Goal: Task Accomplishment & Management: Use online tool/utility

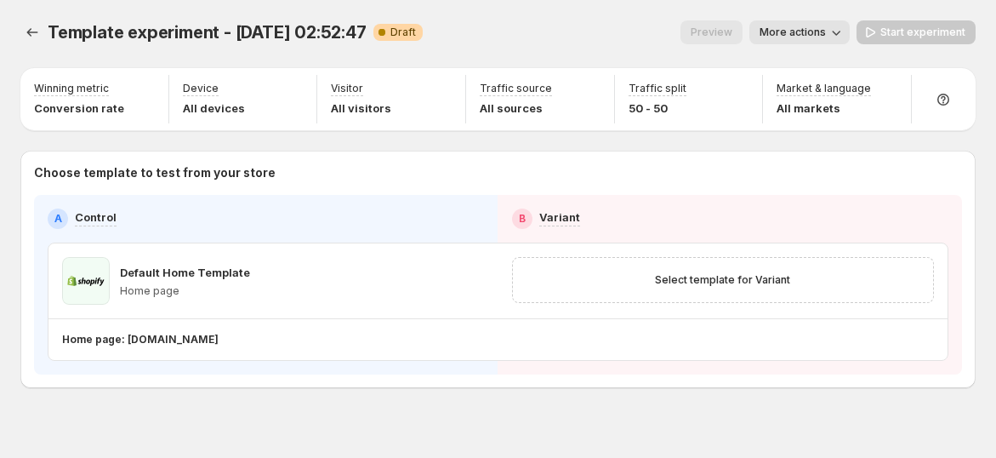
scroll to position [10, 0]
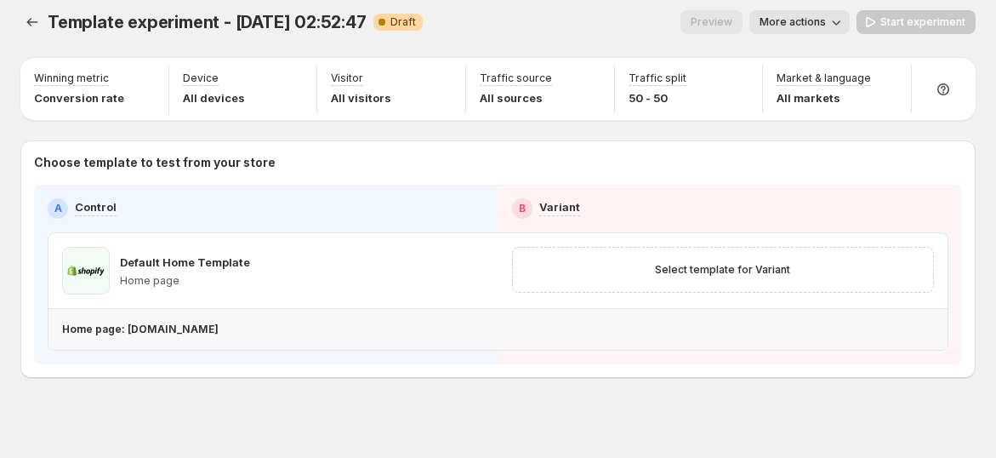
click at [203, 327] on p "Home page: gemcommerce-staging-amber.myshopify.com" at bounding box center [140, 329] width 157 height 14
click at [39, 13] on button "Experiments" at bounding box center [32, 22] width 24 height 24
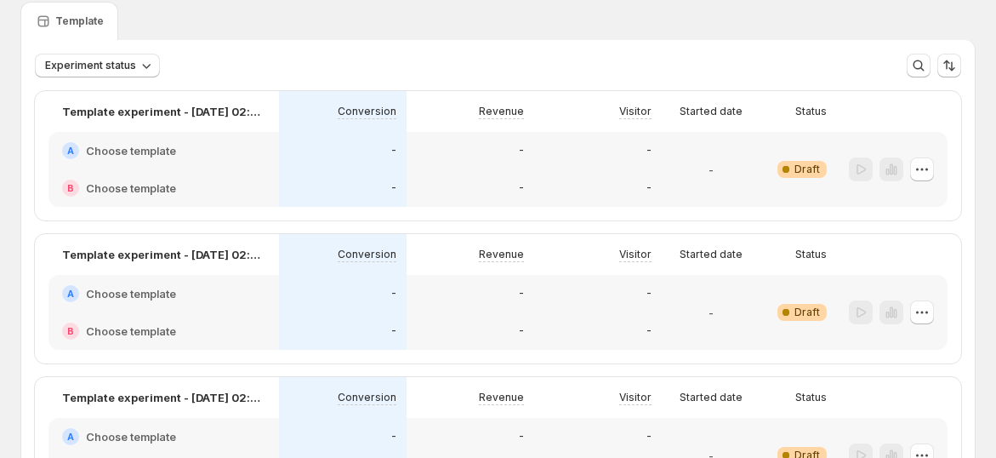
scroll to position [105, 0]
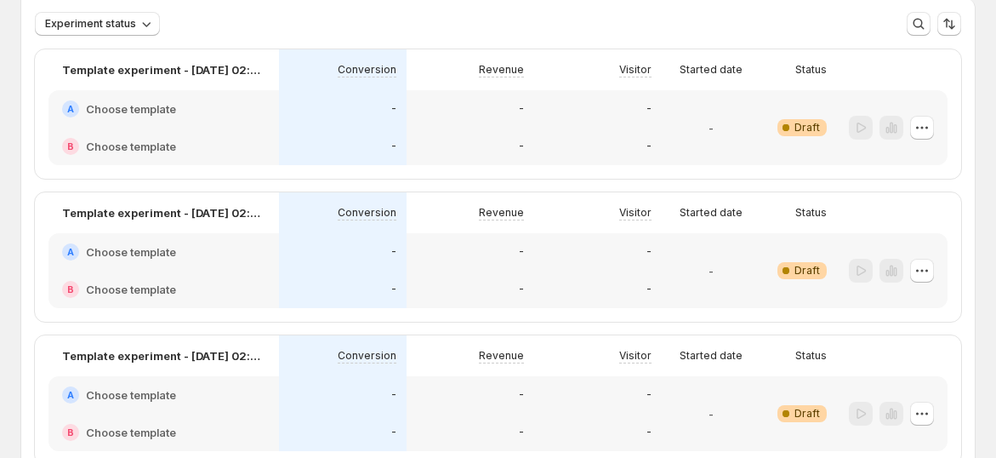
click at [177, 105] on div "A Choose template" at bounding box center [163, 108] width 203 height 17
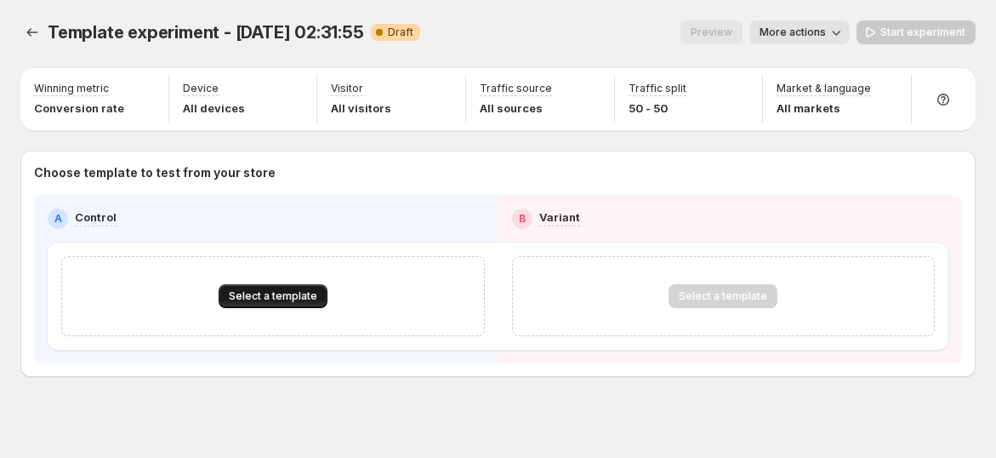
click at [254, 301] on span "Select a template" at bounding box center [273, 296] width 88 height 14
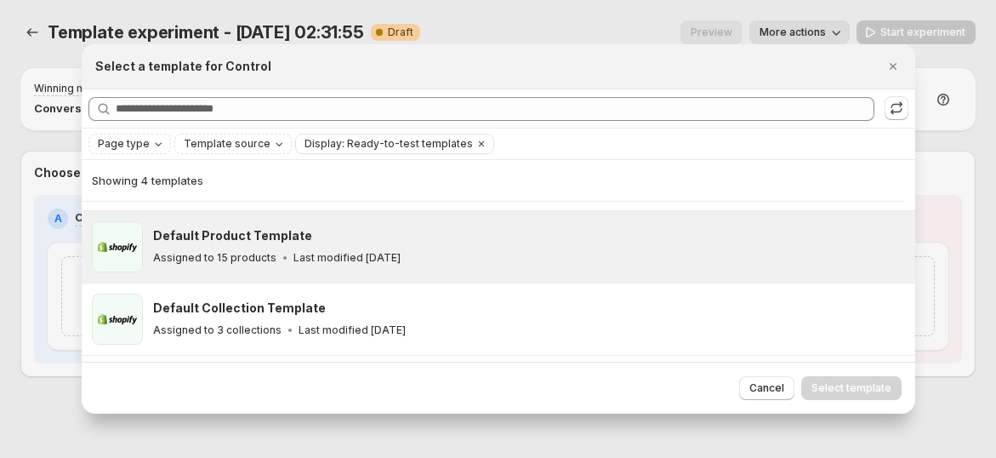
scroll to position [128, 0]
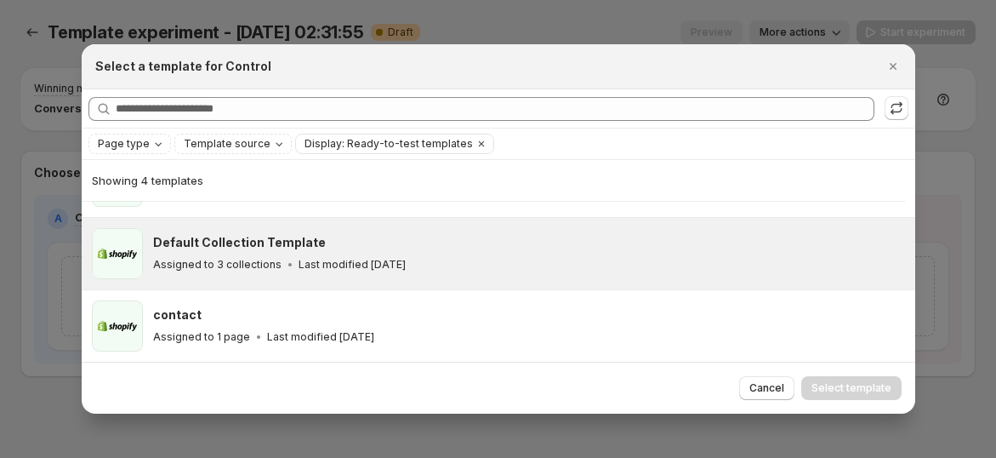
click at [231, 234] on h3 "Default Collection Template" at bounding box center [239, 242] width 173 height 17
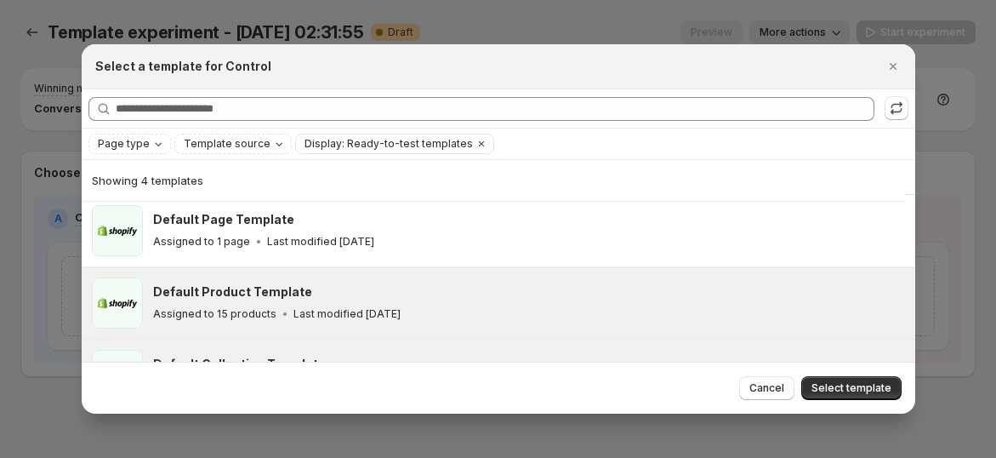
scroll to position [0, 0]
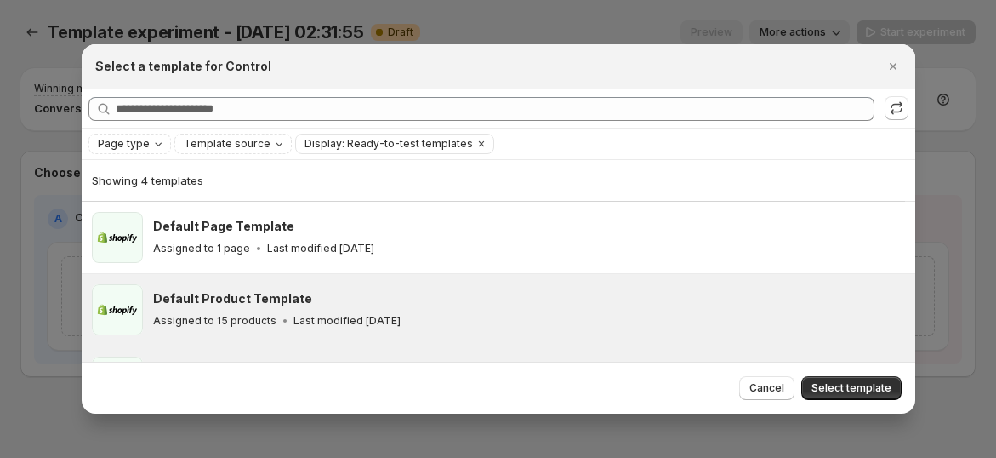
click at [287, 305] on h3 "Default Product Template" at bounding box center [232, 298] width 159 height 17
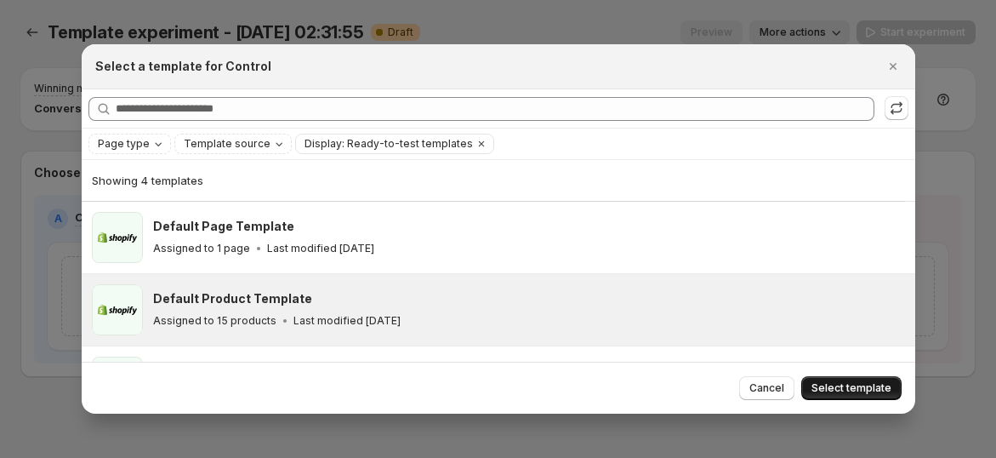
click at [845, 387] on span "Select template" at bounding box center [852, 388] width 80 height 14
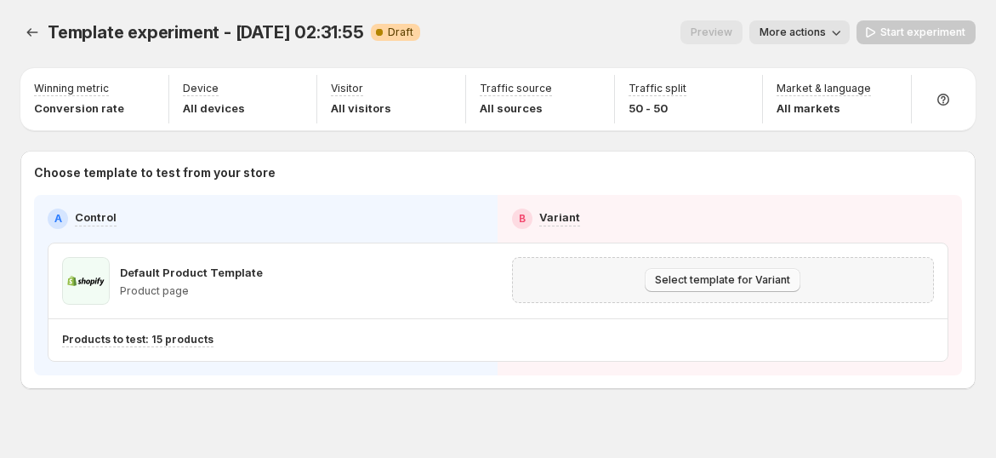
click at [743, 283] on span "Select template for Variant" at bounding box center [722, 280] width 135 height 14
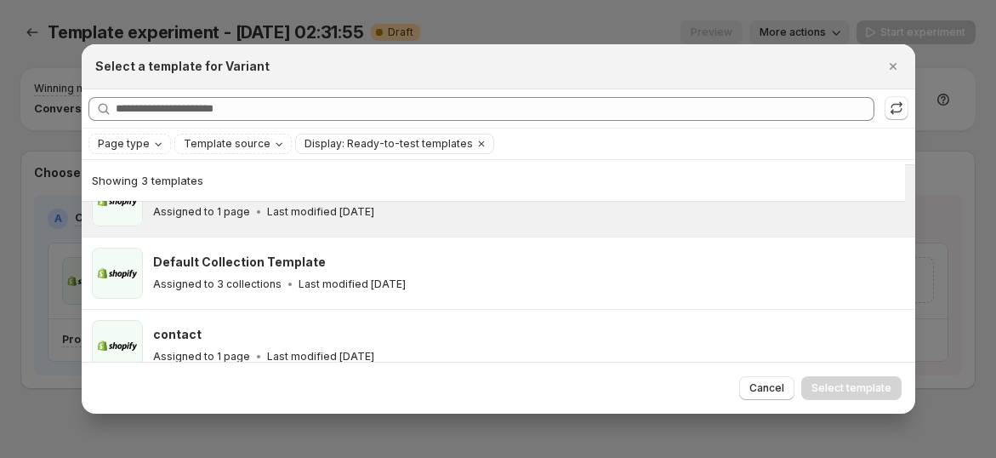
scroll to position [56, 0]
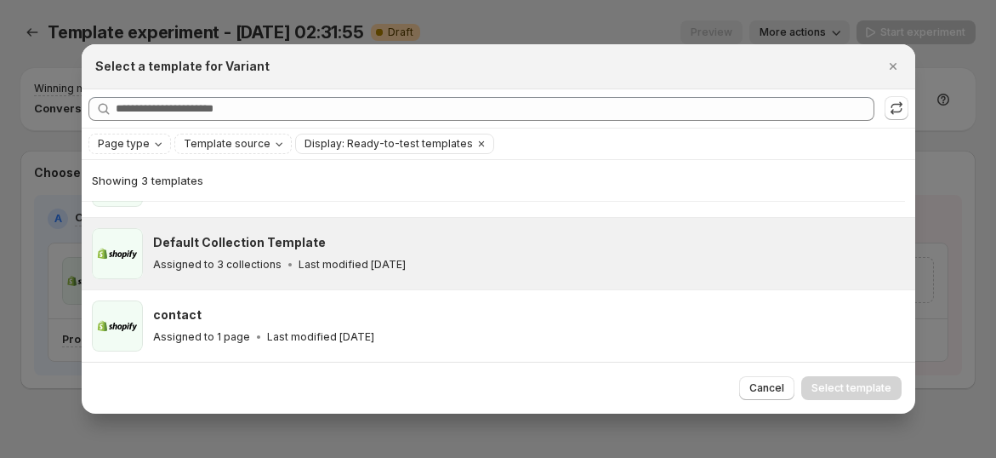
click at [451, 271] on div "Assigned to 3 collections Last modified 3 months ago" at bounding box center [526, 264] width 747 height 17
click at [809, 382] on button "Select template" at bounding box center [851, 388] width 100 height 24
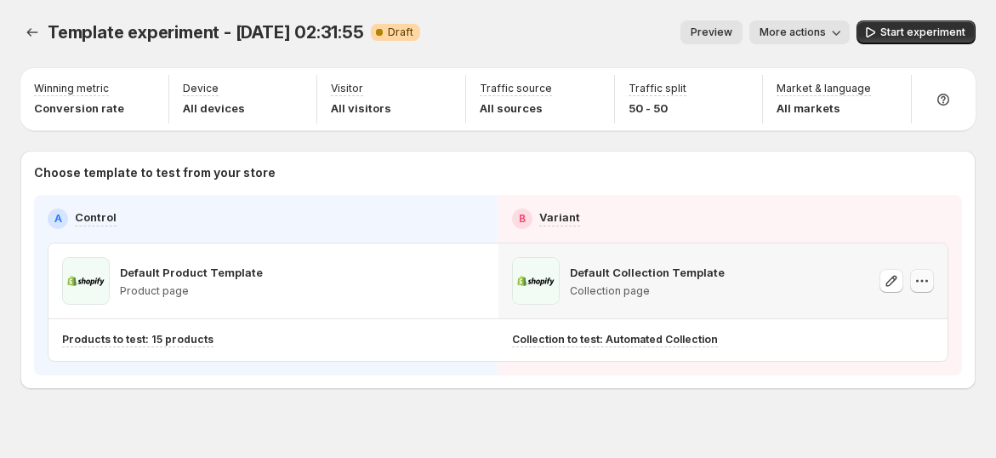
click at [919, 280] on icon "button" at bounding box center [917, 281] width 3 height 3
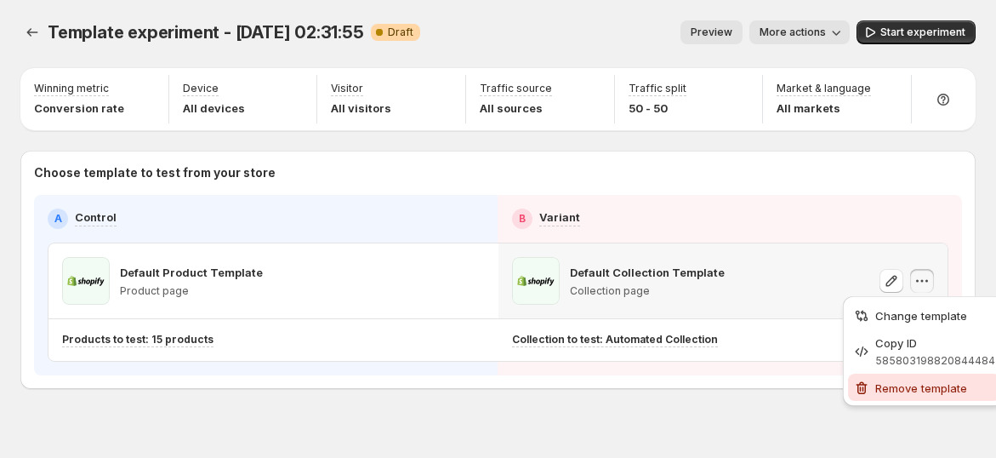
click at [908, 383] on span "Remove template" at bounding box center [921, 388] width 92 height 14
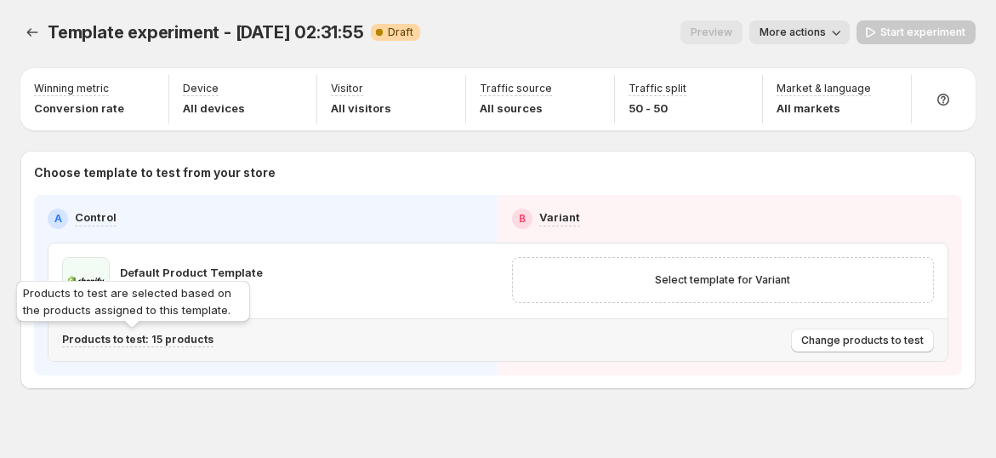
click at [136, 339] on p "Products to test: 15 products" at bounding box center [137, 340] width 151 height 14
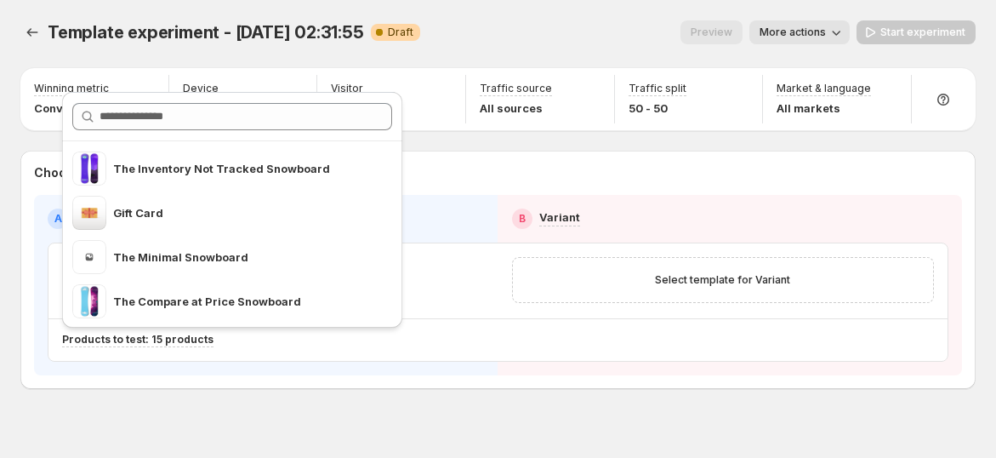
click at [303, 396] on div "Template experiment - Sep 24, 02:31:55. This page is ready Template experiment …" at bounding box center [498, 240] width 996 height 481
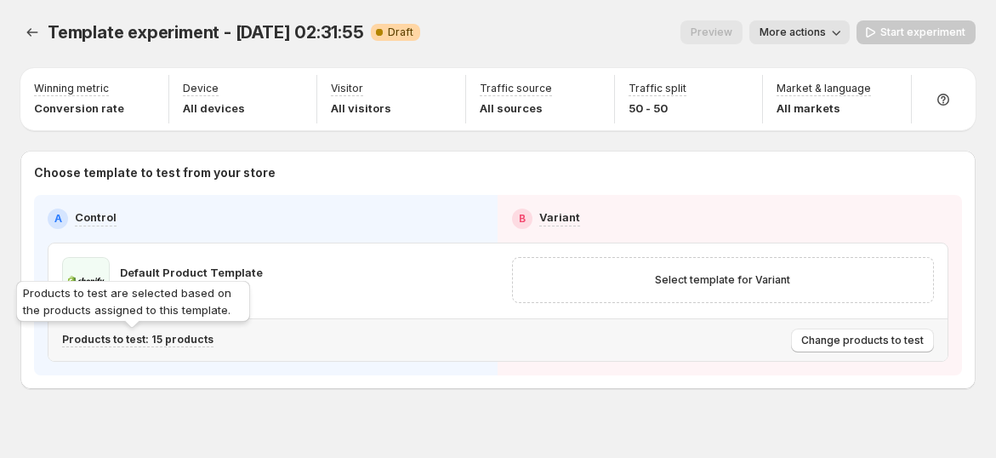
click at [185, 339] on p "Products to test: 15 products" at bounding box center [137, 340] width 151 height 14
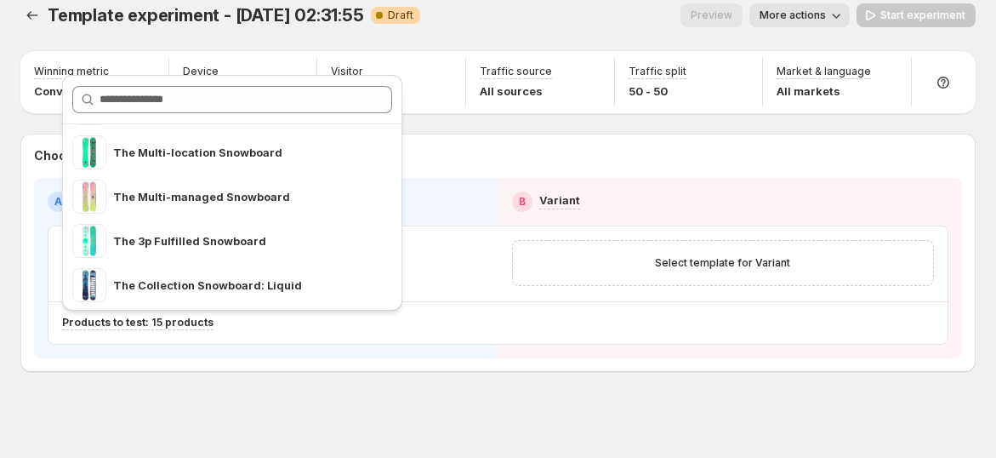
scroll to position [21, 0]
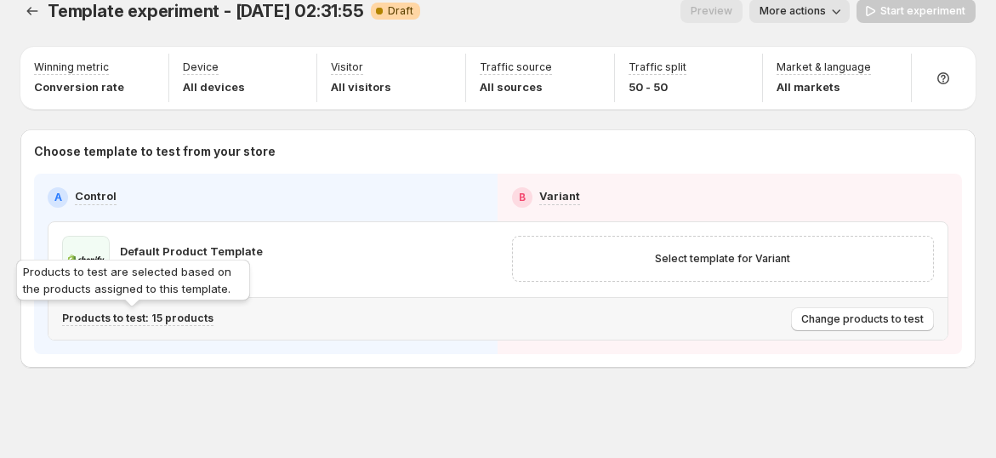
click at [187, 319] on p "Products to test: 15 products" at bounding box center [137, 318] width 151 height 14
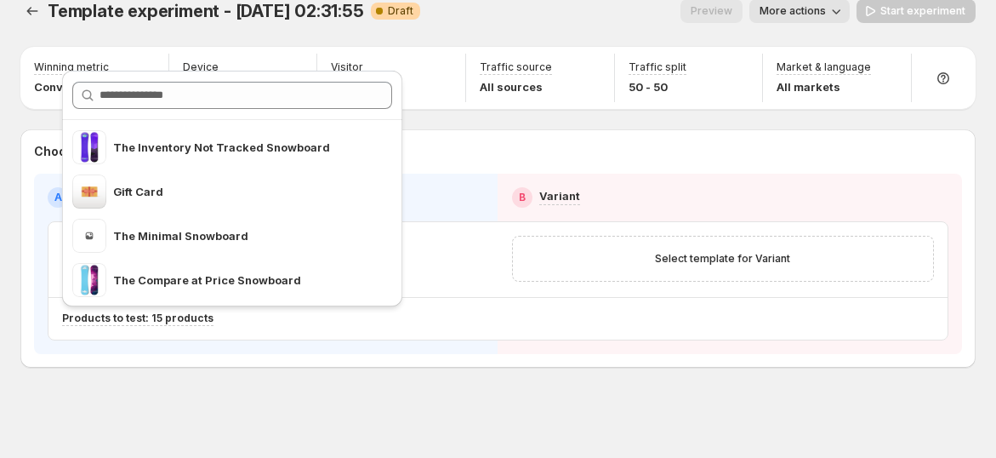
click at [546, 402] on div "Template experiment - Sep 24, 02:31:55. This page is ready Template experiment …" at bounding box center [498, 219] width 996 height 481
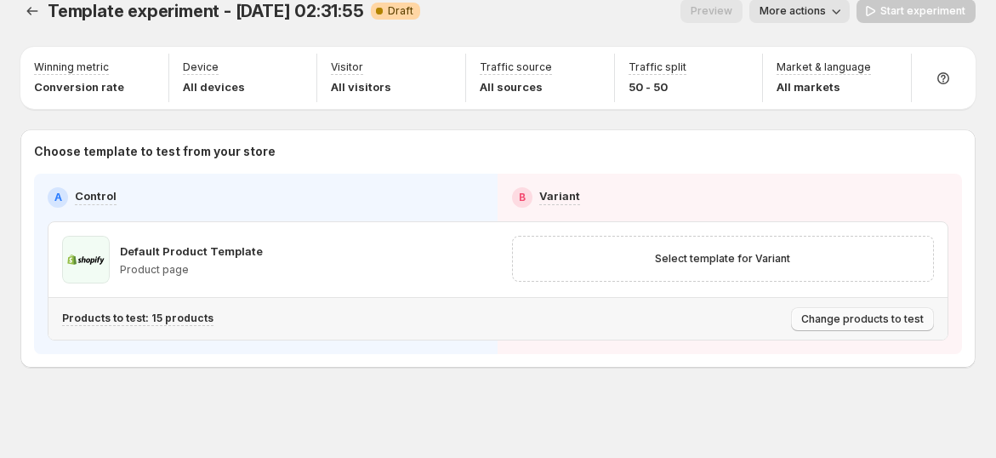
click at [863, 320] on span "Change products to test" at bounding box center [862, 319] width 123 height 14
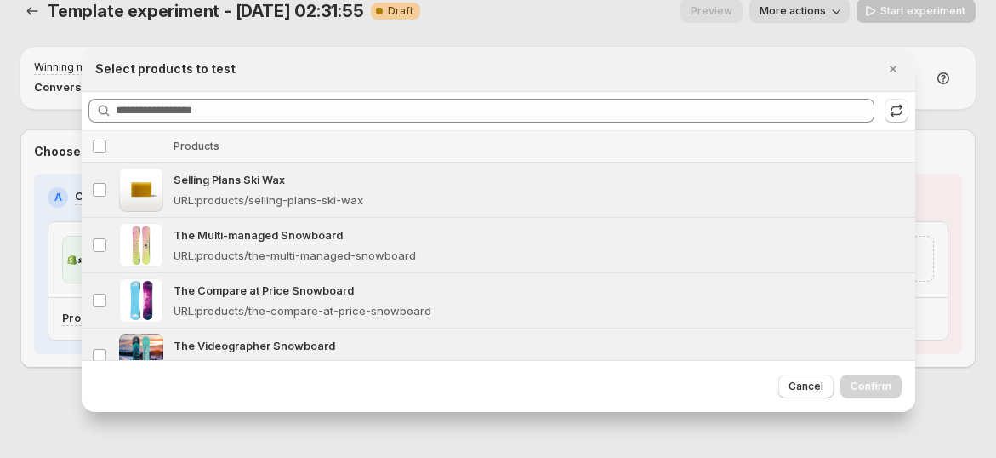
click at [815, 382] on span "Cancel" at bounding box center [806, 386] width 35 height 14
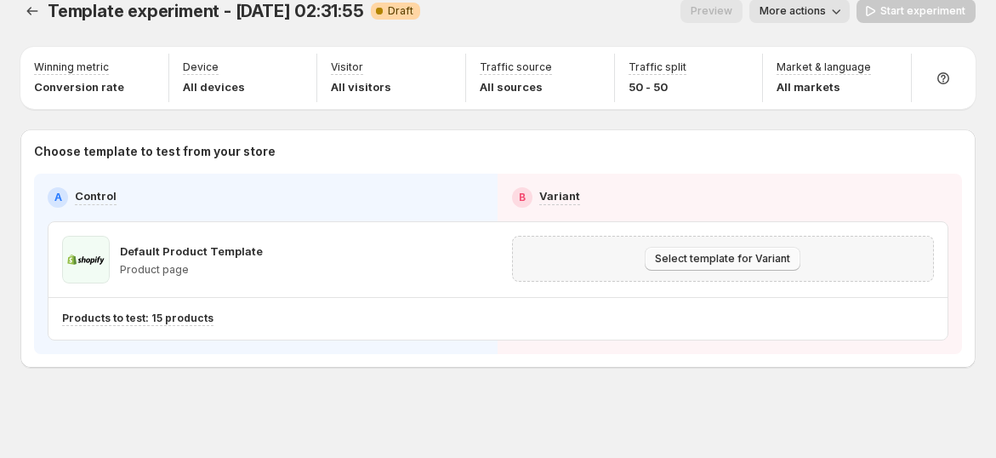
click at [731, 254] on span "Select template for Variant" at bounding box center [722, 259] width 135 height 14
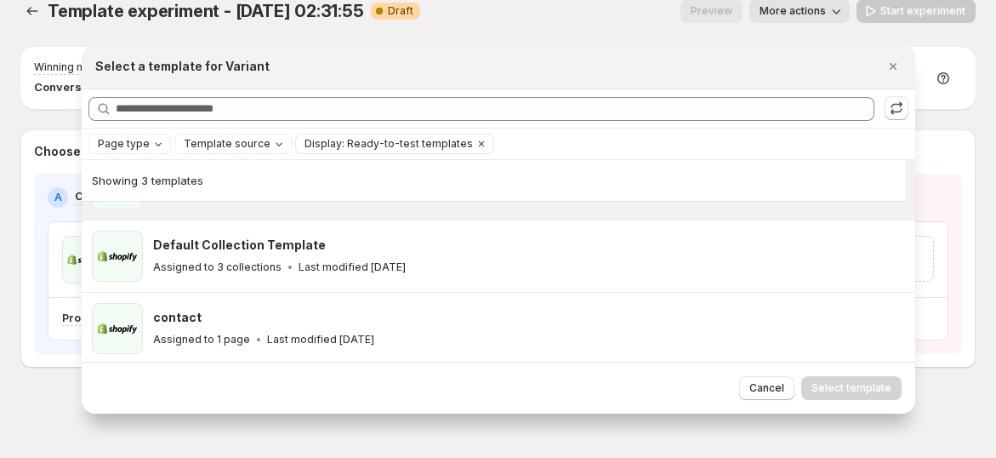
scroll to position [56, 0]
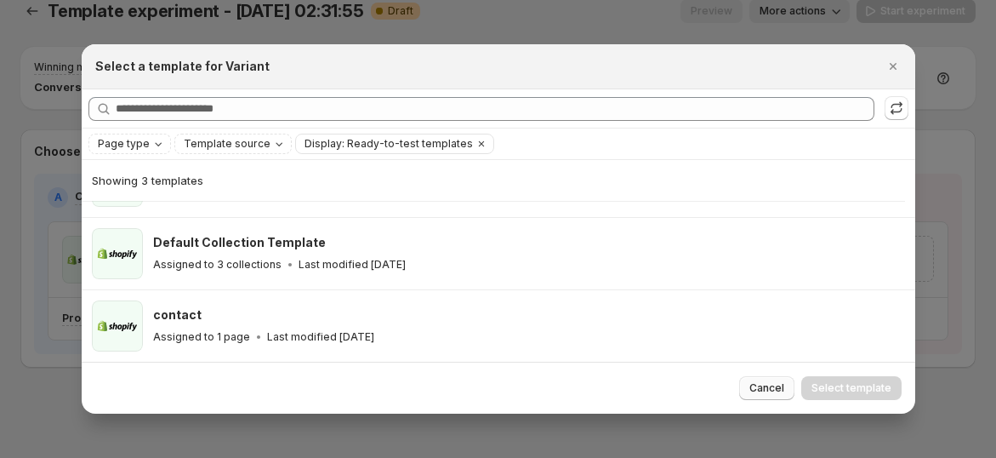
click at [770, 385] on span "Cancel" at bounding box center [767, 388] width 35 height 14
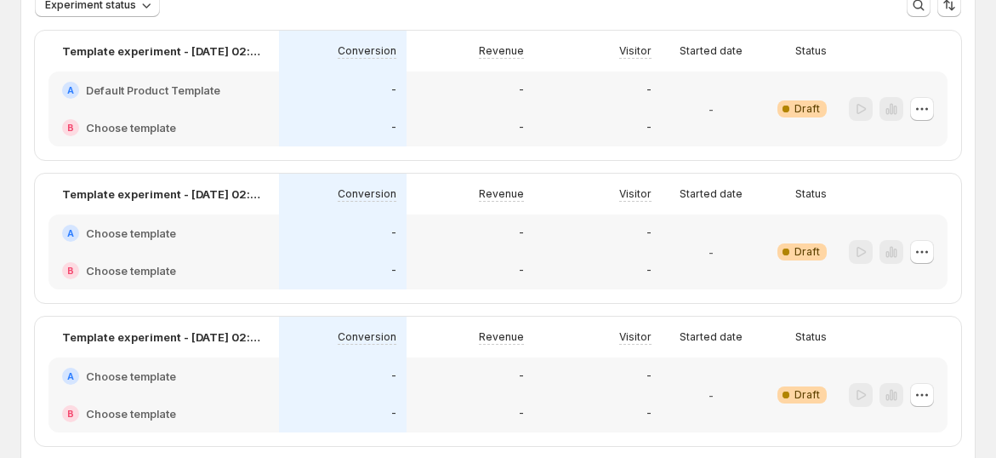
scroll to position [94, 0]
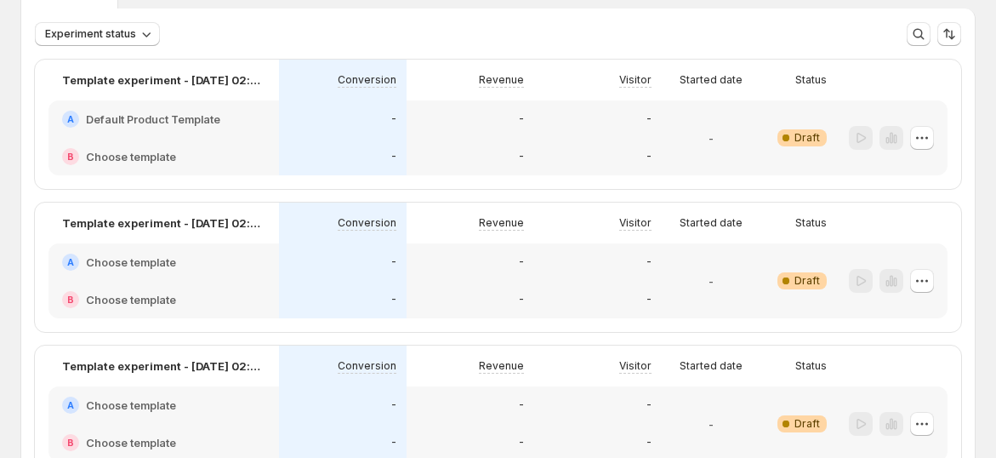
click at [248, 128] on div "A Default Product Template" at bounding box center [163, 118] width 231 height 37
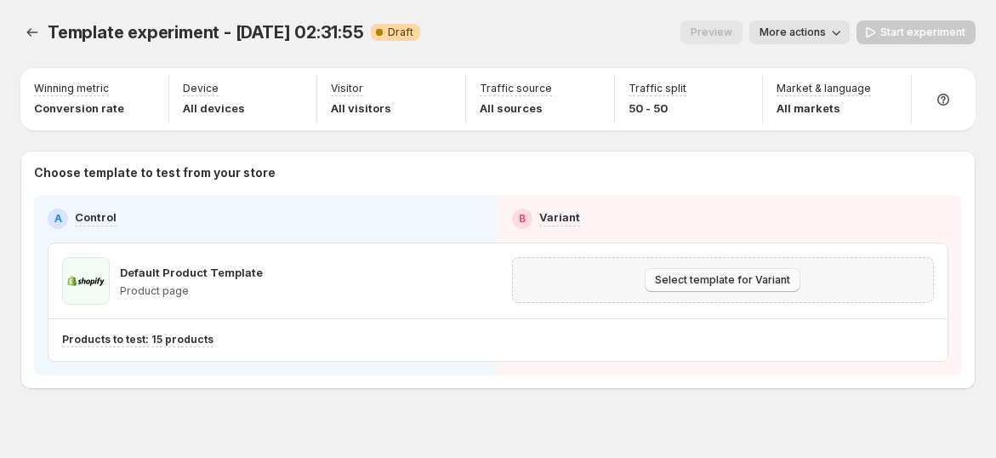
click at [705, 281] on span "Select template for Variant" at bounding box center [722, 280] width 135 height 14
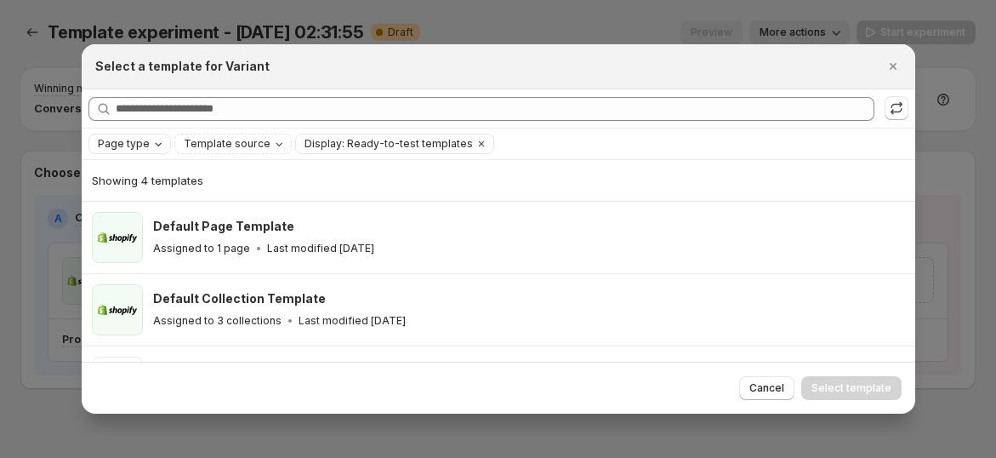
click at [138, 141] on span "Page type" at bounding box center [124, 144] width 52 height 14
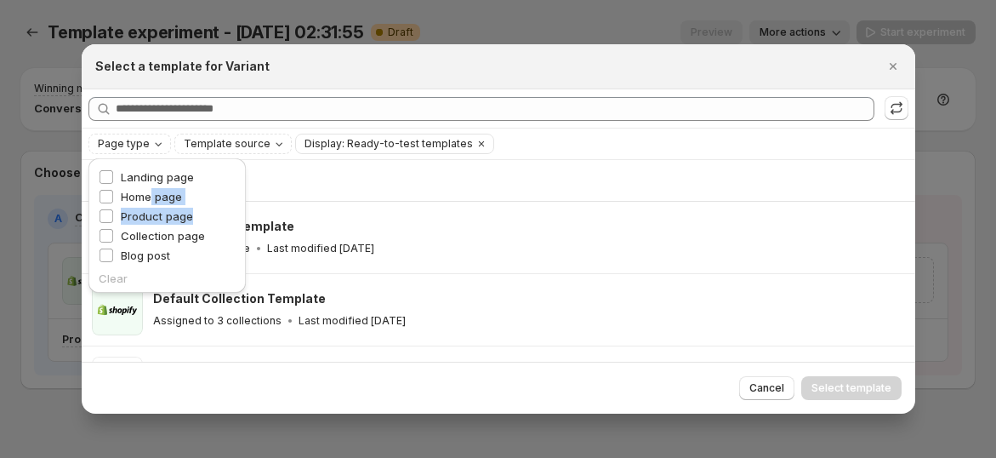
drag, startPoint x: 148, startPoint y: 197, endPoint x: 195, endPoint y: 224, distance: 53.7
click at [208, 224] on ul "Landing page Home page Product page Collection page Blog post" at bounding box center [167, 217] width 137 height 98
click at [173, 219] on span "Product page" at bounding box center [157, 216] width 72 height 14
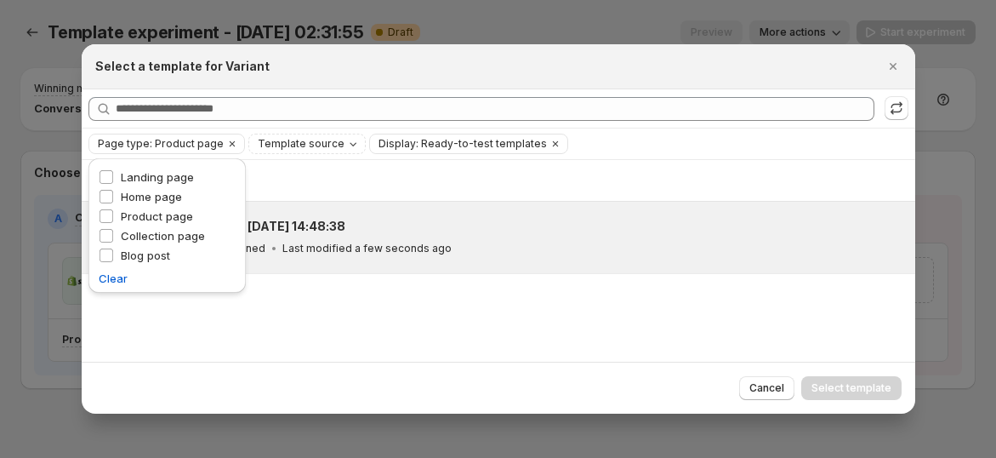
click at [701, 242] on div "No products assigned Last modified a few seconds ago" at bounding box center [526, 248] width 747 height 17
click at [868, 398] on button "Select template" at bounding box center [851, 388] width 100 height 24
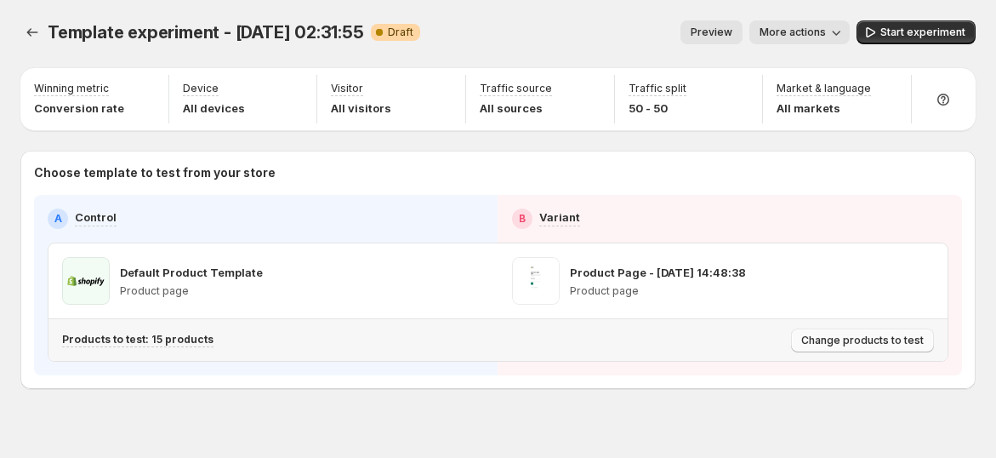
click at [914, 339] on span "Change products to test" at bounding box center [862, 341] width 123 height 14
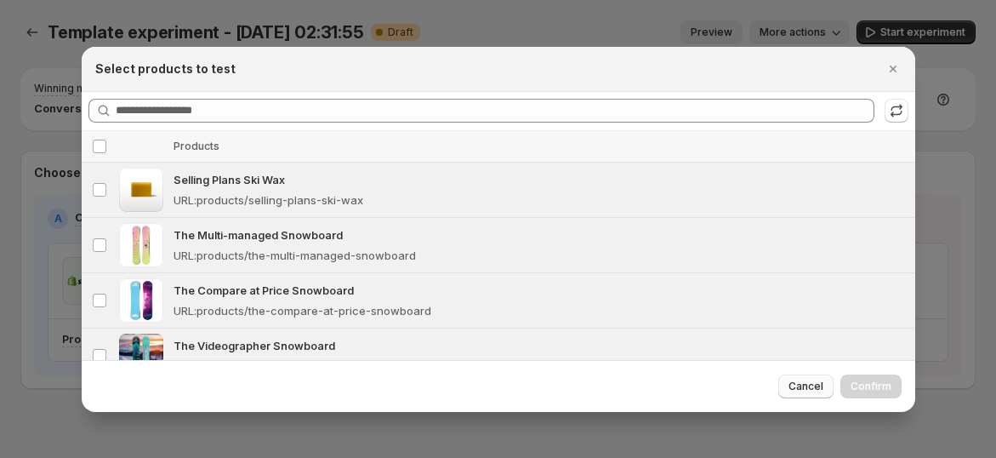
click at [795, 378] on button "Cancel" at bounding box center [805, 386] width 55 height 24
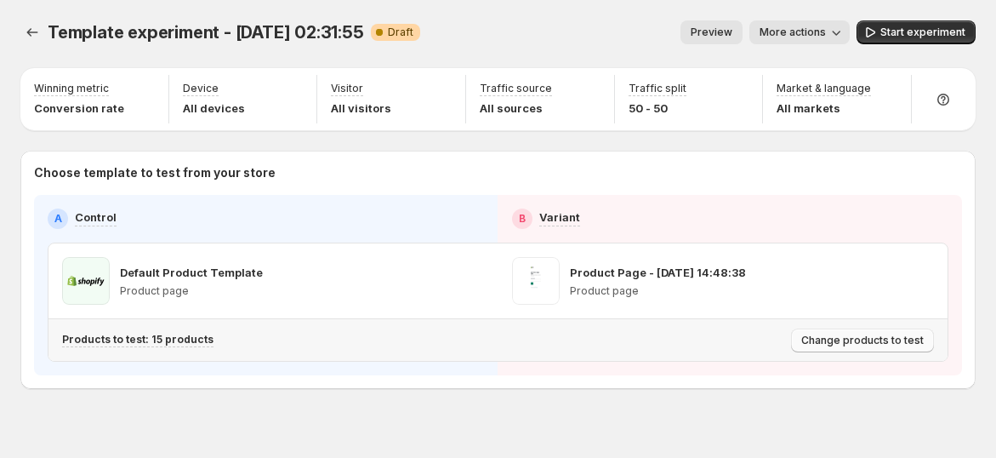
click at [924, 344] on span "Change products to test" at bounding box center [862, 341] width 123 height 14
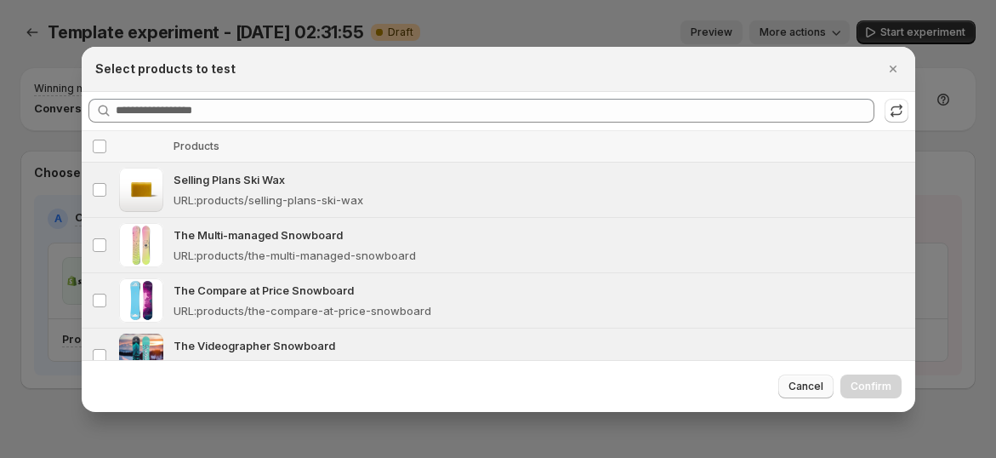
click at [804, 383] on span "Cancel" at bounding box center [806, 386] width 35 height 14
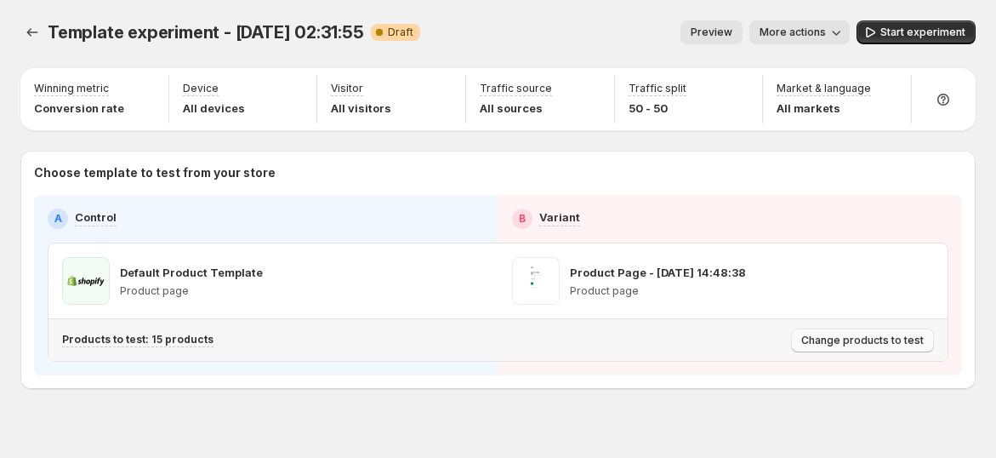
click at [881, 341] on span "Change products to test" at bounding box center [862, 341] width 123 height 14
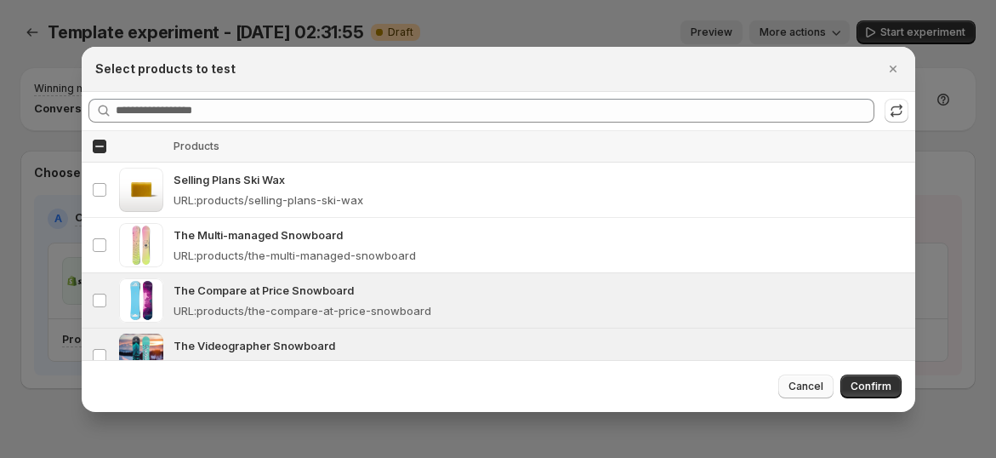
click at [813, 387] on span "Cancel" at bounding box center [806, 386] width 35 height 14
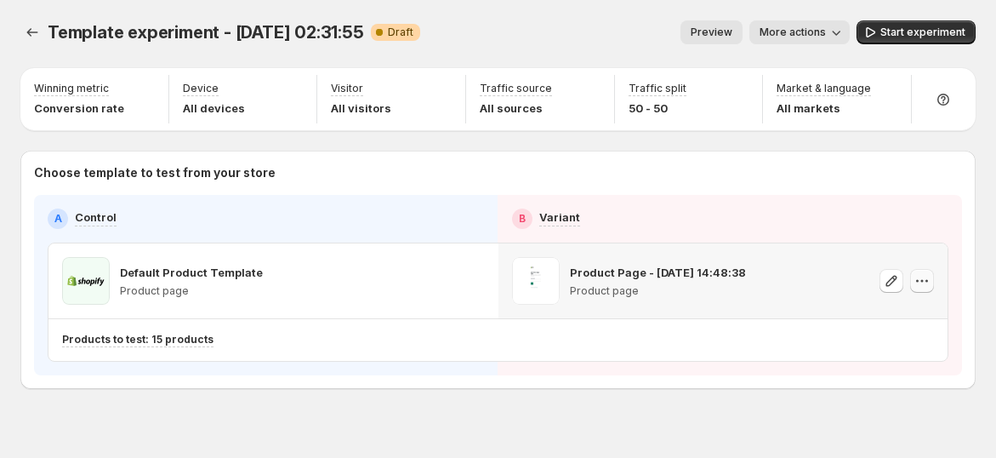
click at [931, 283] on icon "button" at bounding box center [922, 280] width 17 height 17
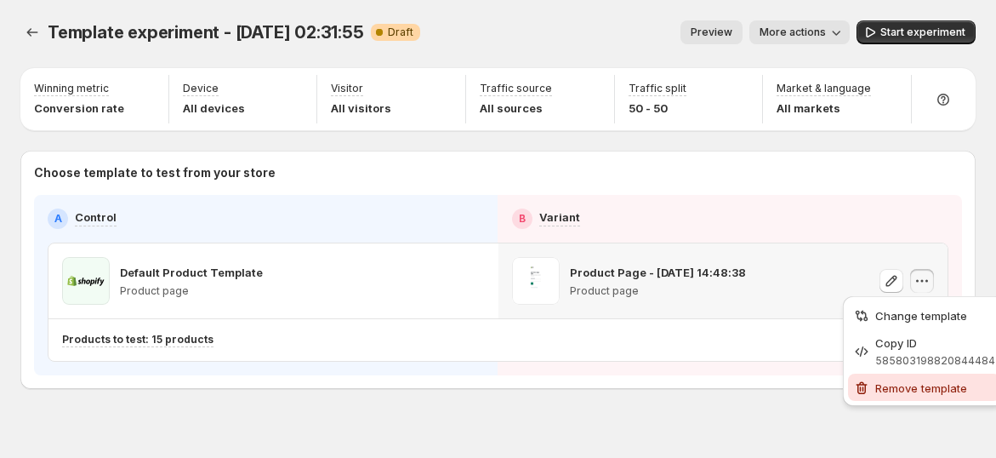
click at [885, 391] on span "Remove template" at bounding box center [921, 388] width 92 height 14
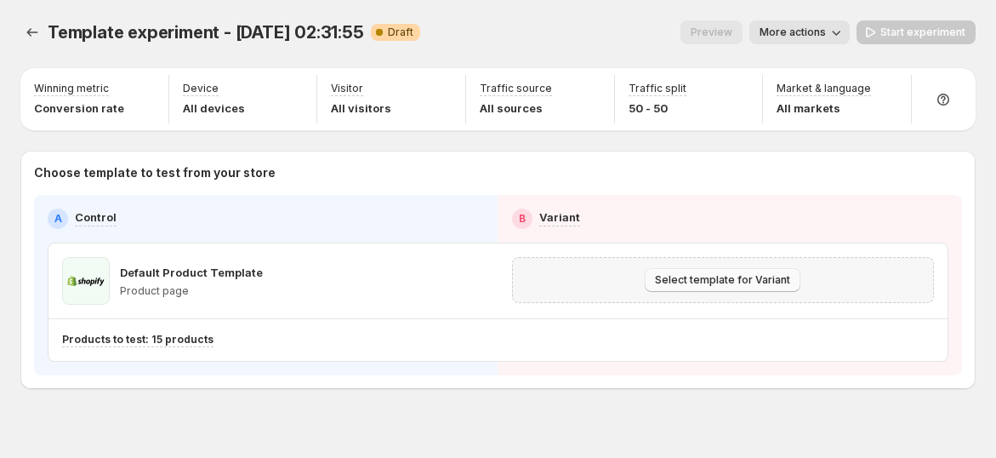
click at [687, 288] on button "Select template for Variant" at bounding box center [723, 280] width 156 height 24
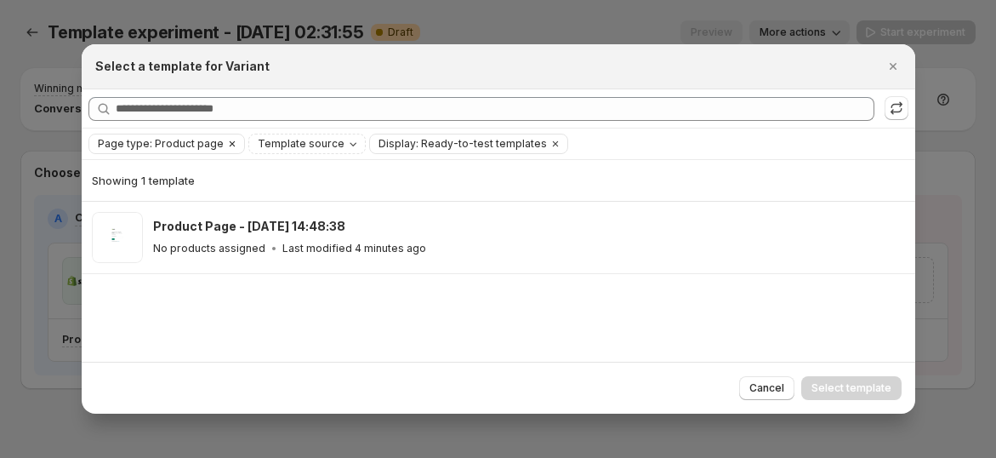
click at [225, 145] on icon "Clear" at bounding box center [232, 144] width 14 height 14
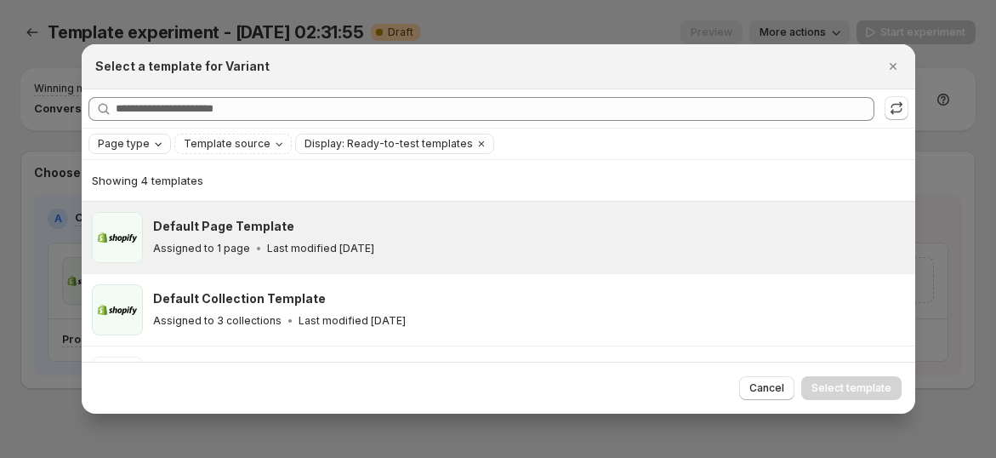
click at [374, 253] on p "Last modified 3 months ago" at bounding box center [320, 249] width 107 height 14
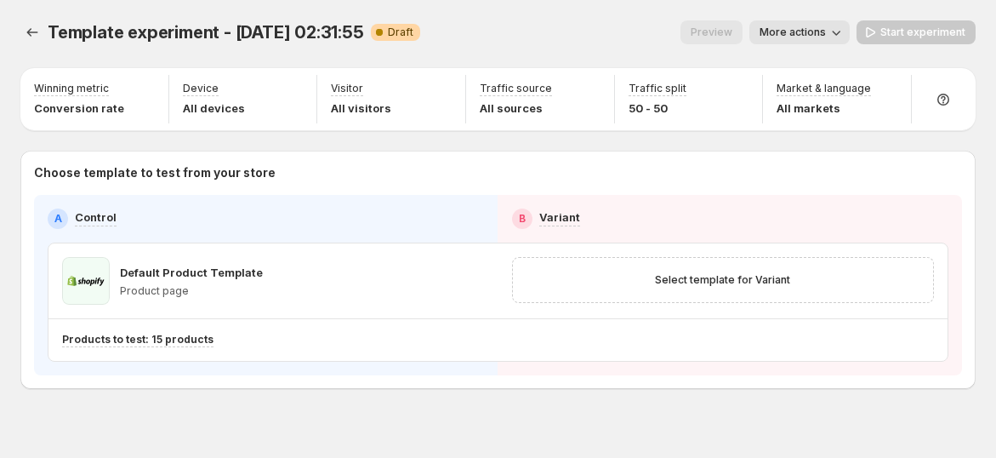
click at [128, 144] on div "Template experiment - Sep 24, 02:31:55. This page is ready Template experiment …" at bounding box center [498, 240] width 996 height 481
click at [739, 276] on span "Select template for Variant" at bounding box center [722, 280] width 135 height 14
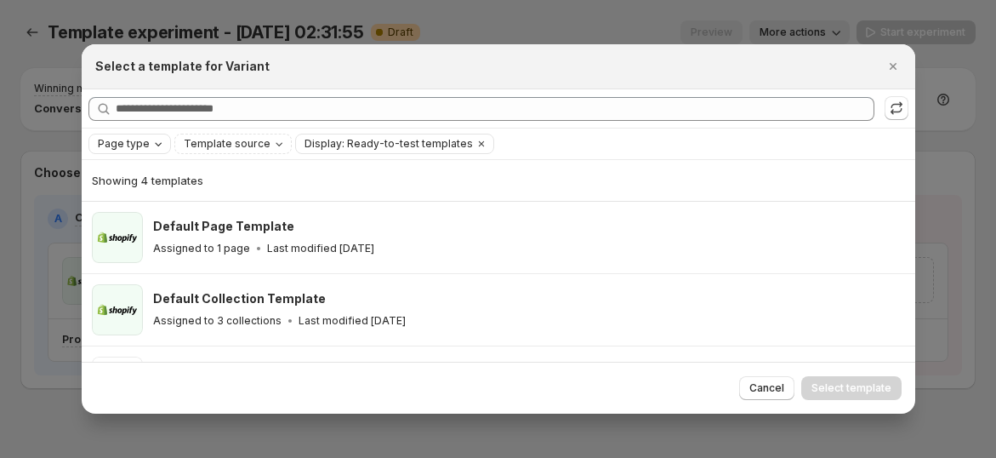
click at [140, 145] on span "Page type" at bounding box center [124, 144] width 52 height 14
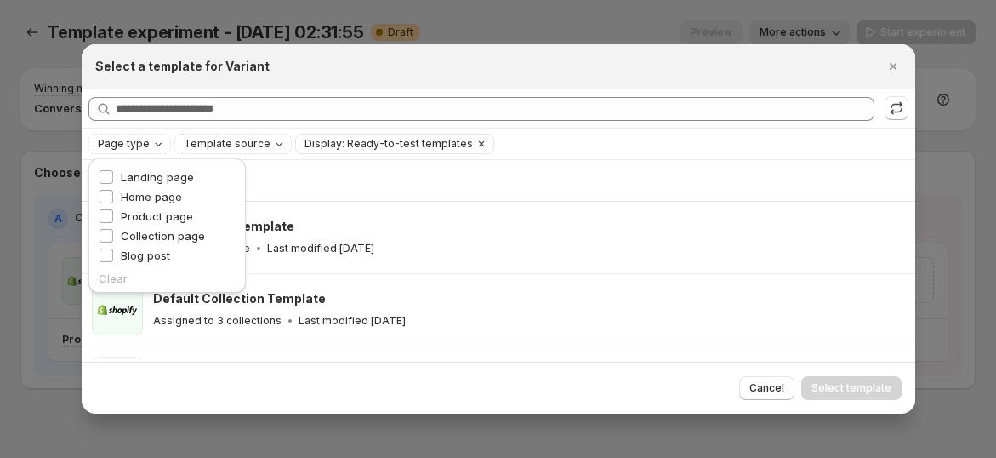
click at [347, 146] on span "Display: Ready-to-test templates" at bounding box center [389, 144] width 168 height 14
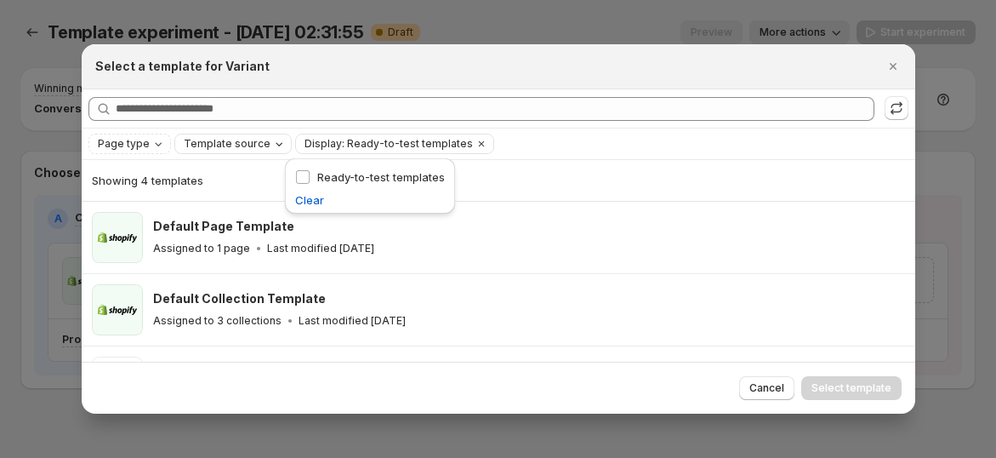
click at [272, 139] on icon "Template source" at bounding box center [279, 144] width 14 height 14
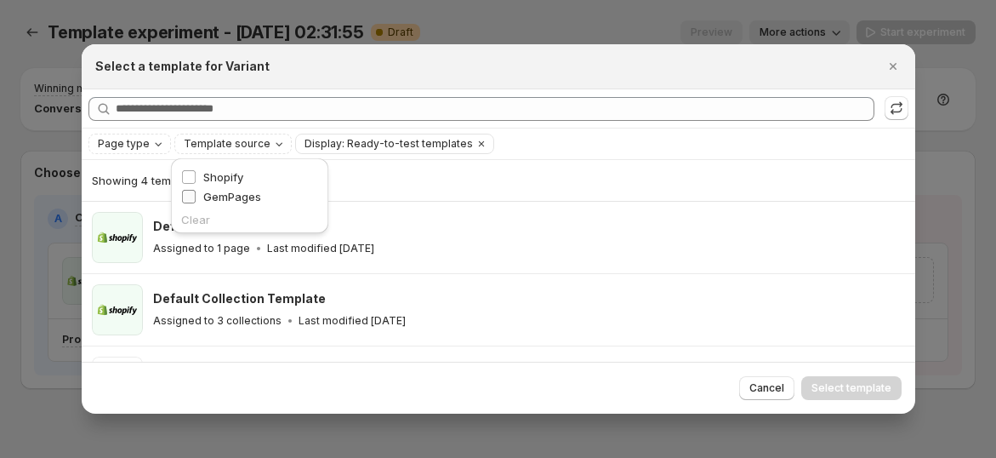
click at [238, 197] on span "GemPages" at bounding box center [232, 197] width 58 height 14
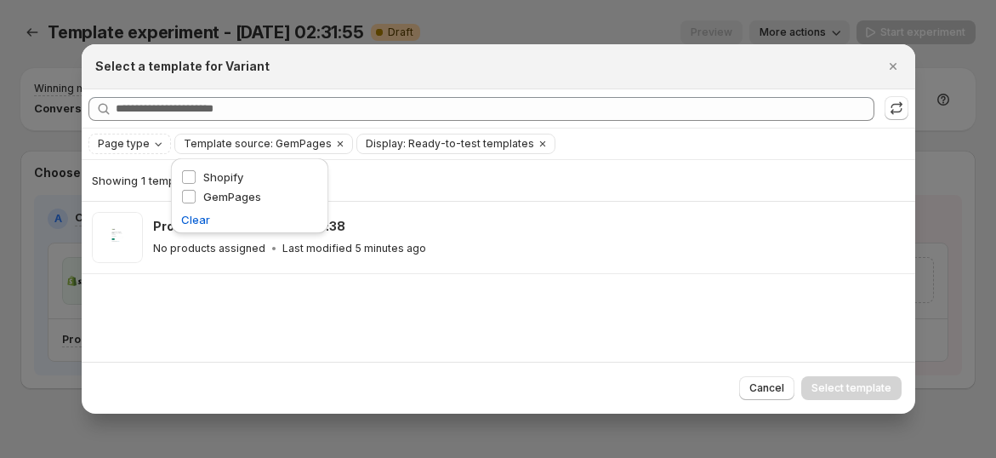
click at [236, 297] on div "Showing 1 template Product Page - Sep 24, 14:48:38 No products assigned Last mo…" at bounding box center [499, 260] width 834 height 201
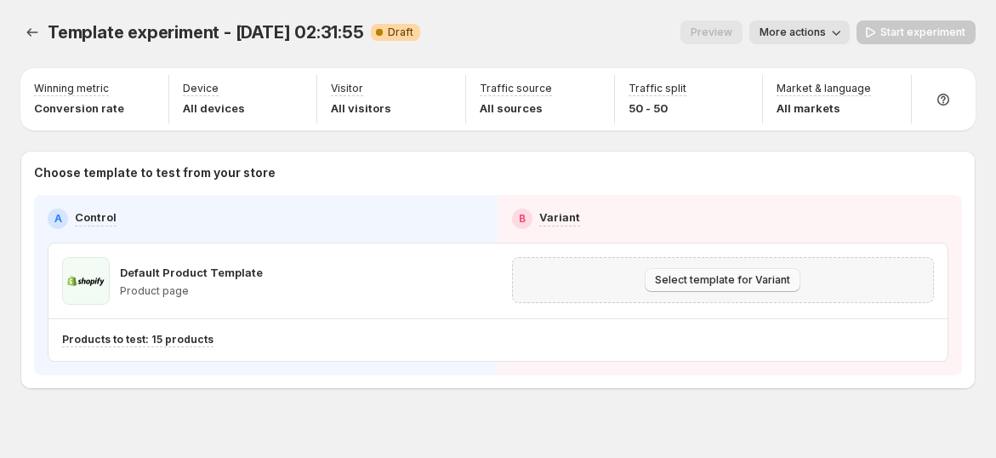
click at [695, 278] on span "Select template for Variant" at bounding box center [722, 280] width 135 height 14
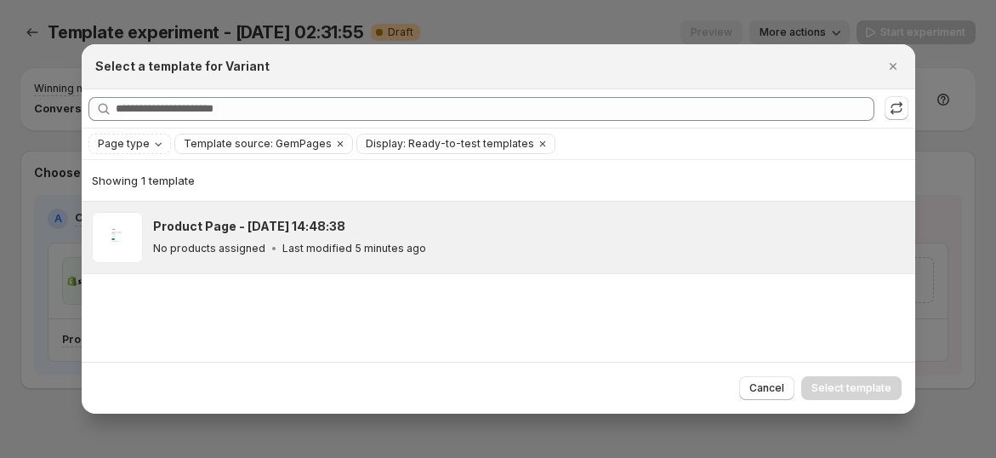
click at [335, 237] on div "Product Page - Sep 24, 14:48:38 No products assigned Last modified 5 minutes ago" at bounding box center [526, 237] width 747 height 39
drag, startPoint x: 889, startPoint y: 65, endPoint x: 873, endPoint y: 72, distance: 17.9
click at [889, 65] on icon "Close" at bounding box center [893, 66] width 17 height 17
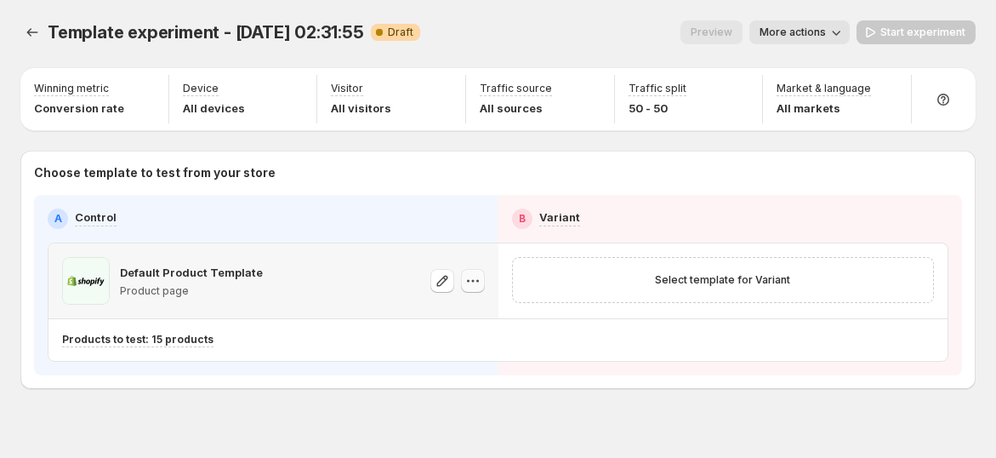
click at [480, 276] on icon "button" at bounding box center [473, 280] width 17 height 17
click at [482, 277] on icon "button" at bounding box center [473, 280] width 17 height 17
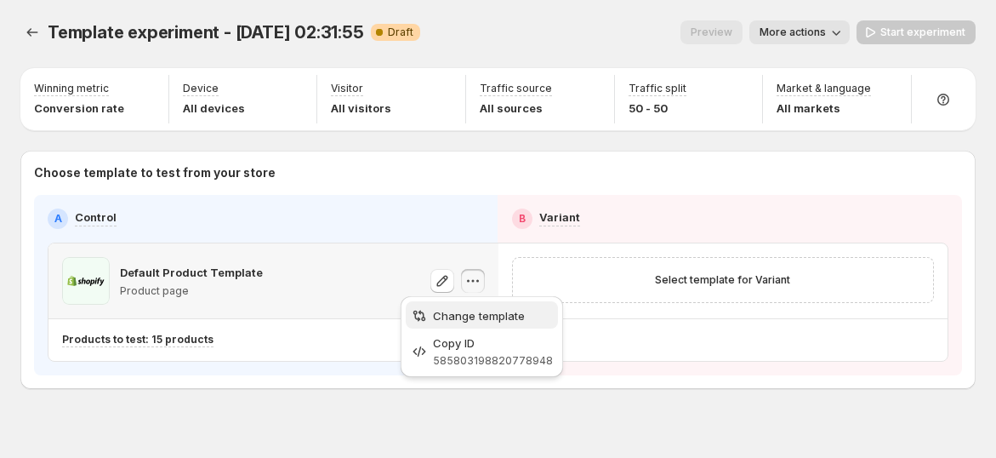
click at [482, 304] on button "Change template" at bounding box center [482, 314] width 152 height 27
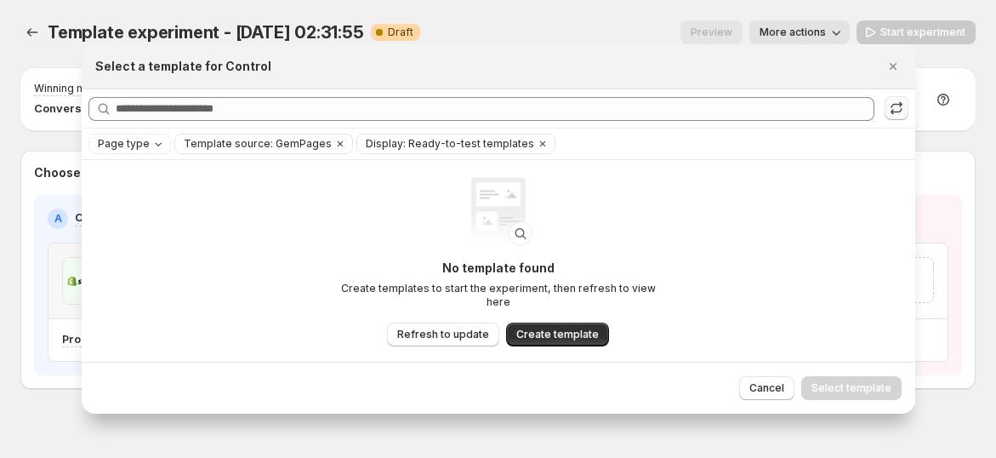
click at [888, 113] on icon ":r2o:" at bounding box center [896, 108] width 17 height 17
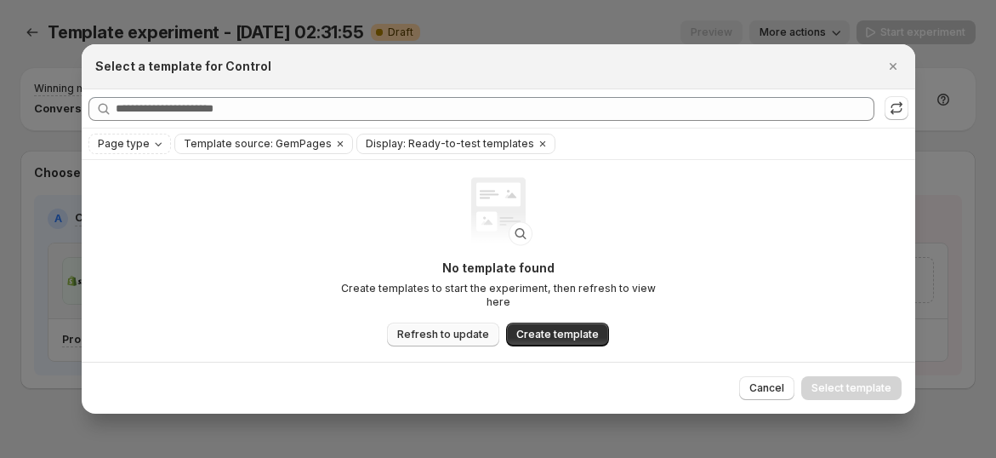
click at [431, 328] on span "Refresh to update" at bounding box center [443, 335] width 92 height 14
click at [536, 140] on icon "Clear" at bounding box center [543, 144] width 14 height 14
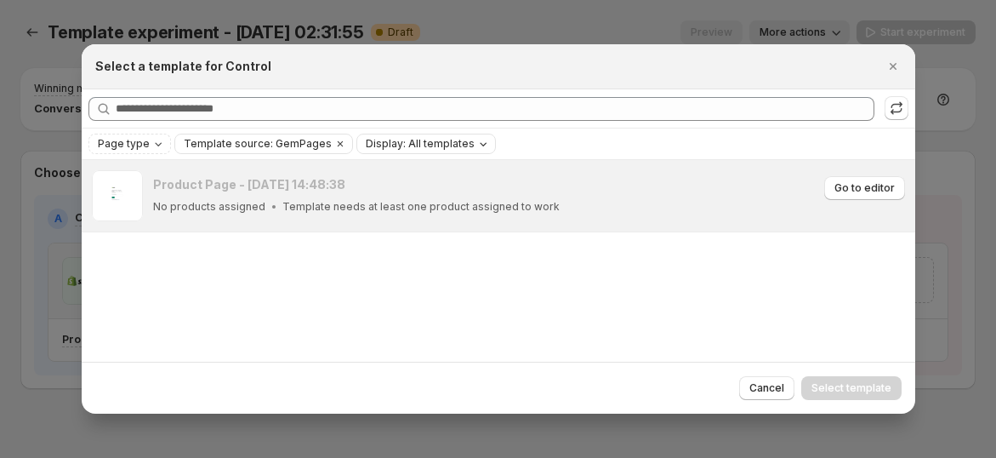
click at [335, 179] on h3 "Product Page - Sep 24, 14:48:38" at bounding box center [249, 184] width 192 height 17
click at [334, 142] on icon "Clear" at bounding box center [341, 144] width 14 height 14
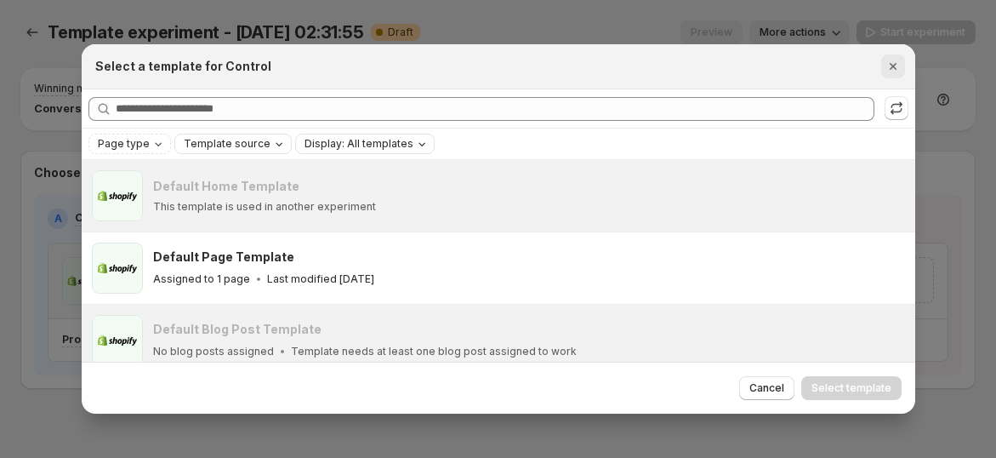
click at [894, 66] on icon "Close" at bounding box center [893, 66] width 17 height 17
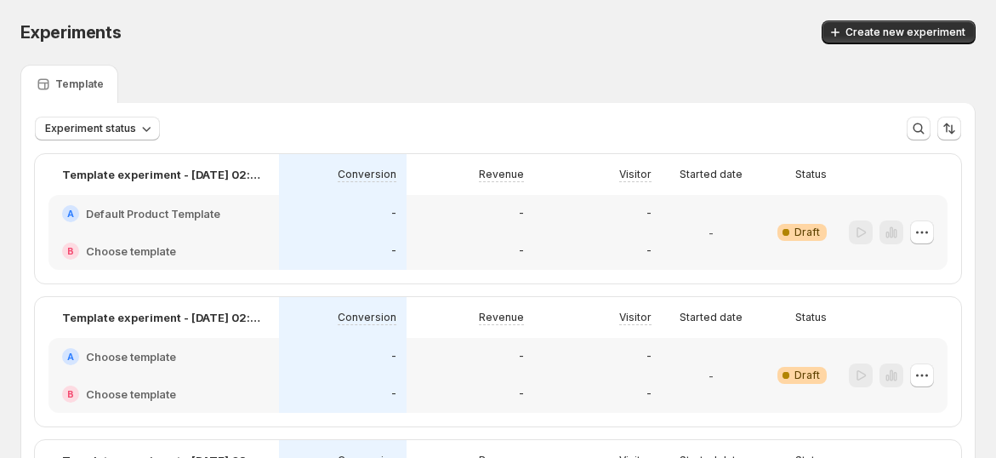
click at [203, 214] on h2 "Default Product Template" at bounding box center [153, 213] width 134 height 17
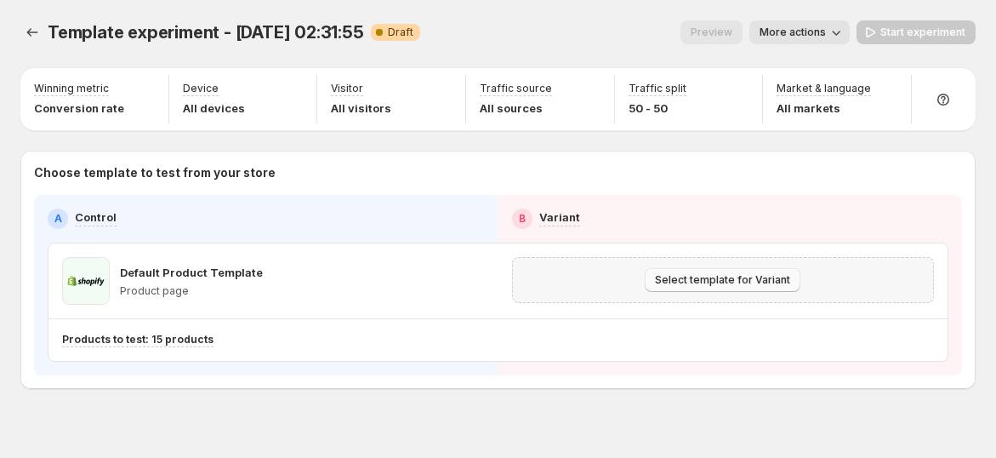
click at [672, 273] on span "Select template for Variant" at bounding box center [722, 280] width 135 height 14
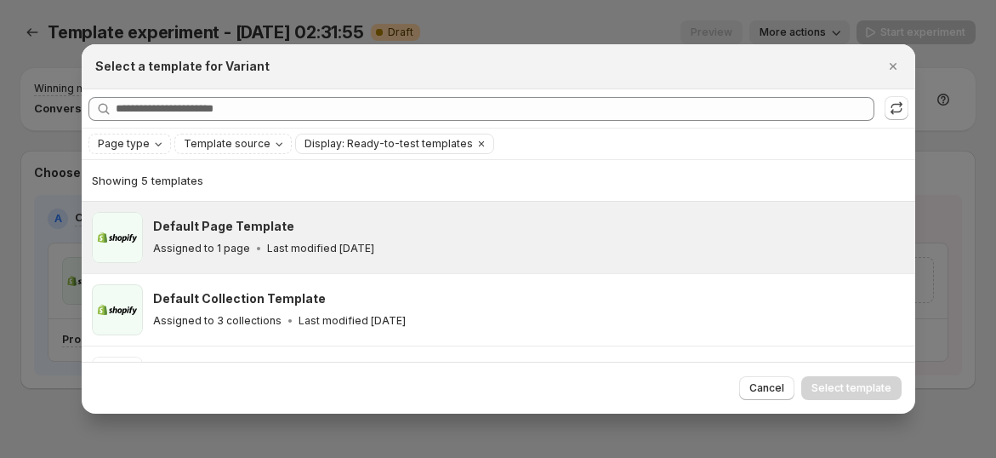
click at [388, 229] on div "Default Page Template" at bounding box center [526, 226] width 747 height 17
click at [836, 388] on span "Select template" at bounding box center [852, 388] width 80 height 14
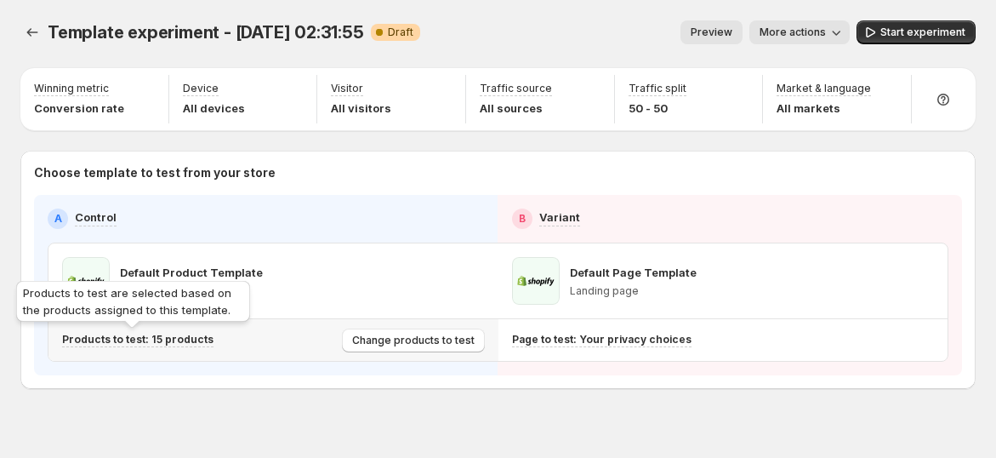
click at [179, 340] on p "Products to test: 15 products" at bounding box center [137, 340] width 151 height 14
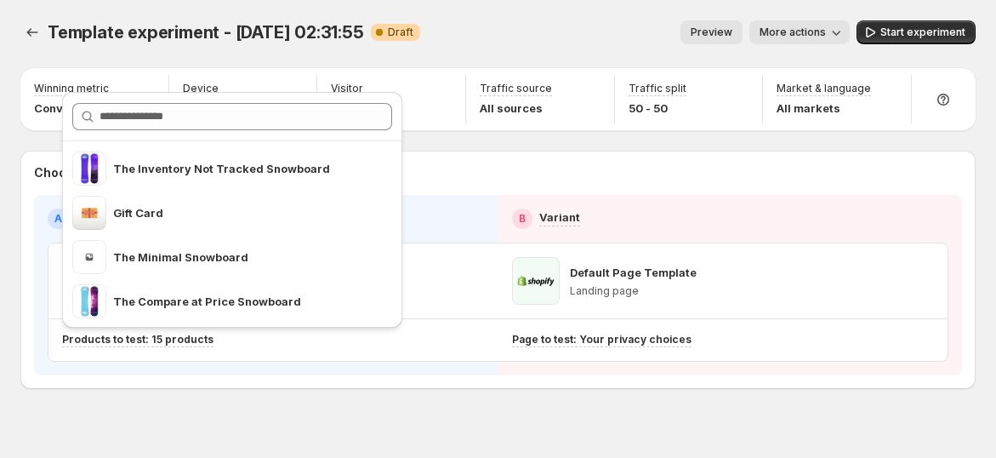
click at [771, 437] on div "Template experiment - Sep 24, 02:31:55. This page is ready Template experiment …" at bounding box center [498, 240] width 996 height 481
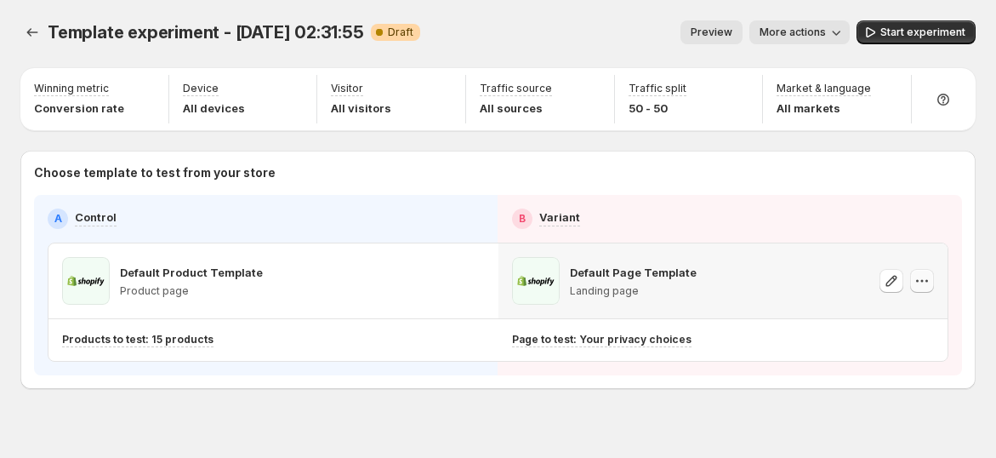
click at [931, 283] on icon "button" at bounding box center [922, 280] width 17 height 17
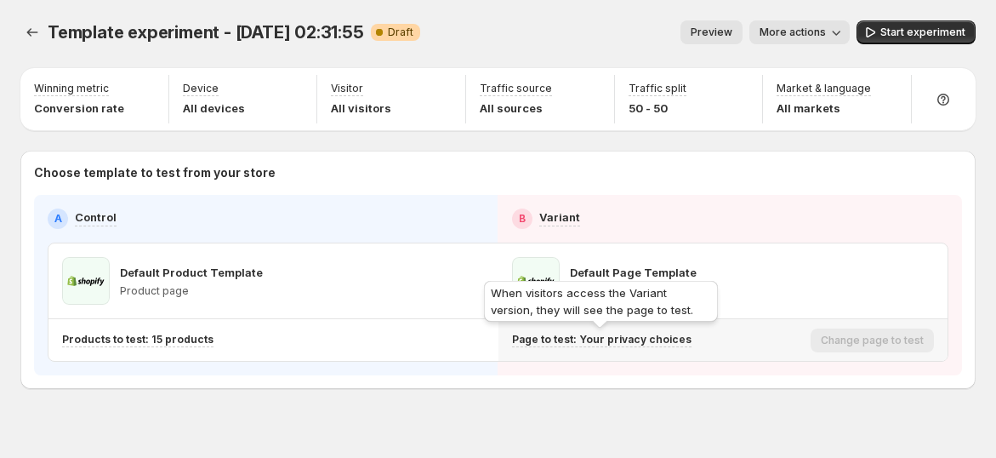
click at [629, 334] on p "Page to test: Your privacy choices" at bounding box center [602, 340] width 180 height 14
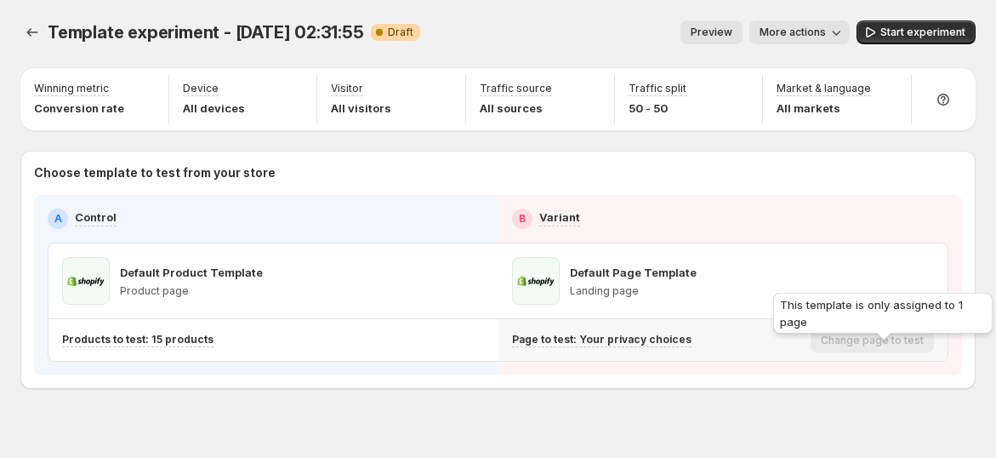
click at [858, 344] on div "Change page to test" at bounding box center [872, 340] width 123 height 24
drag, startPoint x: 875, startPoint y: 345, endPoint x: 754, endPoint y: 340, distance: 120.9
click at [876, 345] on div "Change page to test" at bounding box center [872, 340] width 123 height 24
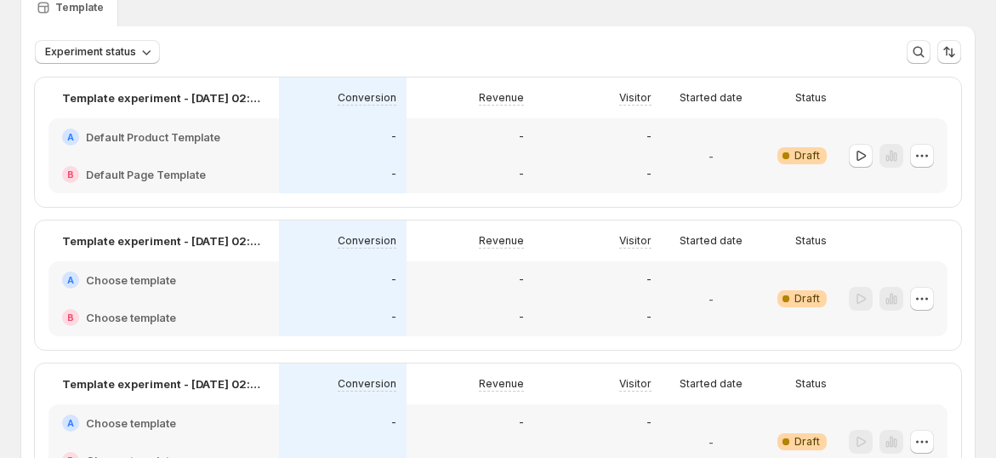
scroll to position [94, 0]
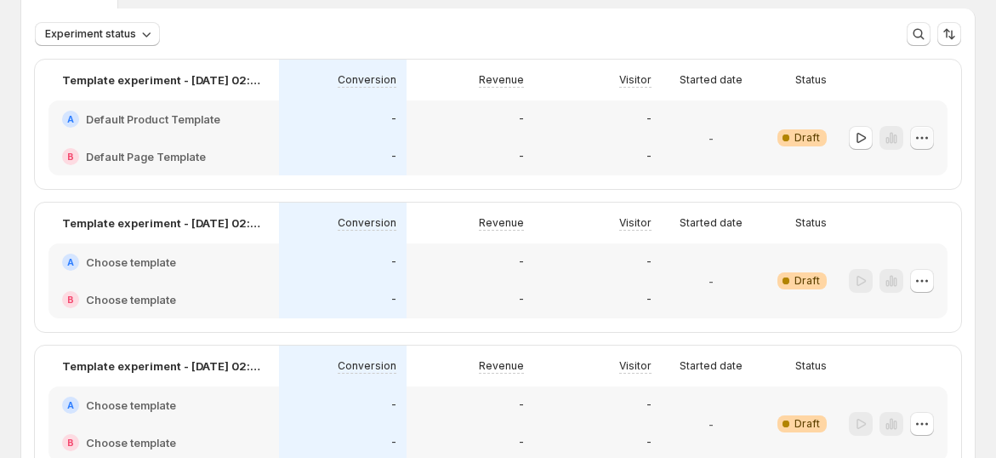
click at [931, 142] on icon "button" at bounding box center [922, 137] width 17 height 17
click at [924, 198] on span "Rename" at bounding box center [923, 202] width 43 height 14
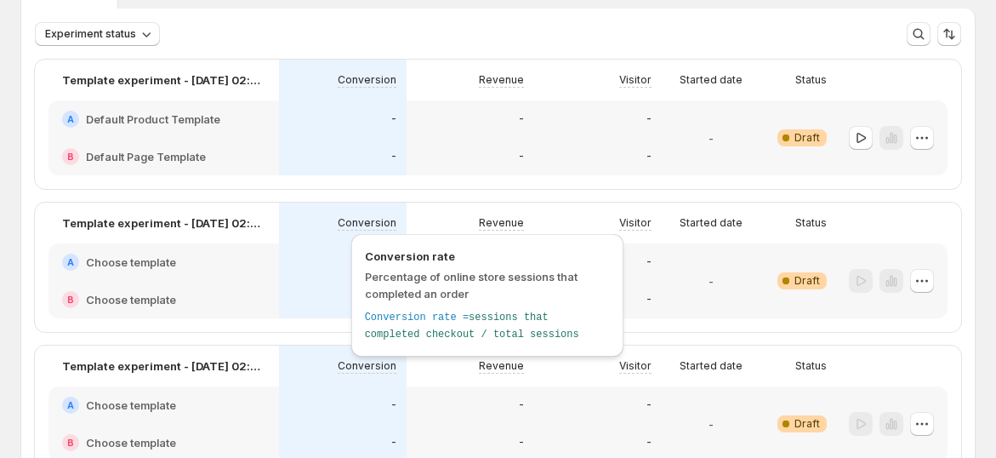
click at [404, 231] on div "Conversion rate Percentage of online store sessions that completed an order Con…" at bounding box center [488, 300] width 286 height 140
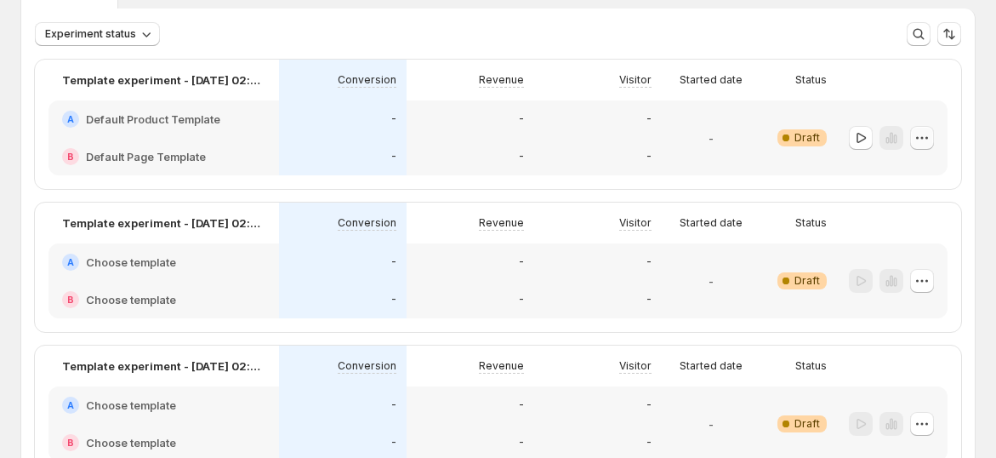
click at [925, 137] on icon "button" at bounding box center [922, 137] width 17 height 17
click at [921, 202] on span "Rename" at bounding box center [923, 202] width 43 height 14
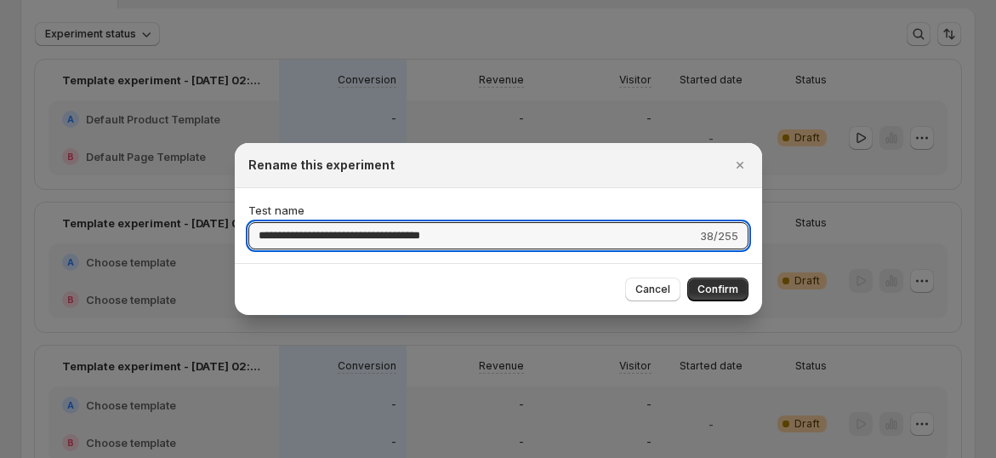
drag, startPoint x: 525, startPoint y: 234, endPoint x: 245, endPoint y: 236, distance: 279.9
click at [245, 236] on div "**********" at bounding box center [498, 225] width 527 height 75
type input "**********"
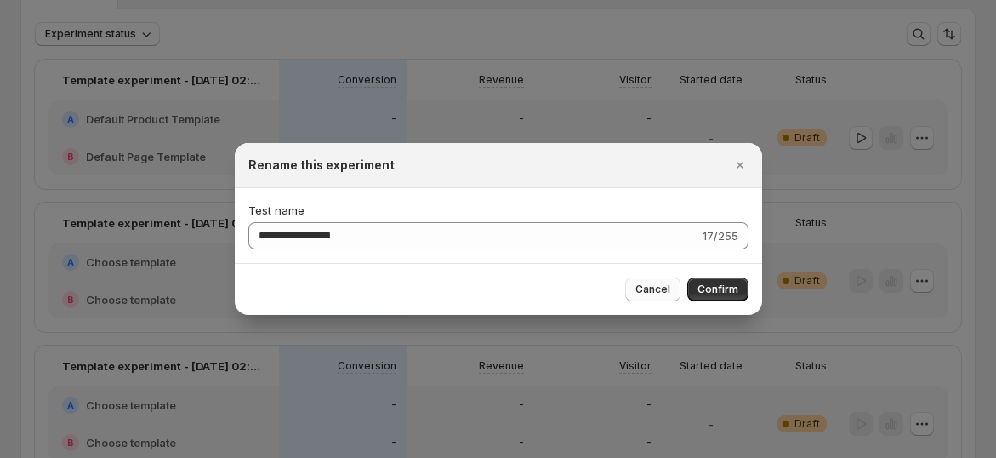
click at [653, 292] on span "Cancel" at bounding box center [653, 289] width 35 height 14
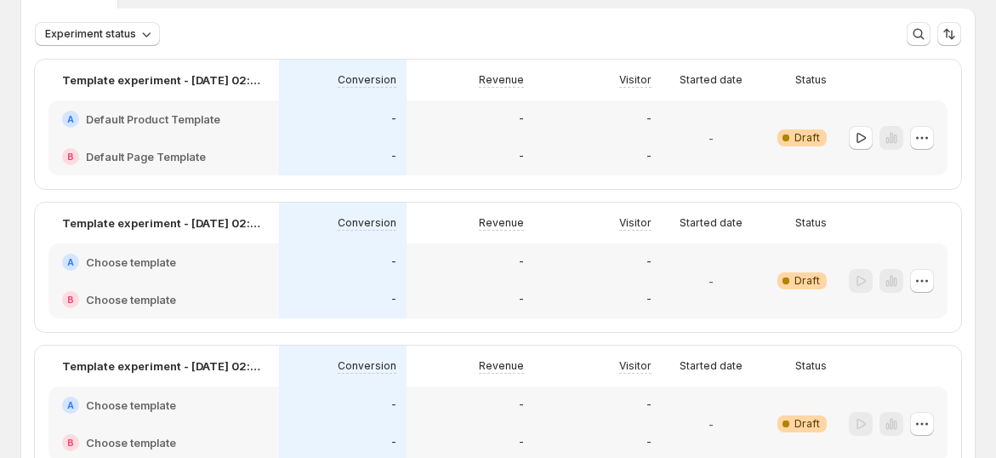
click at [158, 138] on div "B Default Page Template" at bounding box center [163, 156] width 231 height 37
click at [157, 111] on h2 "Default Product Template" at bounding box center [153, 119] width 134 height 17
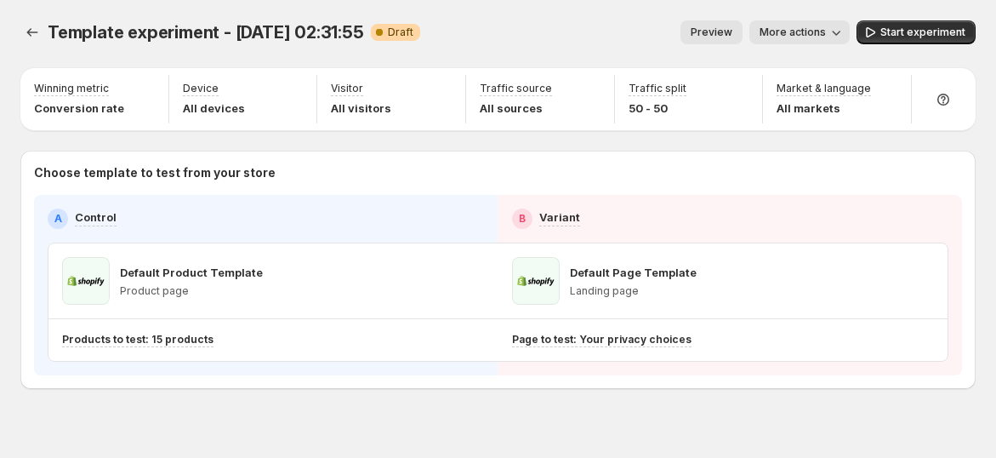
click at [826, 32] on span "More actions" at bounding box center [793, 33] width 66 height 14
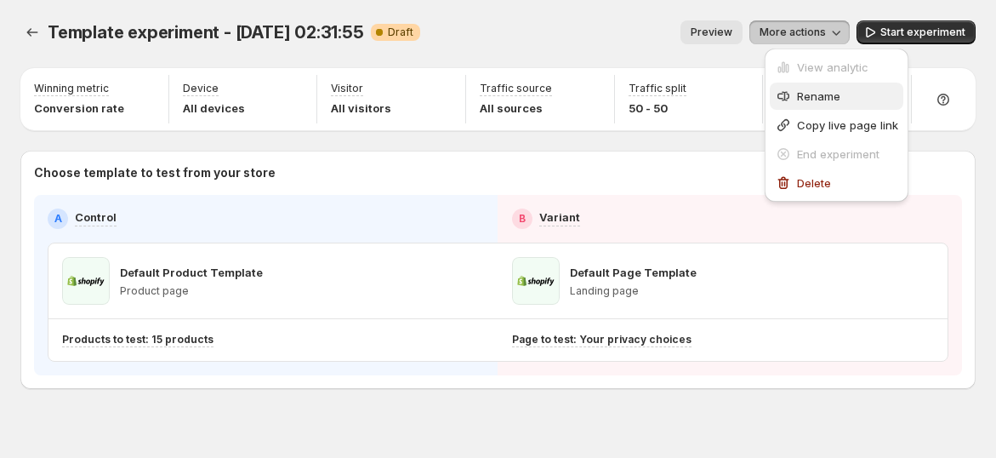
click at [816, 99] on span "Rename" at bounding box center [818, 96] width 43 height 14
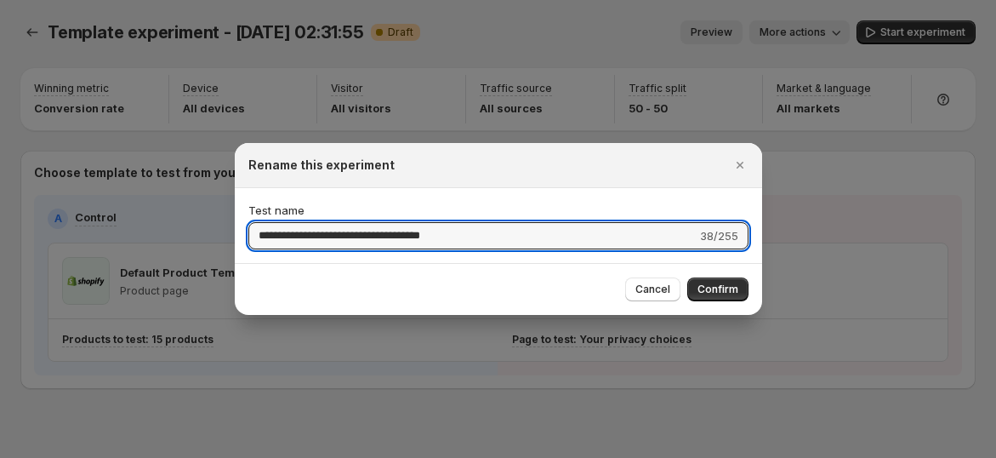
click at [824, 35] on div at bounding box center [498, 229] width 996 height 458
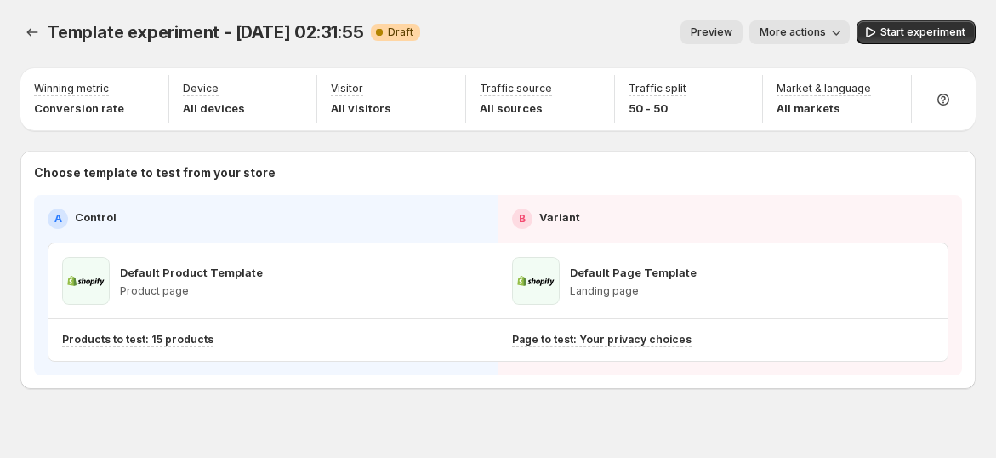
click at [826, 31] on span "More actions" at bounding box center [793, 33] width 66 height 14
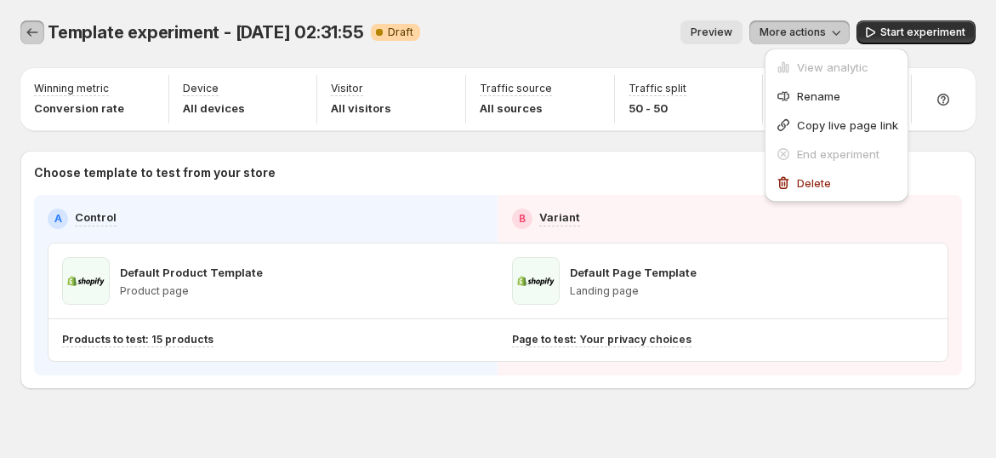
click at [31, 43] on button "Experiments" at bounding box center [32, 32] width 24 height 24
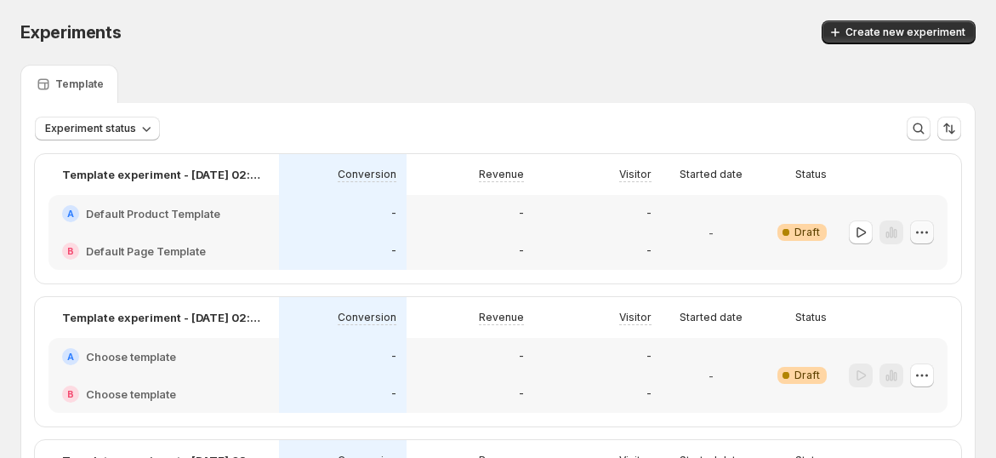
click at [931, 237] on icon "button" at bounding box center [922, 232] width 17 height 17
click at [905, 289] on span "Rename" at bounding box center [923, 296] width 43 height 14
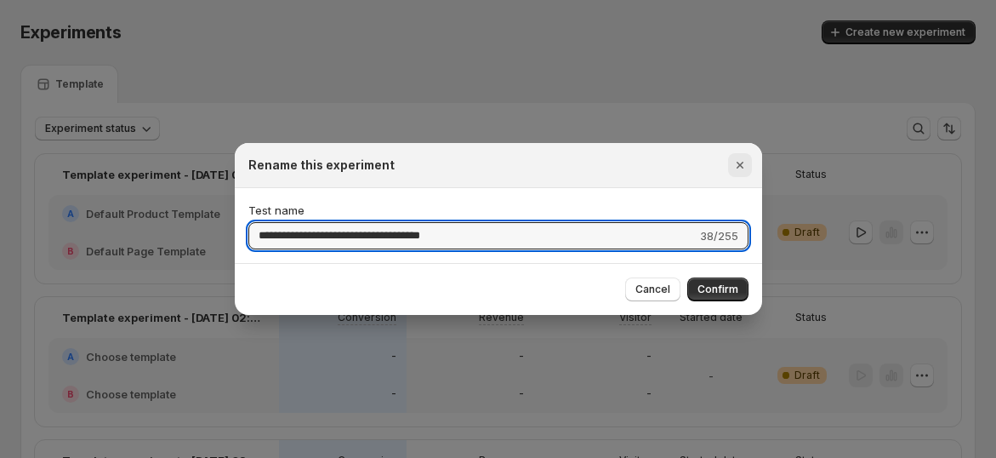
click at [732, 164] on icon "Close" at bounding box center [740, 165] width 17 height 17
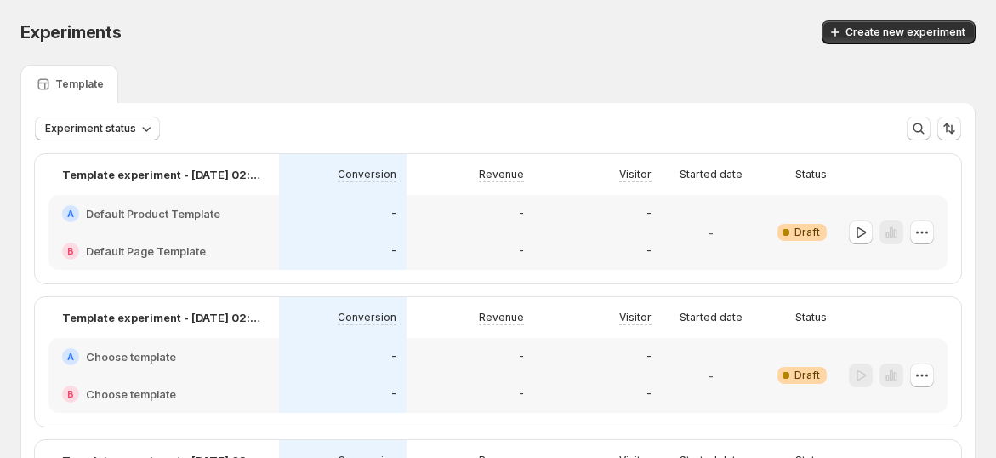
scroll to position [94, 0]
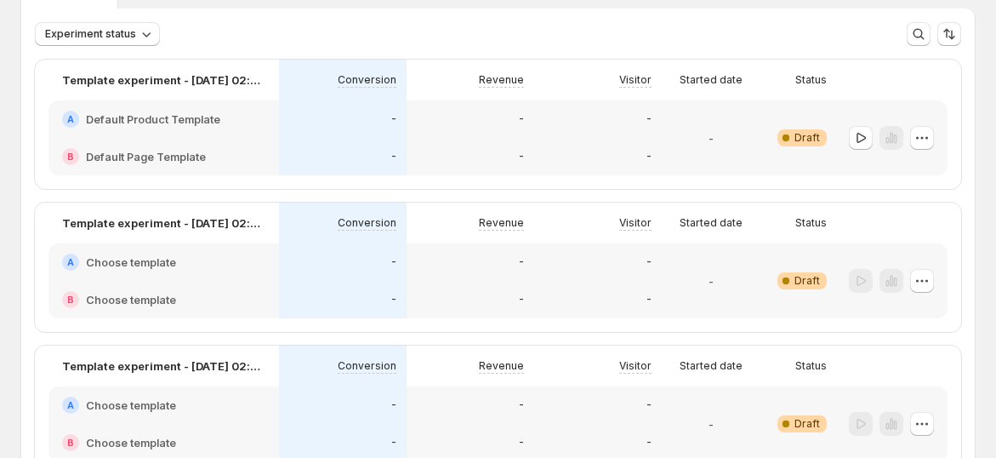
drag, startPoint x: 930, startPoint y: 141, endPoint x: 919, endPoint y: 145, distance: 11.9
click at [931, 142] on icon "button" at bounding box center [922, 137] width 17 height 17
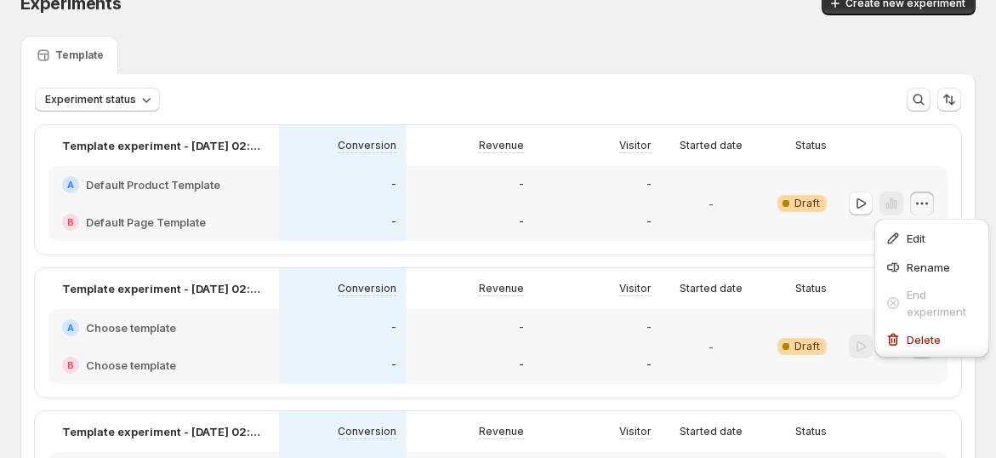
scroll to position [0, 0]
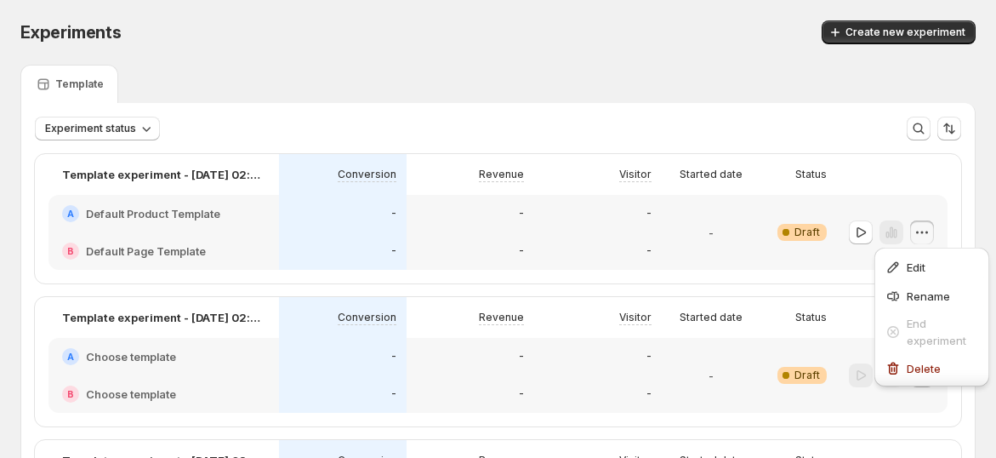
click at [605, 228] on div "-" at bounding box center [598, 213] width 128 height 37
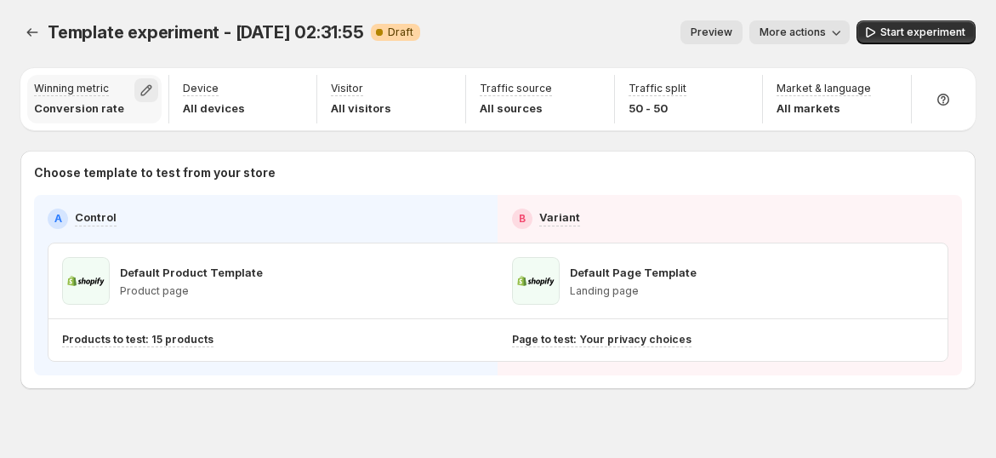
click at [146, 89] on icon "button" at bounding box center [146, 90] width 17 height 17
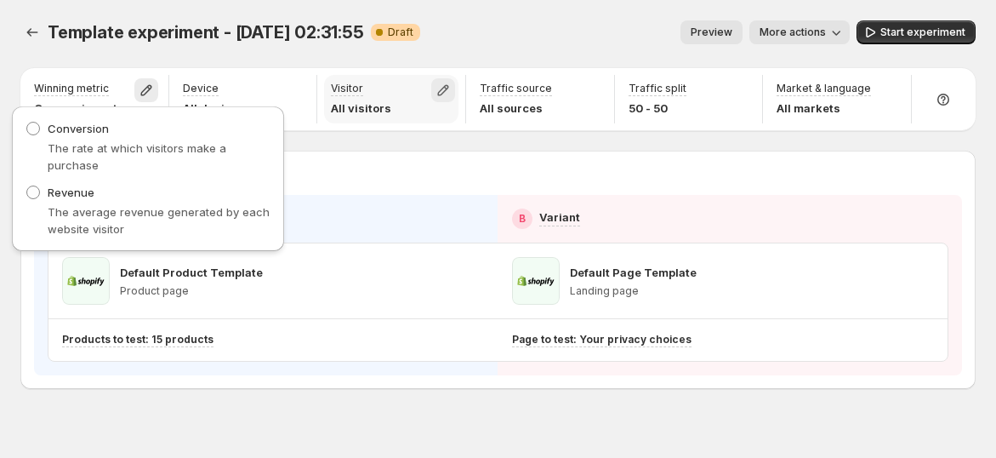
drag, startPoint x: 442, startPoint y: 86, endPoint x: 454, endPoint y: 83, distance: 12.4
click at [443, 86] on icon "button" at bounding box center [443, 90] width 17 height 17
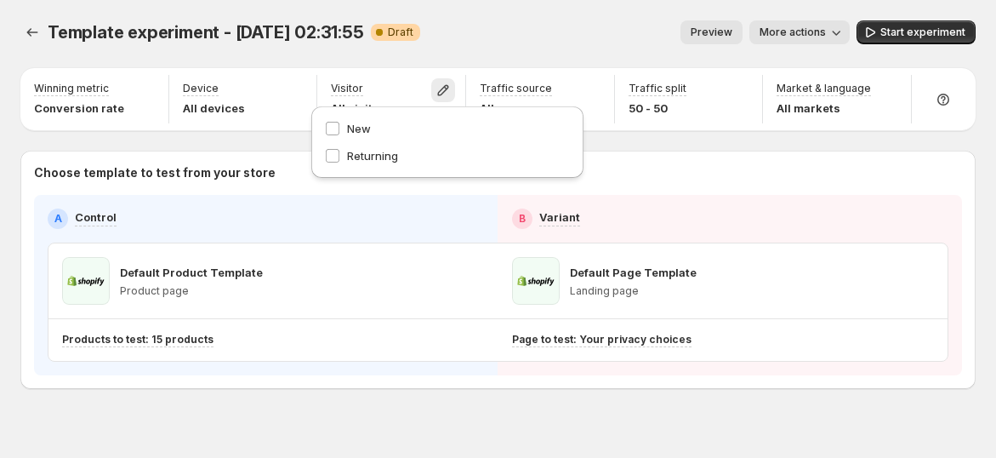
click at [527, 47] on div "Template experiment - Sep 24, 02:31:55. This page is ready Template experiment …" at bounding box center [497, 32] width 955 height 65
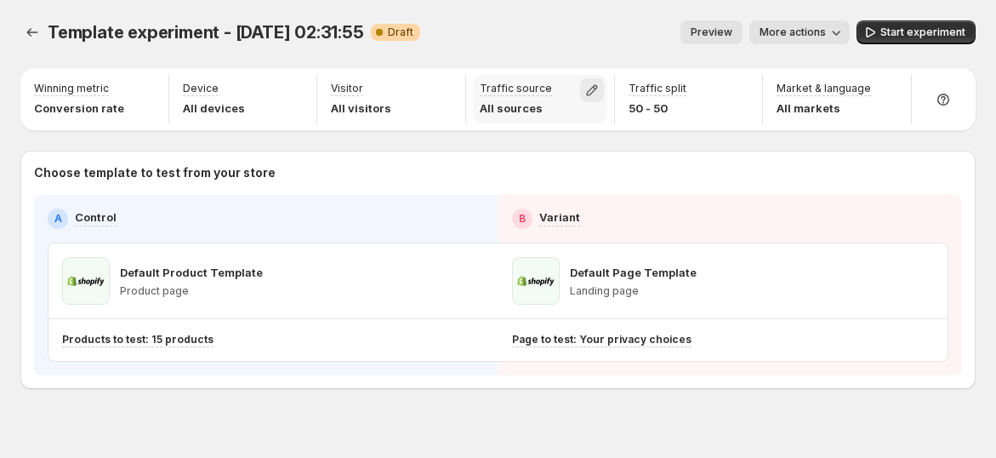
click at [593, 91] on icon "button" at bounding box center [592, 90] width 17 height 17
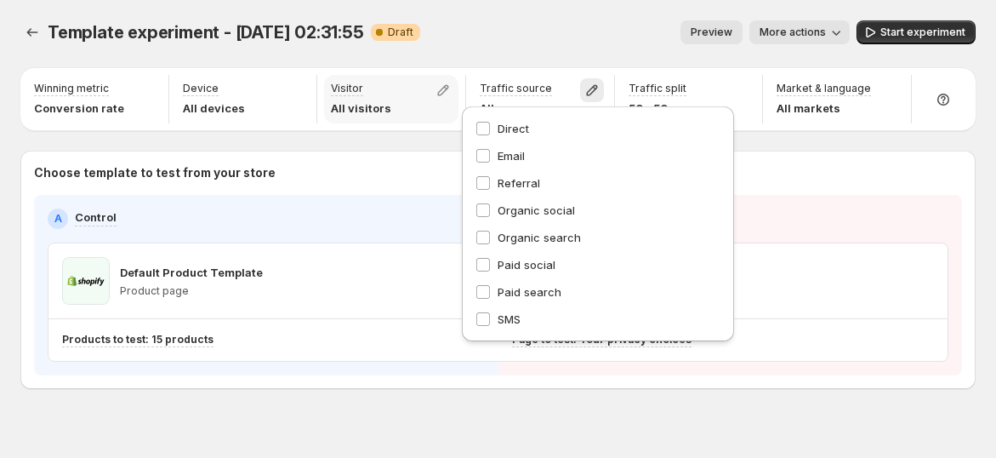
click at [429, 88] on div "Visitor All visitors" at bounding box center [391, 99] width 134 height 48
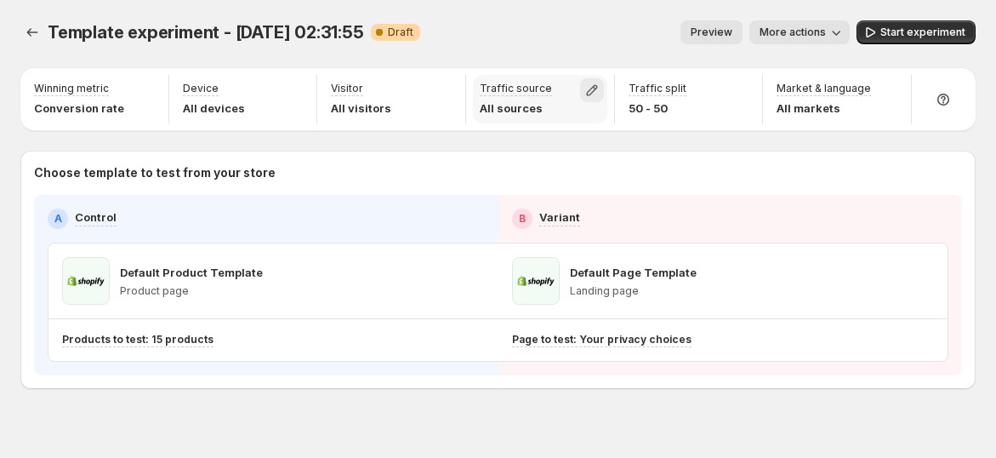
click at [601, 90] on icon "button" at bounding box center [592, 90] width 17 height 17
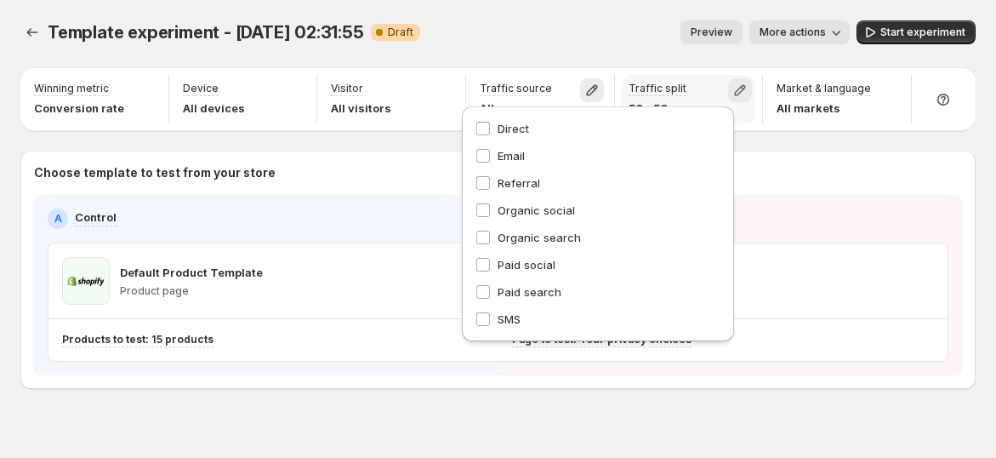
click at [746, 91] on icon "button" at bounding box center [740, 90] width 11 height 11
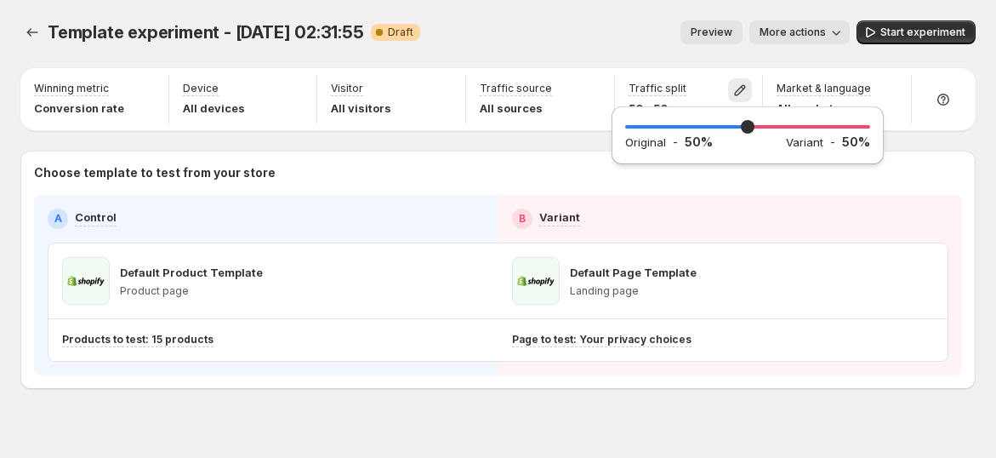
drag, startPoint x: 647, startPoint y: 6, endPoint x: 672, endPoint y: 9, distance: 25.7
click at [647, 6] on div "Template experiment - Sep 24, 02:31:55. This page is ready Template experiment …" at bounding box center [497, 32] width 955 height 65
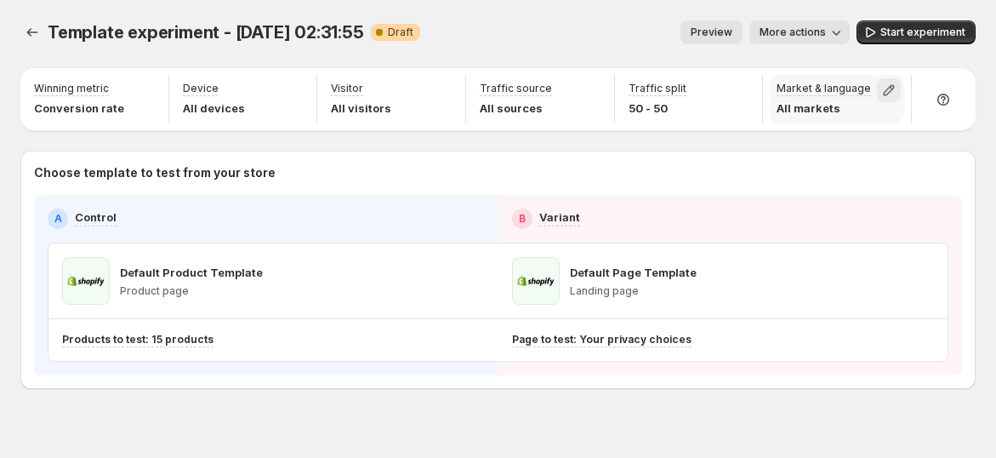
click at [898, 93] on icon "button" at bounding box center [889, 90] width 17 height 17
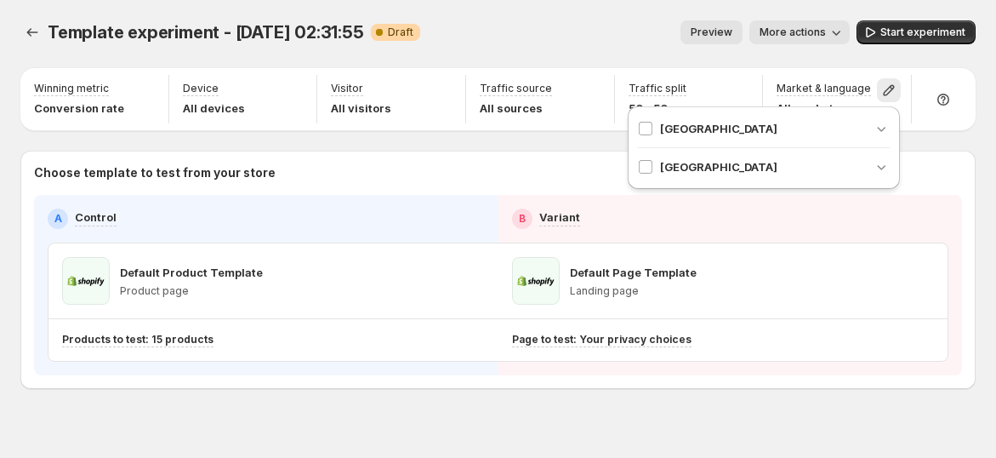
click at [646, 20] on div "Preview More actions" at bounding box center [642, 32] width 416 height 24
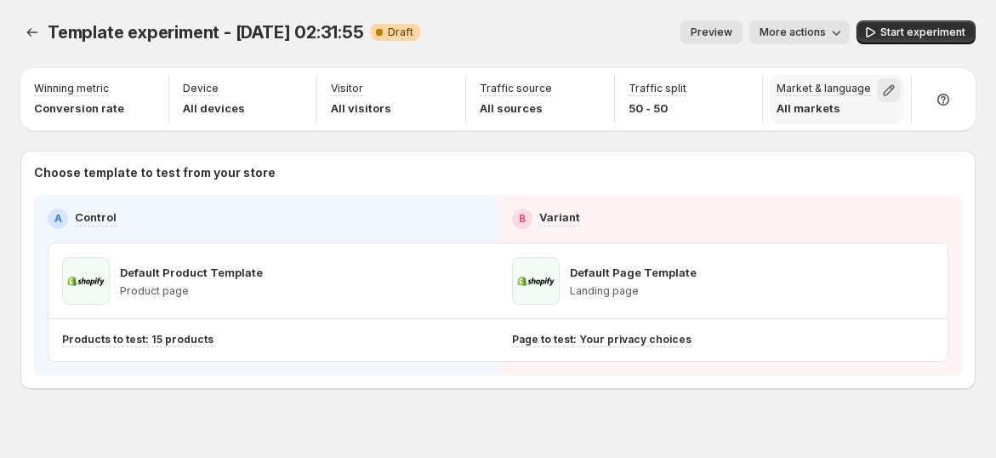
click at [898, 93] on icon "button" at bounding box center [889, 90] width 17 height 17
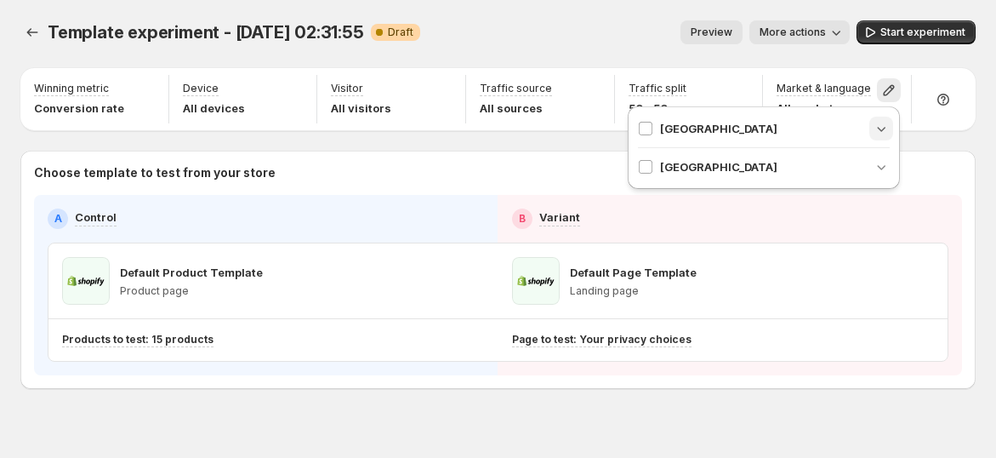
click at [875, 133] on icon "button" at bounding box center [881, 128] width 17 height 17
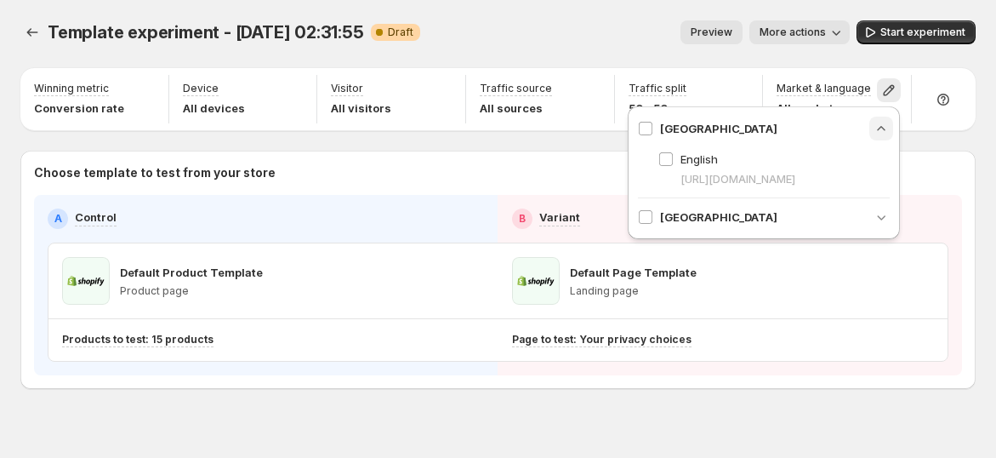
click at [881, 134] on icon "button" at bounding box center [881, 128] width 17 height 17
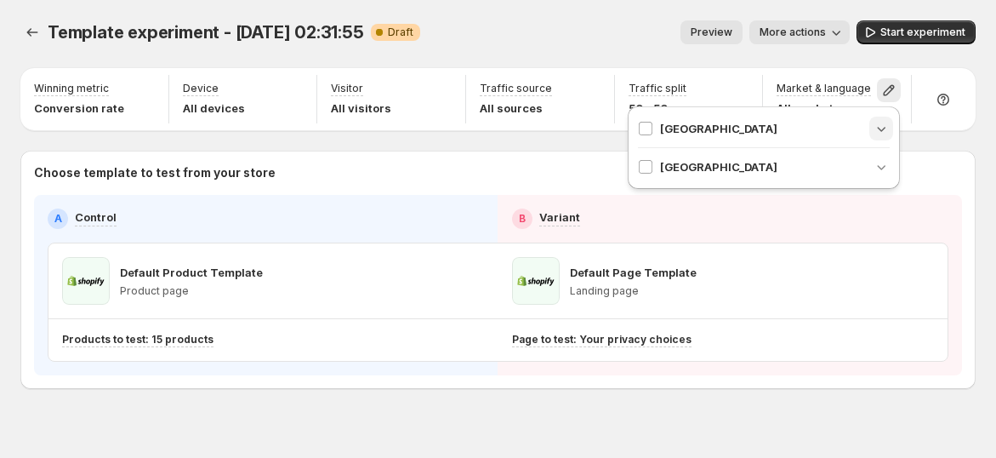
click at [887, 126] on icon "button" at bounding box center [881, 128] width 17 height 17
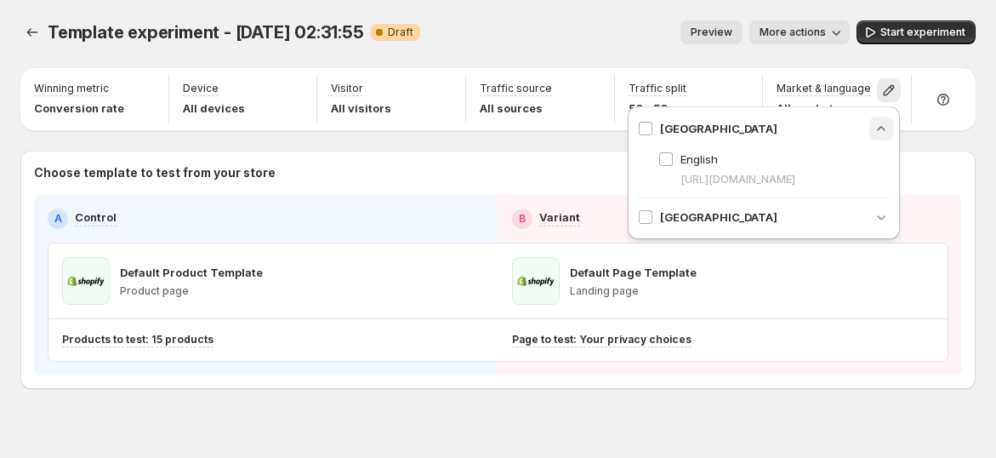
click at [878, 129] on icon "button" at bounding box center [882, 128] width 8 height 4
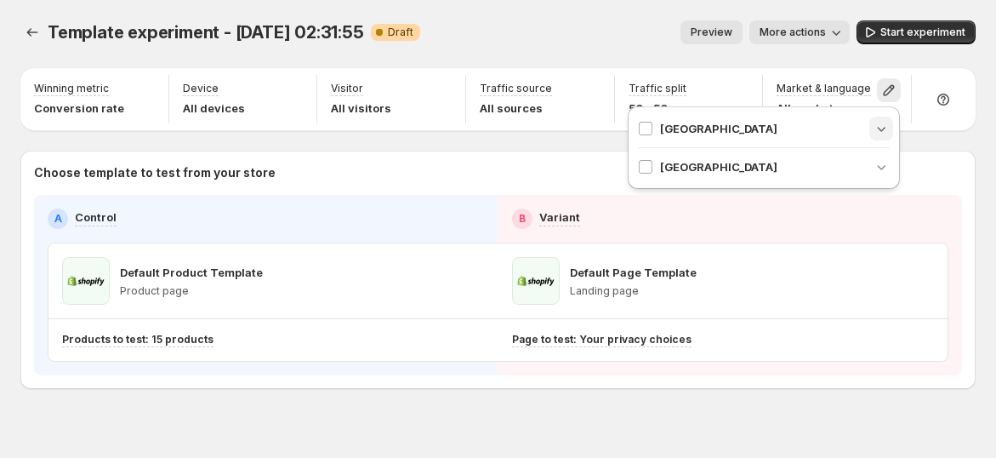
click at [674, 44] on div "Template experiment - Sep 24, 02:31:55. This page is ready Template experiment …" at bounding box center [497, 32] width 955 height 65
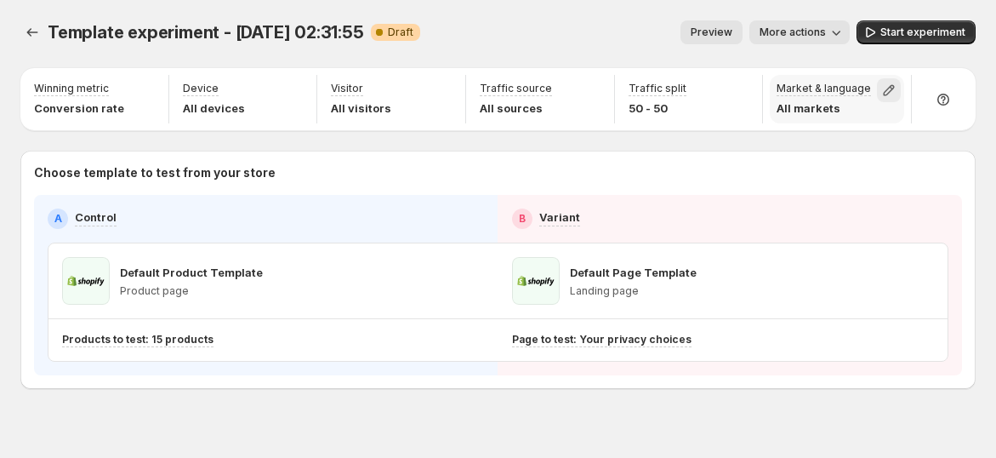
click at [898, 90] on icon "button" at bounding box center [889, 90] width 17 height 17
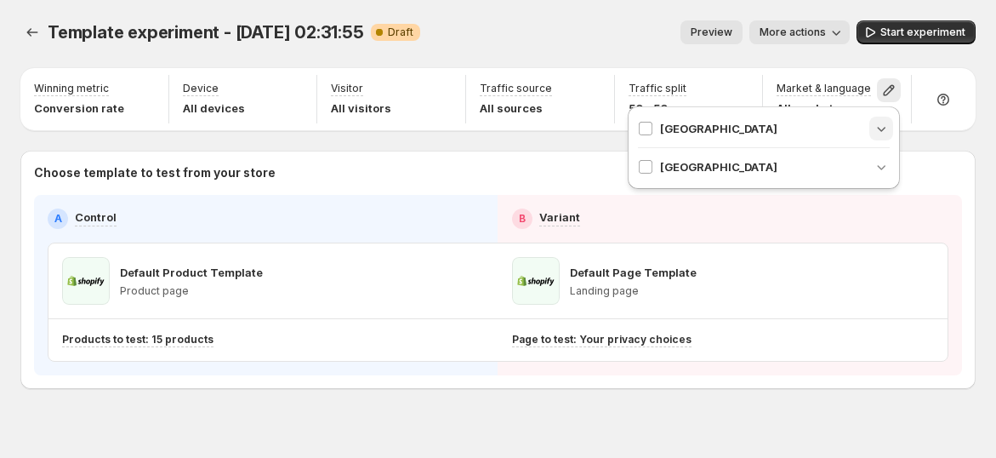
click at [877, 123] on icon "button" at bounding box center [881, 128] width 17 height 17
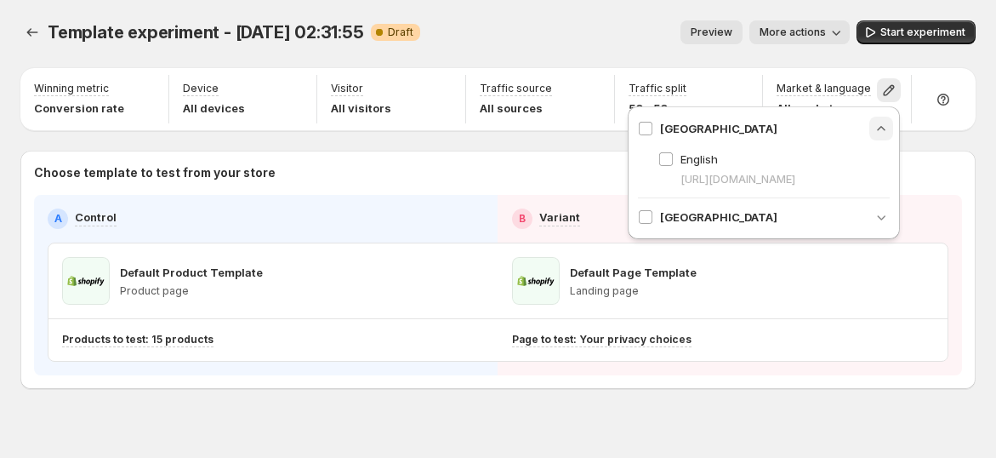
drag, startPoint x: 590, startPoint y: 41, endPoint x: 717, endPoint y: 40, distance: 127.6
click at [590, 41] on div "Preview More actions" at bounding box center [642, 32] width 416 height 24
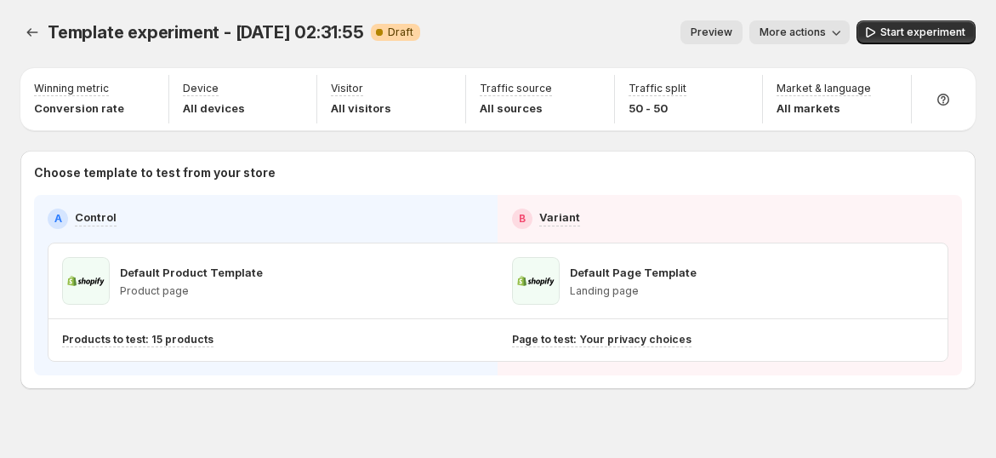
click at [733, 31] on span "Preview" at bounding box center [712, 33] width 42 height 14
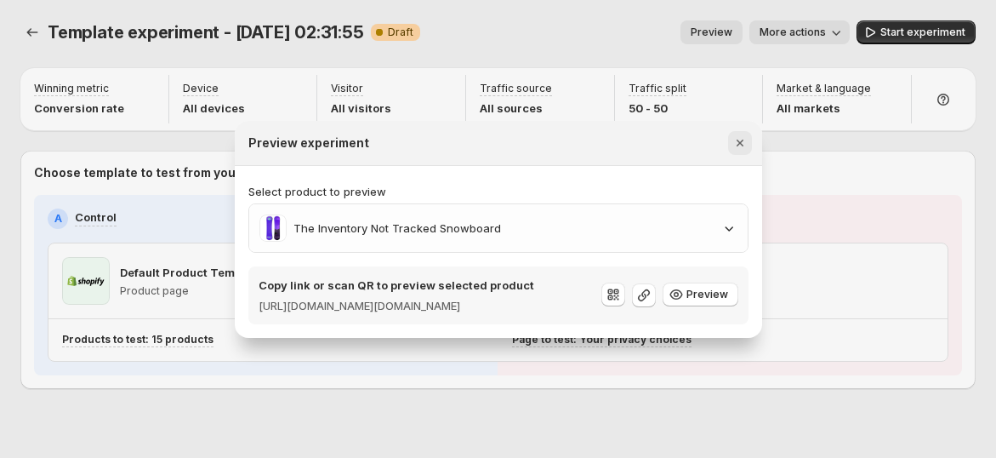
click at [743, 140] on icon "Close" at bounding box center [739, 143] width 7 height 7
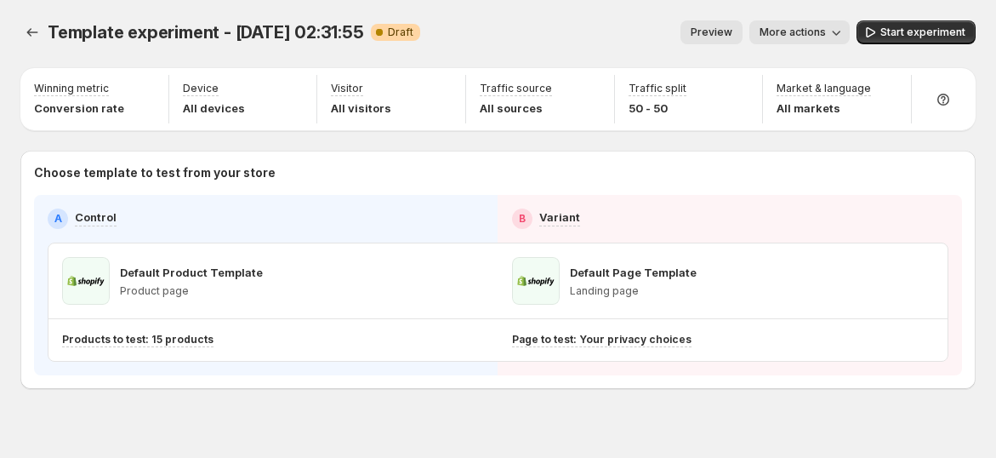
click at [710, 34] on span "Preview" at bounding box center [712, 33] width 42 height 14
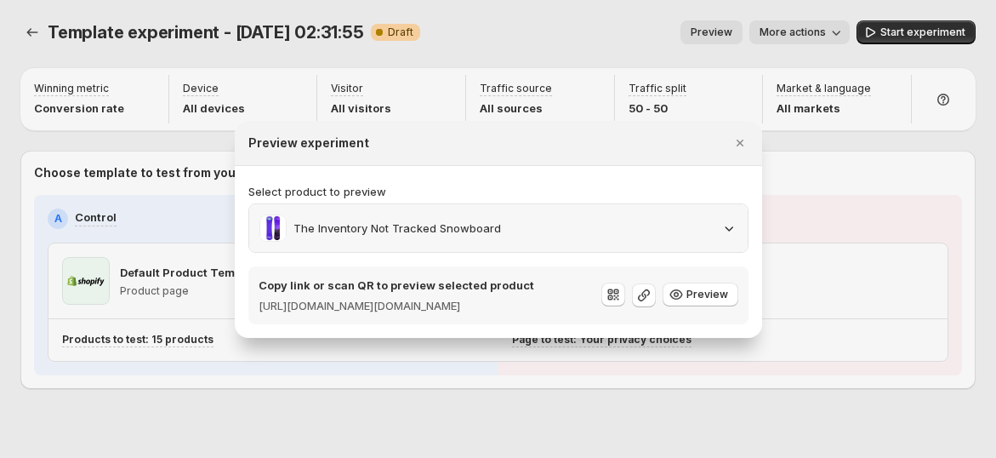
click at [724, 214] on div "The Inventory Not Tracked Snowboard" at bounding box center [498, 227] width 478 height 27
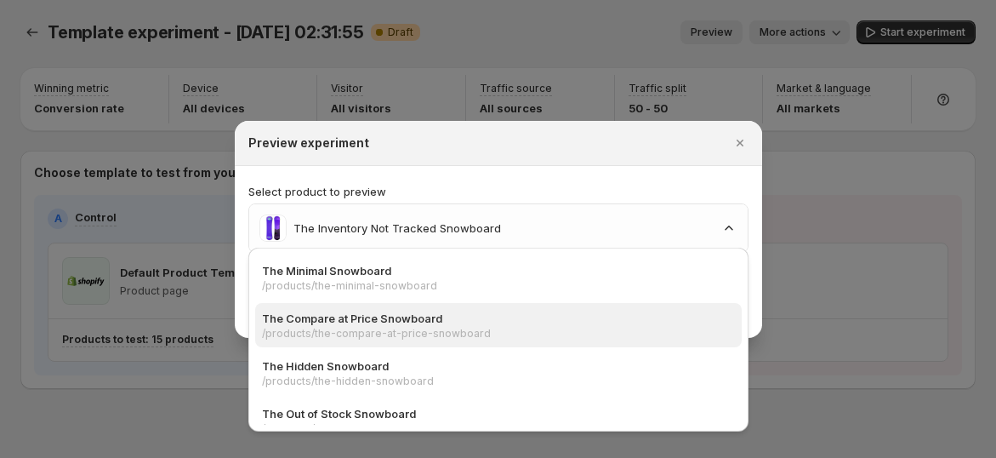
scroll to position [189, 0]
click at [693, 305] on div "The Out of Stock Snowboard /products/the-out-of-stock-snowboard" at bounding box center [498, 326] width 487 height 44
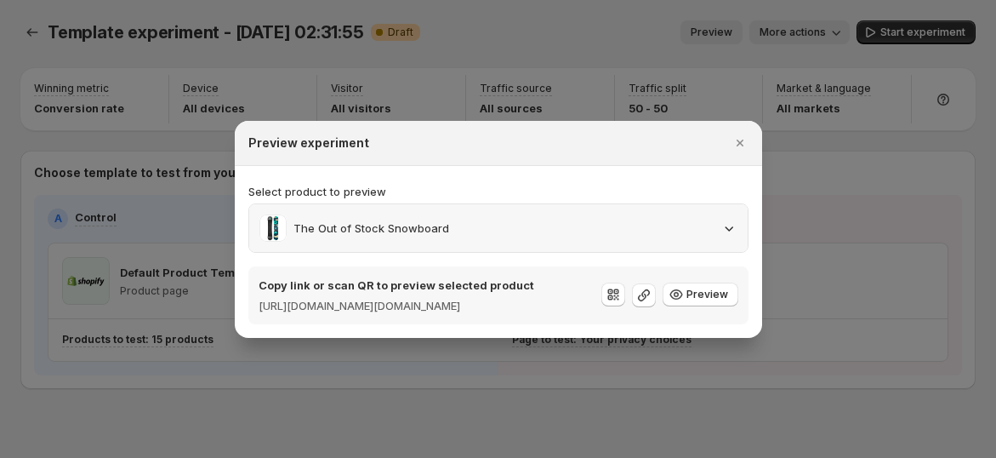
click at [717, 220] on div "The Out of Stock Snowboard" at bounding box center [498, 227] width 478 height 27
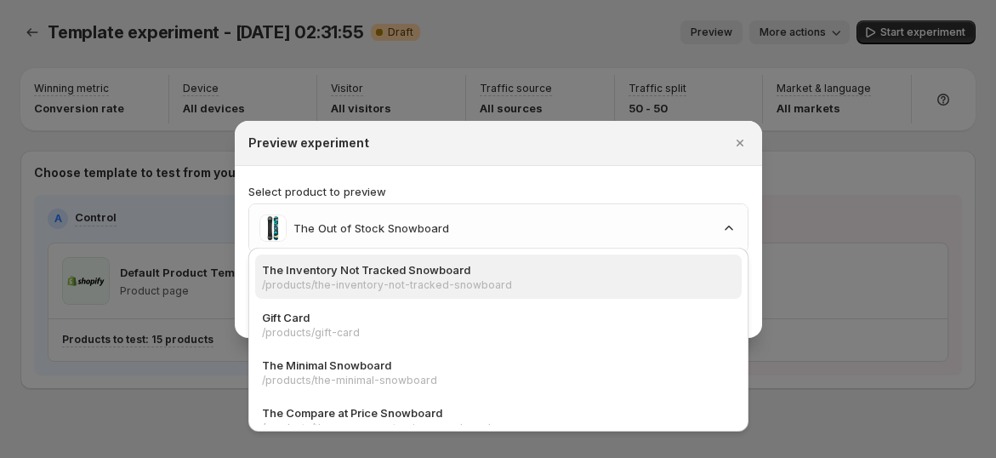
click at [653, 284] on p "/products/the-inventory-not-tracked-snowboard" at bounding box center [493, 285] width 463 height 14
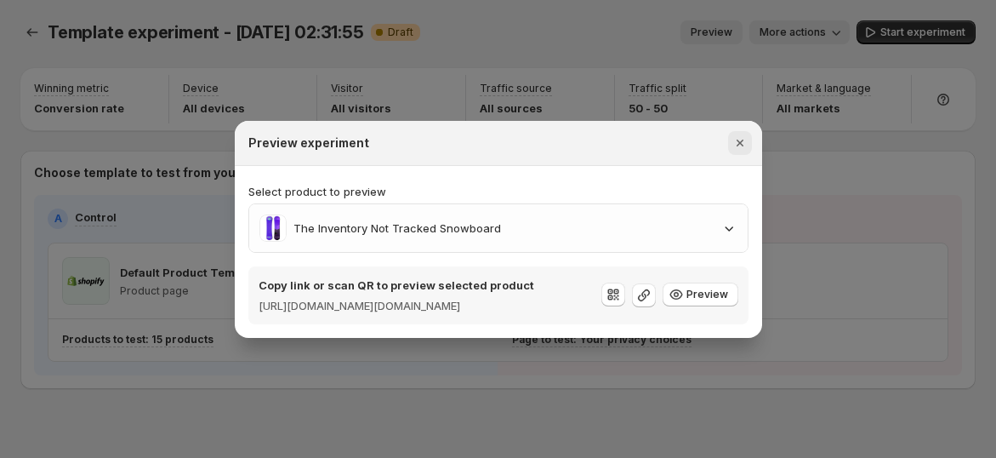
click at [733, 134] on icon "Close" at bounding box center [740, 142] width 17 height 17
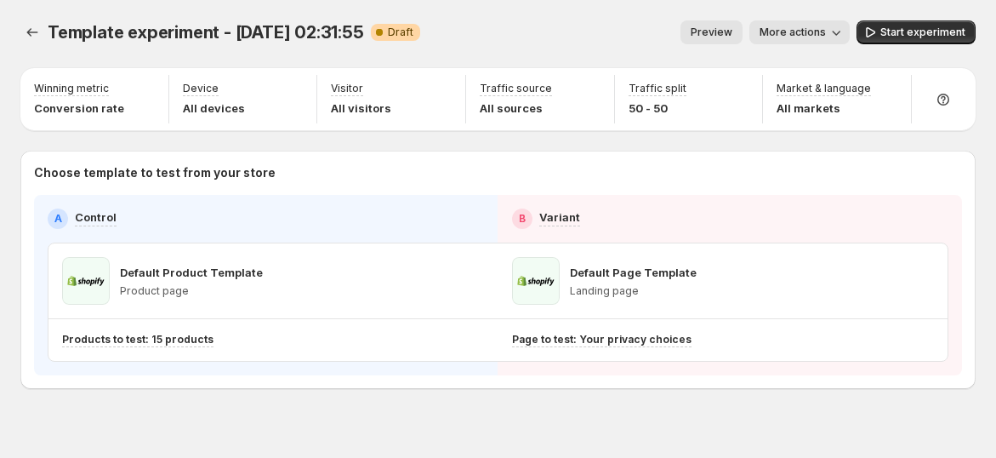
click at [733, 32] on span "Preview" at bounding box center [712, 33] width 42 height 14
click at [729, 37] on span "Preview" at bounding box center [712, 33] width 42 height 14
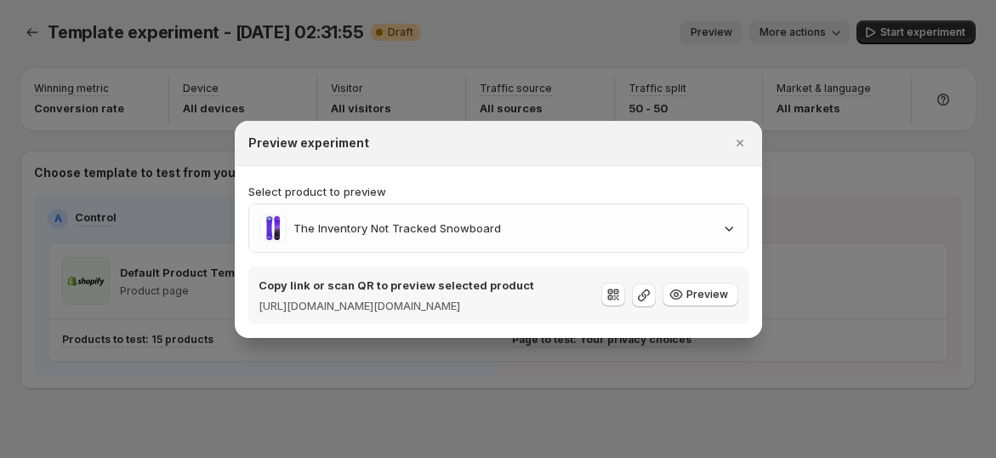
click at [818, 45] on div at bounding box center [498, 229] width 996 height 458
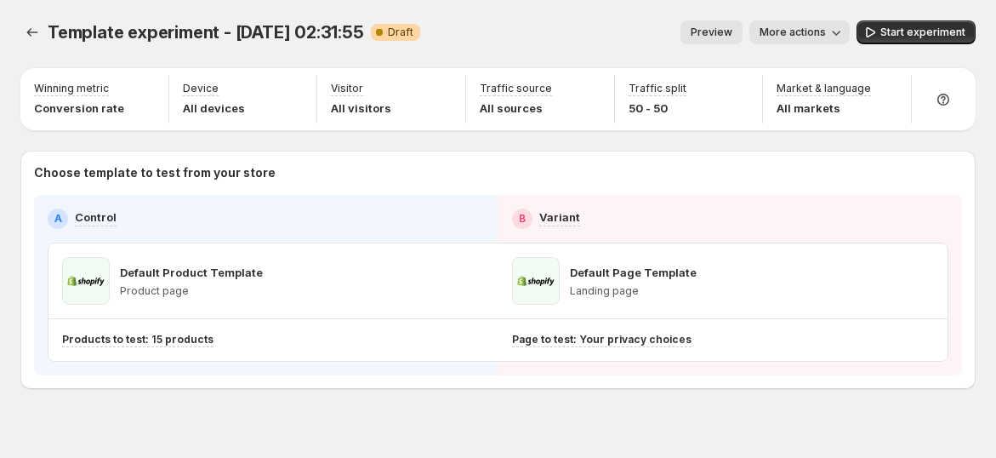
click at [832, 42] on button "More actions" at bounding box center [800, 32] width 100 height 24
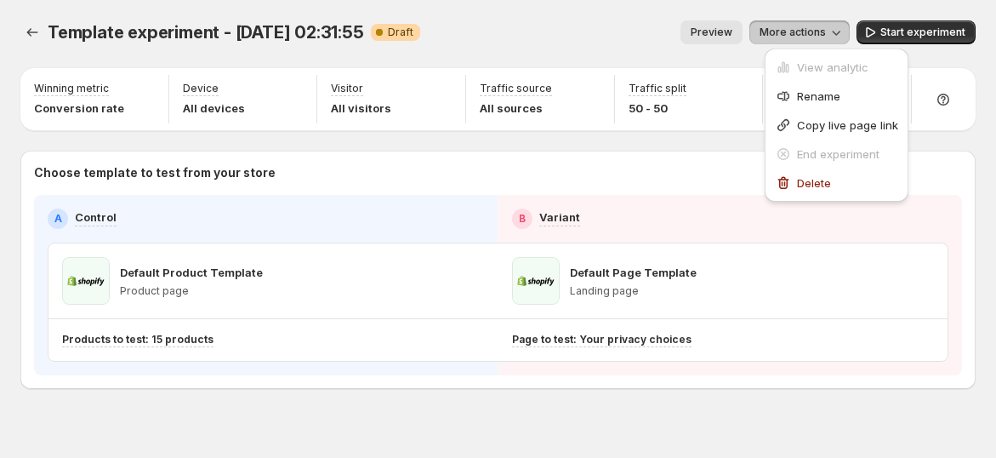
click at [826, 27] on span "More actions" at bounding box center [793, 33] width 66 height 14
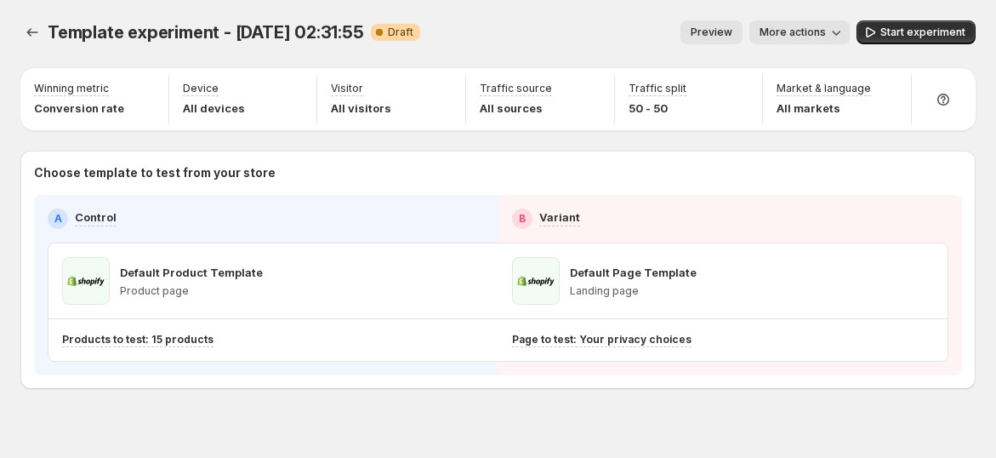
click at [702, 26] on button "Preview" at bounding box center [712, 32] width 62 height 24
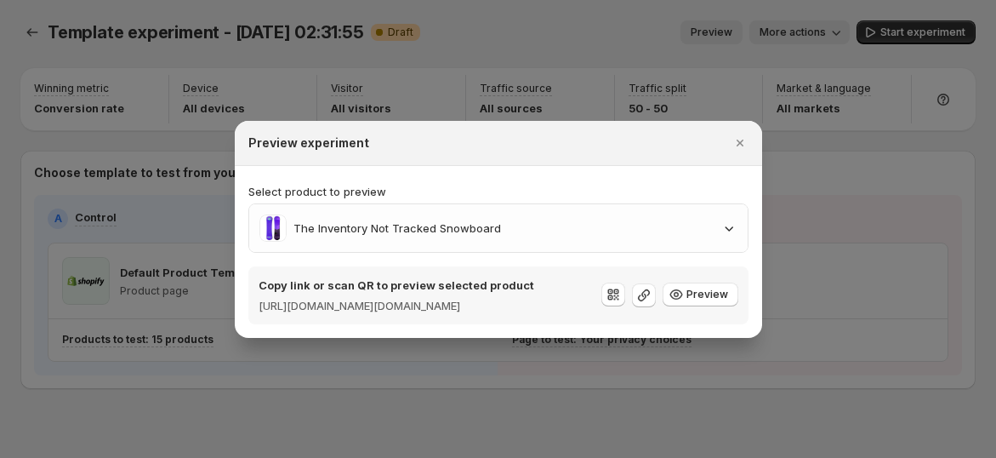
drag, startPoint x: 272, startPoint y: 370, endPoint x: 264, endPoint y: 373, distance: 8.9
click at [272, 370] on div at bounding box center [498, 229] width 996 height 458
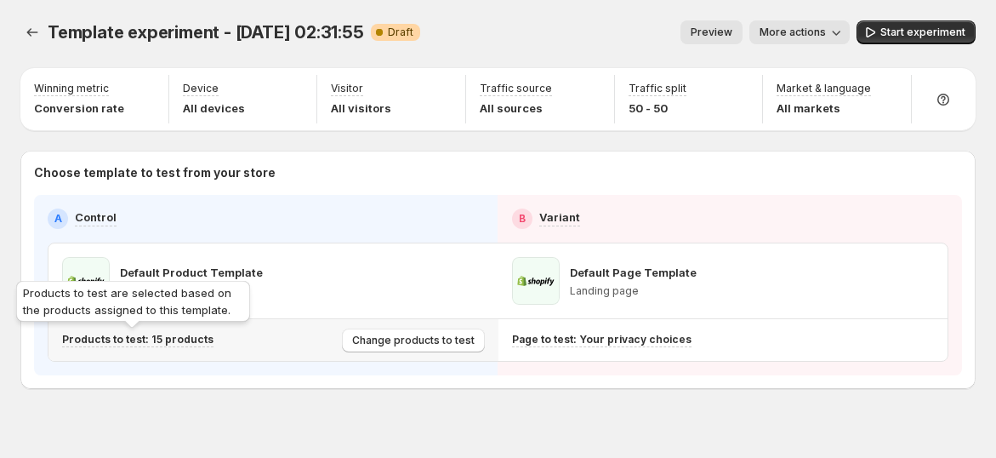
click at [168, 340] on p "Products to test: 15 products" at bounding box center [137, 340] width 151 height 14
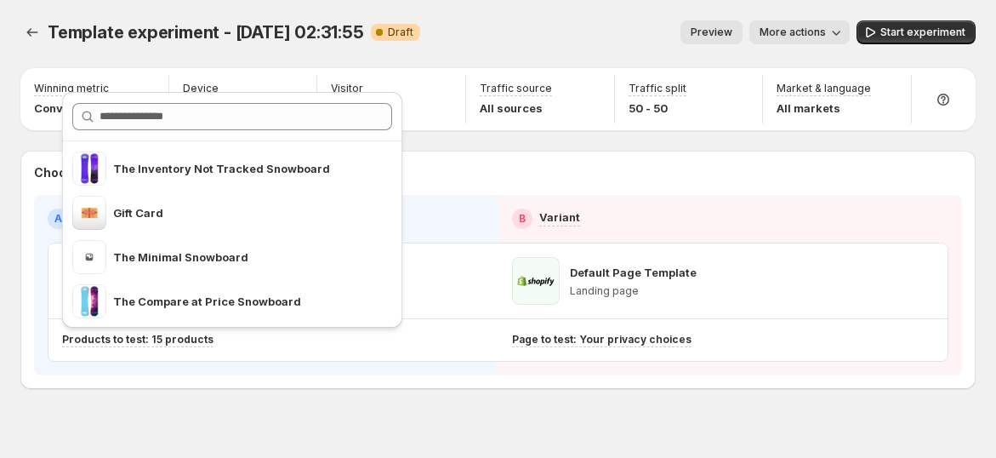
click at [826, 28] on span "More actions" at bounding box center [793, 33] width 66 height 14
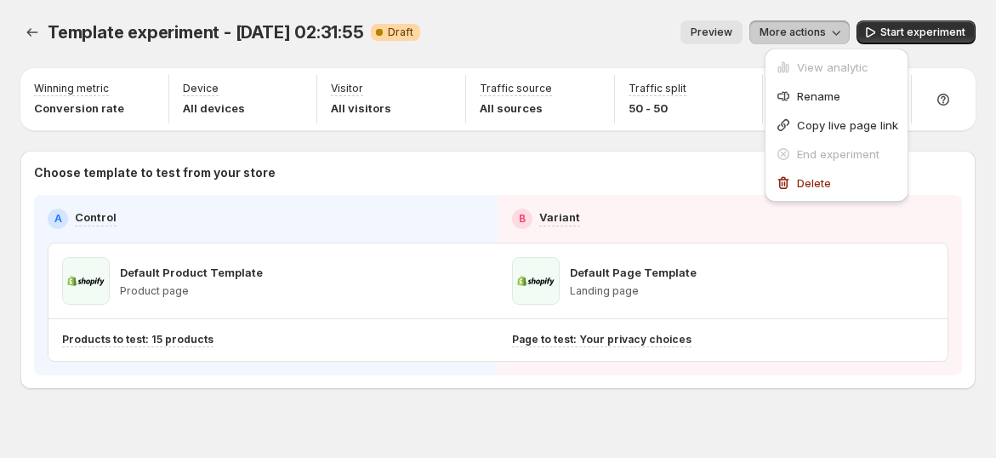
click at [743, 37] on button "Preview" at bounding box center [712, 32] width 62 height 24
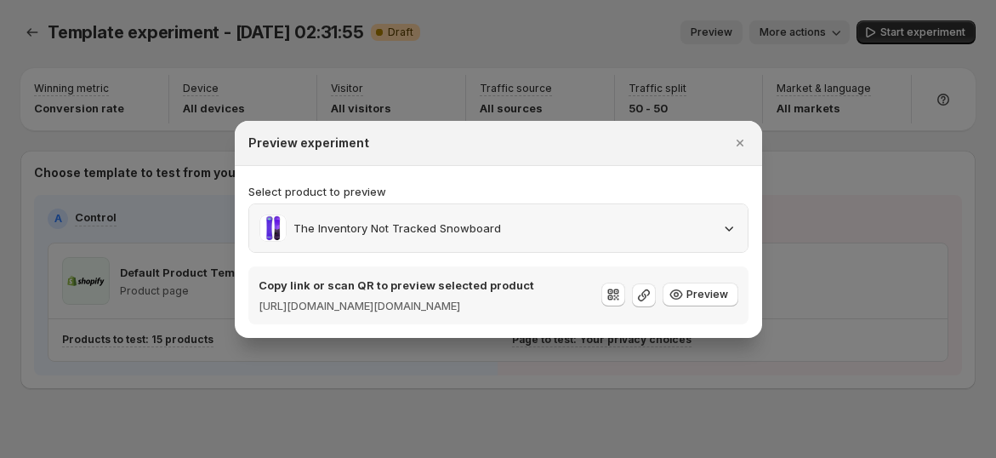
click at [730, 220] on icon ":rl1:" at bounding box center [729, 228] width 17 height 17
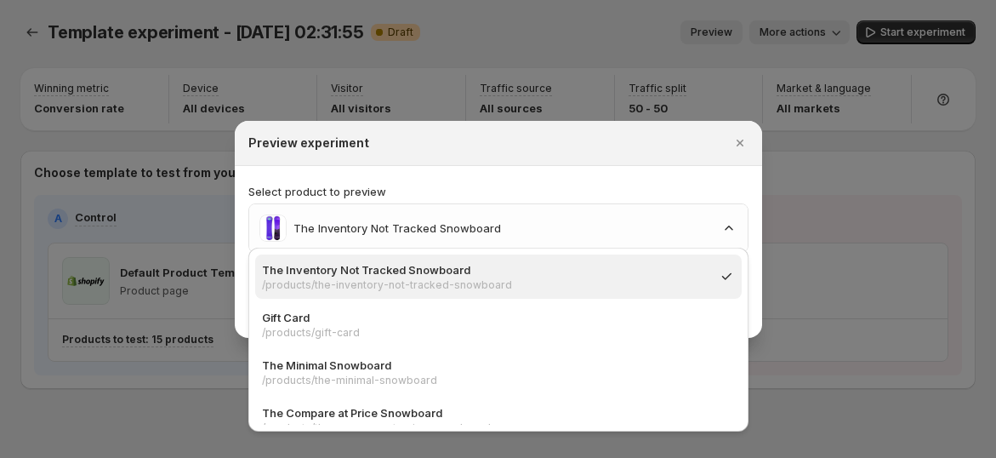
click at [216, 290] on div at bounding box center [498, 229] width 996 height 458
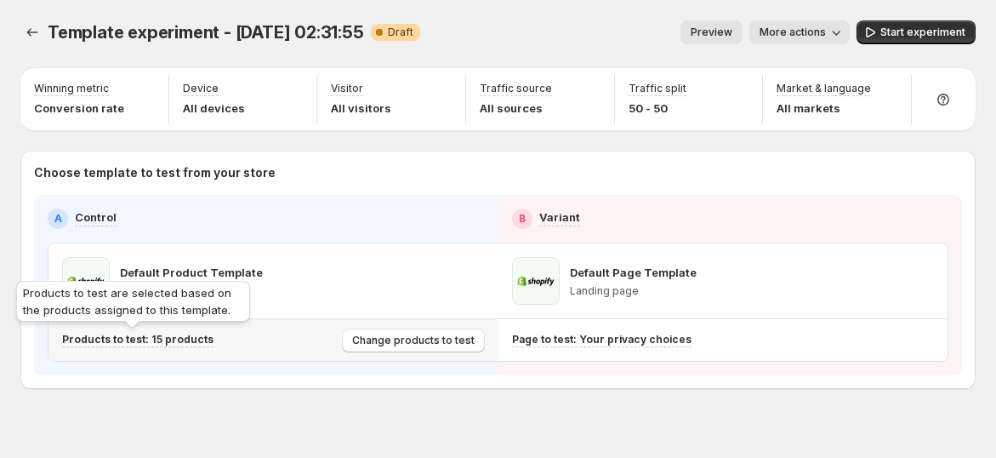
click at [182, 341] on p "Products to test: 15 products" at bounding box center [137, 340] width 151 height 14
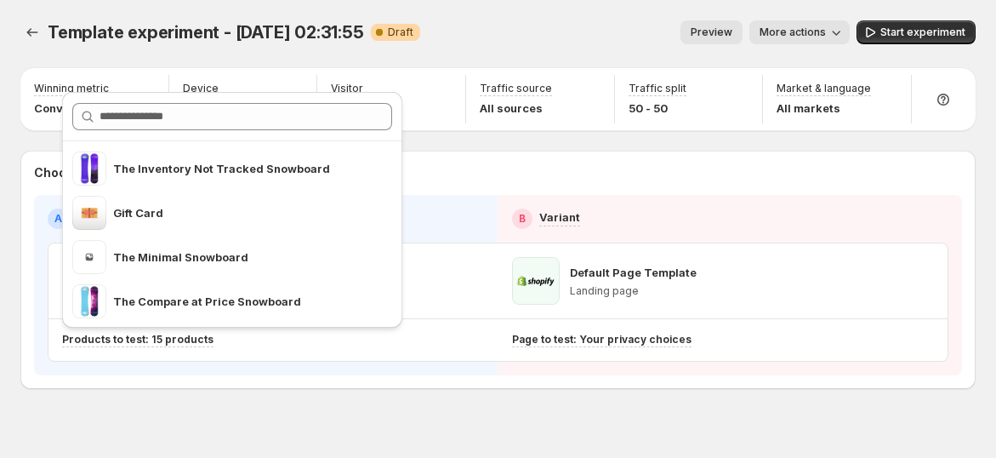
click at [843, 35] on icon "button" at bounding box center [836, 32] width 17 height 17
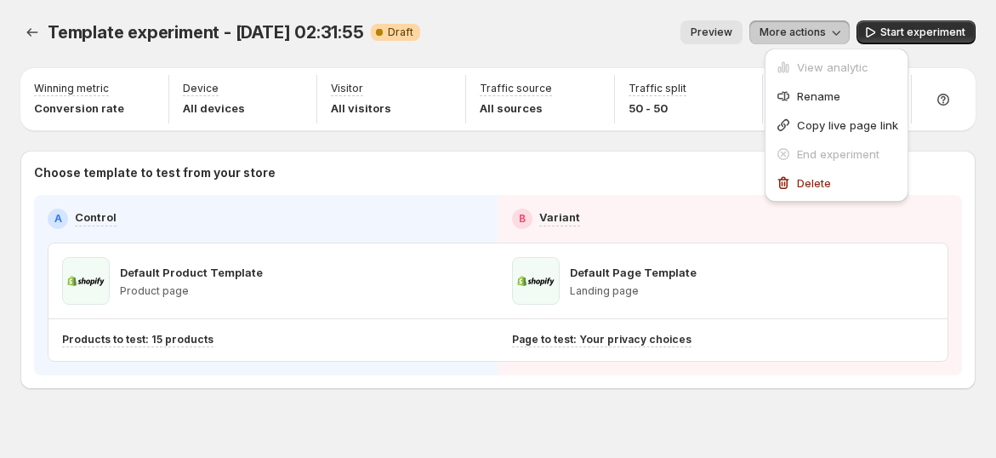
click at [826, 34] on span "More actions" at bounding box center [793, 33] width 66 height 14
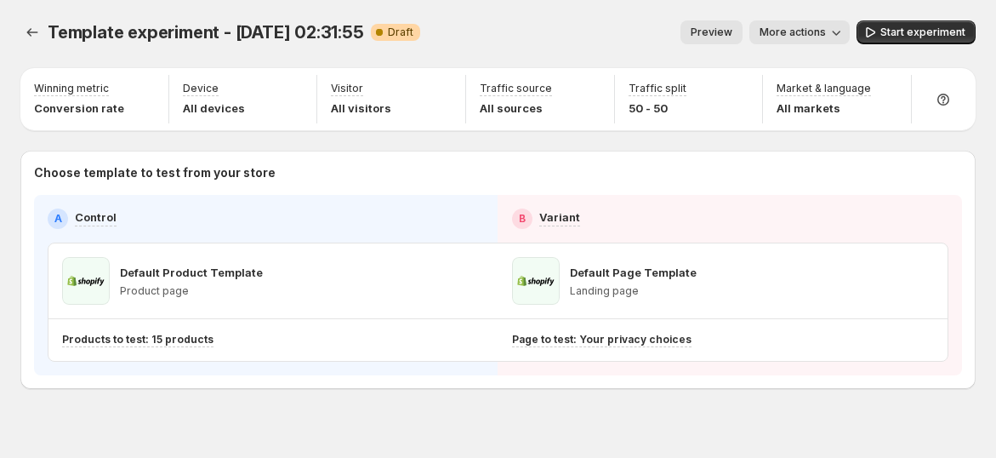
click at [826, 34] on span "More actions" at bounding box center [793, 33] width 66 height 14
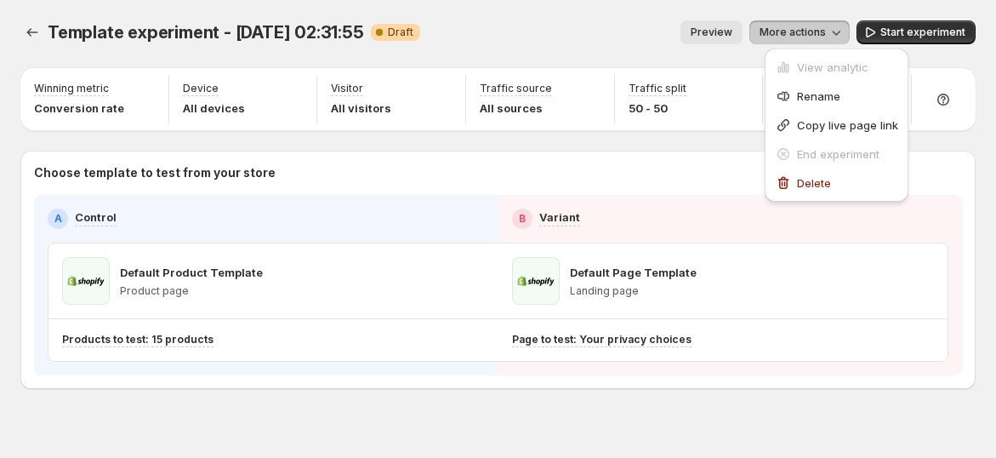
click at [793, 29] on span "More actions" at bounding box center [793, 33] width 66 height 14
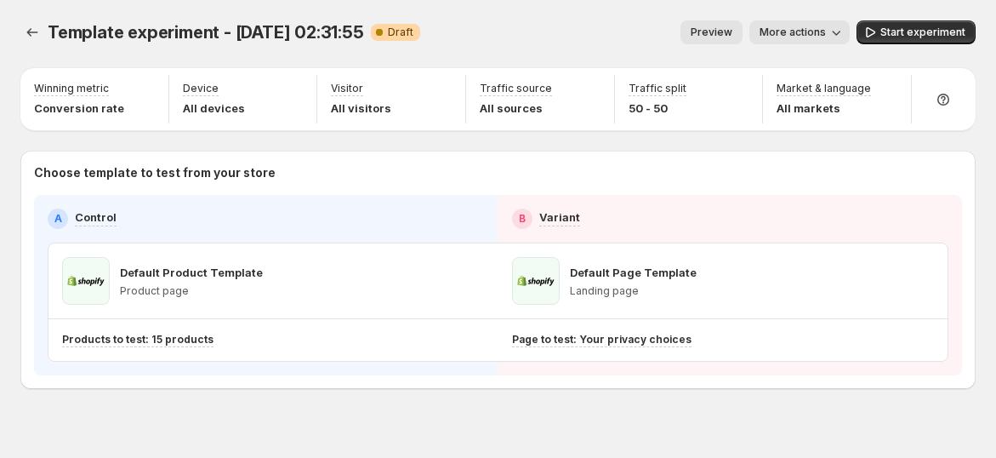
click at [814, 29] on span "More actions" at bounding box center [793, 33] width 66 height 14
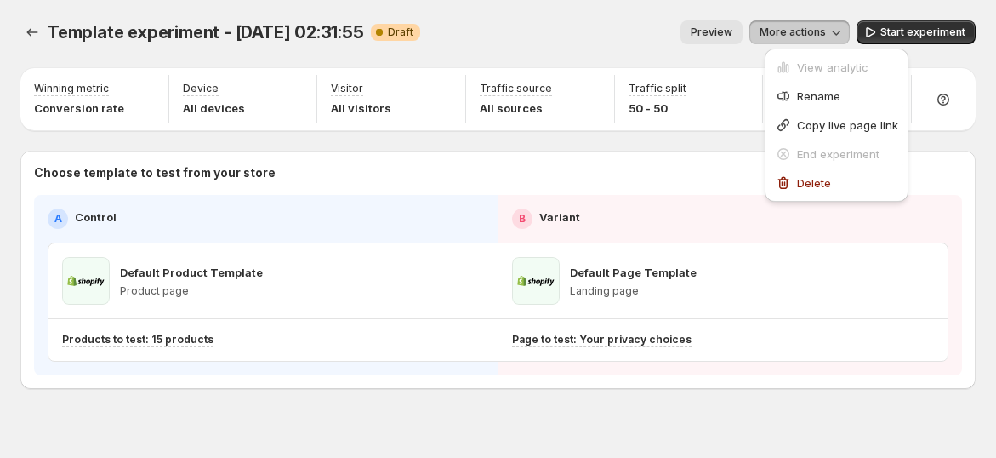
click at [733, 34] on span "Preview" at bounding box center [712, 33] width 42 height 14
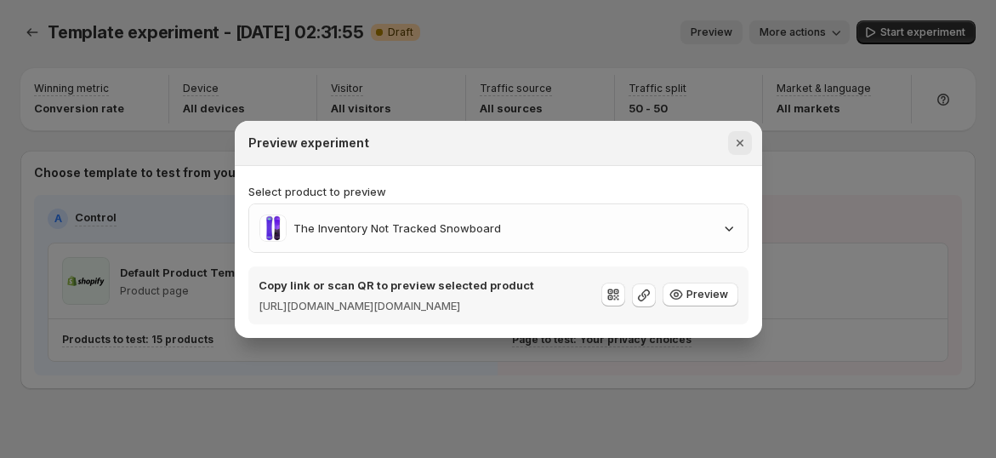
click at [744, 139] on icon "Close" at bounding box center [740, 142] width 17 height 17
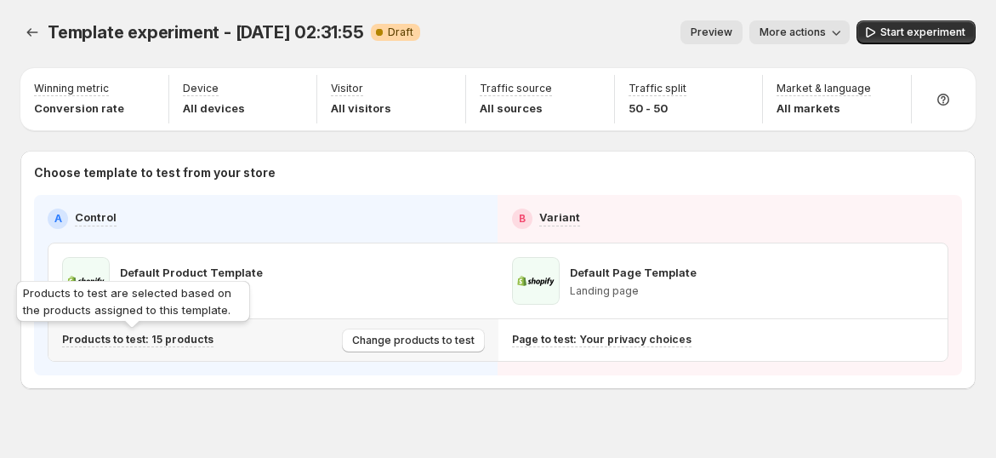
click at [155, 335] on p "Products to test: 15 products" at bounding box center [137, 340] width 151 height 14
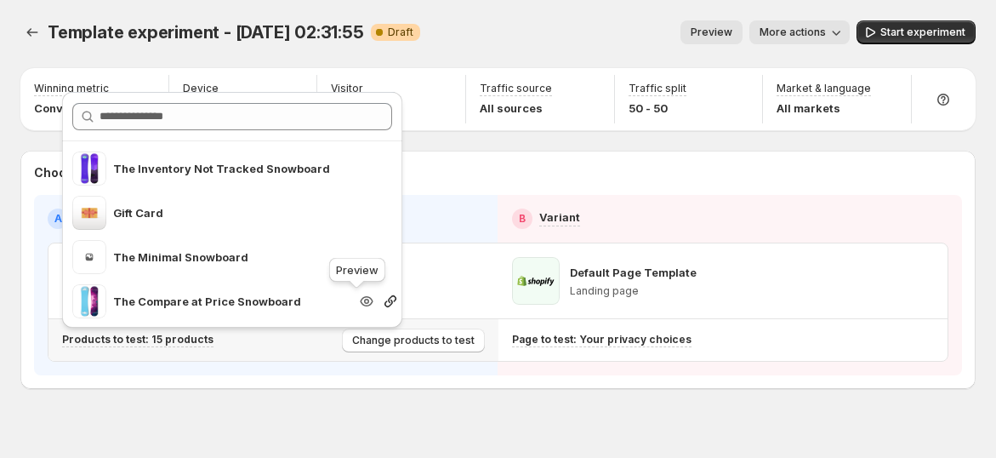
click at [359, 302] on icon "button" at bounding box center [366, 301] width 17 height 17
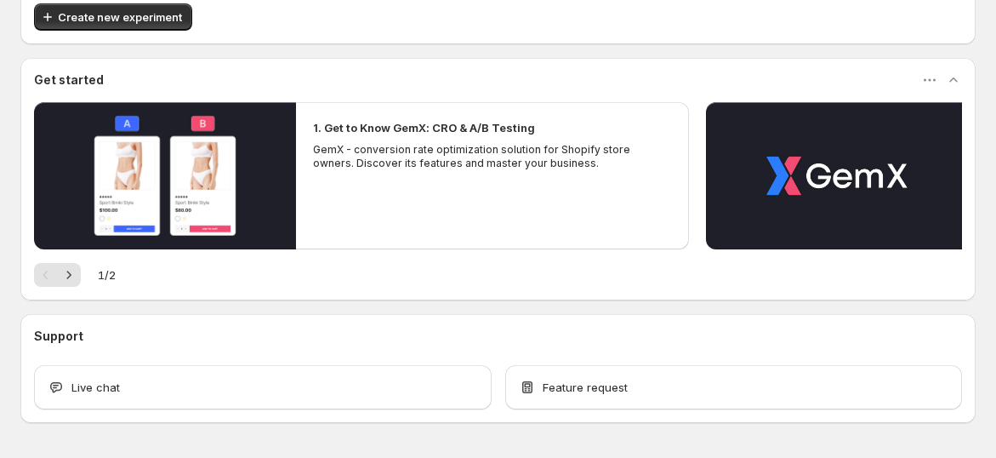
scroll to position [156, 0]
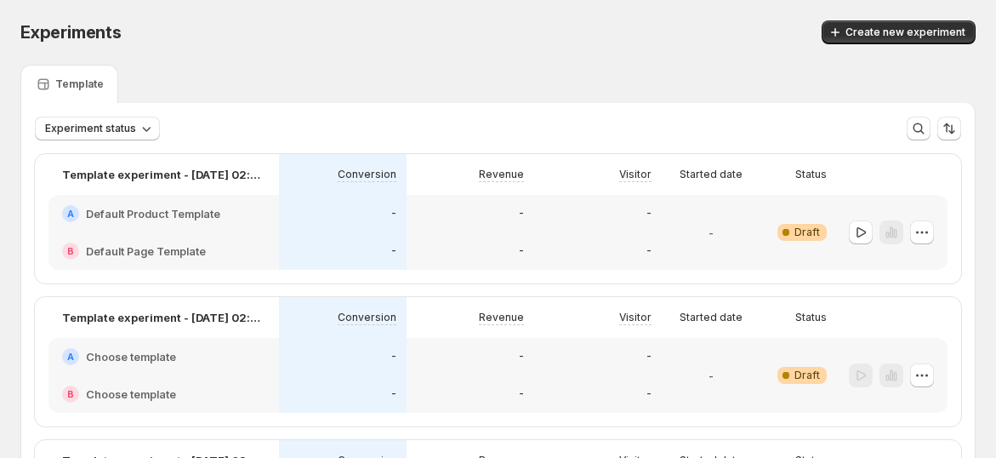
click at [202, 216] on h2 "Default Product Template" at bounding box center [153, 213] width 134 height 17
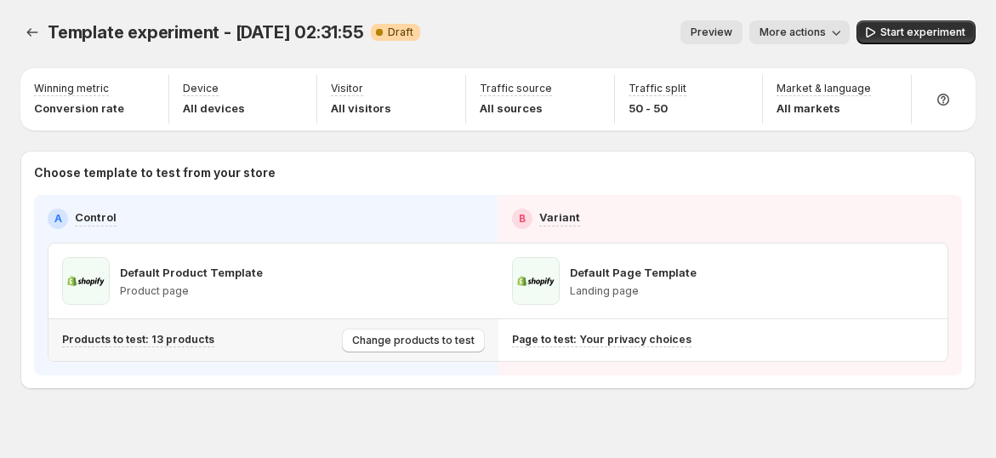
click at [180, 340] on p "Products to test: 13 products" at bounding box center [138, 340] width 152 height 14
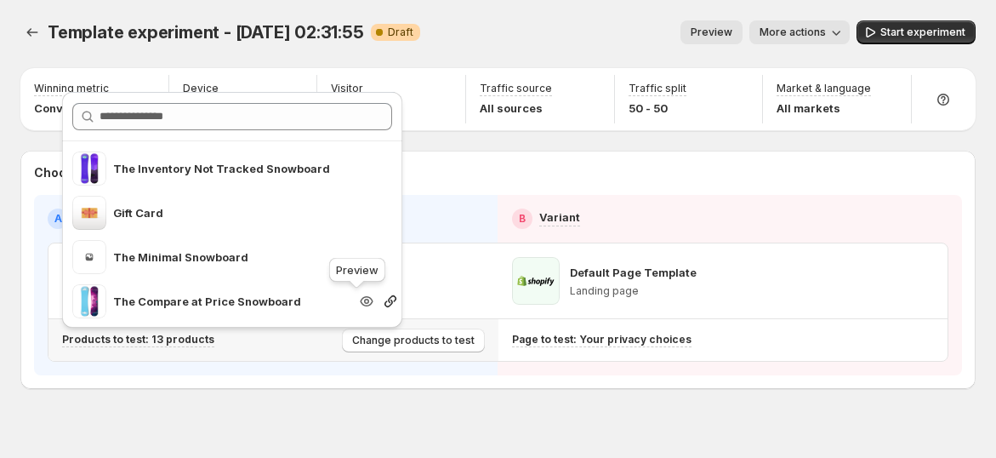
click at [358, 303] on icon "button" at bounding box center [366, 301] width 17 height 17
click at [115, 81] on div "The Inventory Not Tracked Snowboard Gift Card The Minimal Snowboard The Compare…" at bounding box center [232, 205] width 354 height 254
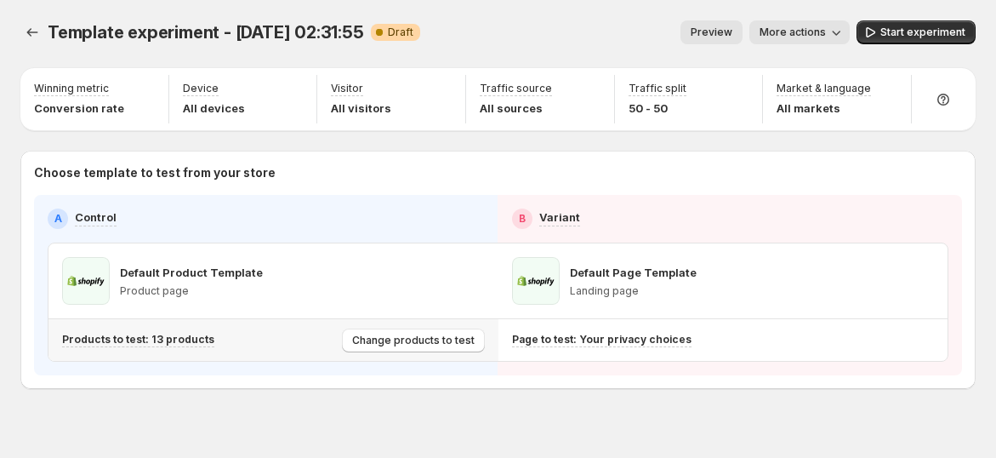
click at [682, 0] on div "Template experiment - Sep 24, 02:31:55. This page is ready Template experiment …" at bounding box center [497, 32] width 955 height 65
click at [900, 30] on span "Start experiment" at bounding box center [923, 33] width 85 height 14
click at [46, 30] on div at bounding box center [33, 32] width 27 height 24
click at [33, 30] on icon "Experiments" at bounding box center [32, 32] width 17 height 17
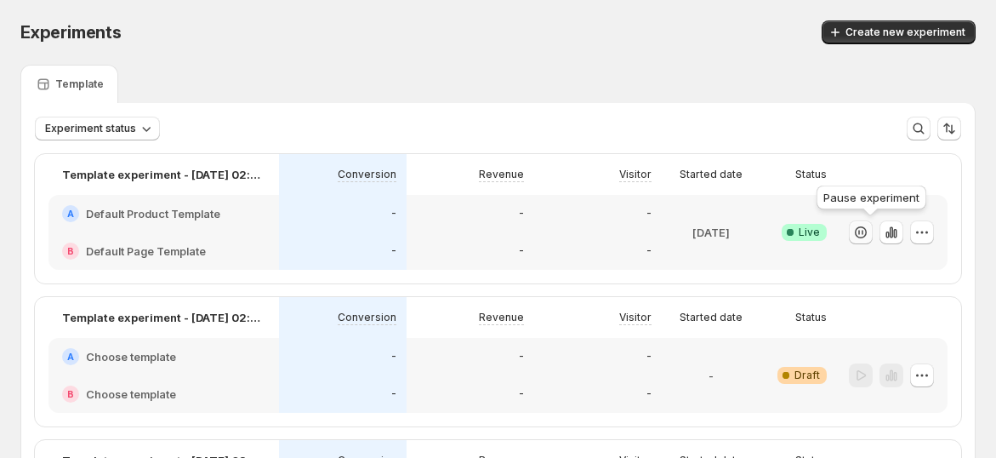
click at [870, 226] on icon "button" at bounding box center [861, 232] width 17 height 17
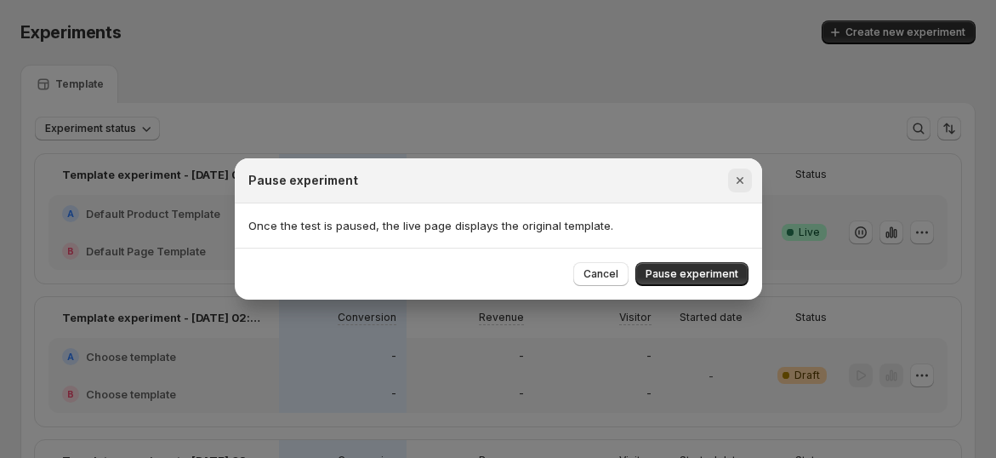
click at [737, 184] on icon "Close" at bounding box center [740, 180] width 17 height 17
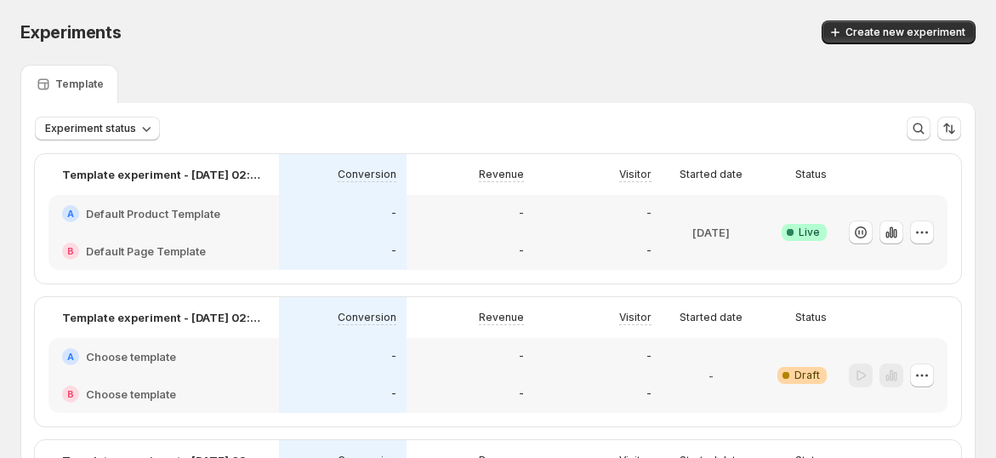
click at [346, 232] on div "-" at bounding box center [343, 250] width 128 height 37
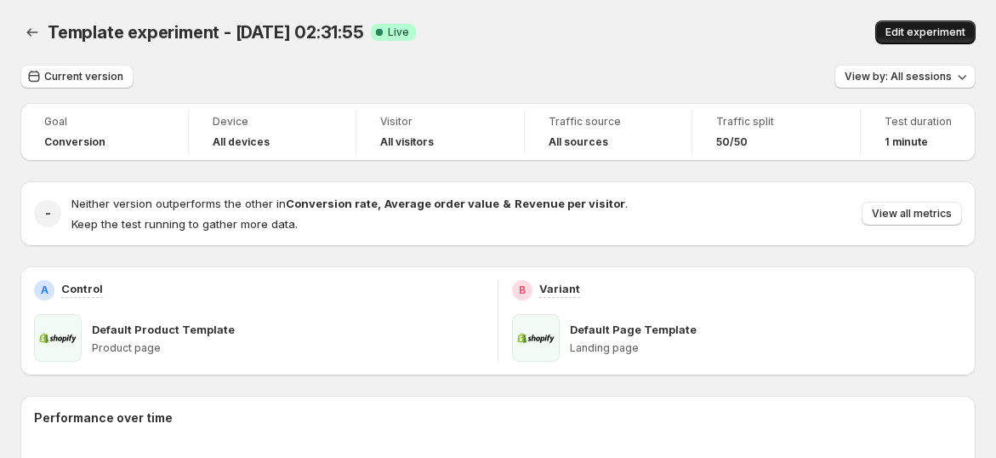
click at [941, 36] on span "Edit experiment" at bounding box center [926, 33] width 80 height 14
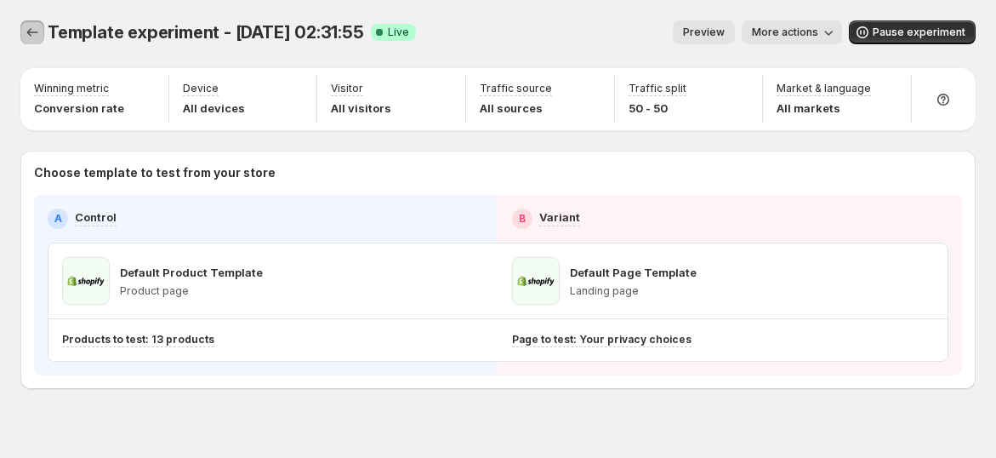
click at [26, 32] on icon "Experiments" at bounding box center [32, 32] width 17 height 17
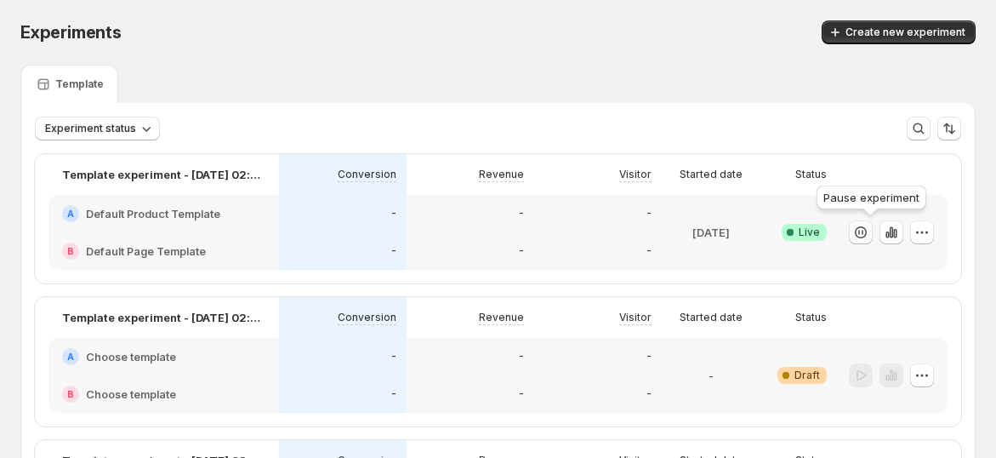
click at [873, 230] on button "button" at bounding box center [861, 232] width 24 height 24
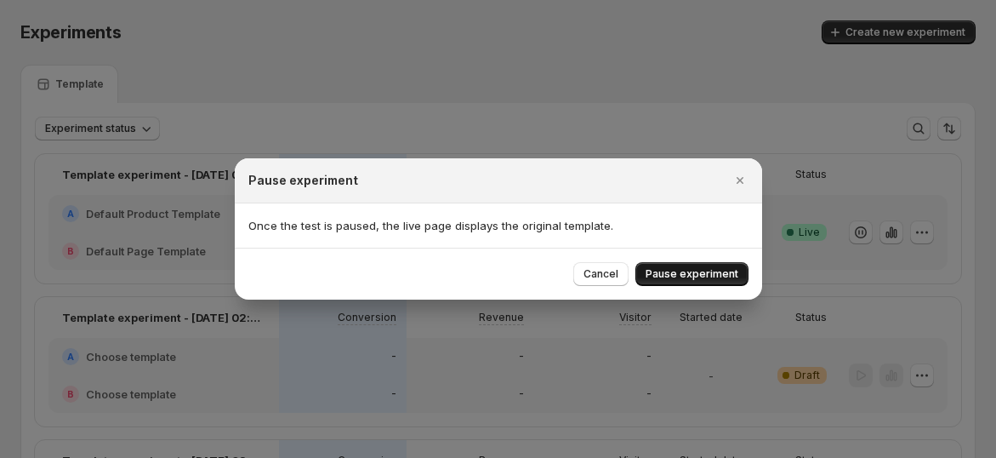
click at [722, 272] on span "Pause experiment" at bounding box center [692, 274] width 93 height 14
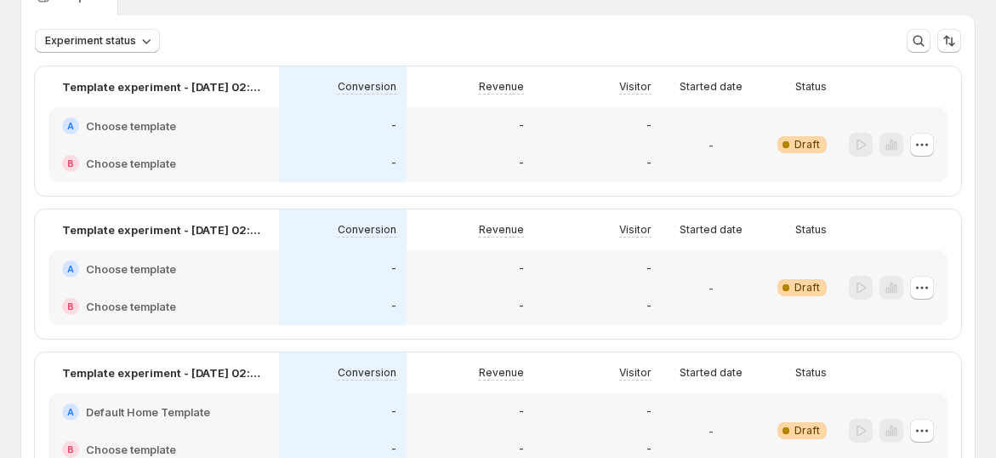
scroll to position [360, 0]
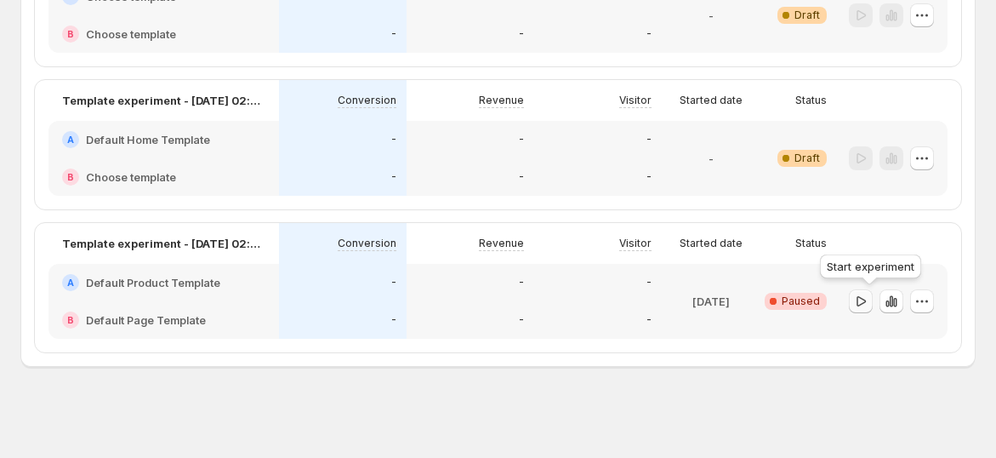
click at [866, 304] on icon "button" at bounding box center [861, 300] width 9 height 10
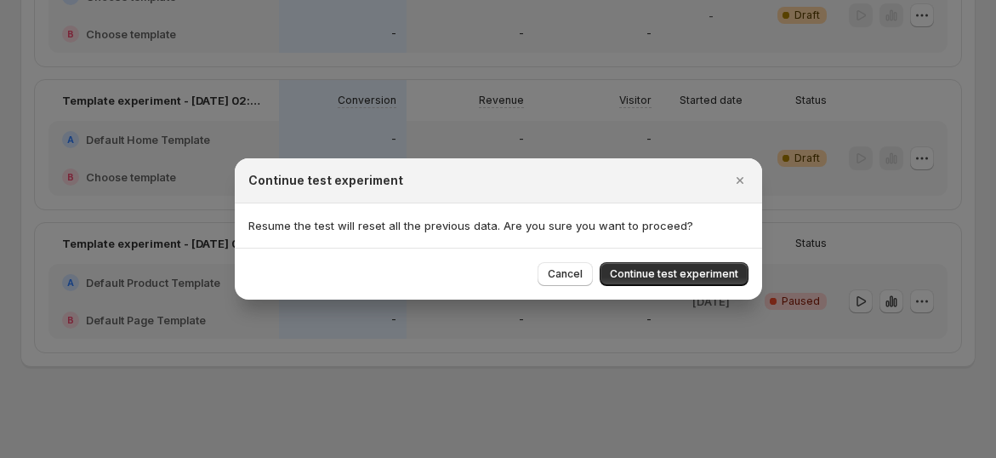
click at [572, 271] on span "Cancel" at bounding box center [565, 274] width 35 height 14
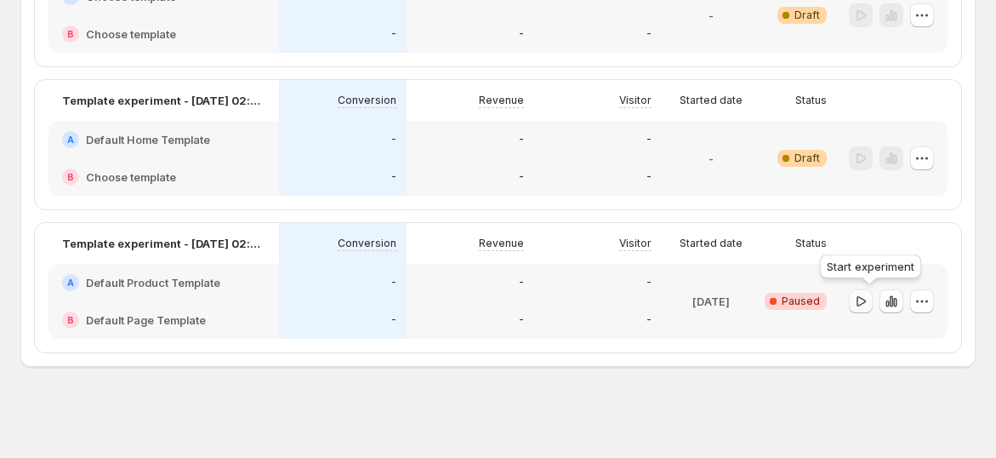
click at [870, 302] on icon "button" at bounding box center [861, 301] width 17 height 17
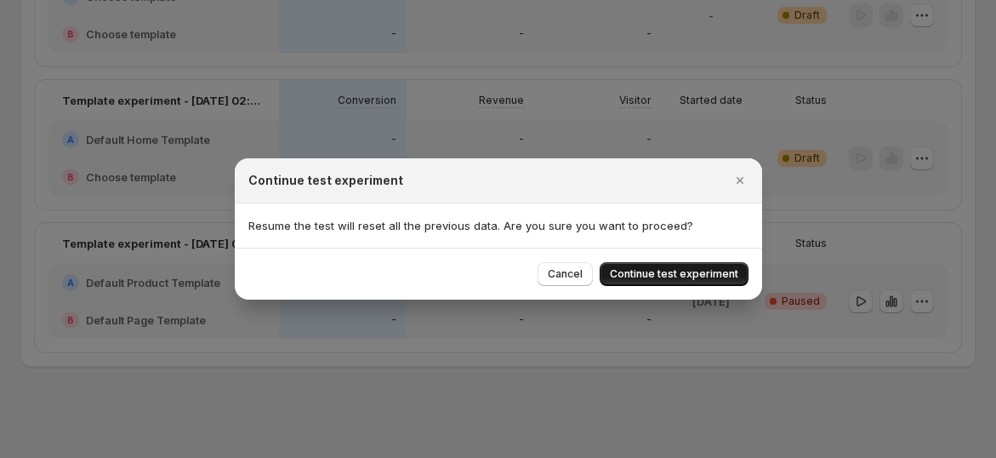
click at [715, 277] on span "Continue test experiment" at bounding box center [674, 274] width 128 height 14
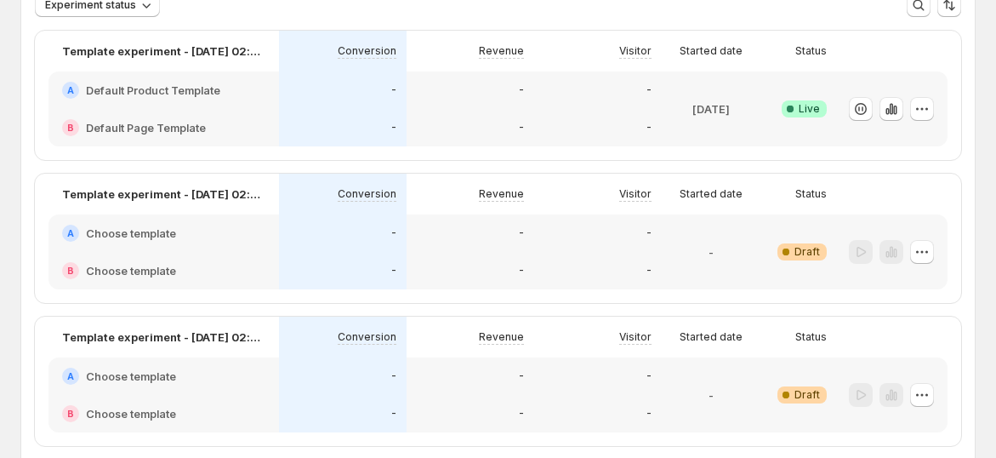
scroll to position [94, 0]
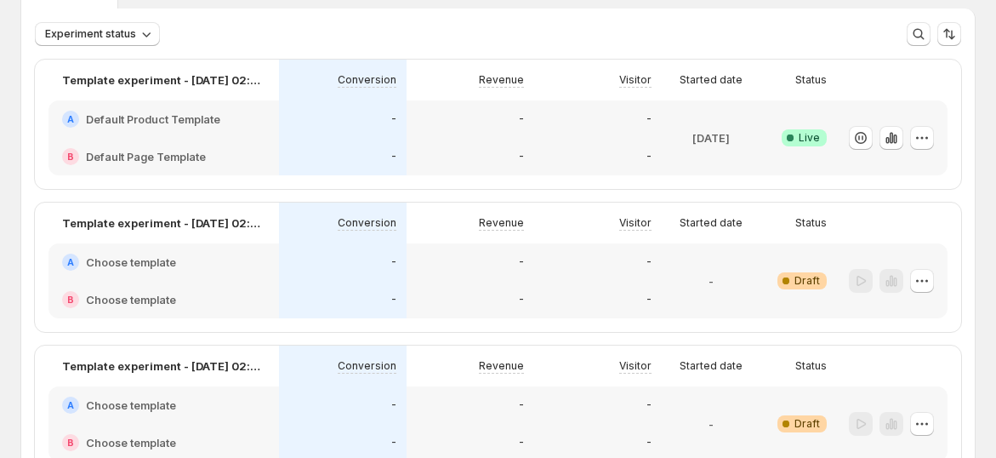
click at [550, 130] on div "-" at bounding box center [598, 118] width 128 height 37
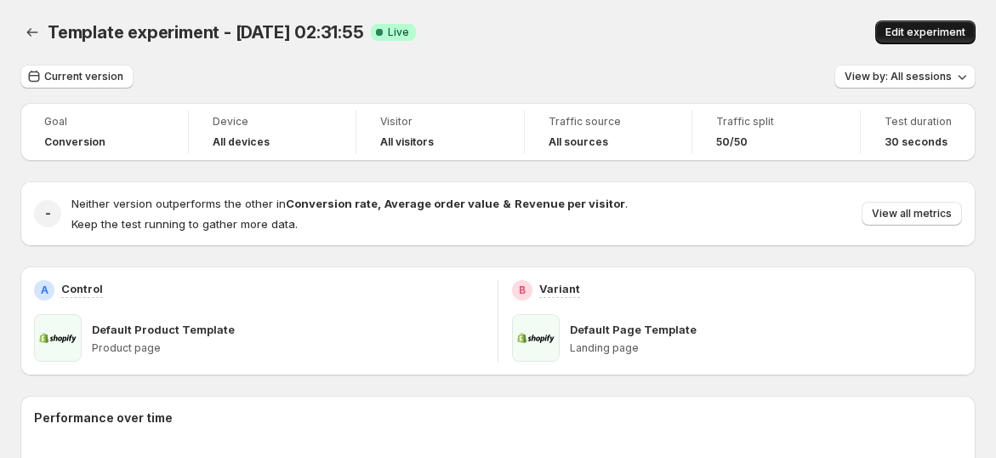
click at [909, 31] on span "Edit experiment" at bounding box center [926, 33] width 80 height 14
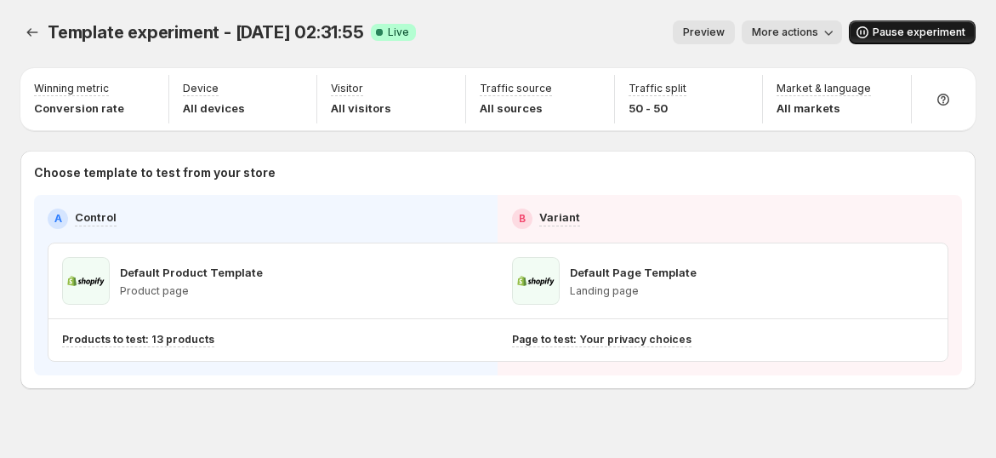
click at [898, 31] on span "Pause experiment" at bounding box center [919, 33] width 93 height 14
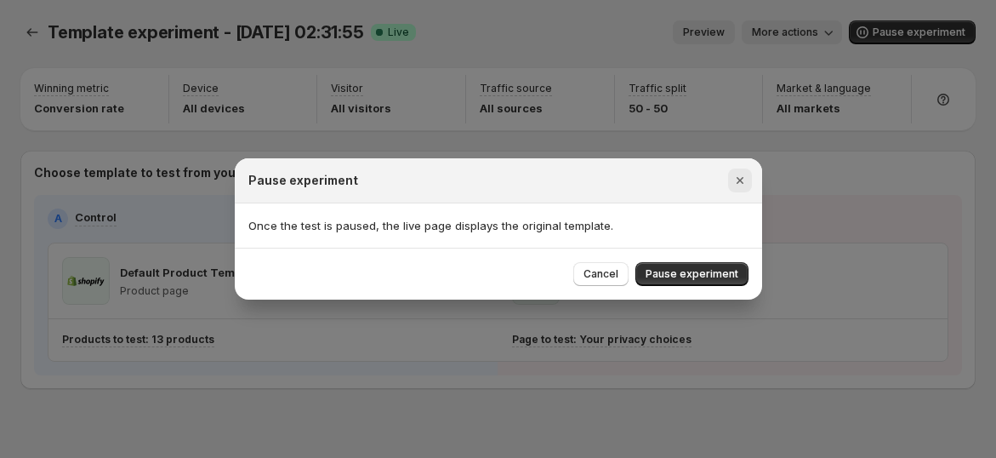
click at [733, 190] on button "Close" at bounding box center [740, 180] width 24 height 24
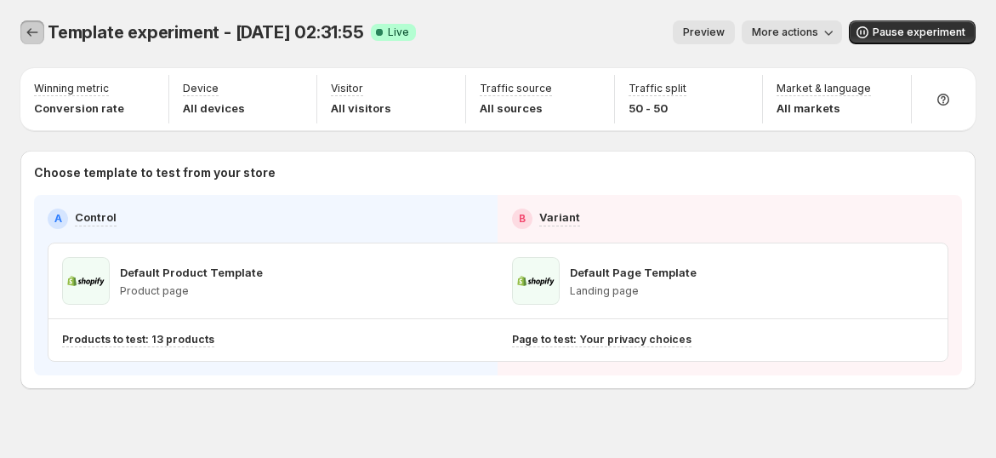
click at [34, 31] on icon "Experiments" at bounding box center [32, 32] width 17 height 17
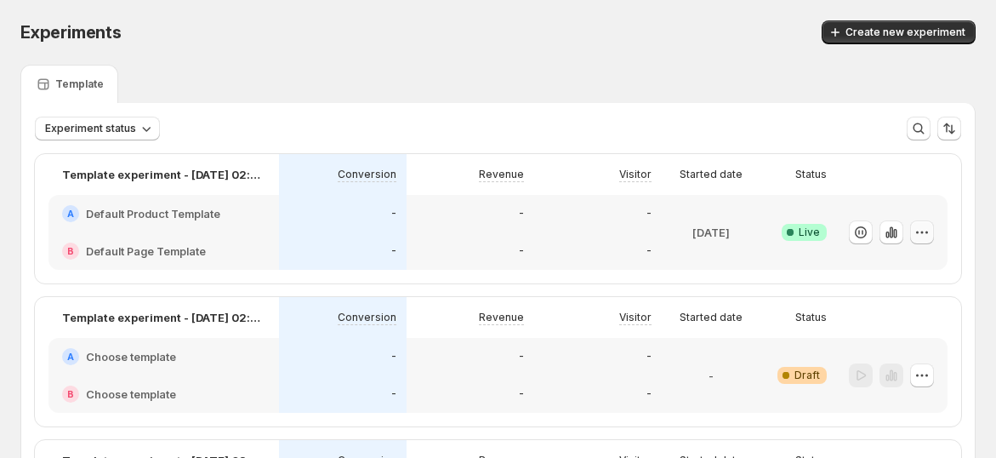
click at [931, 230] on icon "button" at bounding box center [922, 232] width 17 height 17
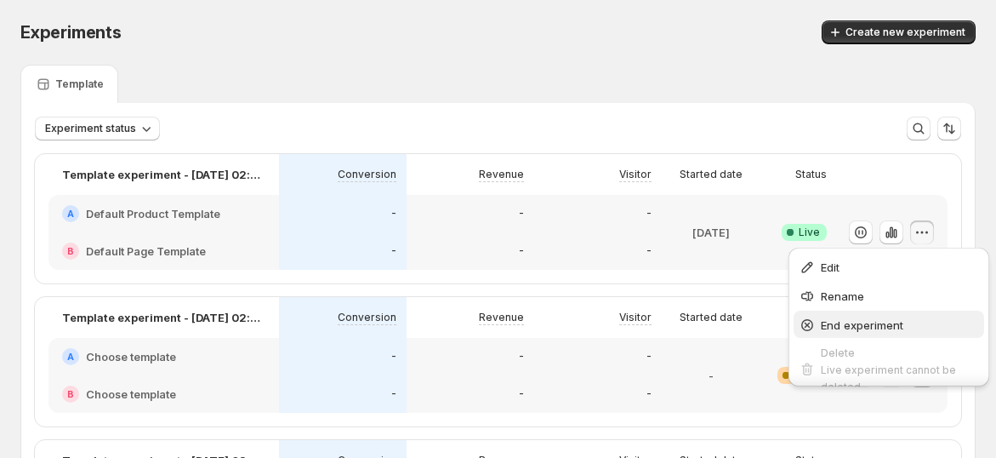
click at [835, 322] on span "End experiment" at bounding box center [862, 325] width 83 height 14
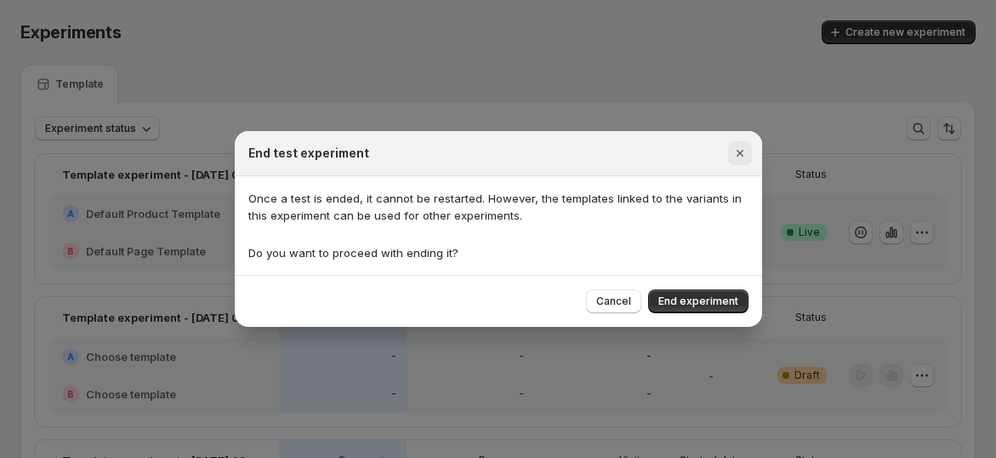
click at [741, 151] on icon "Close" at bounding box center [739, 153] width 7 height 7
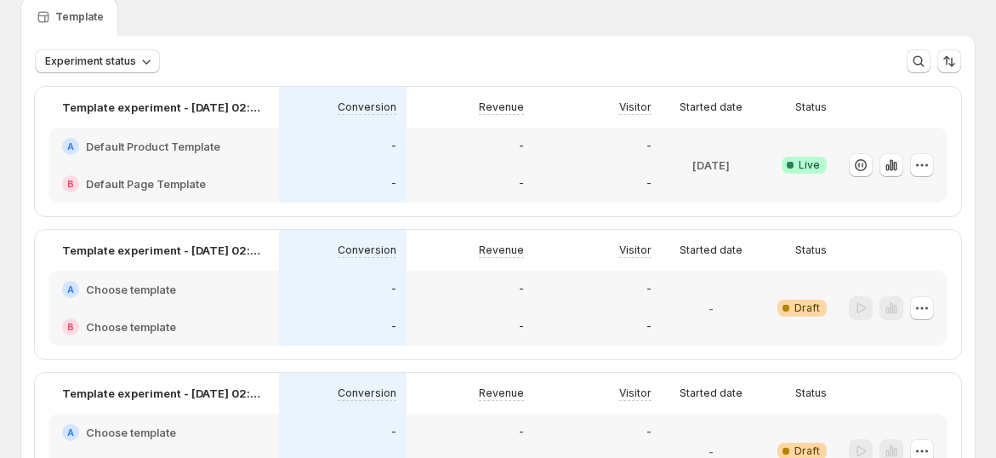
scroll to position [94, 0]
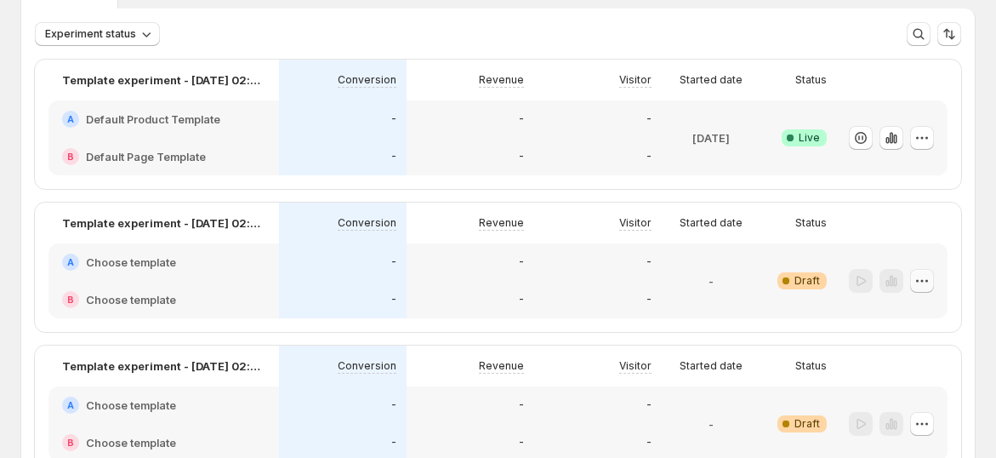
click at [931, 277] on icon "button" at bounding box center [922, 280] width 17 height 17
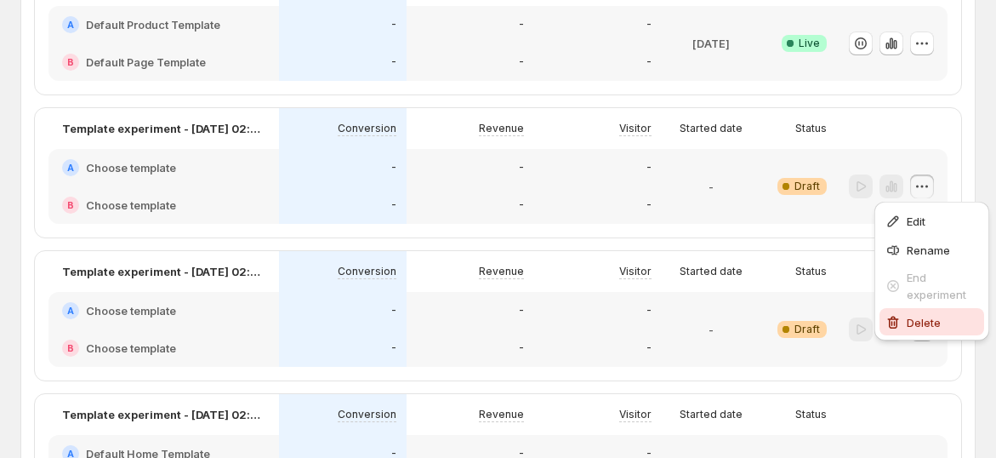
click at [913, 318] on span "Delete" at bounding box center [924, 323] width 34 height 14
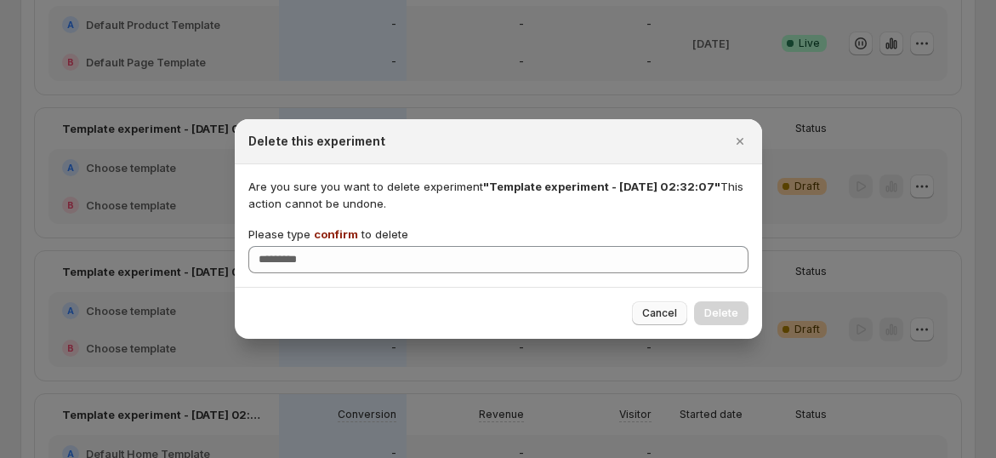
click at [651, 316] on span "Cancel" at bounding box center [659, 313] width 35 height 14
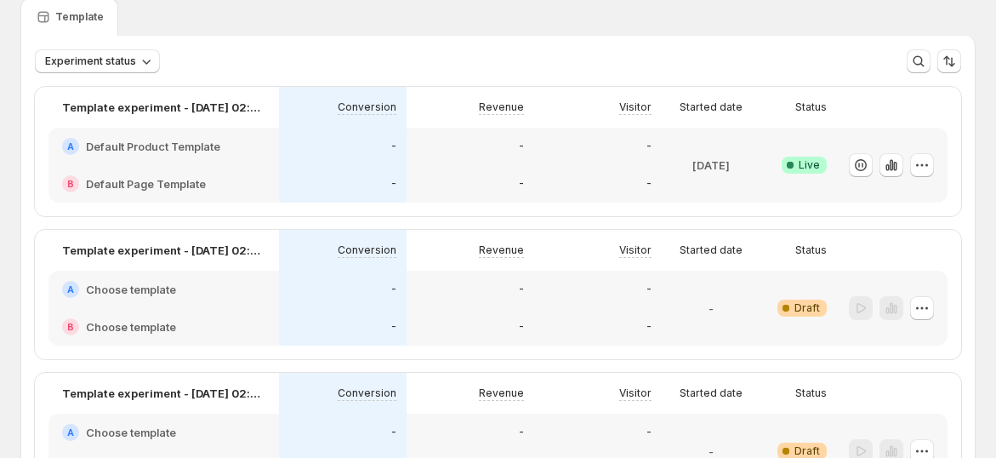
scroll to position [0, 0]
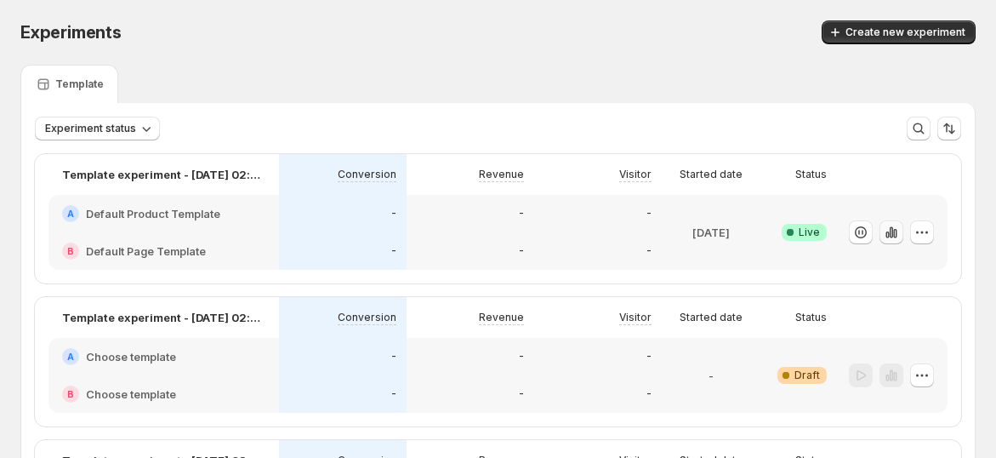
click at [889, 234] on icon "button" at bounding box center [887, 234] width 3 height 7
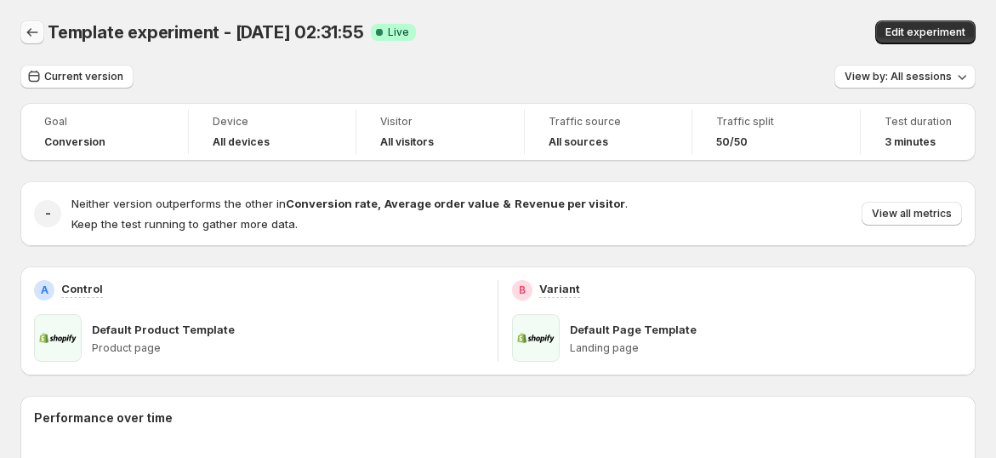
click at [31, 27] on icon "Back" at bounding box center [32, 32] width 17 height 17
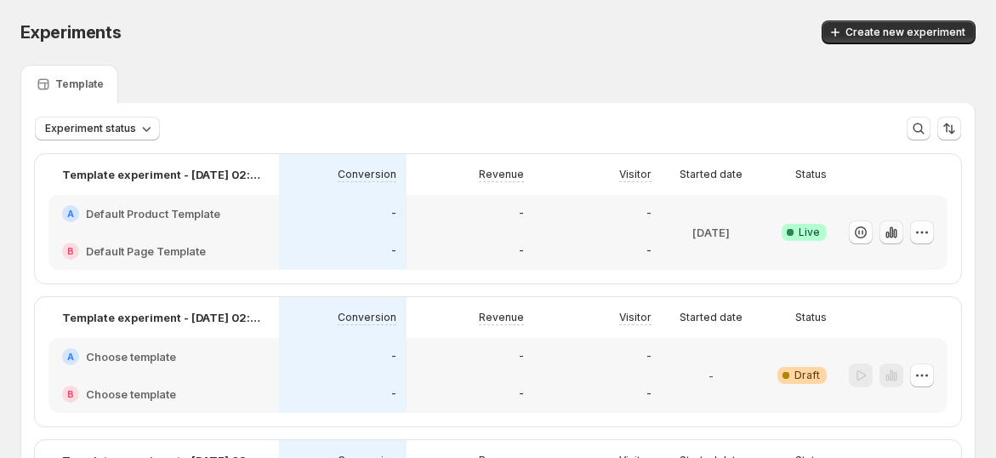
click at [900, 229] on icon "button" at bounding box center [891, 232] width 17 height 17
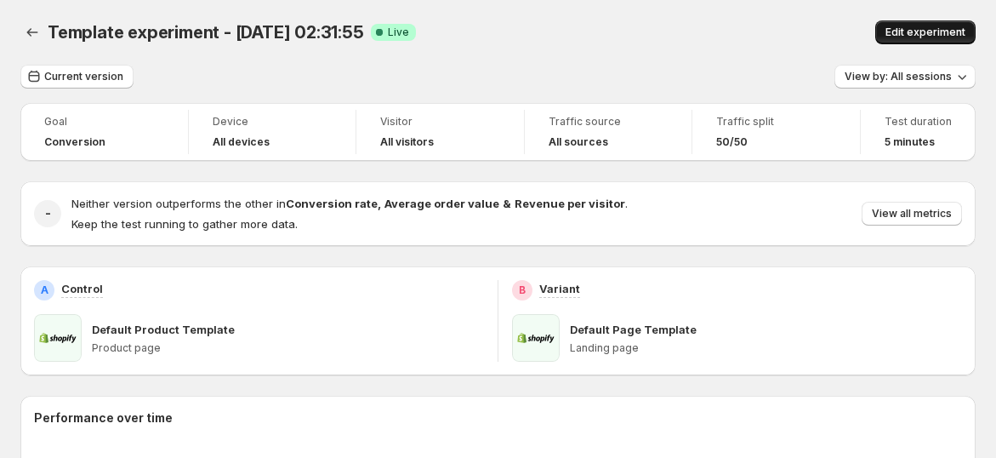
click at [934, 40] on button "Edit experiment" at bounding box center [925, 32] width 100 height 24
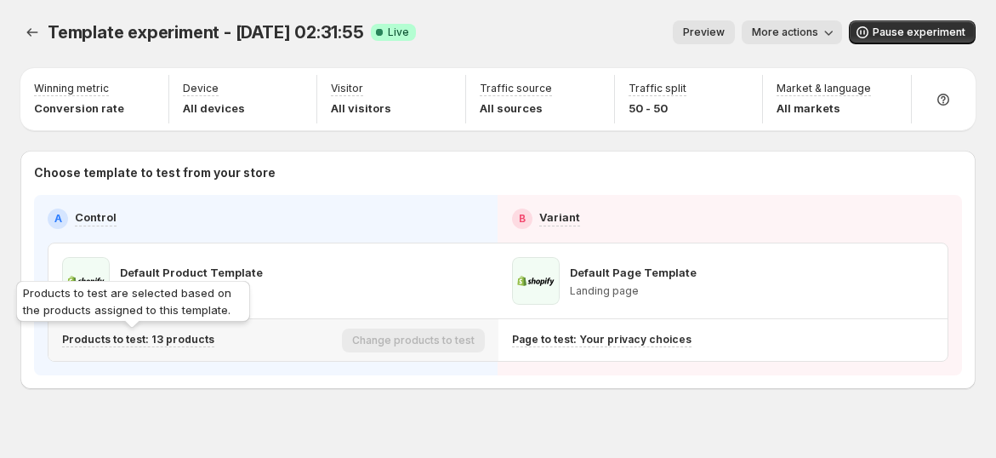
click at [191, 344] on div "Products to test: 13 products" at bounding box center [138, 340] width 152 height 14
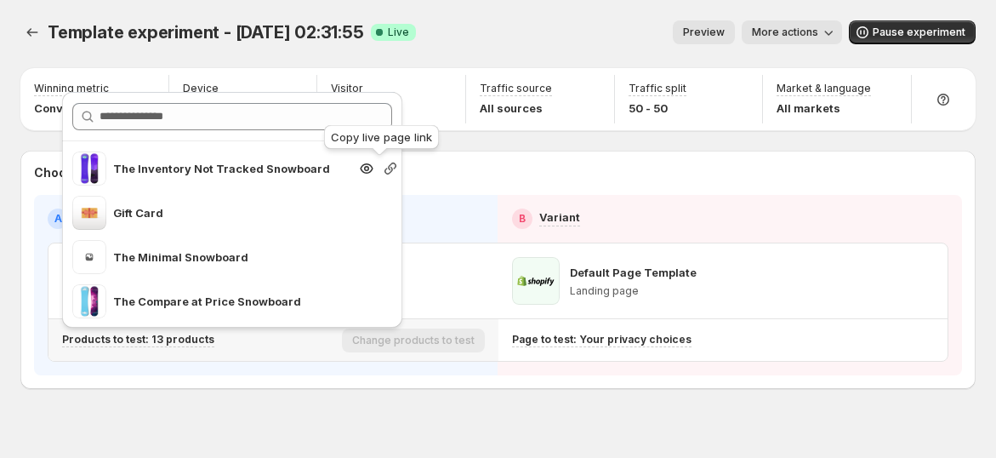
click at [382, 170] on icon "button" at bounding box center [390, 168] width 17 height 17
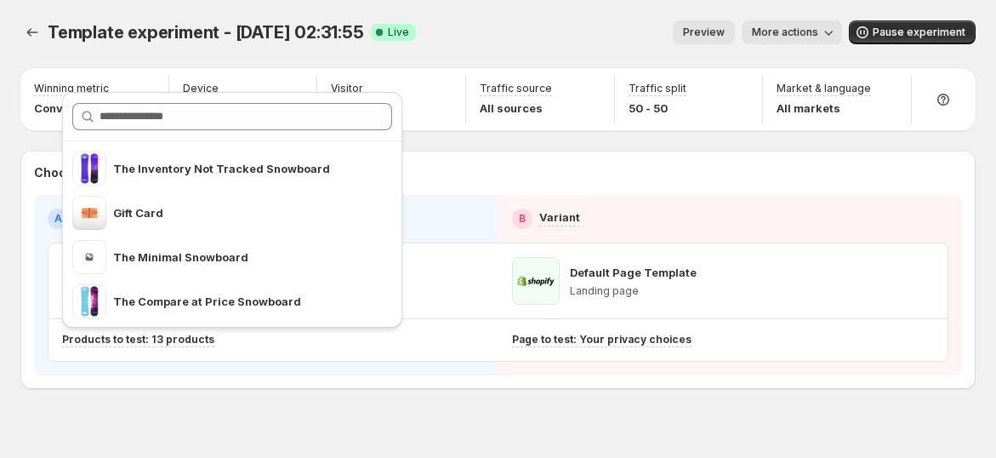
click at [577, 53] on div "Template experiment - Sep 24, 02:31:55. This page is ready Template experiment …" at bounding box center [497, 32] width 955 height 65
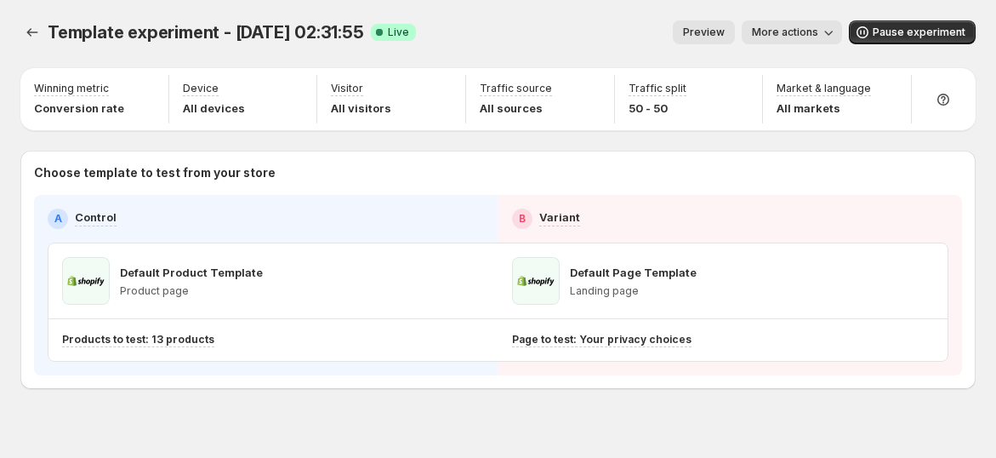
click at [795, 37] on span "More actions" at bounding box center [785, 33] width 66 height 14
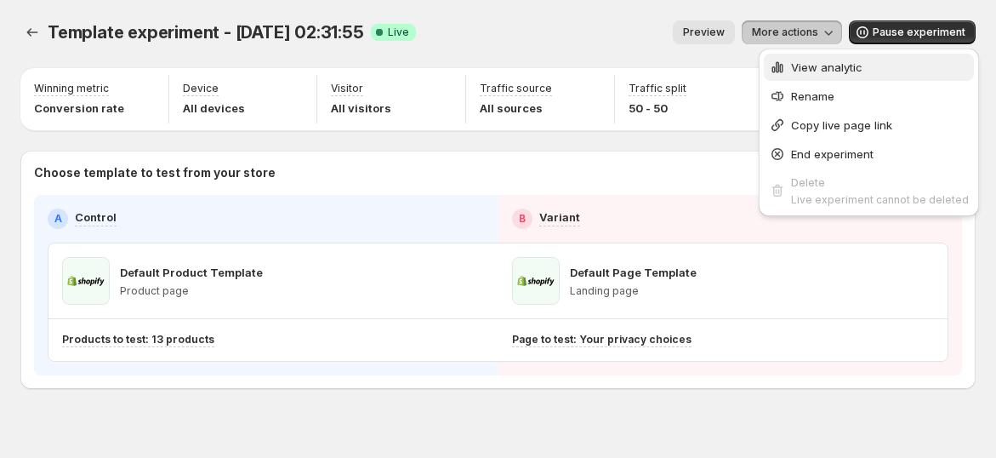
click at [793, 66] on span "View analytic" at bounding box center [826, 67] width 71 height 14
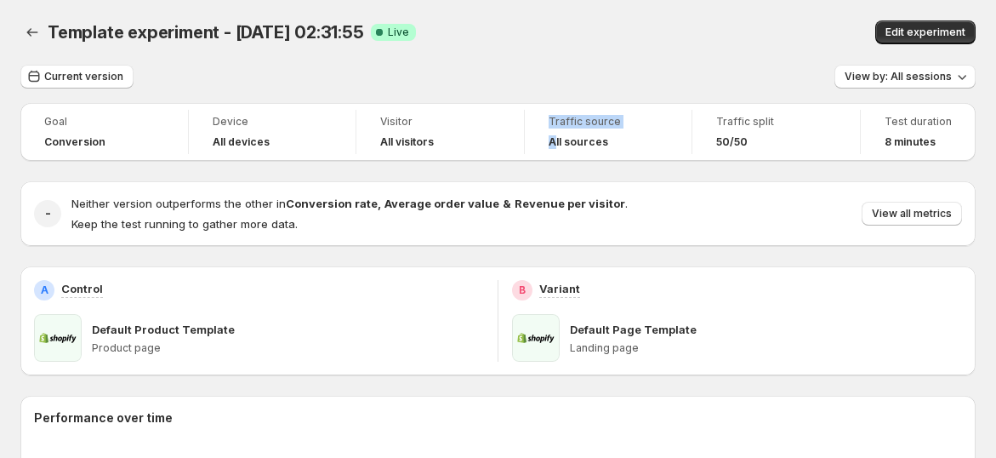
drag, startPoint x: 531, startPoint y: 163, endPoint x: 598, endPoint y: 157, distance: 67.5
click at [644, 156] on div "Goal Conversion Device All devices Visitor All visitors Traffic source All sour…" at bounding box center [497, 132] width 955 height 58
drag, startPoint x: 340, startPoint y: 141, endPoint x: 308, endPoint y: 141, distance: 32.3
click at [296, 142] on div "Device All devices" at bounding box center [272, 132] width 147 height 44
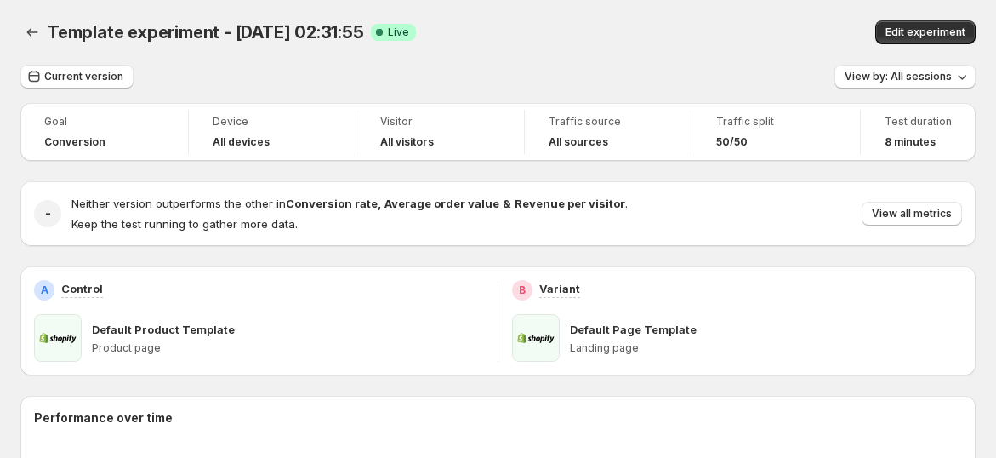
click at [820, 159] on div "Goal Conversion Device All devices Visitor All visitors Traffic source All sour…" at bounding box center [497, 132] width 955 height 58
click at [919, 26] on span "Edit experiment" at bounding box center [926, 33] width 80 height 14
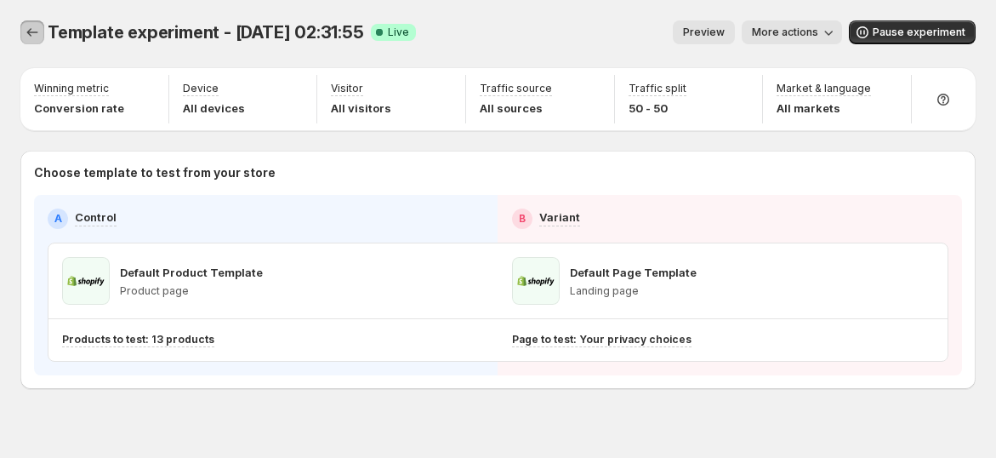
click at [26, 22] on button "Experiments" at bounding box center [32, 32] width 24 height 24
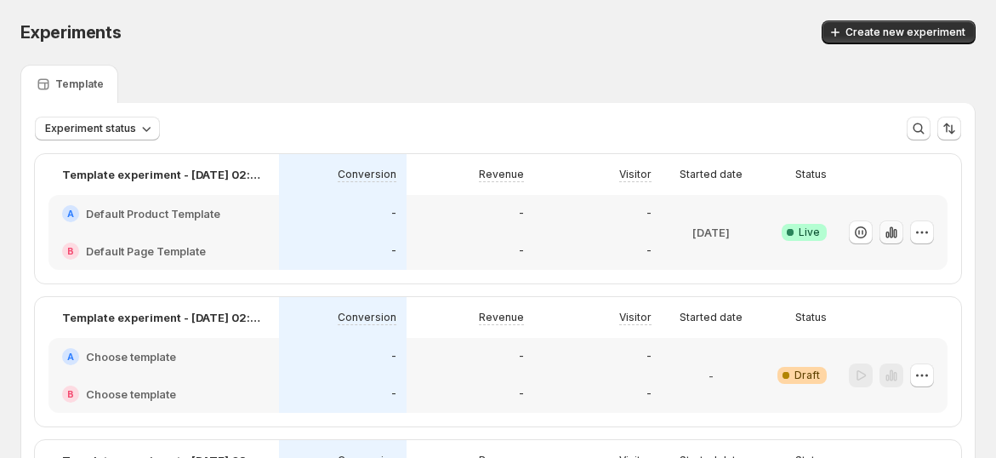
click at [889, 234] on icon "button" at bounding box center [887, 234] width 3 height 7
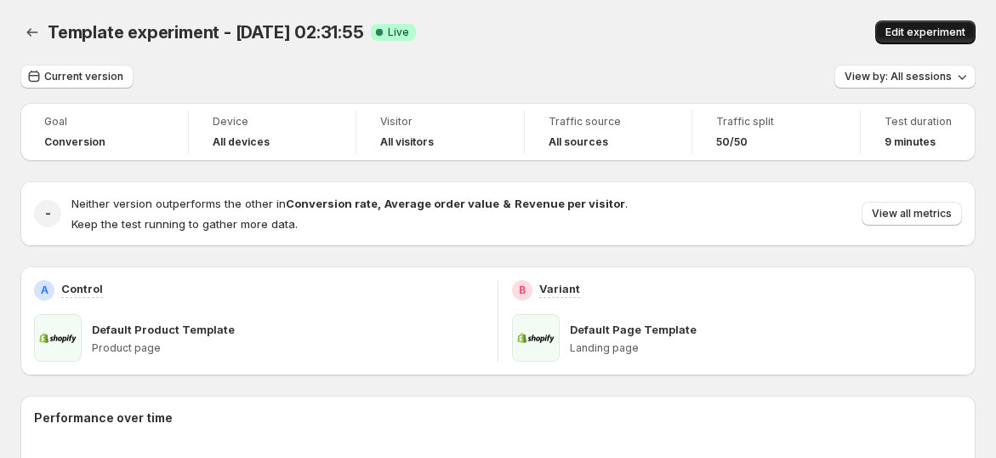
click at [933, 31] on span "Edit experiment" at bounding box center [926, 33] width 80 height 14
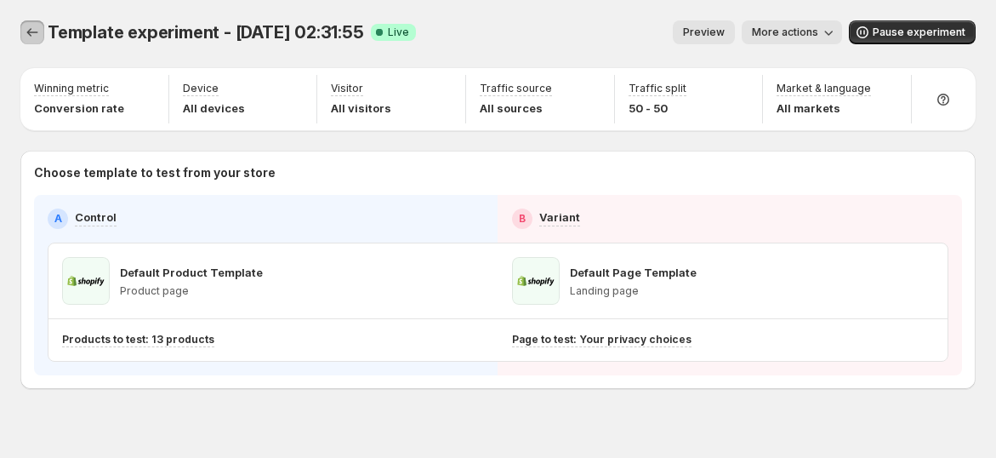
click at [31, 24] on icon "Experiments" at bounding box center [32, 32] width 17 height 17
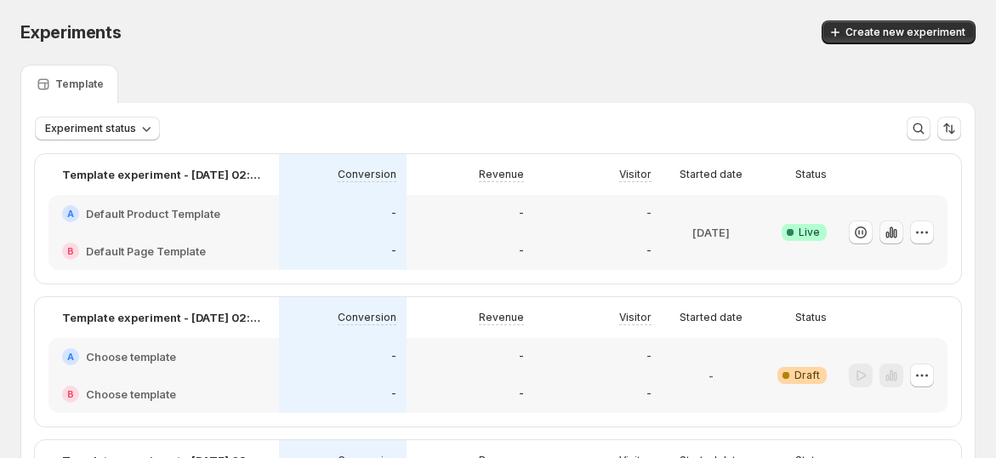
click at [889, 237] on icon "button" at bounding box center [887, 234] width 3 height 7
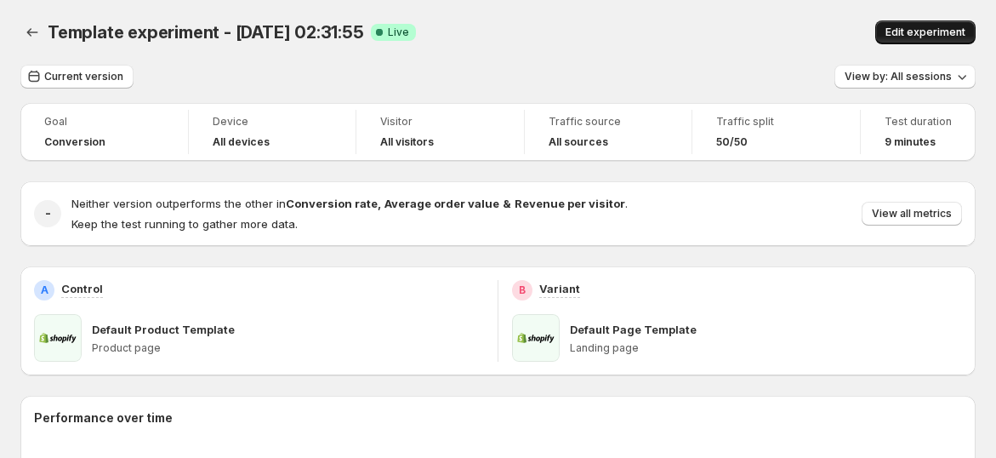
click at [909, 29] on span "Edit experiment" at bounding box center [926, 33] width 80 height 14
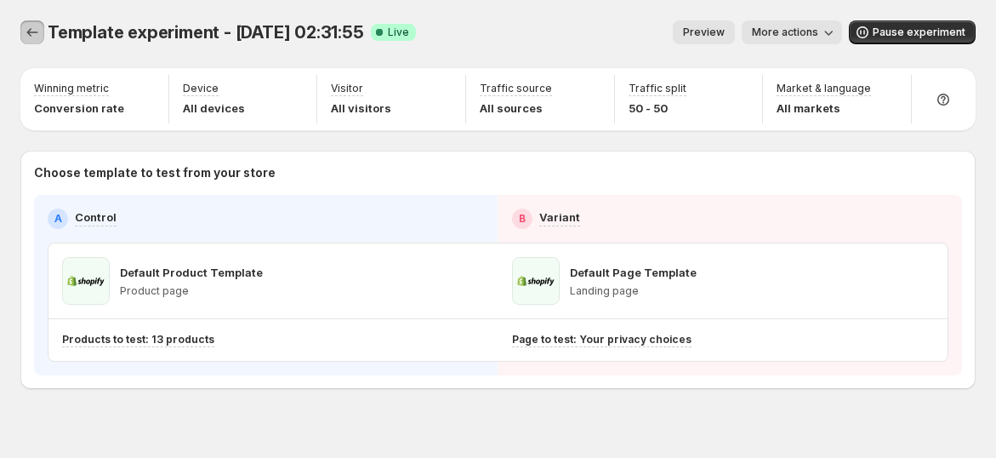
click at [28, 41] on button "Experiments" at bounding box center [32, 32] width 24 height 24
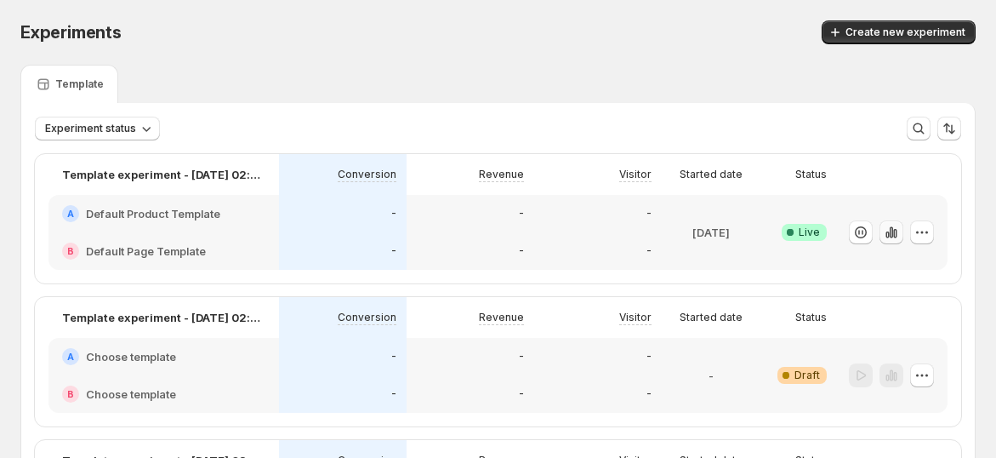
click at [898, 238] on icon "button" at bounding box center [891, 232] width 17 height 17
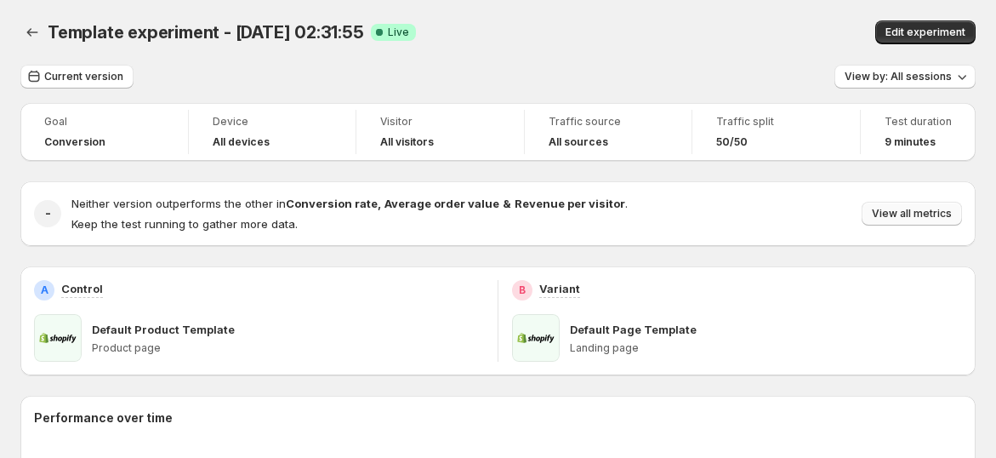
click at [881, 214] on button "View all metrics" at bounding box center [912, 214] width 100 height 24
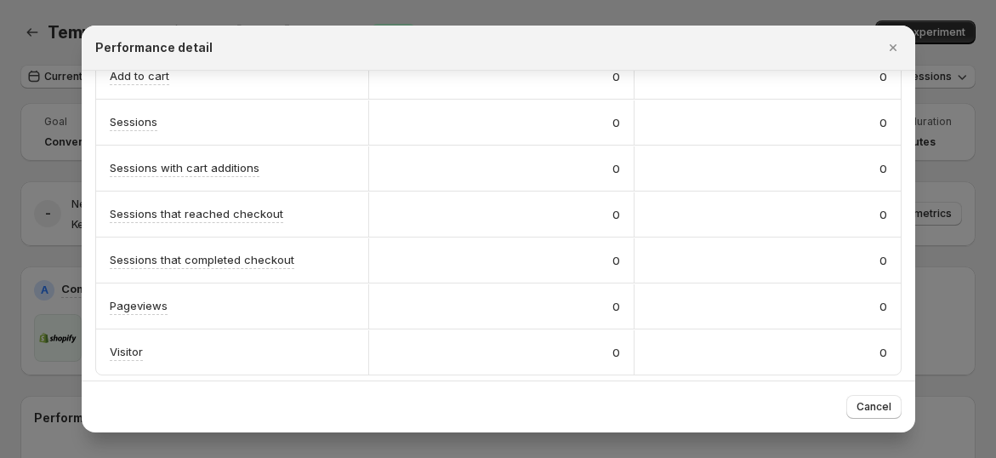
scroll to position [378, 0]
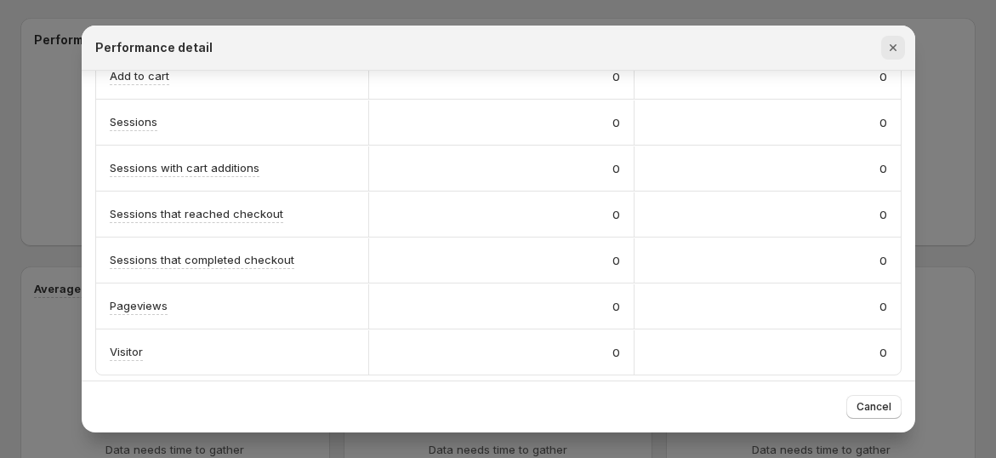
click at [888, 48] on icon "Close" at bounding box center [893, 47] width 17 height 17
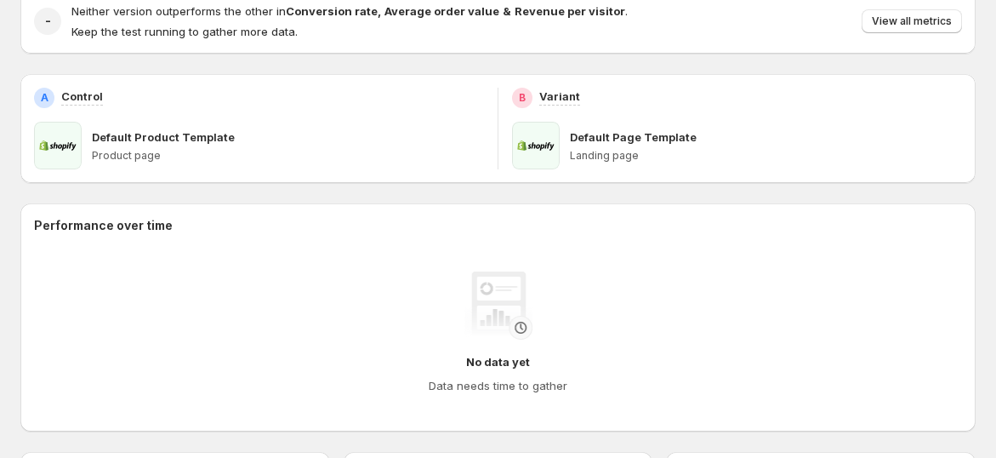
scroll to position [0, 0]
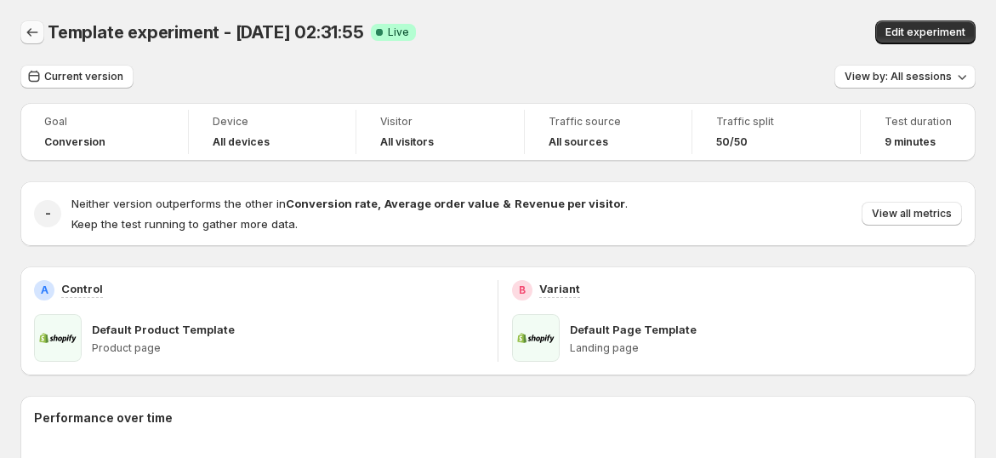
click at [33, 36] on icon "Back" at bounding box center [32, 32] width 17 height 17
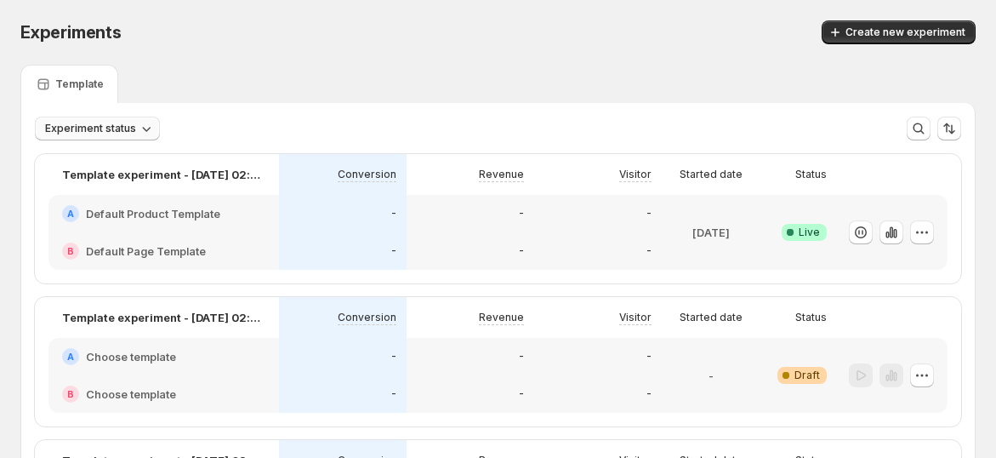
click at [111, 137] on button "Experiment status" at bounding box center [97, 129] width 125 height 24
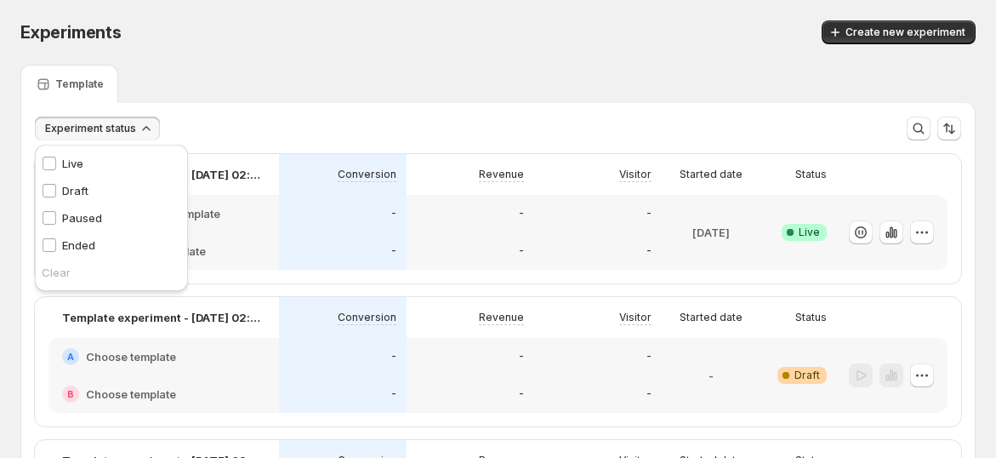
drag, startPoint x: 75, startPoint y: 243, endPoint x: 123, endPoint y: 189, distance: 72.9
click at [74, 244] on p "Ended" at bounding box center [78, 245] width 33 height 17
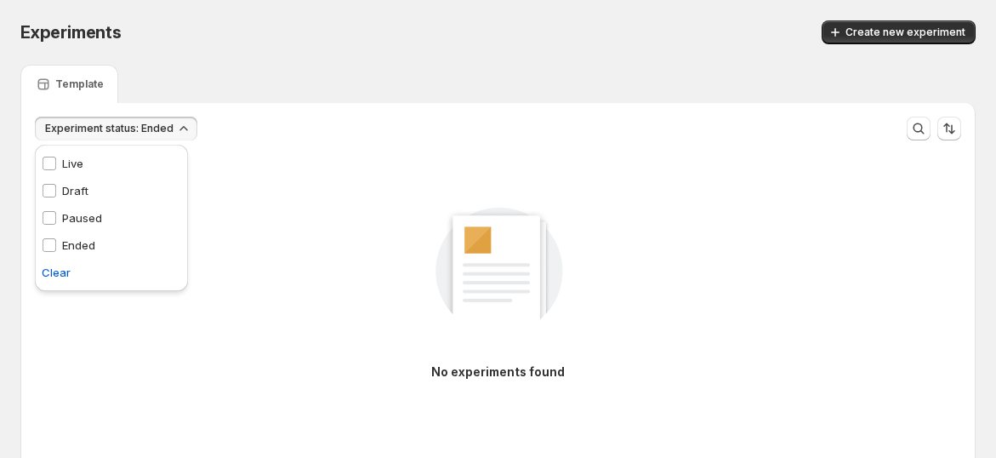
click at [299, 49] on div "Experiments. This page is ready Experiments Create new experiment" at bounding box center [497, 32] width 955 height 65
click at [145, 135] on button "Experiment status: Ended" at bounding box center [116, 129] width 163 height 24
drag, startPoint x: 298, startPoint y: 50, endPoint x: 197, endPoint y: 137, distance: 132.7
click at [299, 50] on div "Experiments. This page is ready Experiments Create new experiment" at bounding box center [497, 32] width 955 height 65
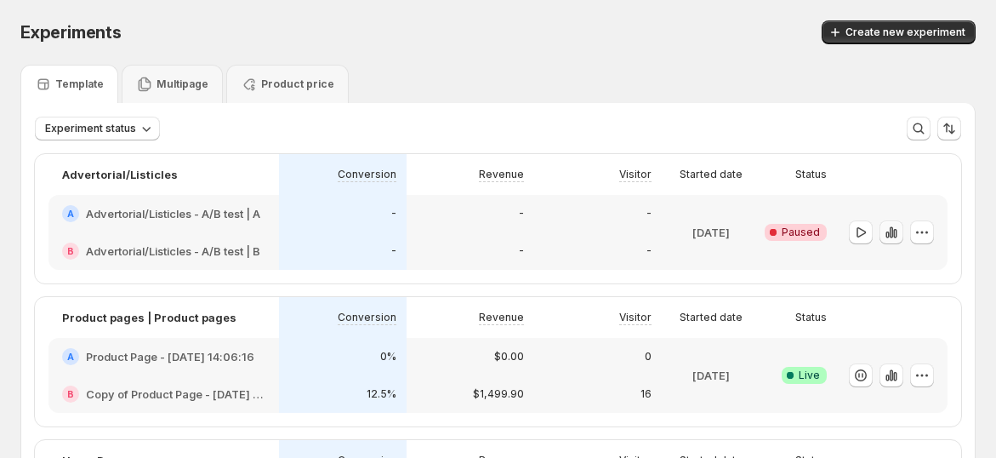
click at [897, 226] on icon "button" at bounding box center [891, 232] width 17 height 17
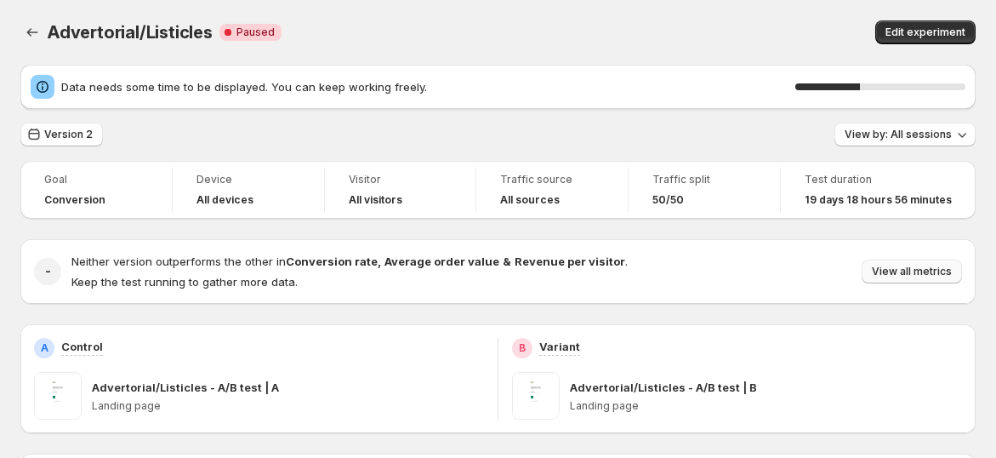
click at [921, 271] on span "View all metrics" at bounding box center [912, 272] width 80 height 14
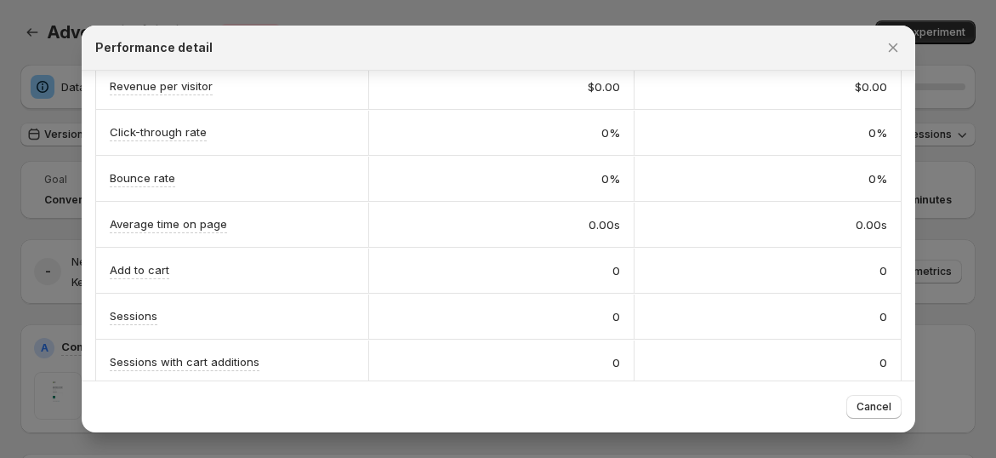
scroll to position [444, 0]
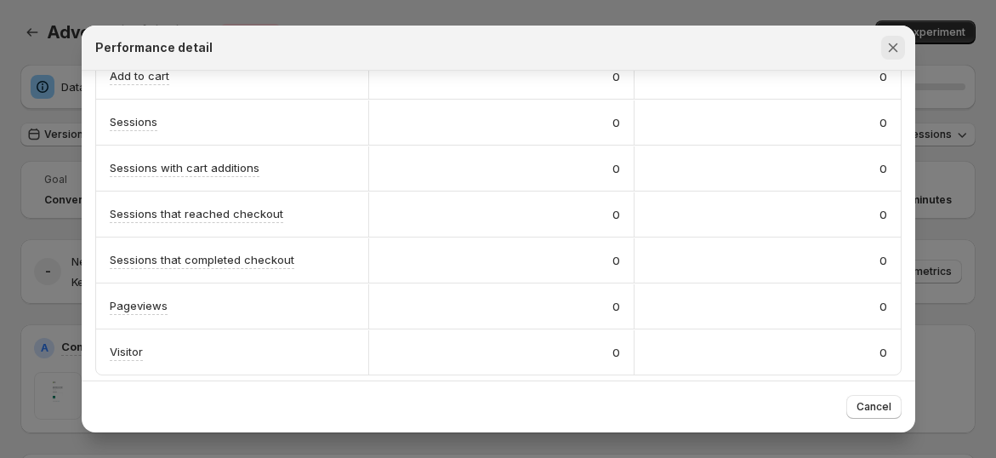
click at [887, 47] on icon "Close" at bounding box center [893, 47] width 17 height 17
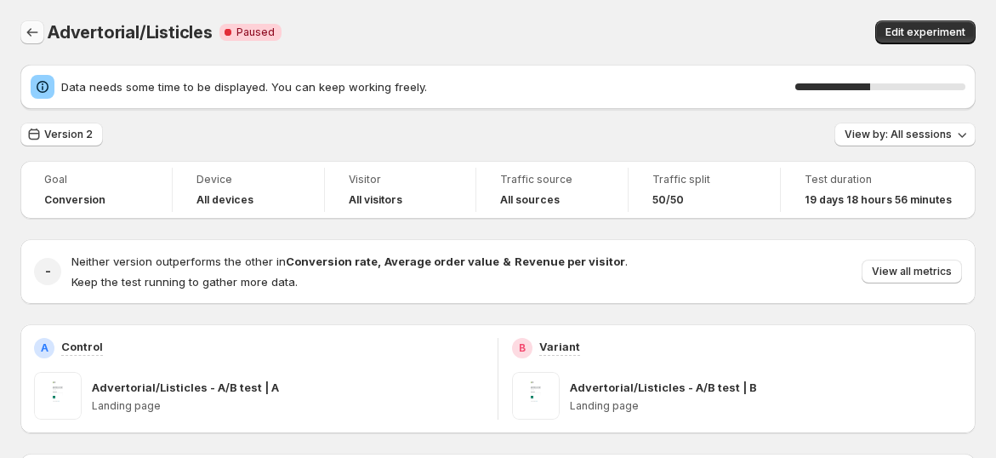
click at [34, 29] on icon "Back" at bounding box center [32, 32] width 17 height 17
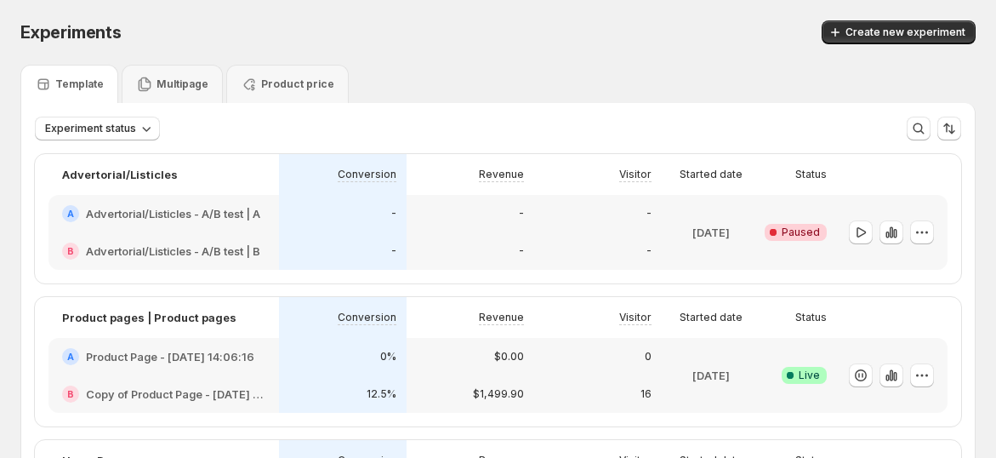
click at [667, 64] on div "Experiments. This page is ready Experiments Create new experiment" at bounding box center [497, 32] width 955 height 65
click at [131, 134] on span "Experiment status" at bounding box center [90, 129] width 91 height 14
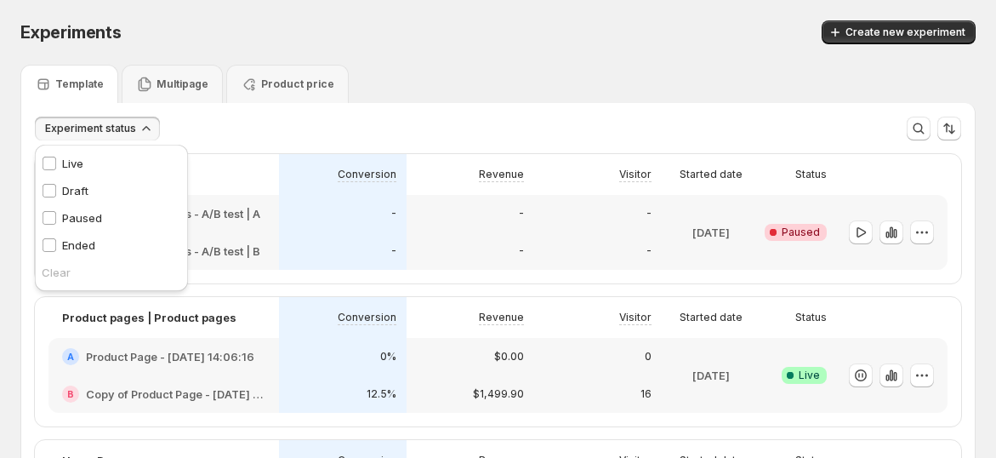
click at [77, 163] on p "Live" at bounding box center [72, 163] width 21 height 17
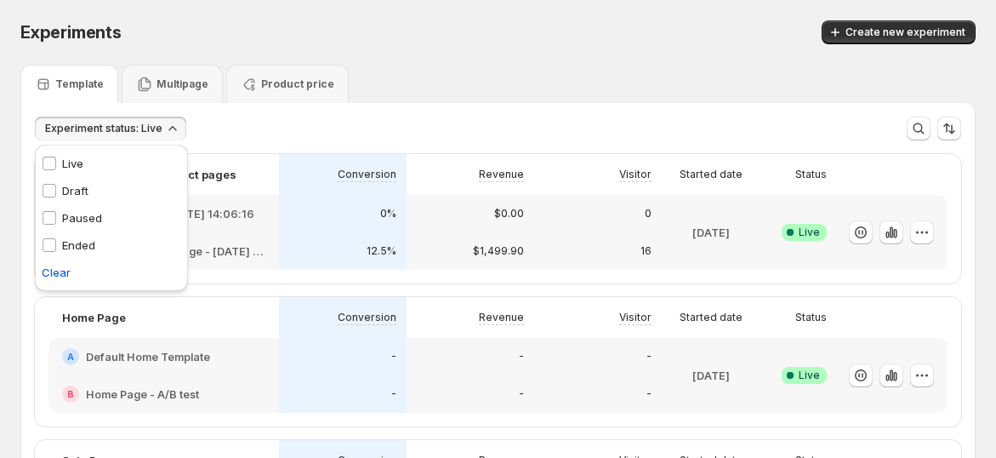
click at [550, 66] on div "Template Multipage Product price" at bounding box center [497, 84] width 955 height 38
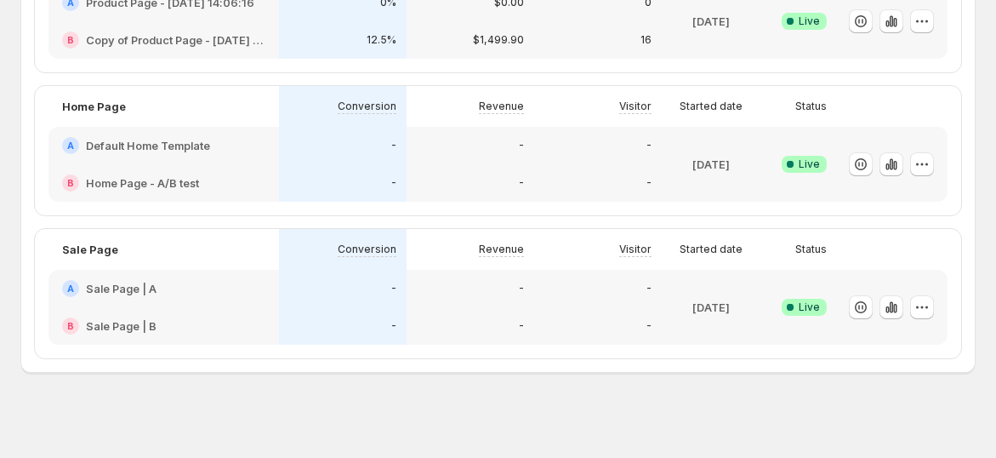
scroll to position [217, 0]
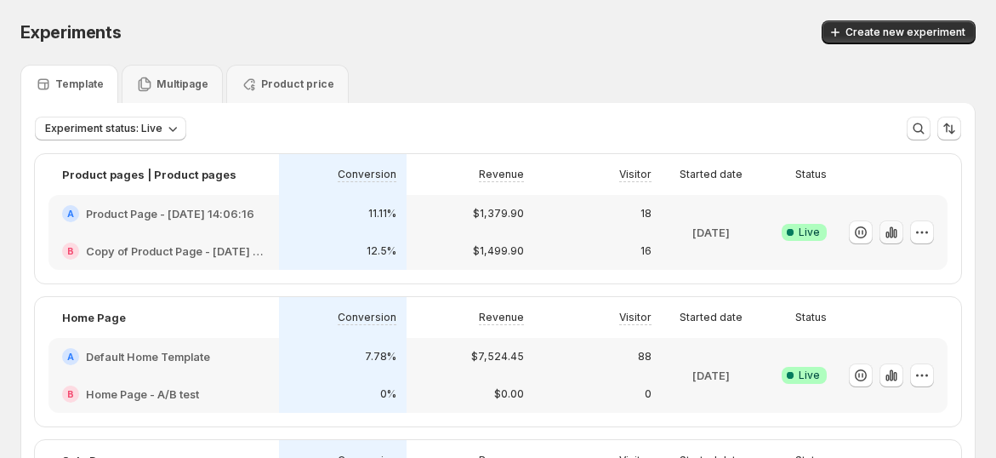
click at [900, 237] on icon "button" at bounding box center [891, 232] width 17 height 17
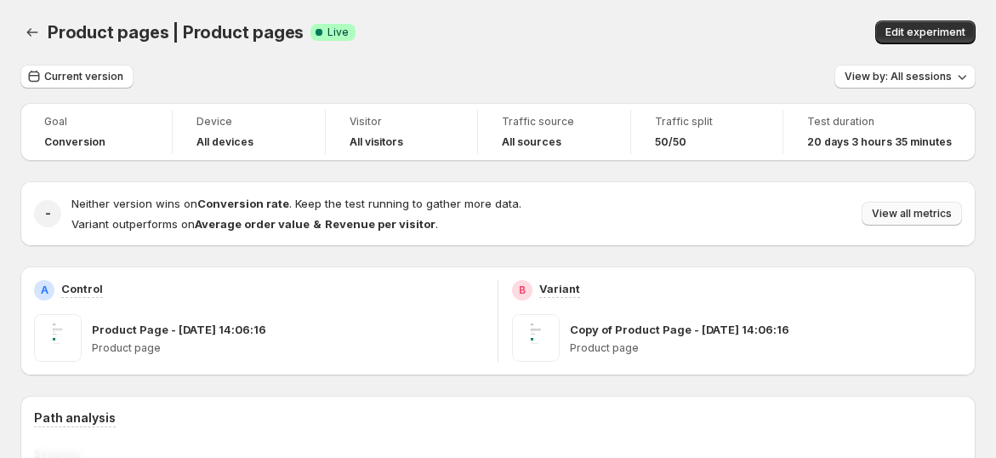
click at [919, 220] on span "View all metrics" at bounding box center [912, 214] width 80 height 14
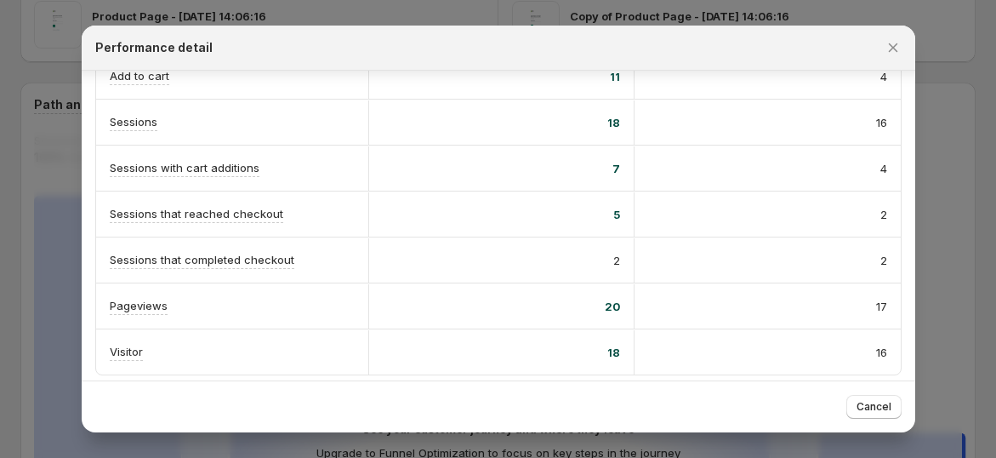
scroll to position [378, 0]
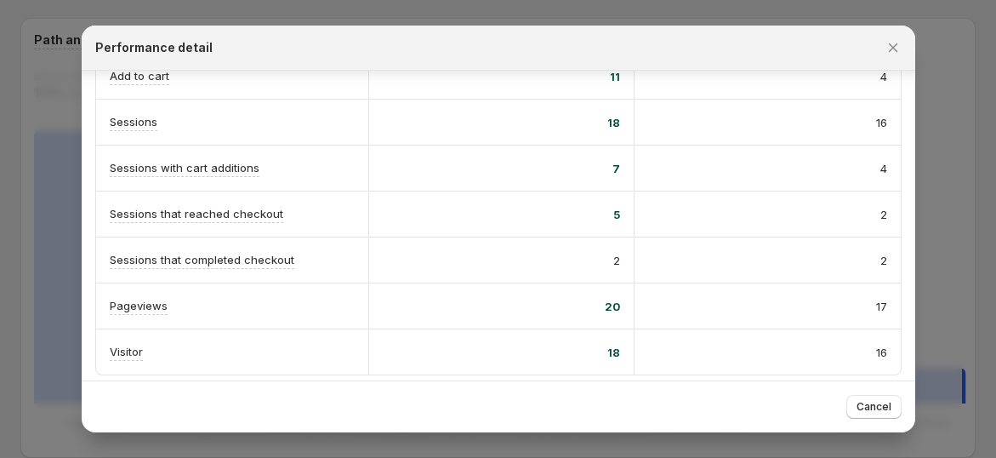
click at [42, 117] on div at bounding box center [498, 229] width 996 height 458
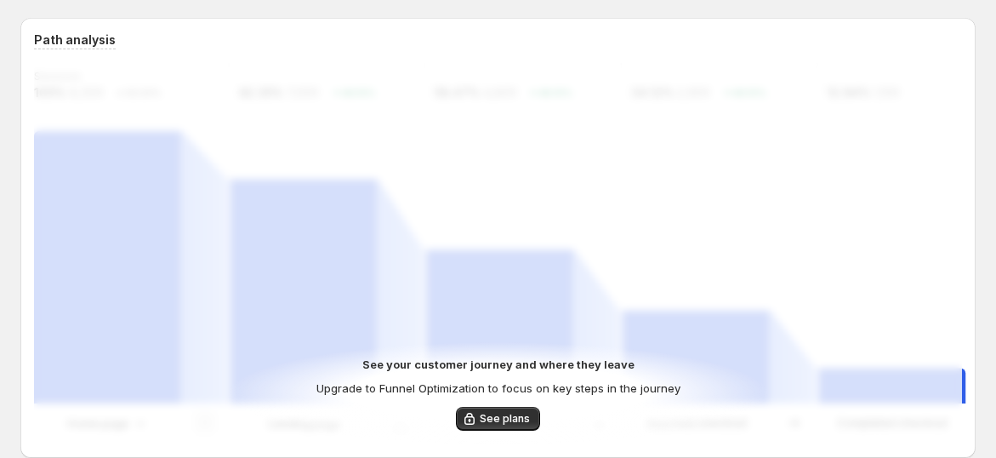
scroll to position [0, 0]
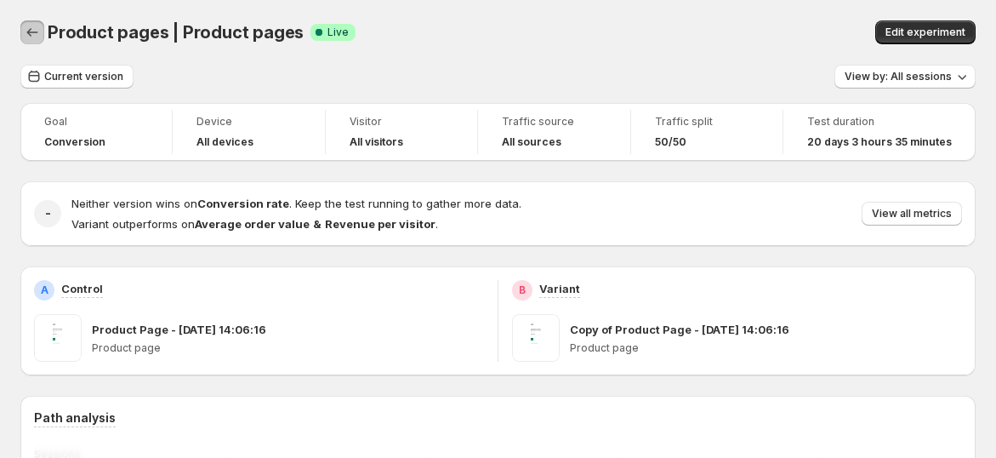
click at [31, 26] on icon "Back" at bounding box center [32, 32] width 17 height 17
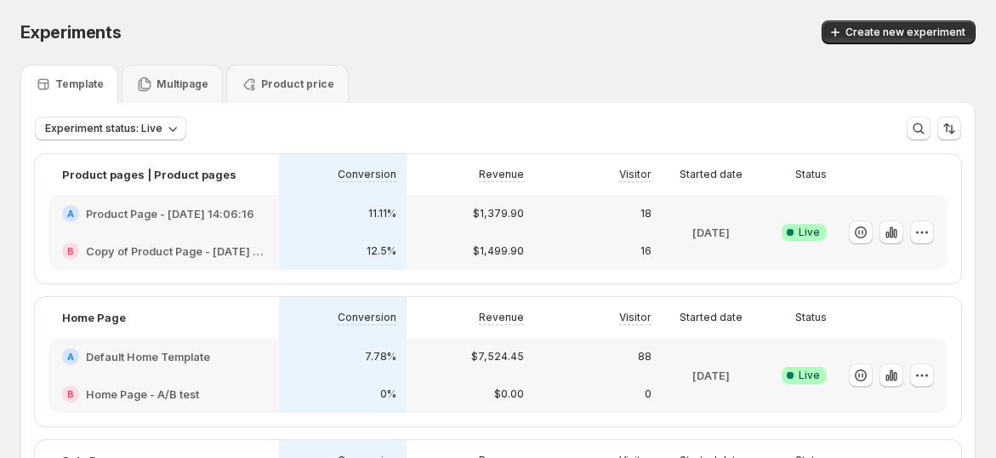
click at [945, 237] on div at bounding box center [892, 232] width 111 height 75
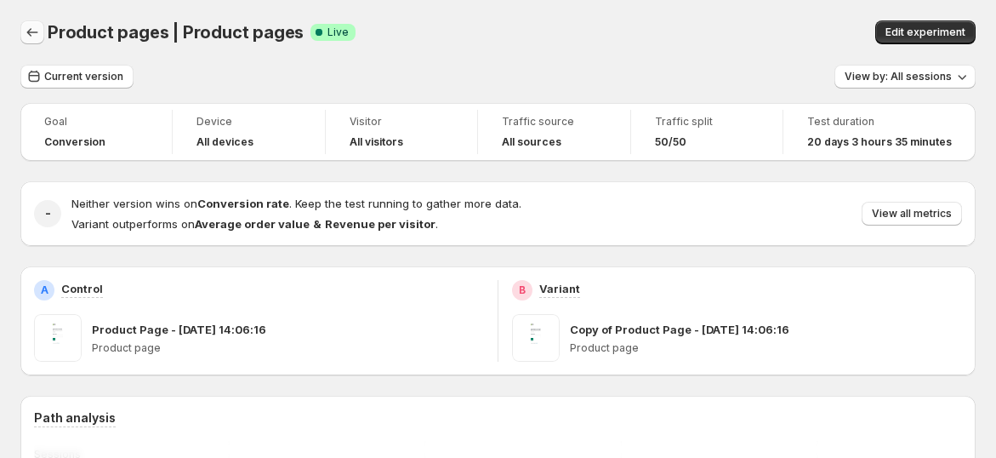
click at [34, 36] on icon "Back" at bounding box center [32, 32] width 17 height 17
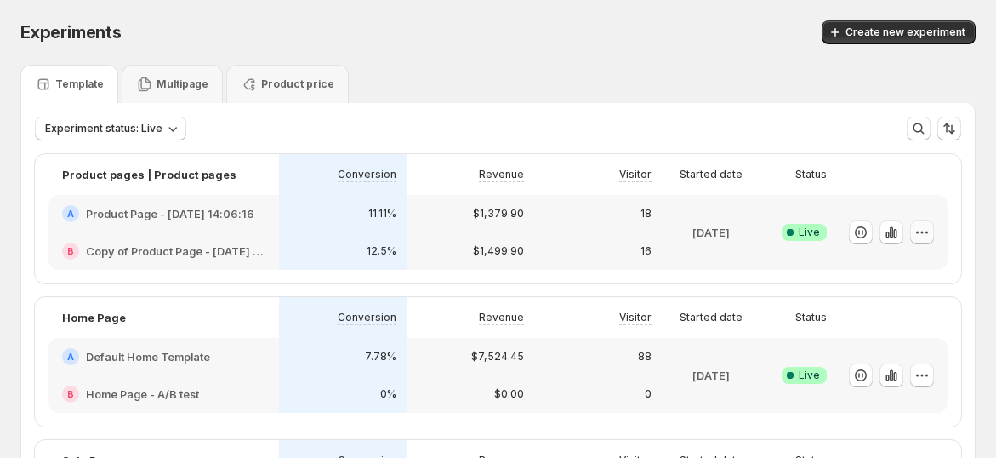
click at [931, 231] on icon "button" at bounding box center [922, 232] width 17 height 17
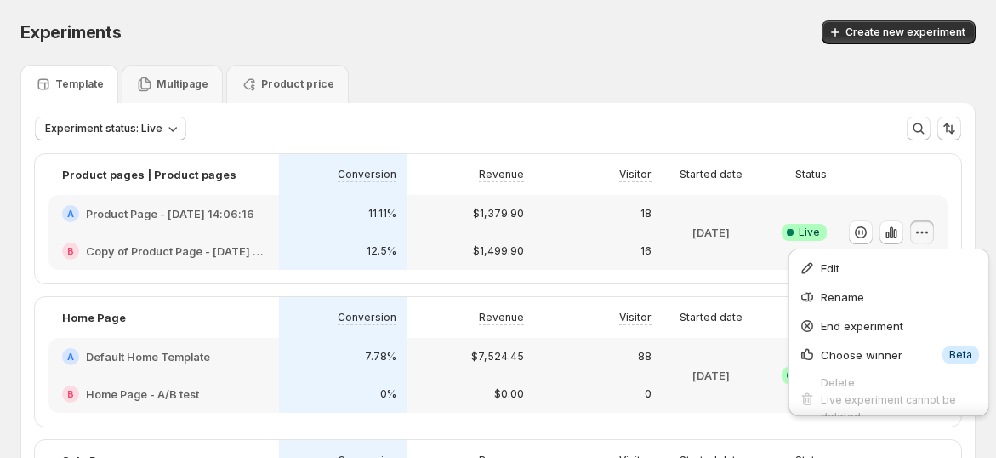
click at [214, 222] on div "A Product Page - [DATE] 14:06:16" at bounding box center [163, 213] width 231 height 37
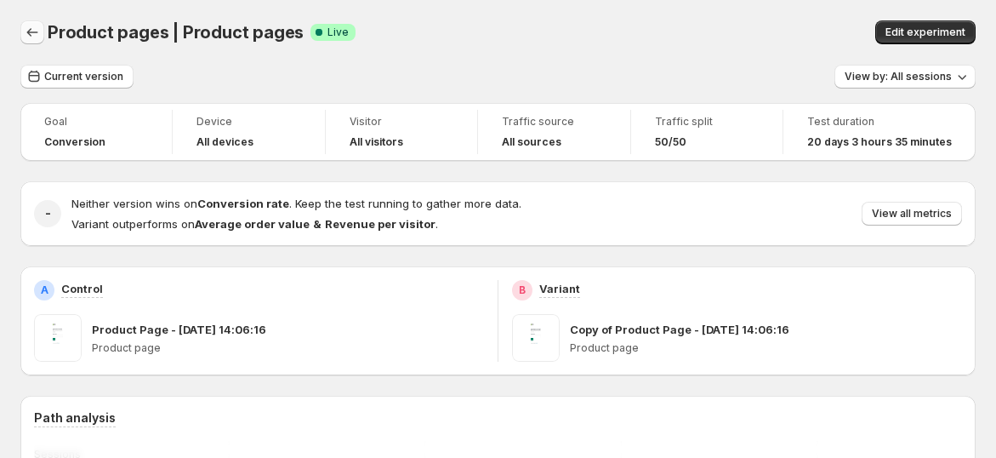
click at [26, 30] on icon "Back" at bounding box center [32, 32] width 17 height 17
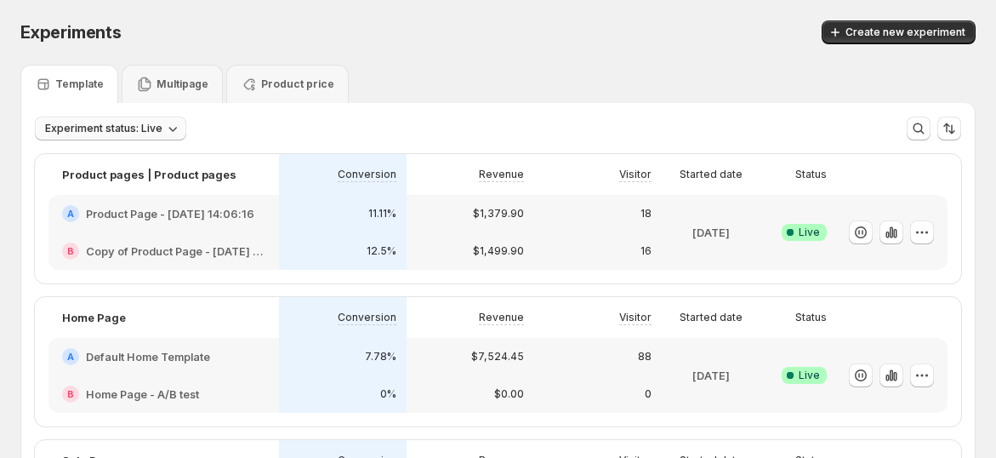
click at [75, 127] on span "Experiment status: Live" at bounding box center [103, 129] width 117 height 14
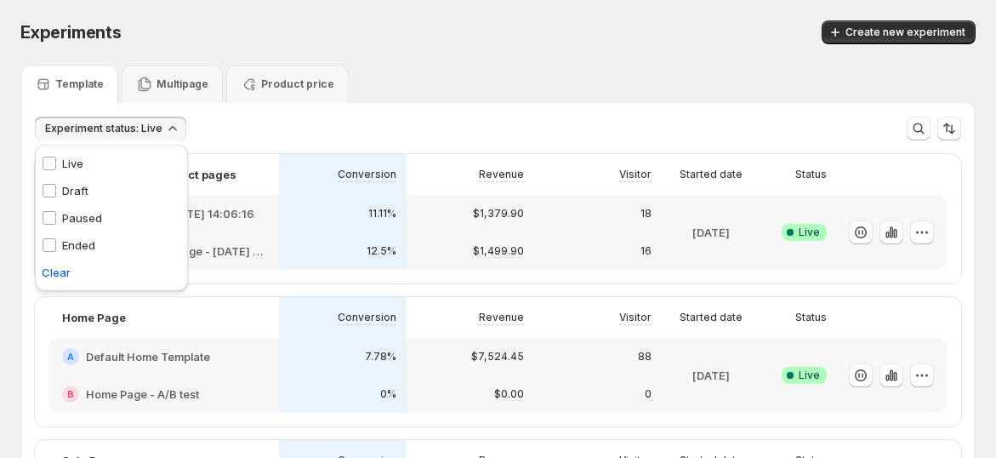
click at [75, 216] on p "Paused" at bounding box center [82, 217] width 40 height 17
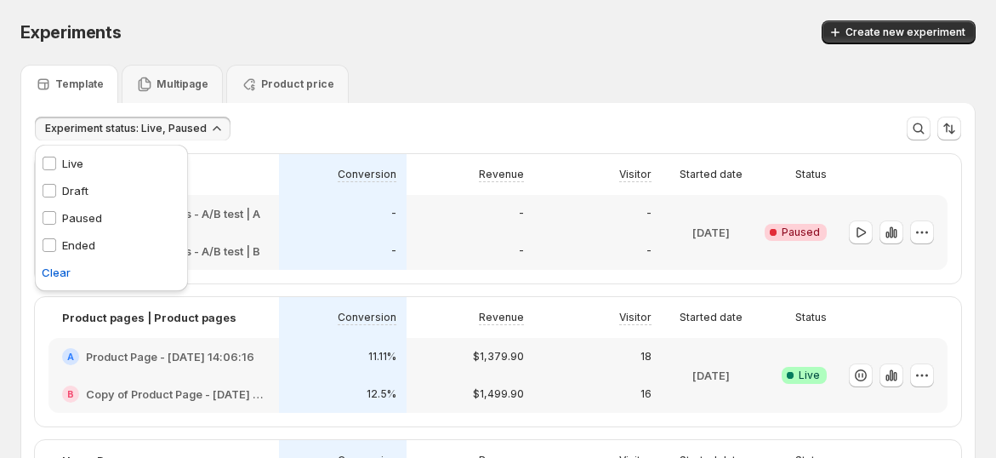
click at [73, 216] on p "Paused" at bounding box center [82, 217] width 40 height 17
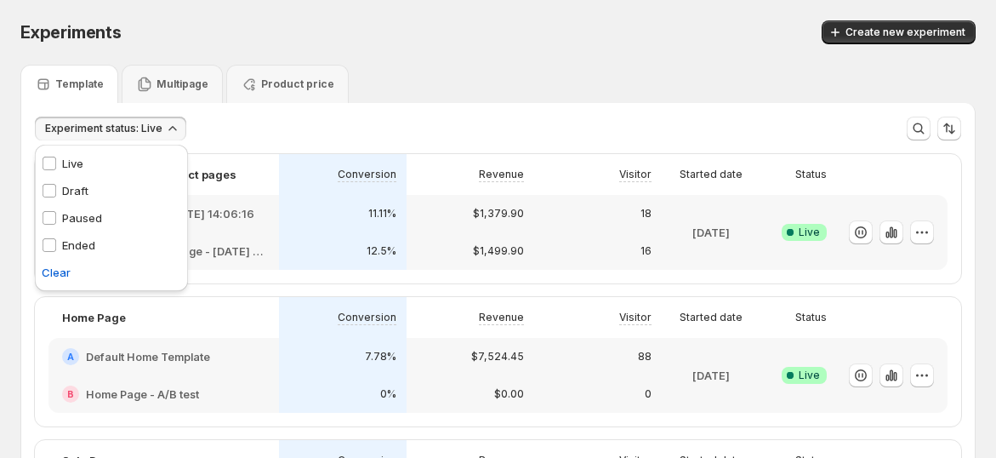
click at [69, 237] on p "Ended" at bounding box center [78, 245] width 33 height 17
click at [62, 163] on p "Live" at bounding box center [72, 163] width 21 height 17
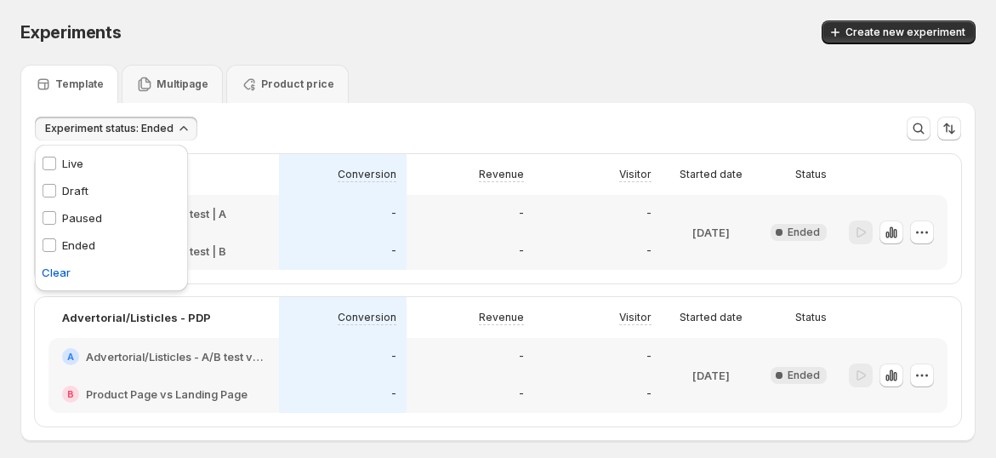
click at [636, 68] on div "Template Multipage Product price" at bounding box center [497, 84] width 955 height 38
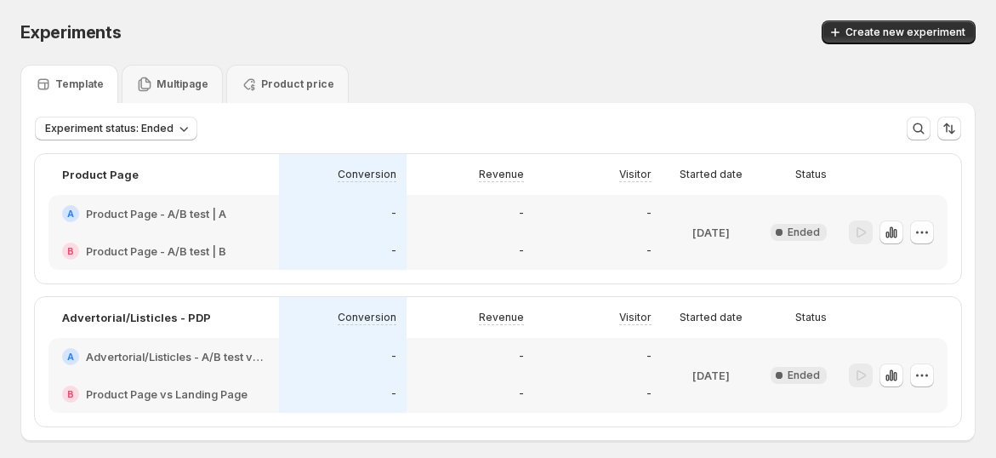
click at [197, 212] on h2 "Product Page - A/B test | A" at bounding box center [156, 213] width 140 height 17
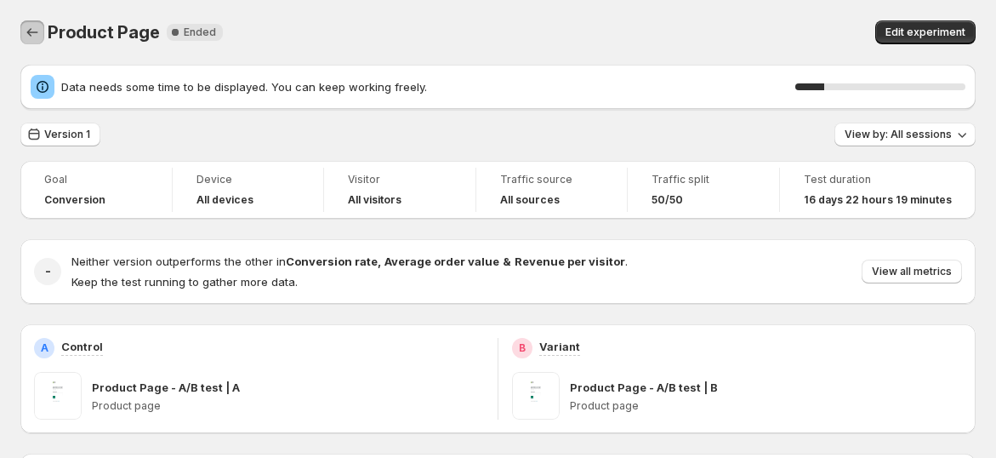
click at [40, 35] on icon "Back" at bounding box center [32, 32] width 17 height 17
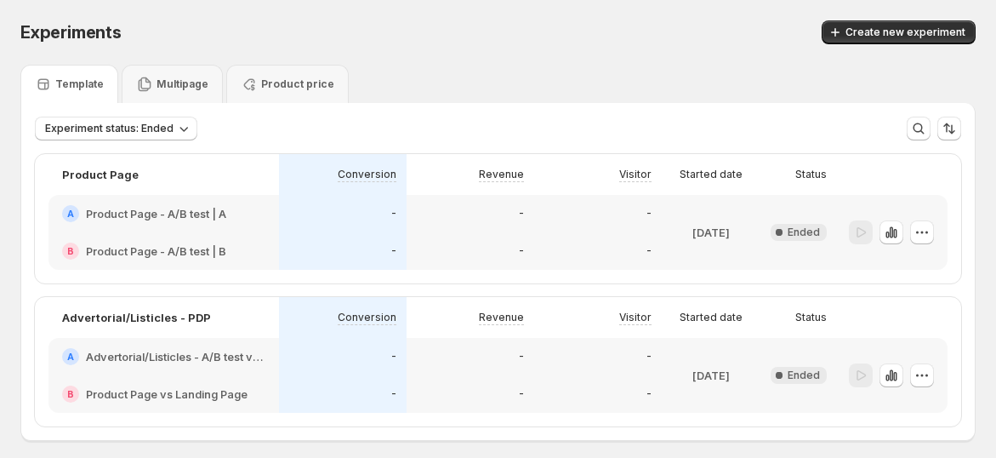
click at [195, 351] on h2 "Advertorial/Listicles - A/B test vs PDP" at bounding box center [176, 356] width 180 height 17
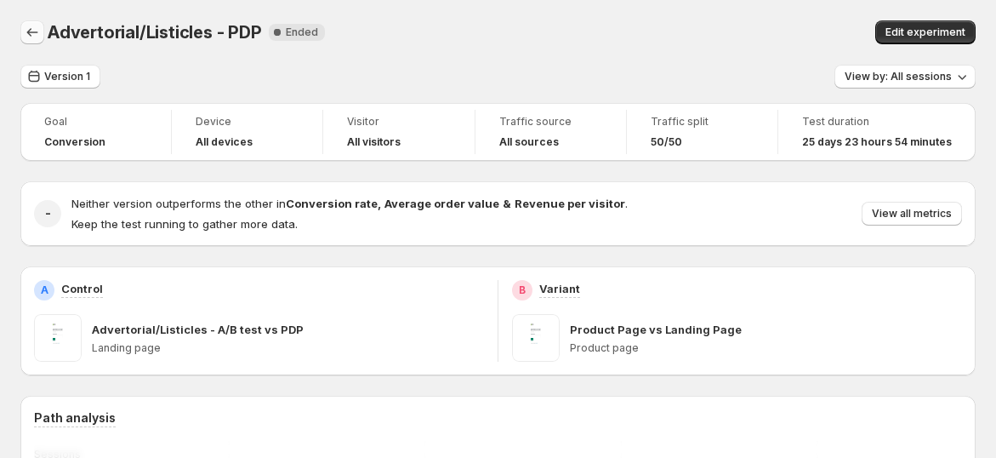
click at [38, 31] on icon "Back" at bounding box center [32, 32] width 17 height 17
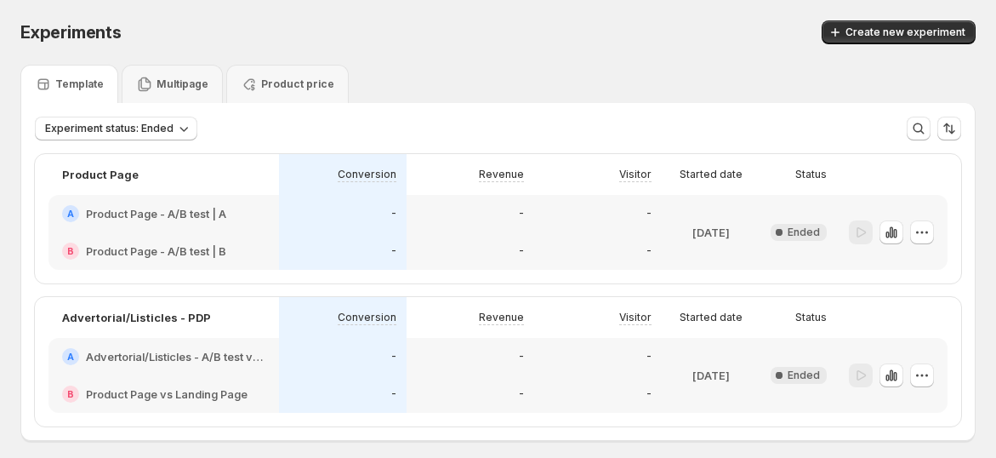
click at [83, 85] on p "Template" at bounding box center [79, 84] width 48 height 14
click at [147, 134] on span "Experiment status: Ended" at bounding box center [109, 129] width 128 height 14
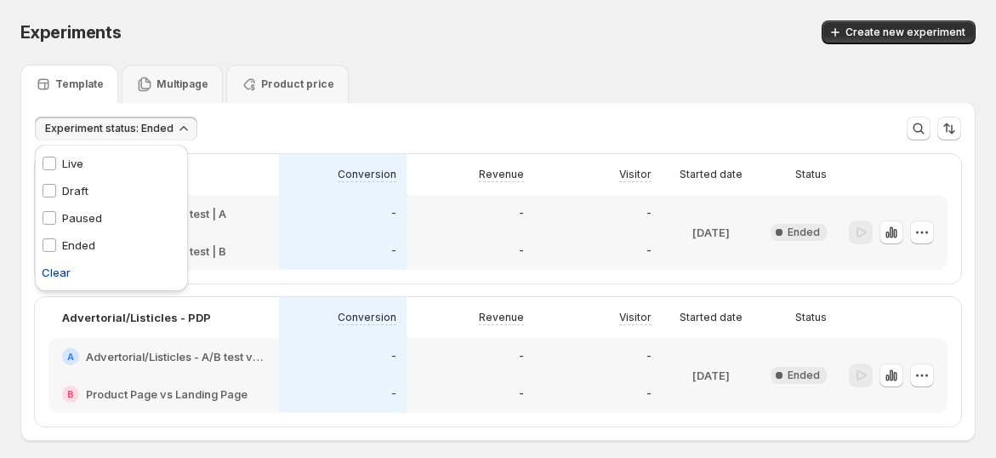
click at [57, 276] on span "Clear" at bounding box center [56, 272] width 29 height 17
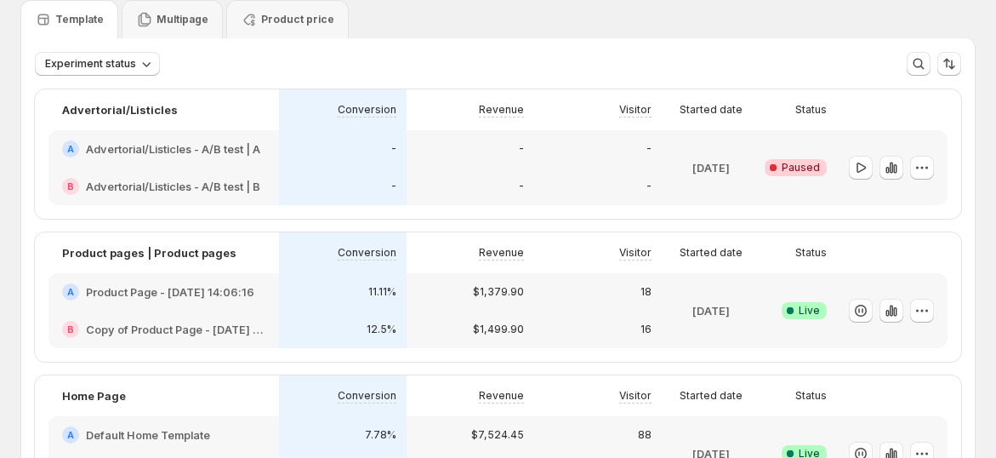
scroll to position [94, 0]
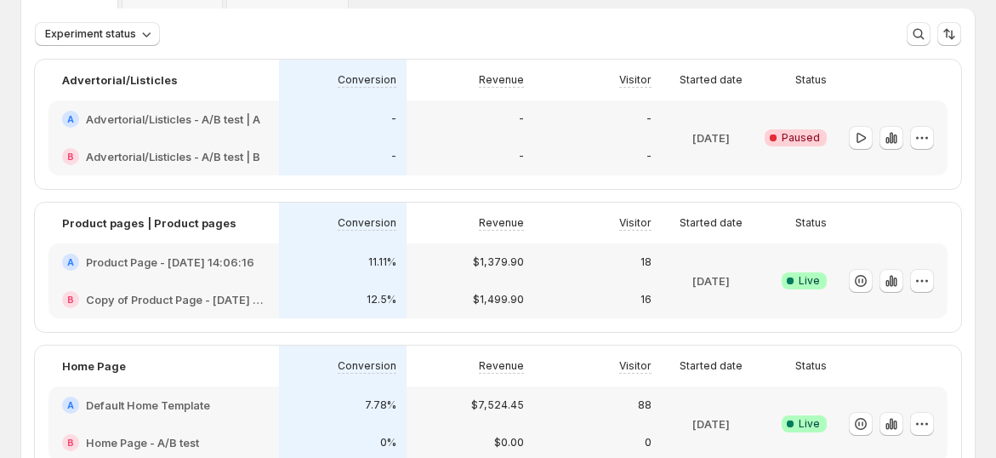
click at [187, 263] on h2 "Product Page - [DATE] 14:06:16" at bounding box center [170, 262] width 168 height 17
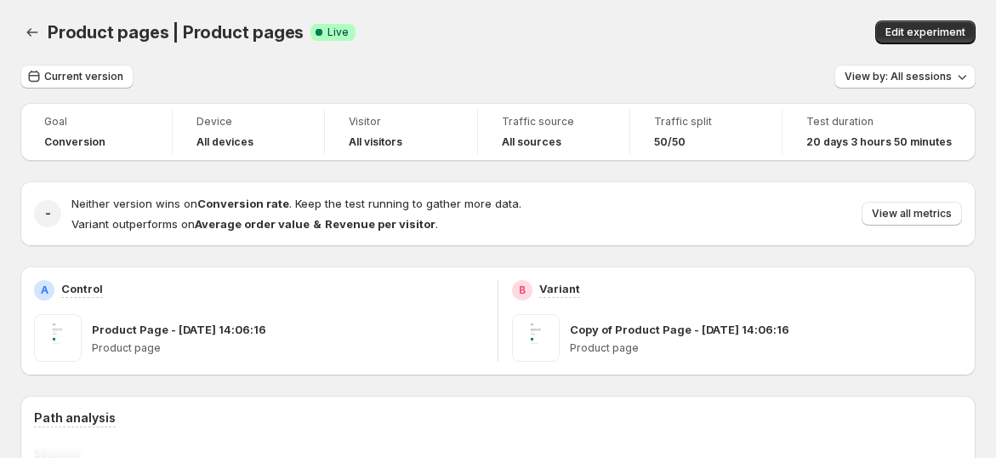
scroll to position [94, 0]
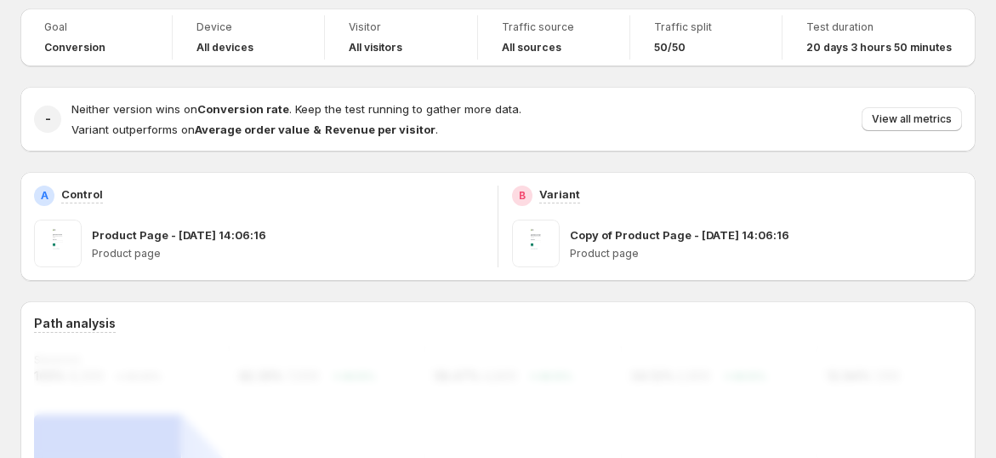
click at [330, 227] on div "Product Page - [DATE] 14:06:16" at bounding box center [288, 234] width 392 height 17
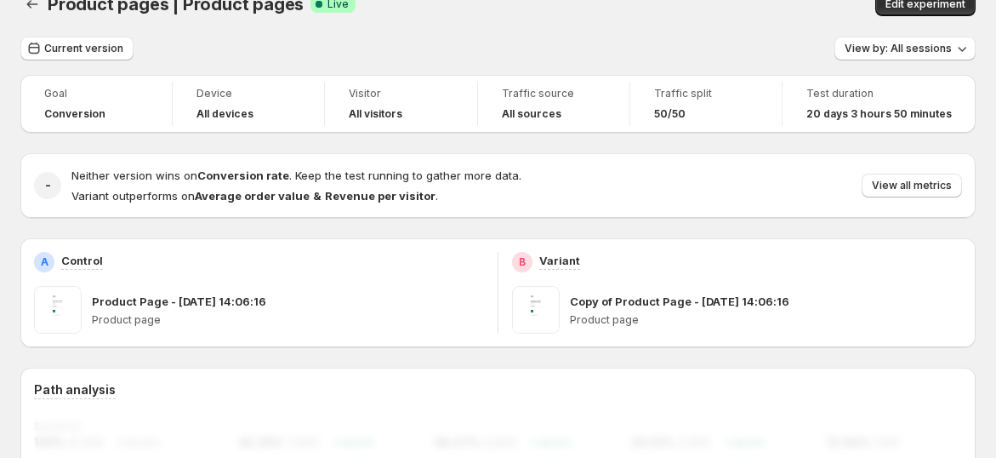
scroll to position [0, 0]
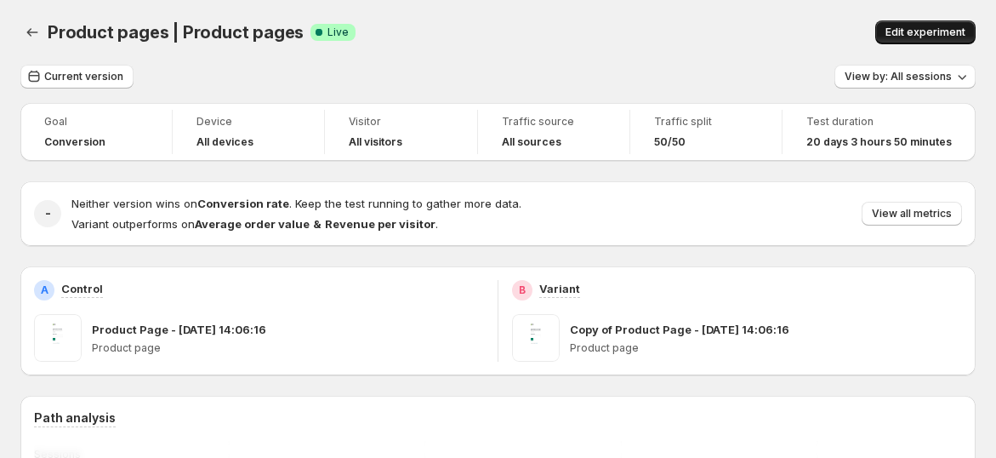
click at [921, 31] on span "Edit experiment" at bounding box center [926, 33] width 80 height 14
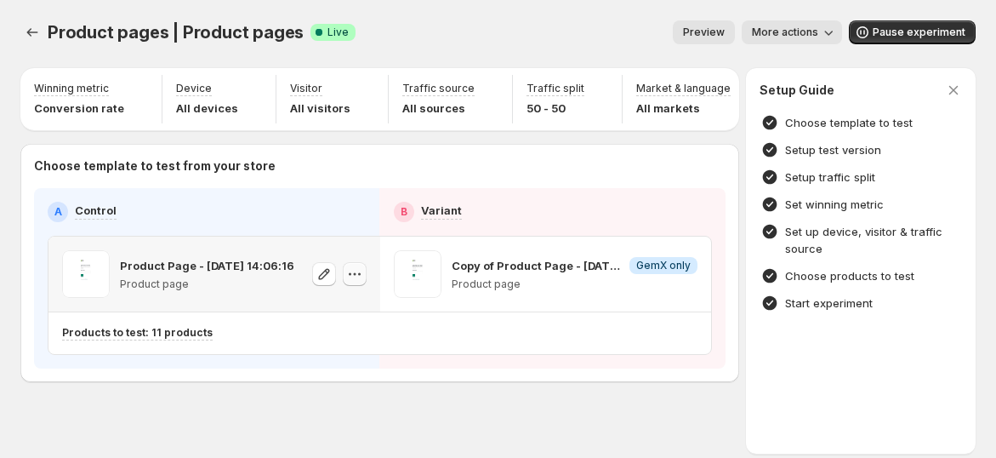
click at [355, 282] on icon "button" at bounding box center [354, 273] width 17 height 17
click at [323, 8] on div "Product pages | Product pages. This page is ready Product pages | Product pages…" at bounding box center [497, 32] width 955 height 65
click at [41, 40] on button "Experiments" at bounding box center [32, 32] width 24 height 24
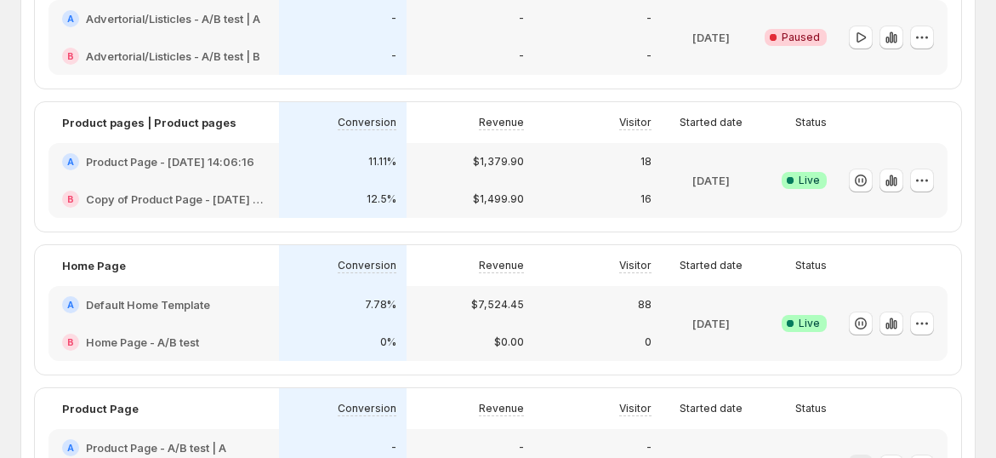
scroll to position [378, 0]
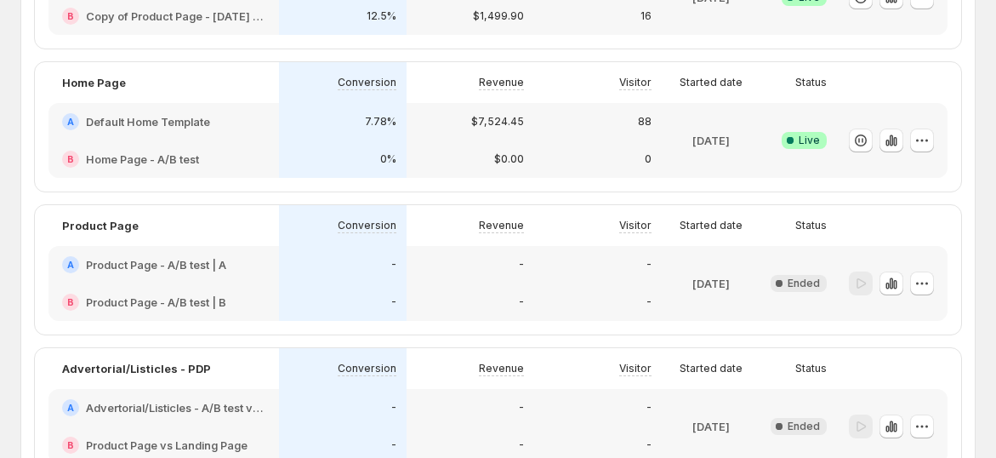
click at [157, 122] on h2 "Default Home Template" at bounding box center [148, 121] width 124 height 17
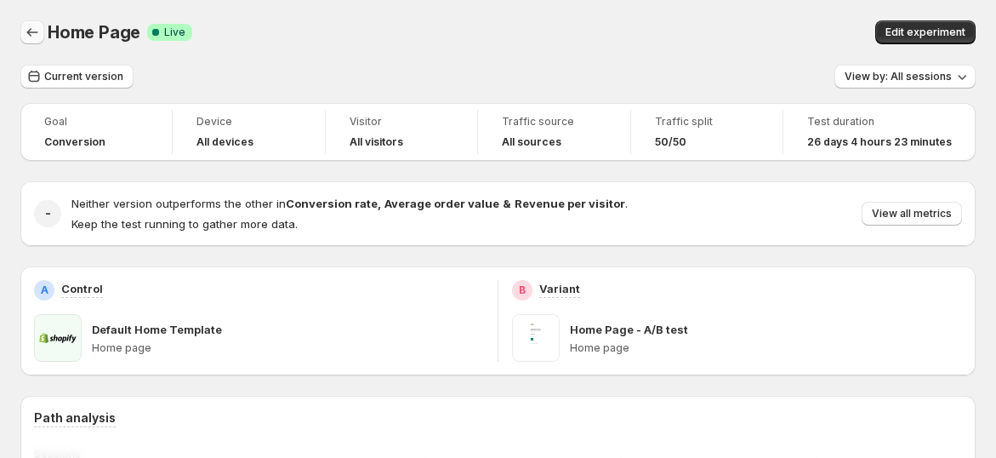
click at [30, 31] on icon "Back" at bounding box center [32, 32] width 17 height 17
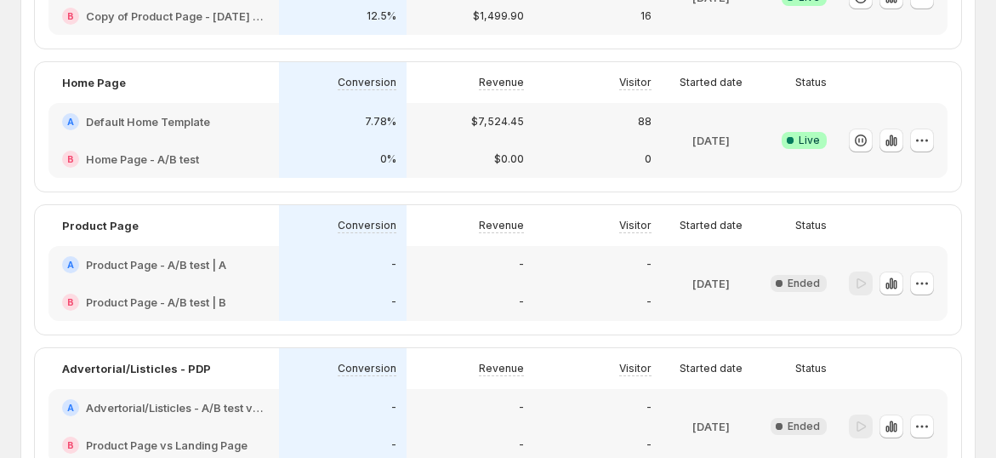
scroll to position [472, 0]
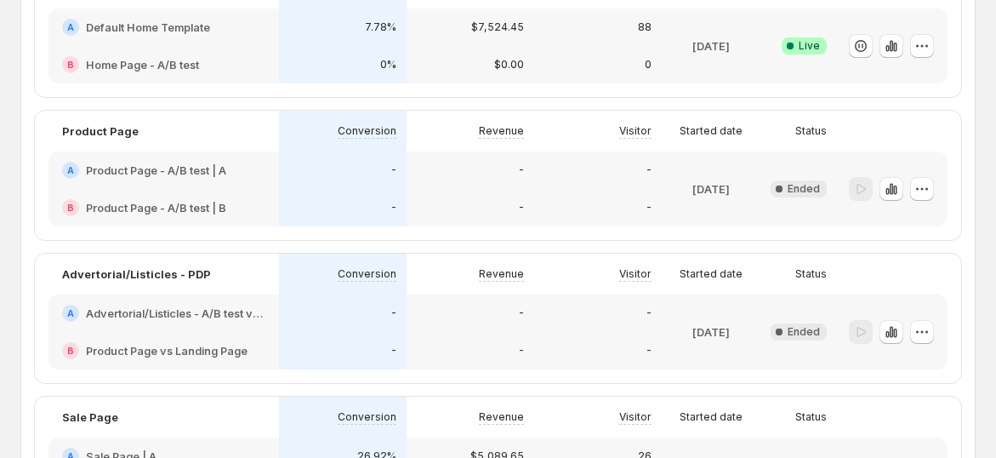
click at [202, 173] on h2 "Product Page - A/B test | A" at bounding box center [156, 170] width 140 height 17
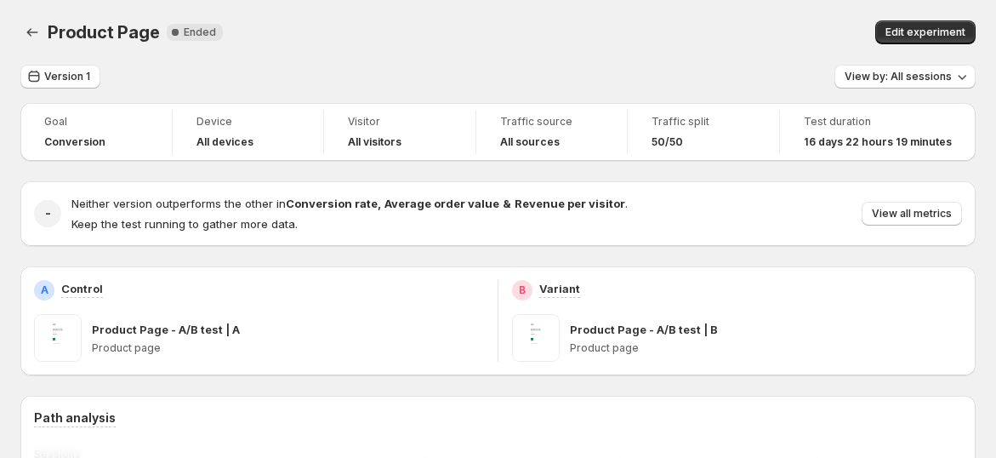
click at [35, 19] on div "Product Page. This page is ready Product Page New Complete Ended Edit experiment" at bounding box center [497, 32] width 955 height 65
click at [36, 27] on icon "Back" at bounding box center [32, 32] width 17 height 17
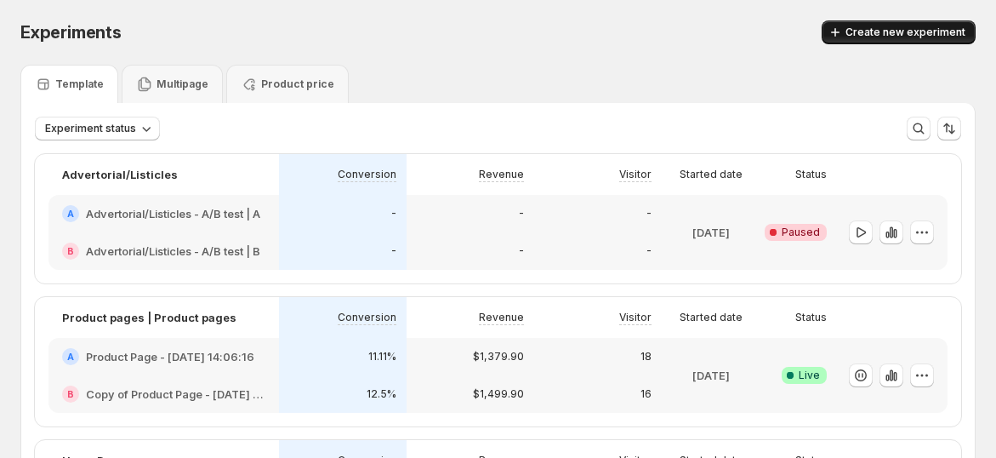
click at [875, 39] on button "Create new experiment" at bounding box center [899, 32] width 154 height 24
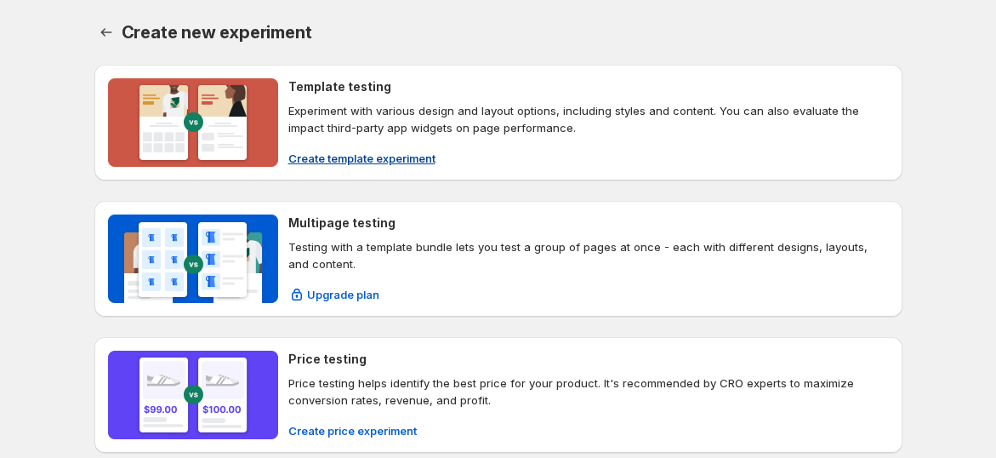
click at [267, 105] on img at bounding box center [193, 122] width 170 height 88
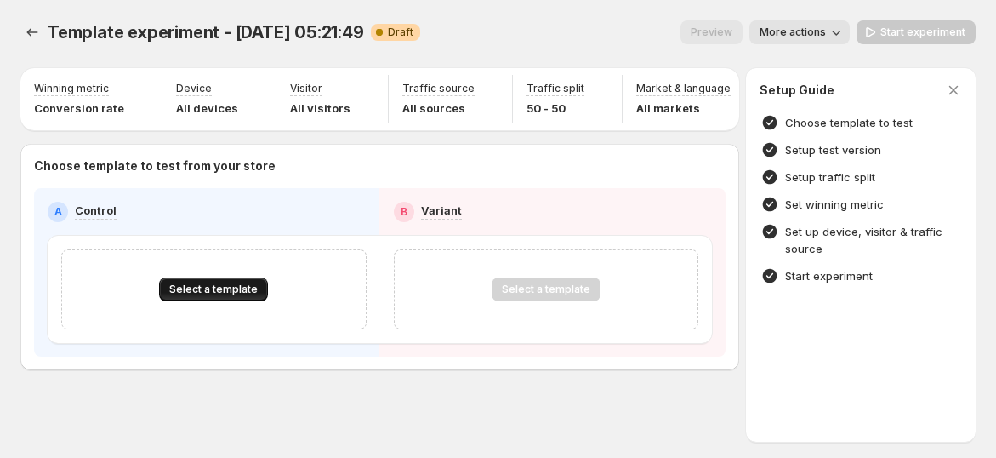
click at [202, 289] on button "Select a template" at bounding box center [213, 289] width 109 height 24
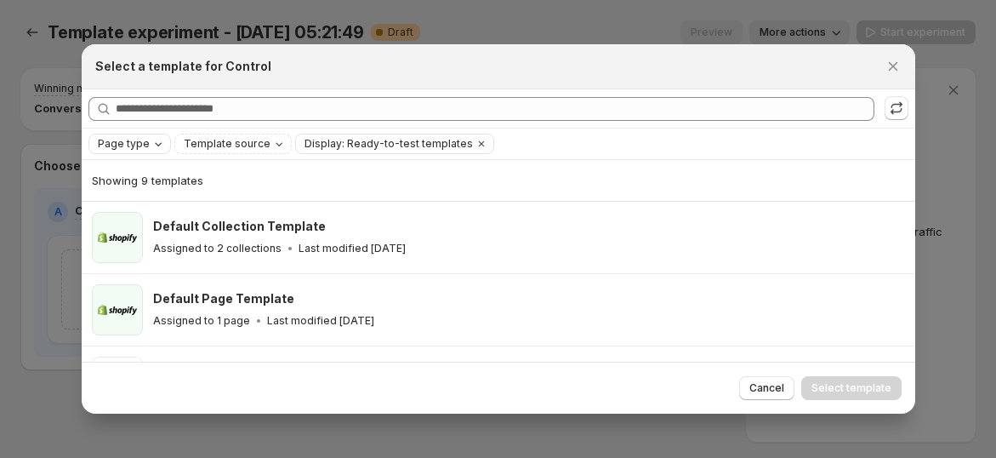
click at [151, 146] on icon "Page type" at bounding box center [158, 144] width 14 height 14
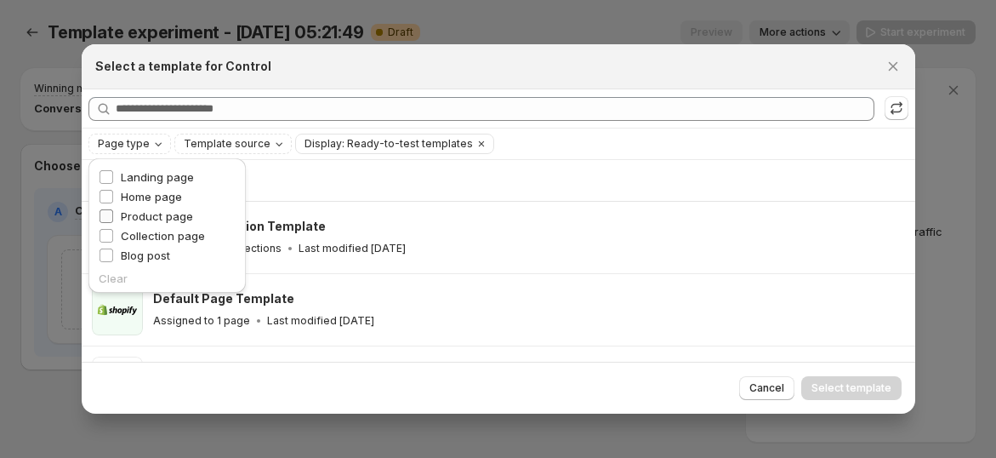
click at [152, 217] on span "Product page" at bounding box center [157, 216] width 72 height 14
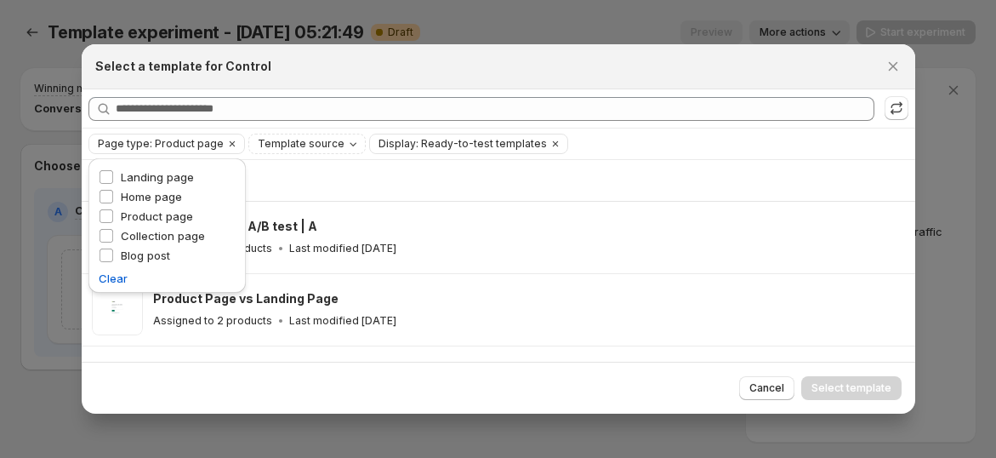
click at [704, 71] on div "Select a template for Control" at bounding box center [483, 66] width 776 height 17
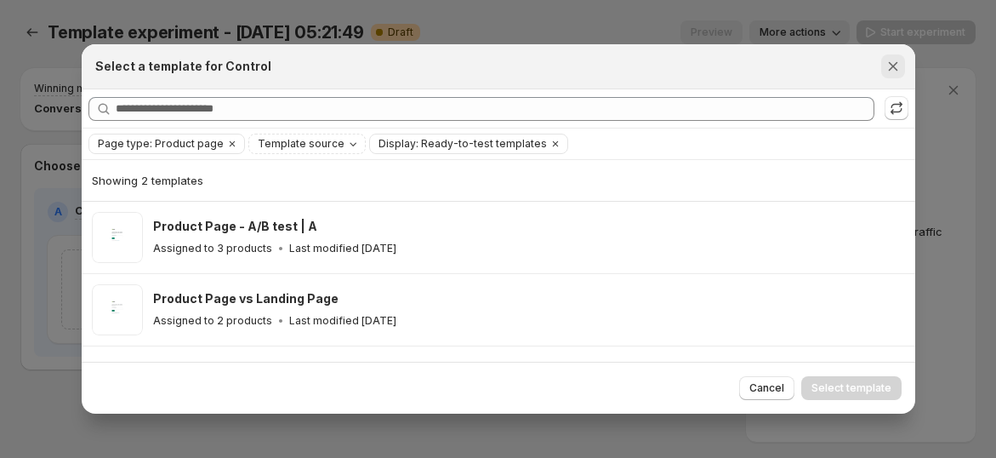
click at [892, 69] on icon "Close" at bounding box center [893, 66] width 17 height 17
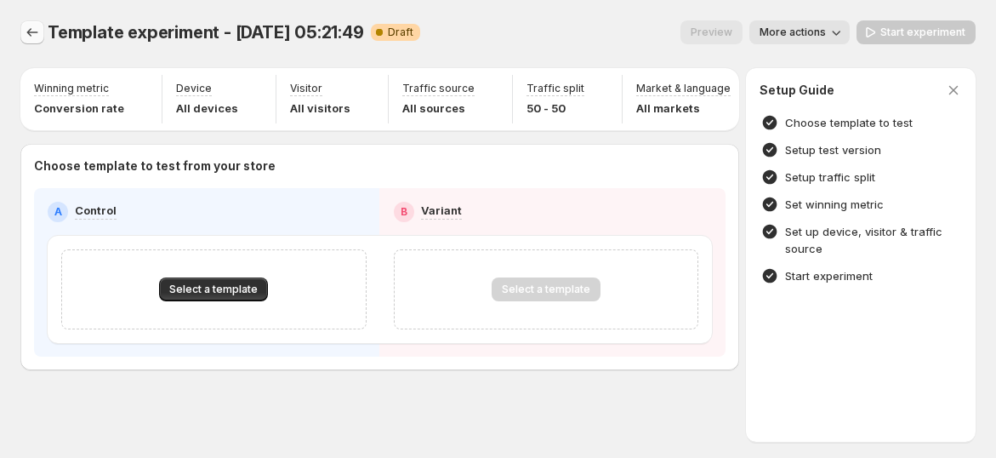
click at [32, 33] on icon "Experiments" at bounding box center [32, 32] width 17 height 17
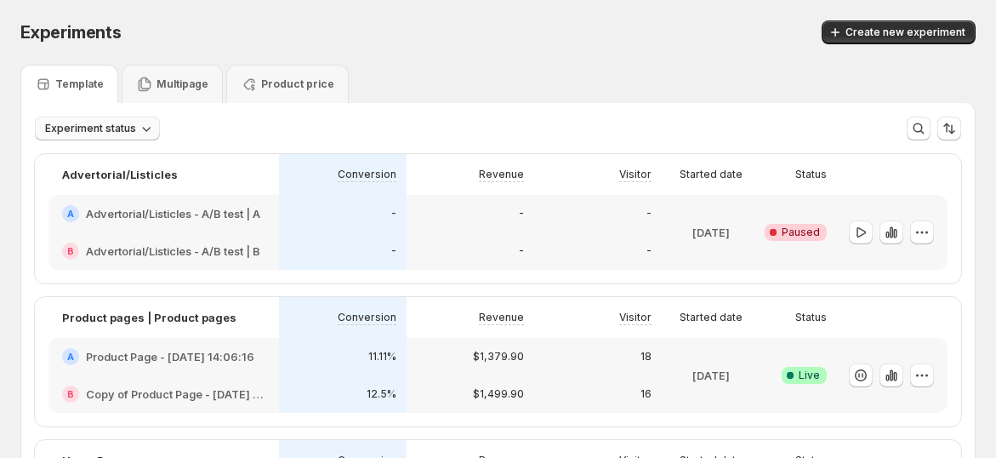
click at [80, 123] on span "Experiment status" at bounding box center [90, 129] width 91 height 14
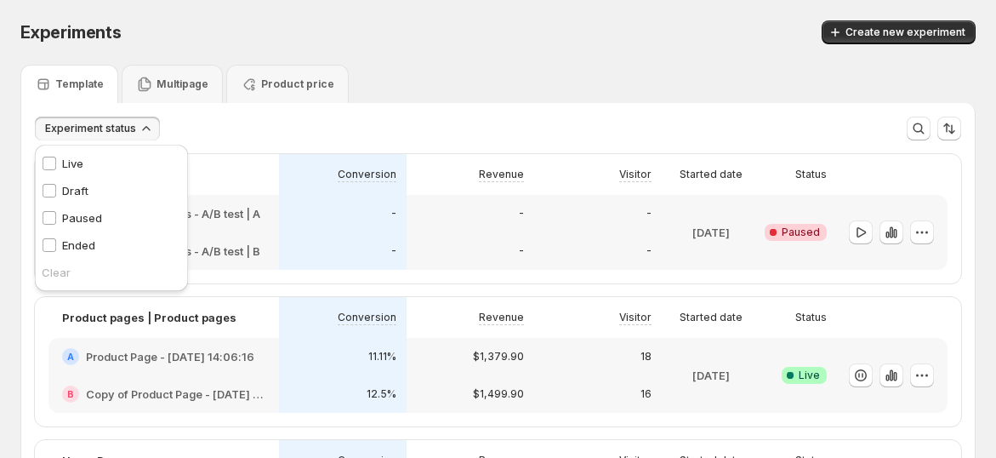
click at [68, 162] on p "Live" at bounding box center [72, 163] width 21 height 17
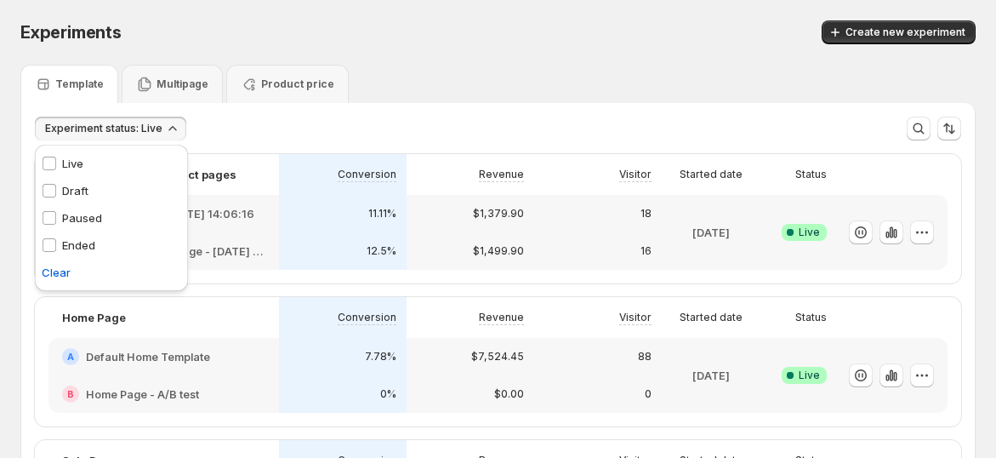
click at [555, 65] on div "Template Multipage Product price" at bounding box center [497, 84] width 955 height 38
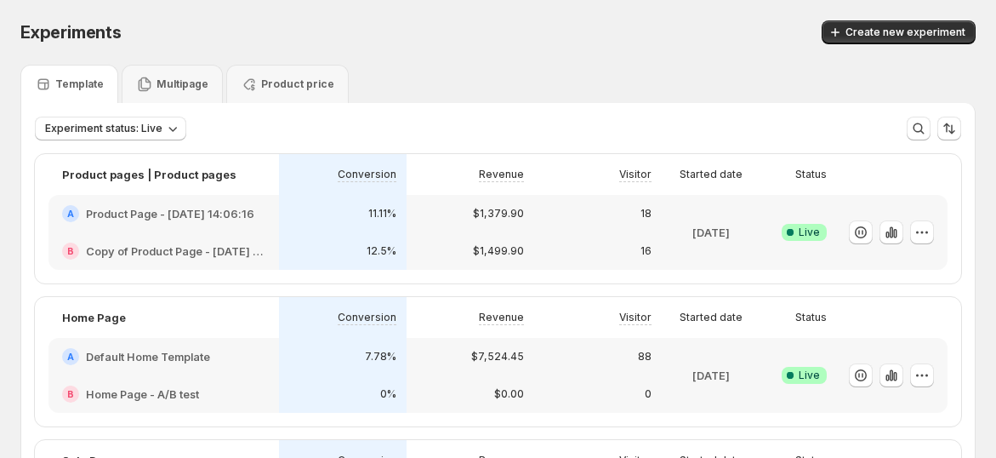
drag, startPoint x: 132, startPoint y: 213, endPoint x: 740, endPoint y: 98, distance: 619.1
click at [763, 87] on div "Template Multipage Product price" at bounding box center [497, 84] width 955 height 38
click at [166, 213] on h2 "Product Page - [DATE] 14:06:16" at bounding box center [170, 213] width 168 height 17
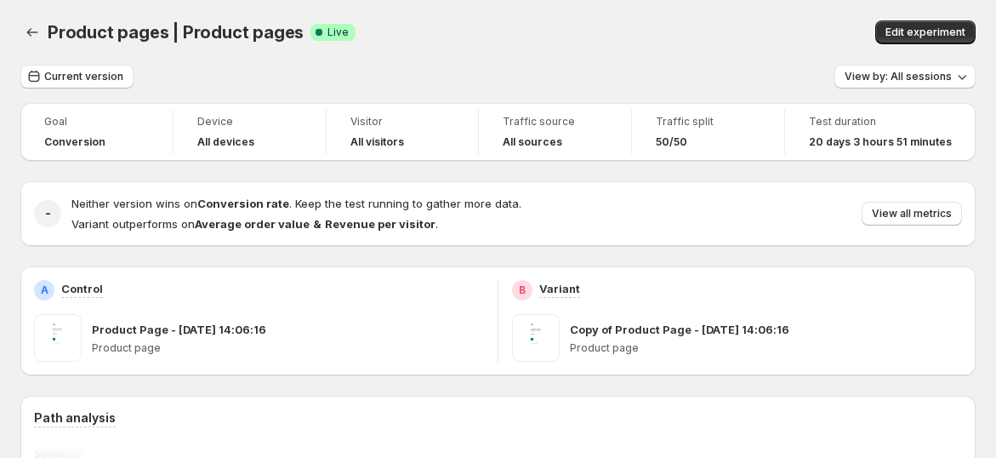
drag, startPoint x: 182, startPoint y: 335, endPoint x: 189, endPoint y: 328, distance: 9.6
click at [181, 334] on p "Product Page - [DATE] 14:06:16" at bounding box center [179, 329] width 174 height 17
click at [901, 33] on span "Edit experiment" at bounding box center [926, 33] width 80 height 14
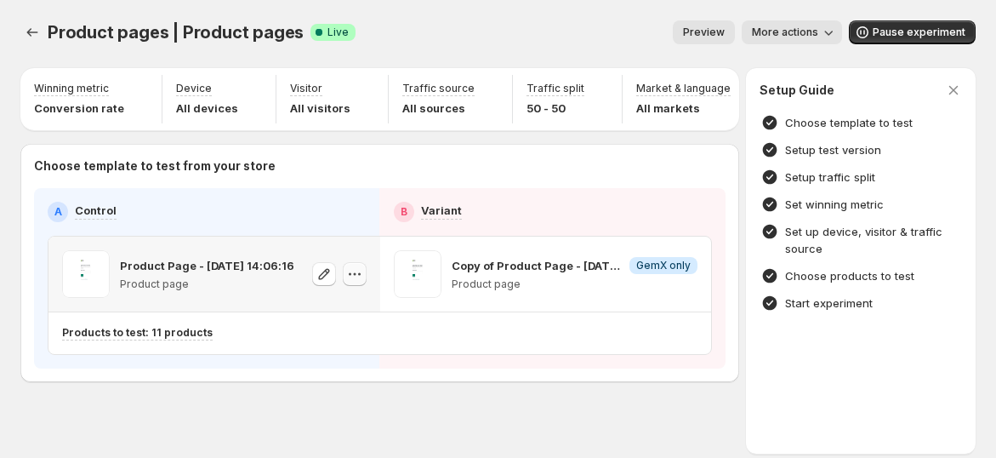
click at [363, 282] on icon "button" at bounding box center [354, 273] width 17 height 17
click at [289, 236] on div "A Control B Variant Product Page - [DATE] 14:06:16 Product page Copy of Product…" at bounding box center [380, 278] width 664 height 153
click at [131, 287] on p "Product page" at bounding box center [207, 284] width 174 height 14
click at [155, 291] on p "Product page" at bounding box center [207, 284] width 174 height 14
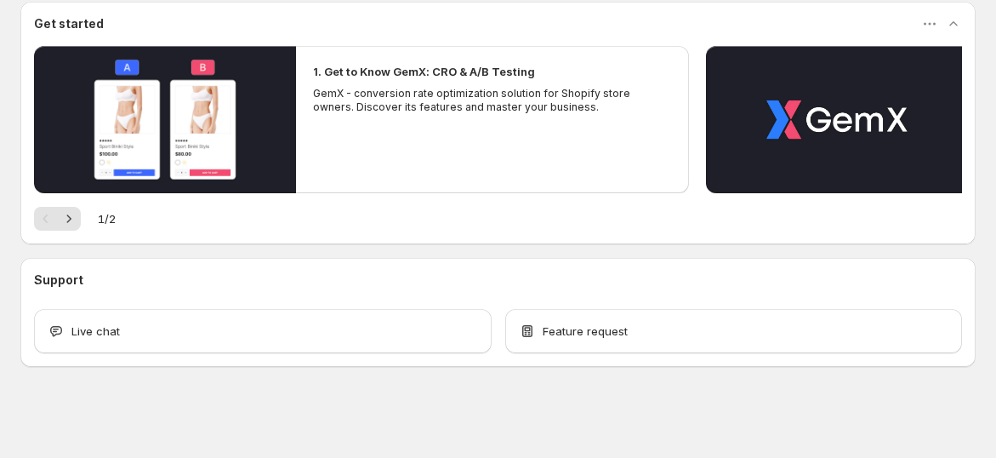
scroll to position [156, 0]
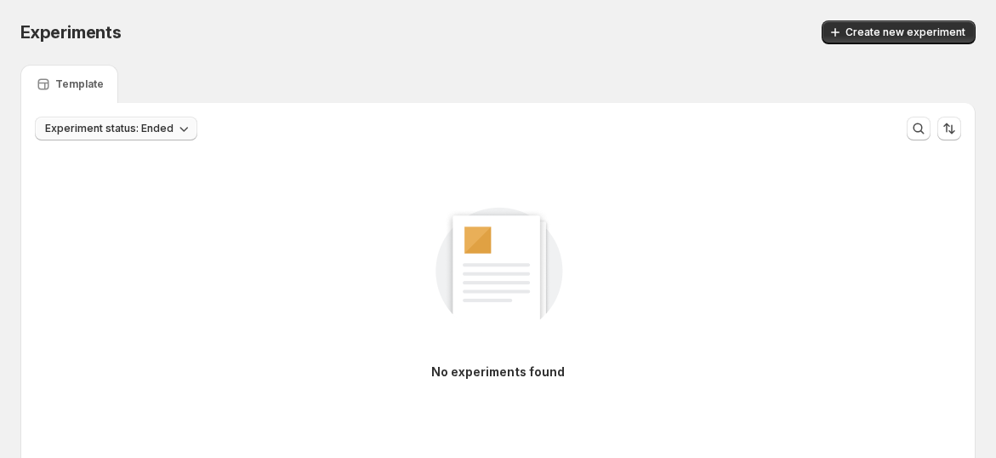
click at [140, 128] on span "Experiment status: Ended" at bounding box center [109, 129] width 128 height 14
click at [62, 274] on span "Clear" at bounding box center [56, 272] width 29 height 17
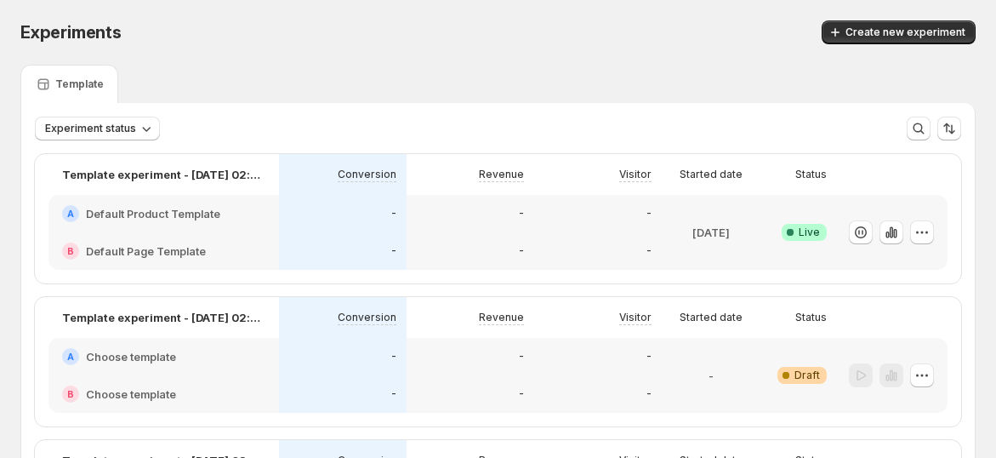
click at [494, 79] on div "Template" at bounding box center [497, 84] width 955 height 38
click at [919, 231] on icon "button" at bounding box center [917, 232] width 3 height 3
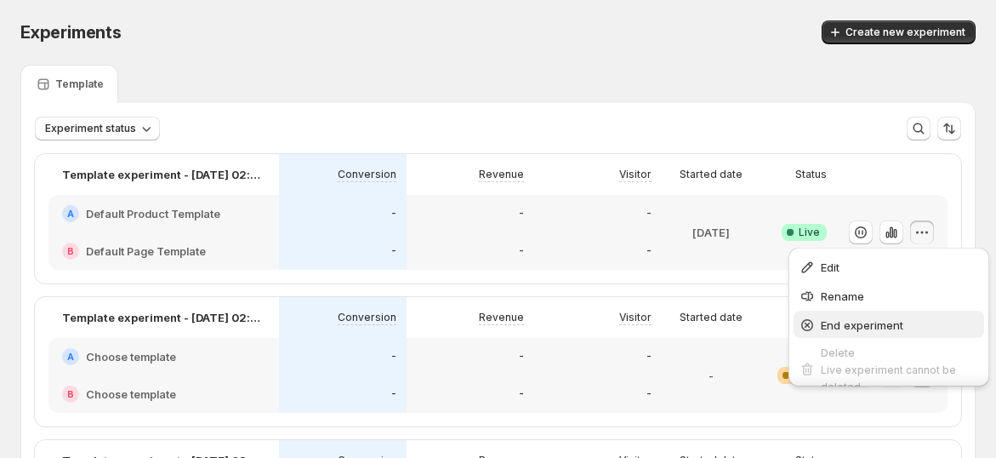
click at [861, 328] on span "End experiment" at bounding box center [862, 325] width 83 height 14
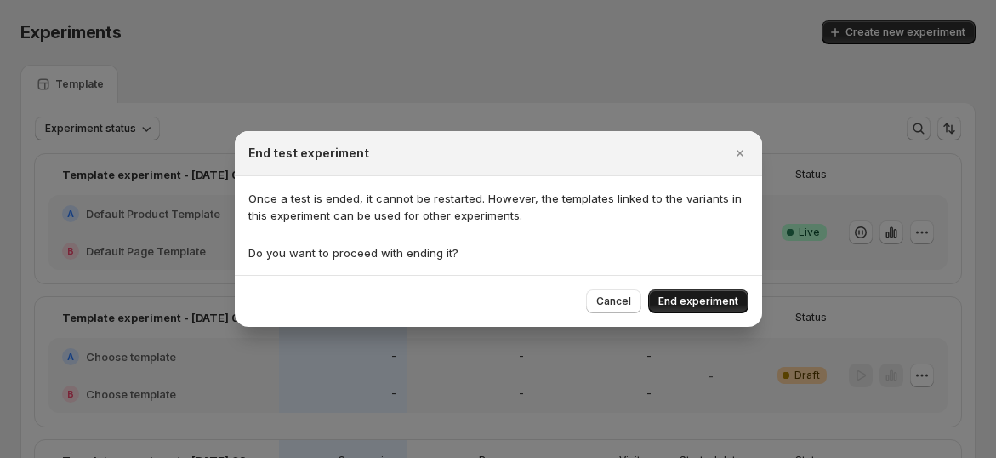
click at [690, 298] on span "End experiment" at bounding box center [699, 301] width 80 height 14
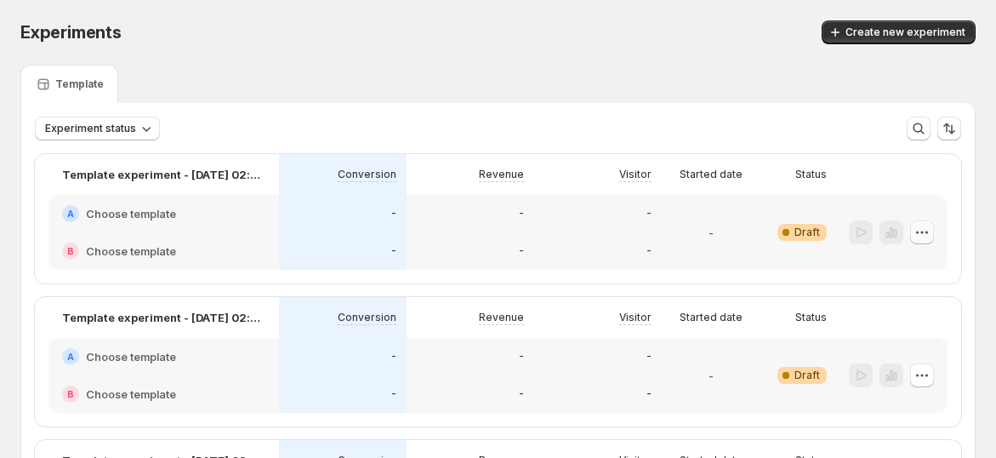
click at [931, 233] on icon "button" at bounding box center [922, 232] width 17 height 17
click at [761, 69] on div "Template" at bounding box center [497, 84] width 955 height 38
click at [886, 34] on span "Create new experiment" at bounding box center [906, 33] width 120 height 14
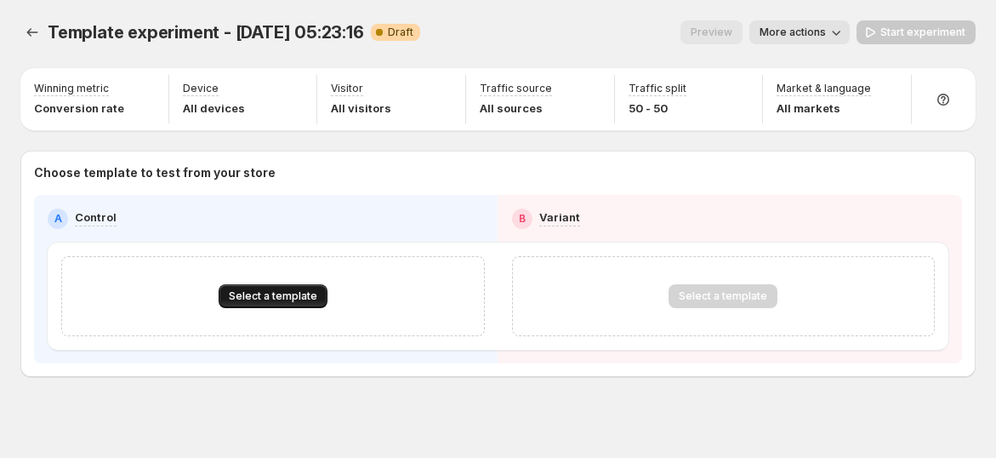
click at [265, 299] on span "Select a template" at bounding box center [273, 296] width 88 height 14
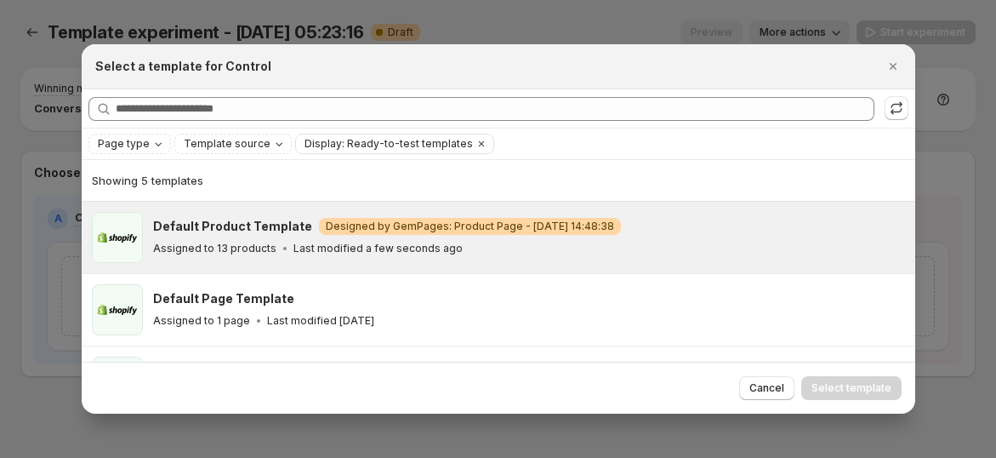
click at [232, 234] on div "Default Product Template Warning Designed by GemPages: Product Page - Sep 24, 1…" at bounding box center [526, 237] width 747 height 39
click at [855, 385] on span "Select template" at bounding box center [852, 388] width 80 height 14
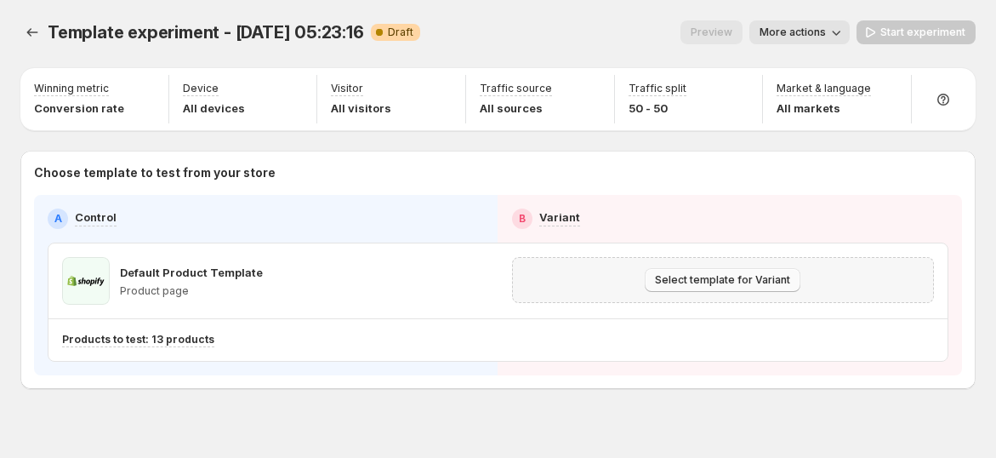
click at [700, 285] on span "Select template for Variant" at bounding box center [722, 280] width 135 height 14
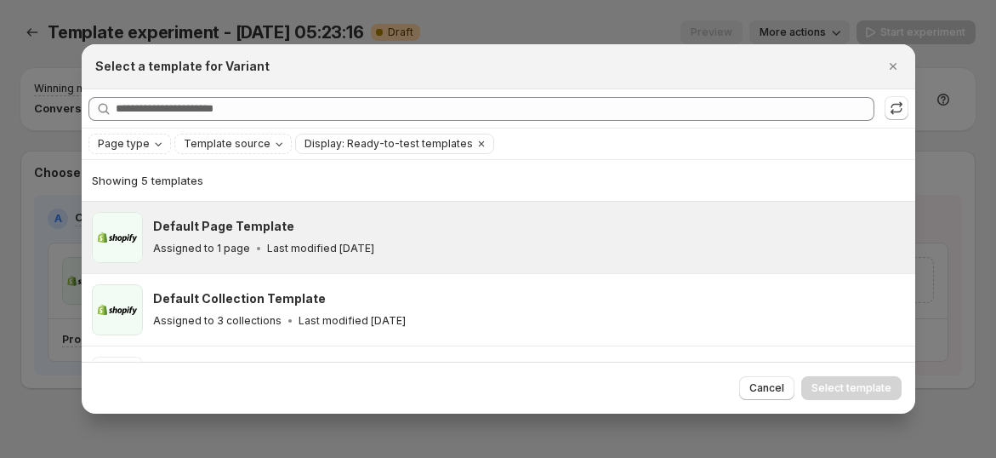
click at [575, 227] on div "Default Page Template" at bounding box center [526, 226] width 747 height 17
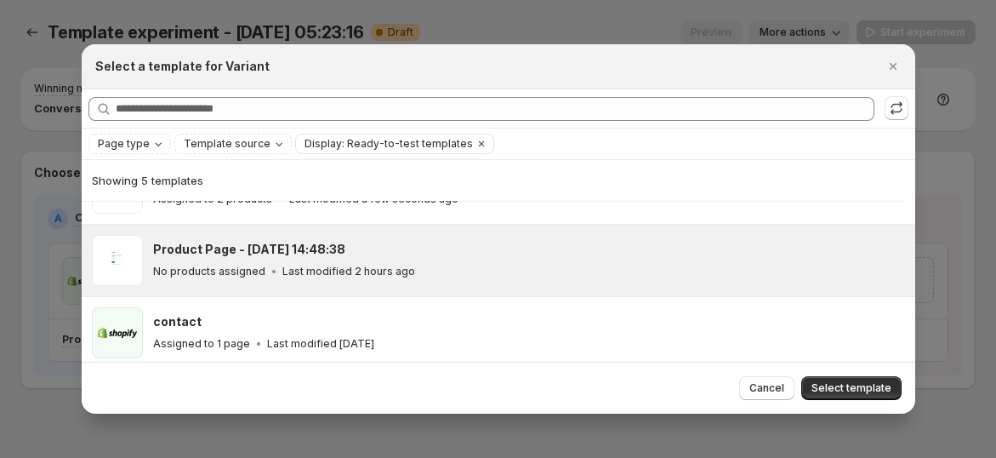
scroll to position [201, 0]
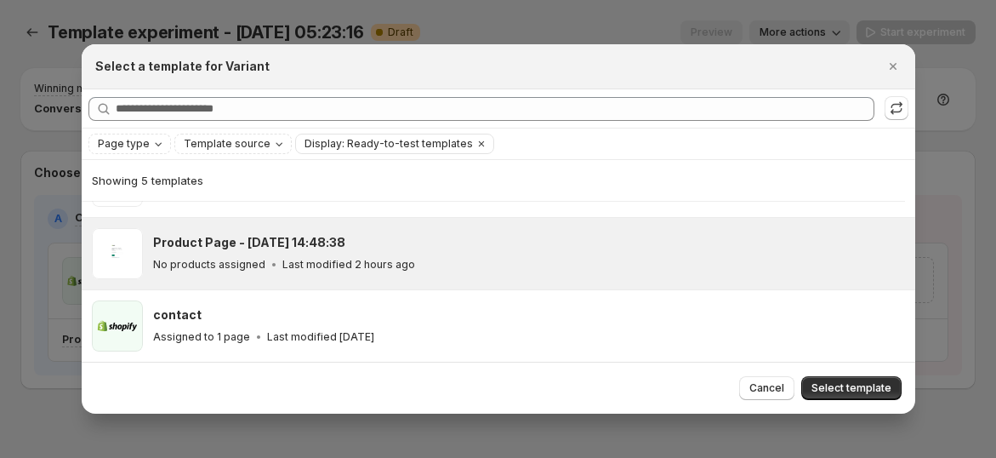
click at [258, 258] on p "No products assigned" at bounding box center [209, 265] width 112 height 14
click at [831, 385] on span "Select template" at bounding box center [852, 388] width 80 height 14
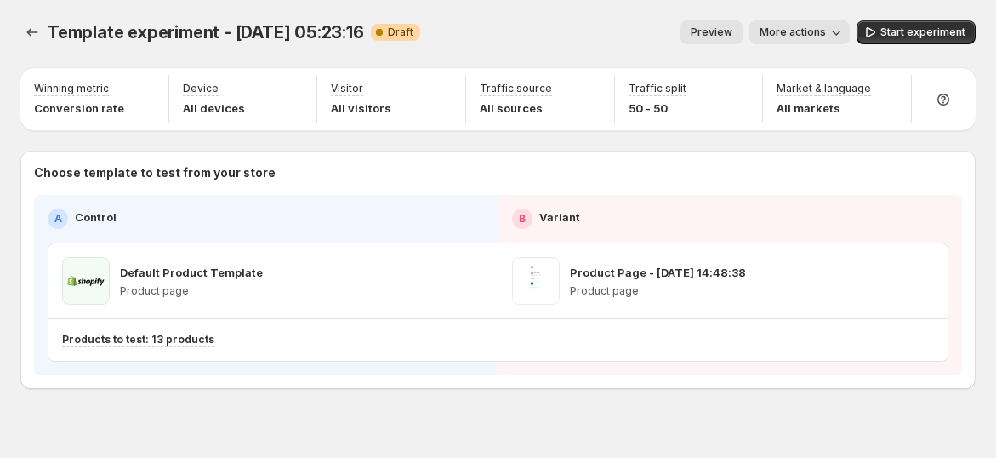
scroll to position [128, 0]
click at [469, 277] on icon "button" at bounding box center [473, 280] width 17 height 17
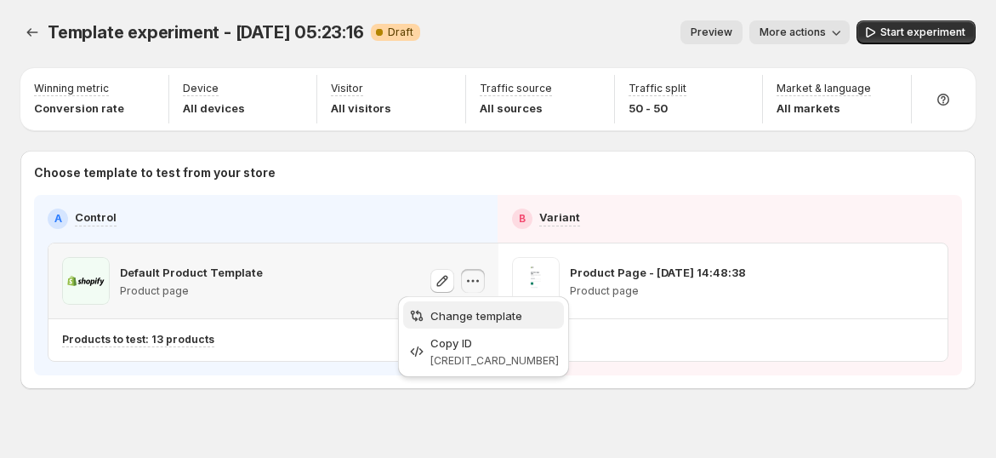
click at [459, 309] on span "Change template" at bounding box center [477, 316] width 92 height 14
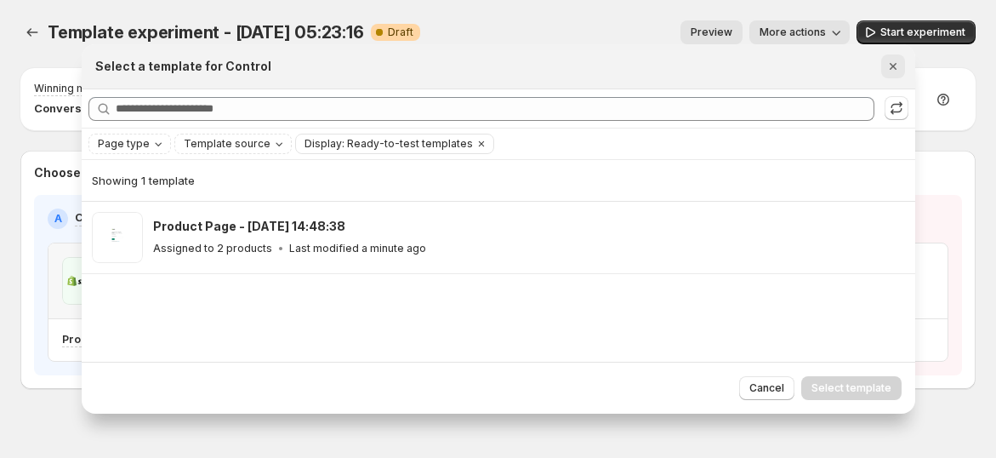
click at [892, 71] on icon "Close" at bounding box center [893, 66] width 17 height 17
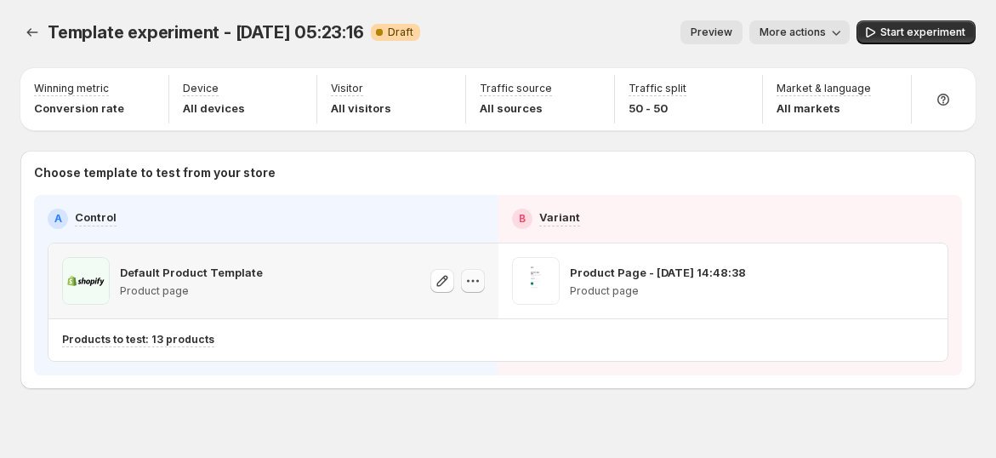
click at [478, 282] on icon "button" at bounding box center [473, 280] width 17 height 17
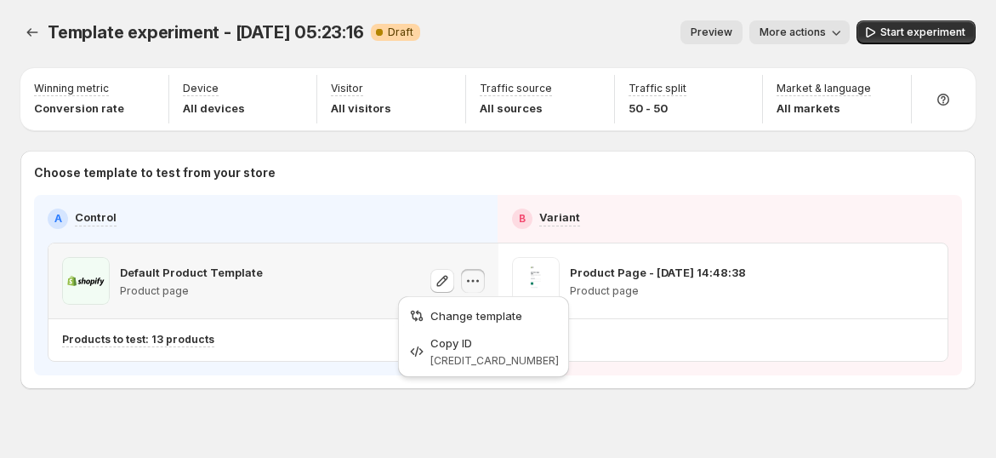
click at [208, 281] on div "Default Product Template Product page" at bounding box center [191, 281] width 143 height 48
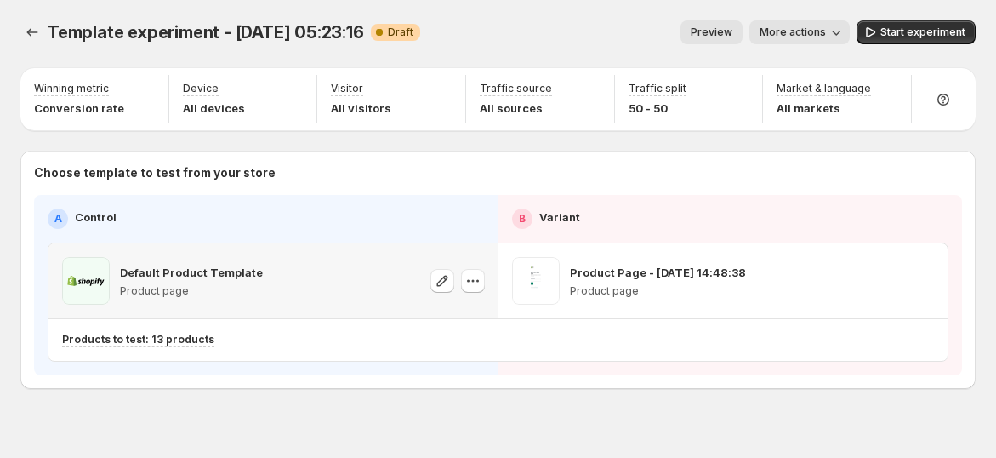
click at [197, 272] on p "Default Product Template" at bounding box center [191, 272] width 143 height 17
drag, startPoint x: 171, startPoint y: 272, endPoint x: 539, endPoint y: 285, distance: 368.6
click at [187, 272] on p "Default Product Template" at bounding box center [191, 272] width 143 height 17
click at [931, 284] on icon "button" at bounding box center [922, 280] width 17 height 17
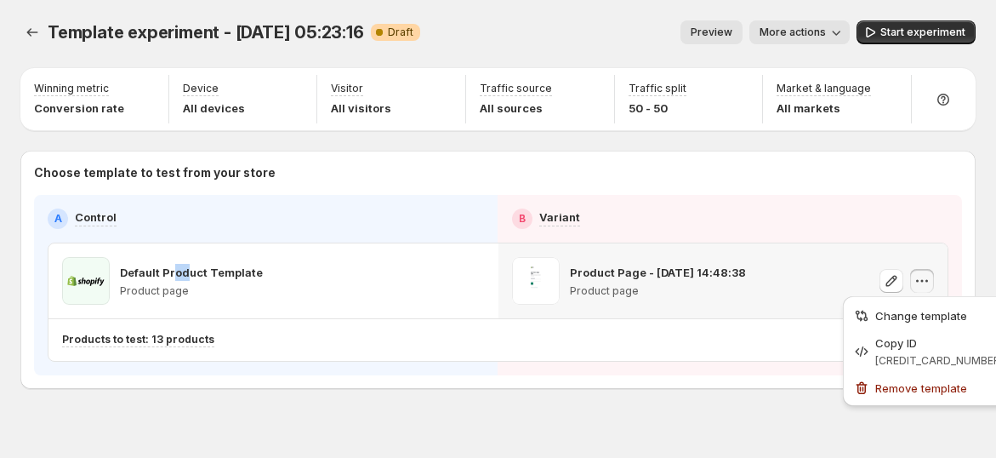
drag, startPoint x: 914, startPoint y: 389, endPoint x: 887, endPoint y: 382, distance: 28.1
click at [913, 390] on span "Remove template" at bounding box center [921, 388] width 92 height 14
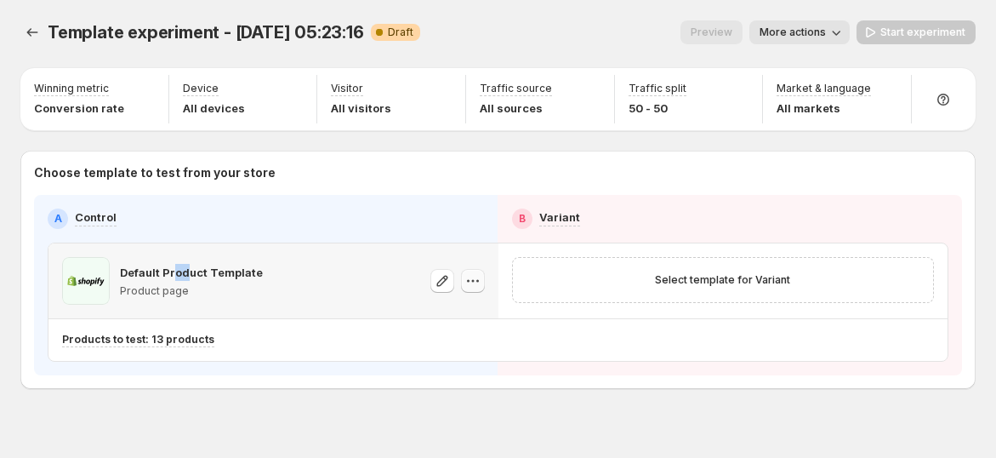
click at [470, 272] on icon "button" at bounding box center [473, 280] width 17 height 17
click at [32, 35] on icon "Experiments" at bounding box center [32, 32] width 17 height 17
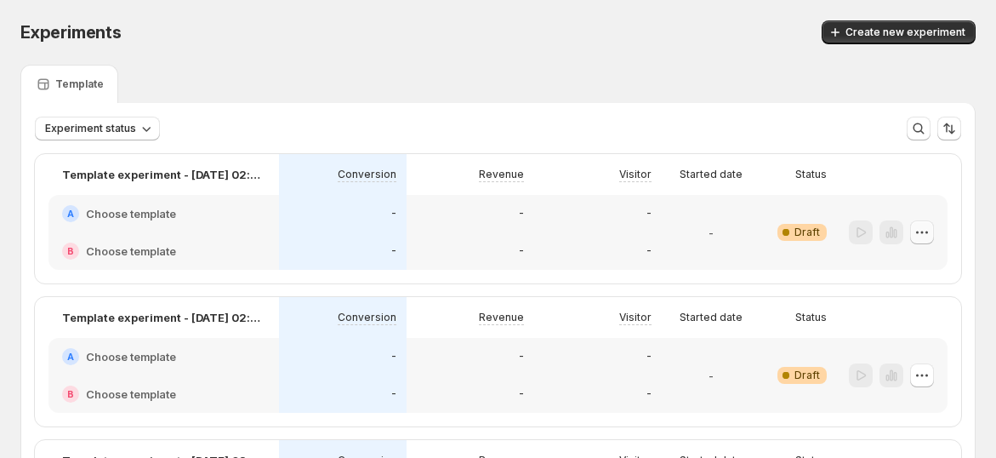
click at [931, 235] on icon "button" at bounding box center [922, 232] width 17 height 17
click at [481, 225] on div "-" at bounding box center [471, 213] width 128 height 37
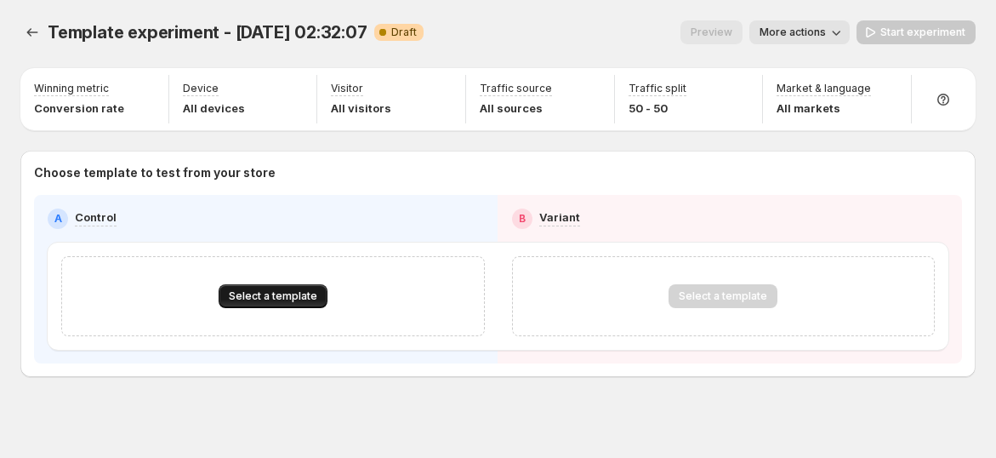
click at [285, 294] on span "Select a template" at bounding box center [273, 296] width 88 height 14
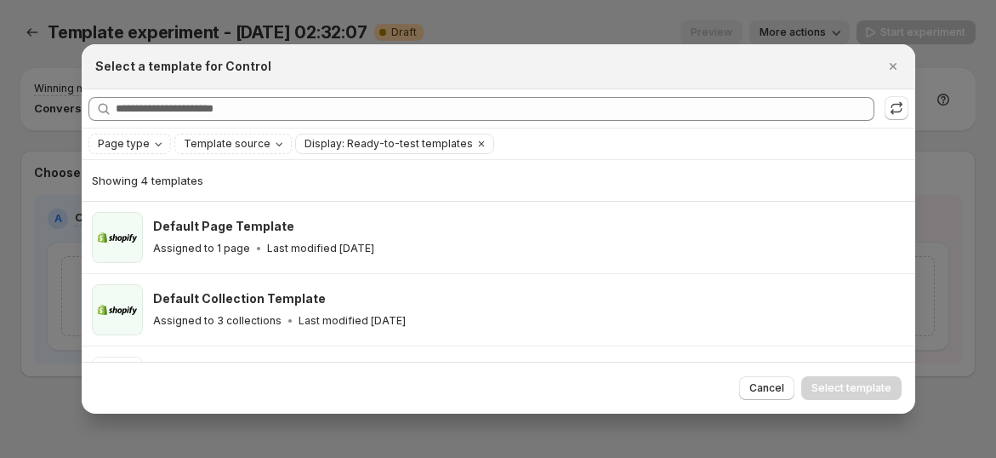
click at [145, 154] on div "Page type Template source Display: Ready-to-test templates Clear all" at bounding box center [499, 143] width 834 height 31
click at [146, 145] on div "Page type" at bounding box center [131, 143] width 71 height 17
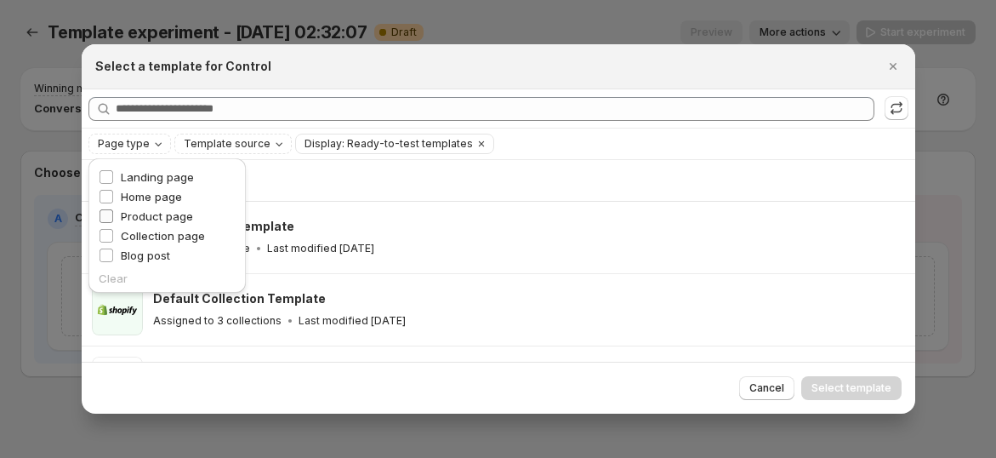
click at [157, 212] on span "Product page" at bounding box center [157, 216] width 72 height 14
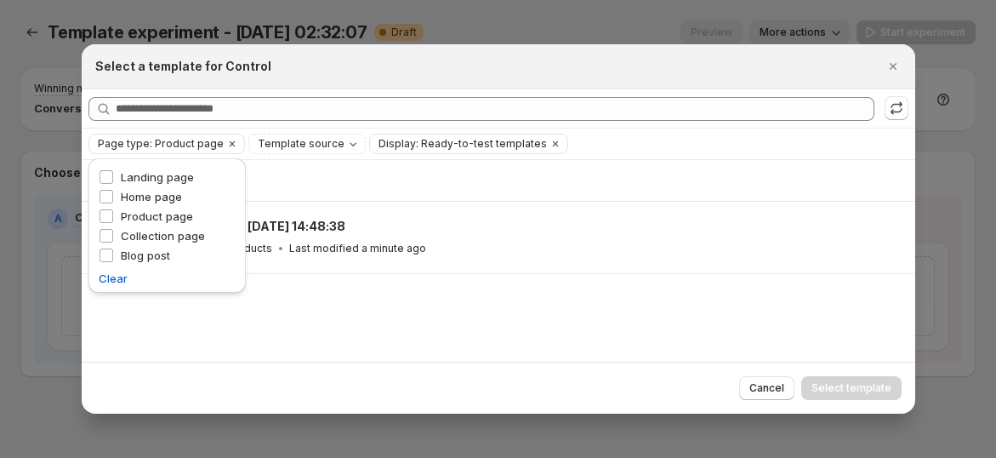
click at [565, 298] on div "Showing 1 template Product Page - Sep 24, 14:48:38 Assigned to 2 products Last …" at bounding box center [499, 260] width 834 height 201
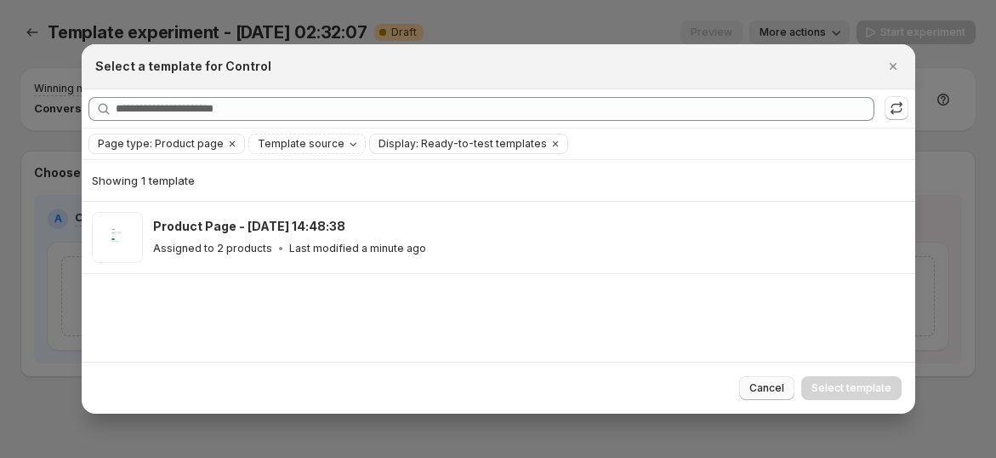
click at [763, 385] on span "Cancel" at bounding box center [767, 388] width 35 height 14
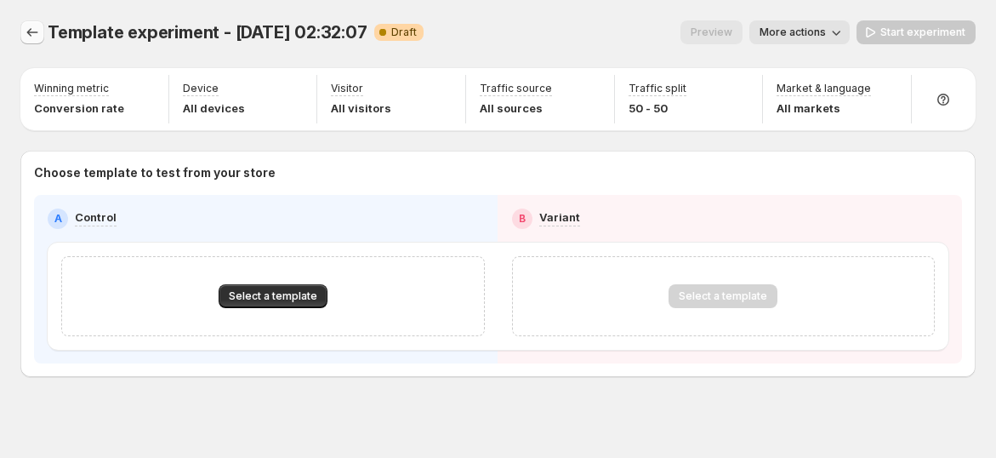
click at [38, 37] on icon "Experiments" at bounding box center [32, 32] width 17 height 17
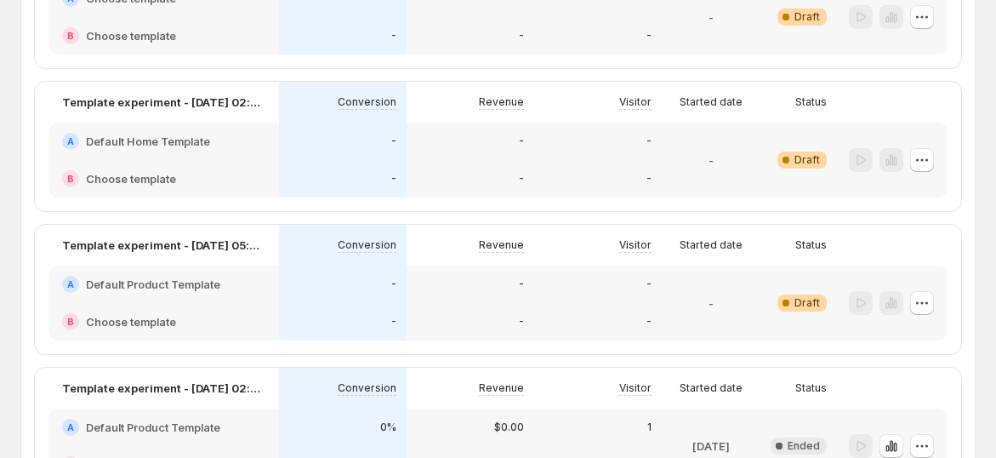
scroll to position [472, 0]
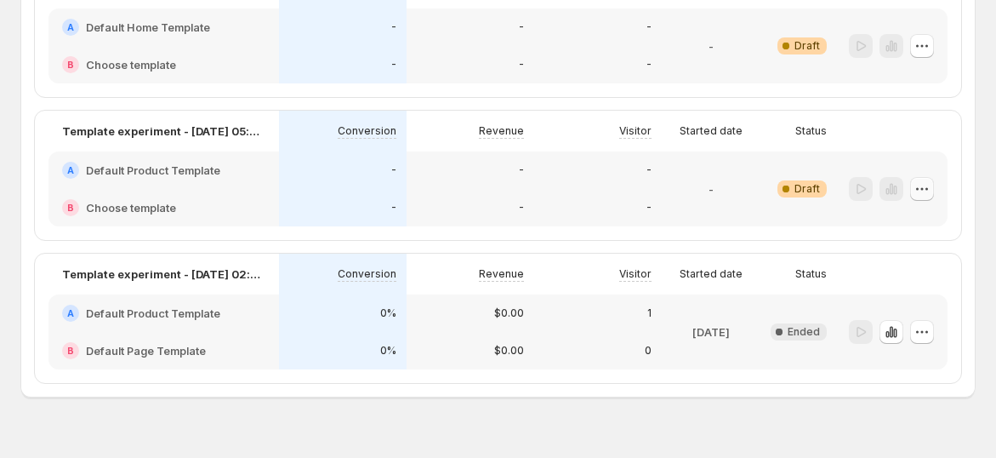
click at [928, 186] on icon "button" at bounding box center [922, 188] width 17 height 17
click at [898, 311] on button "Delete" at bounding box center [930, 324] width 110 height 27
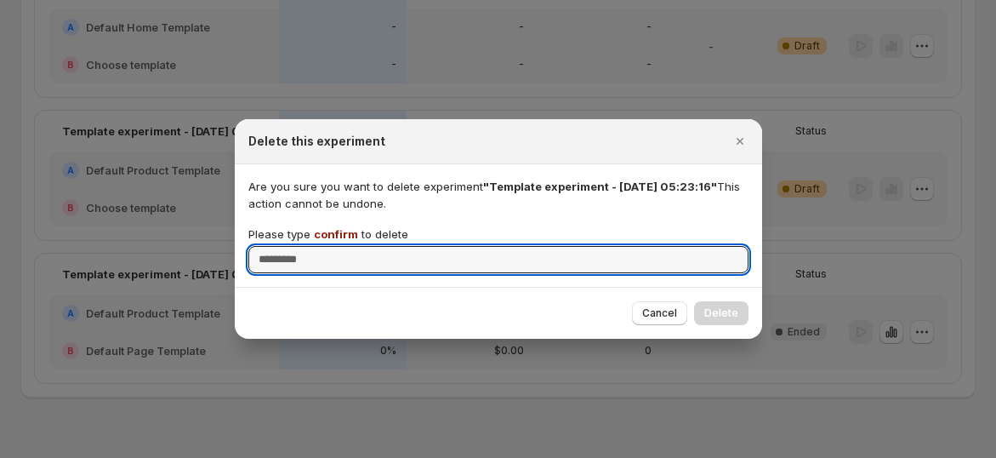
click at [327, 235] on span "confirm" at bounding box center [336, 234] width 44 height 14
click at [327, 246] on input "Please type confirm to delete" at bounding box center [498, 259] width 500 height 27
click at [327, 235] on span "confirm" at bounding box center [336, 234] width 44 height 14
click at [327, 246] on input "Please type confirm to delete" at bounding box center [498, 259] width 500 height 27
copy p "confirm"
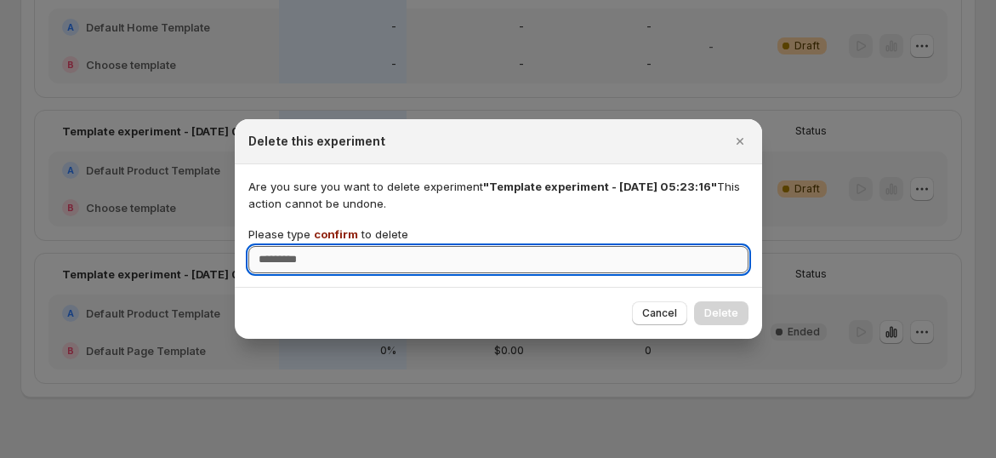
click at [330, 258] on input "Please type confirm to delete" at bounding box center [498, 259] width 500 height 27
paste input "*******"
type input "*******"
click at [712, 307] on span "Delete" at bounding box center [721, 313] width 34 height 14
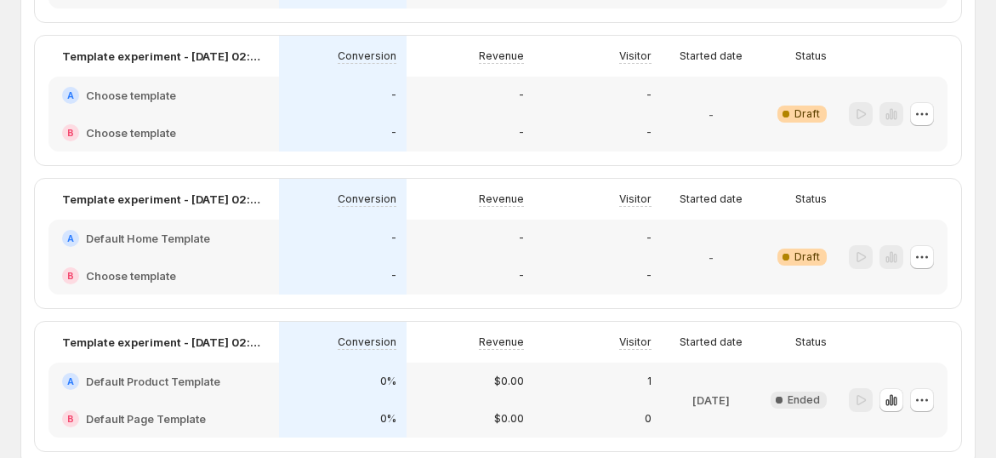
scroll to position [171, 0]
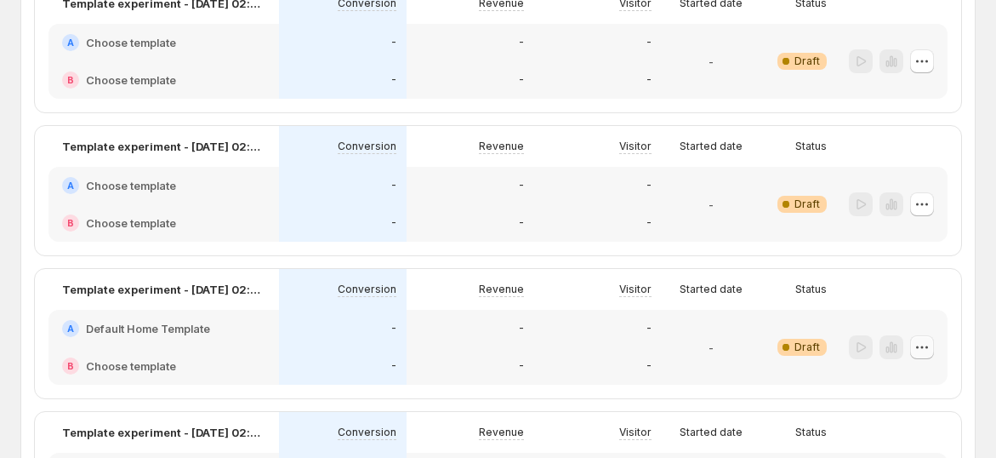
click at [928, 345] on icon "button" at bounding box center [927, 346] width 3 height 3
click at [905, 325] on span "Delete" at bounding box center [919, 327] width 34 height 14
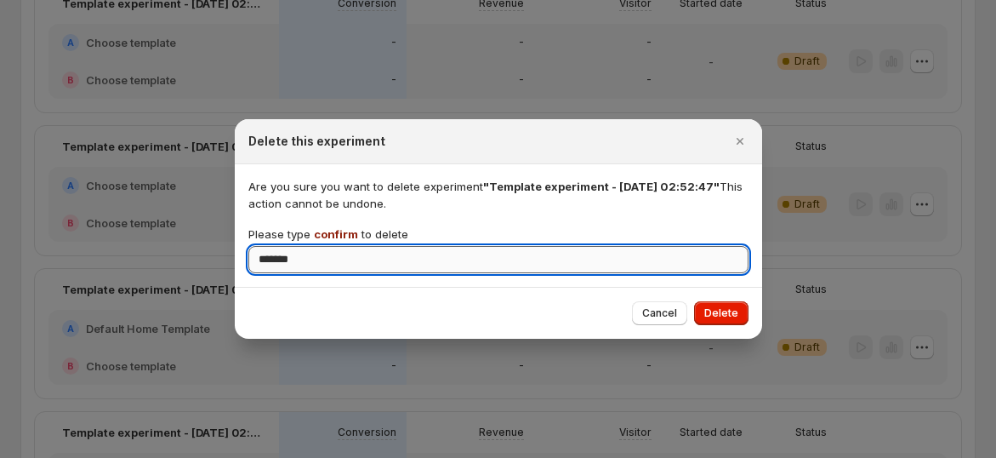
type input "*******"
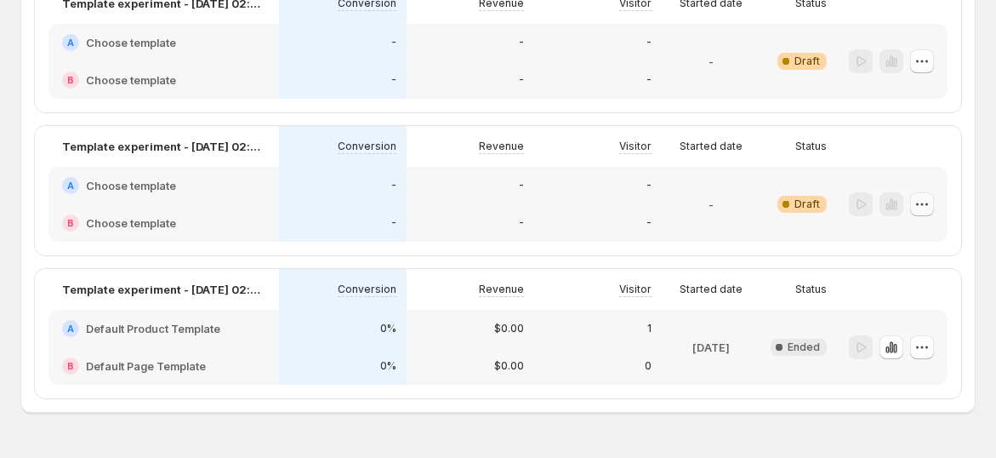
click at [931, 207] on icon "button" at bounding box center [922, 204] width 17 height 17
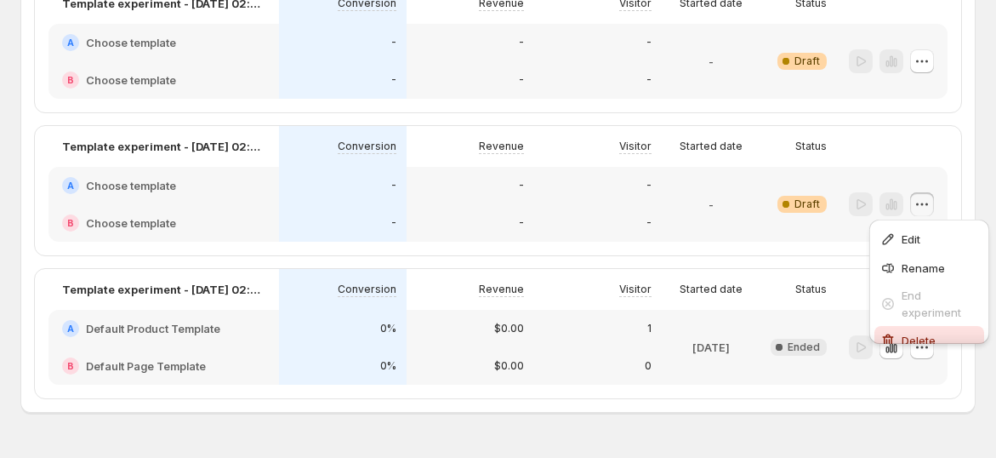
click at [905, 332] on span "Delete" at bounding box center [940, 340] width 77 height 17
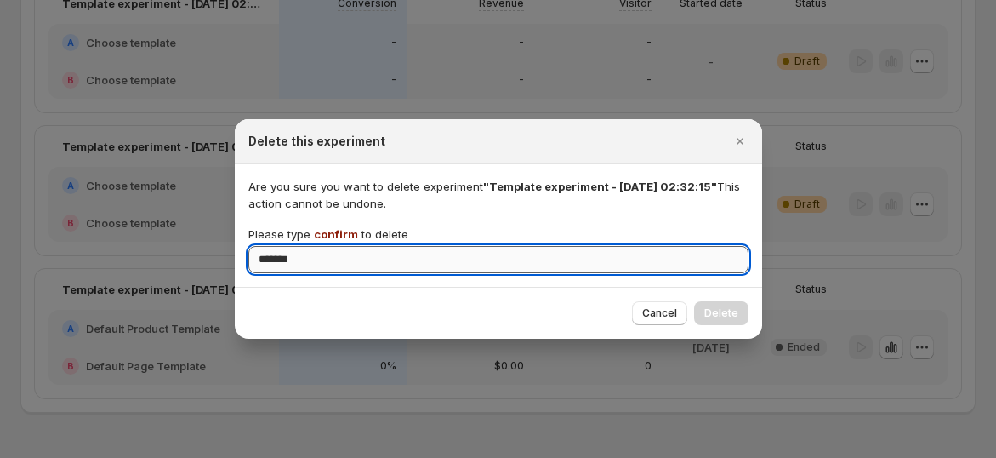
type input "*******"
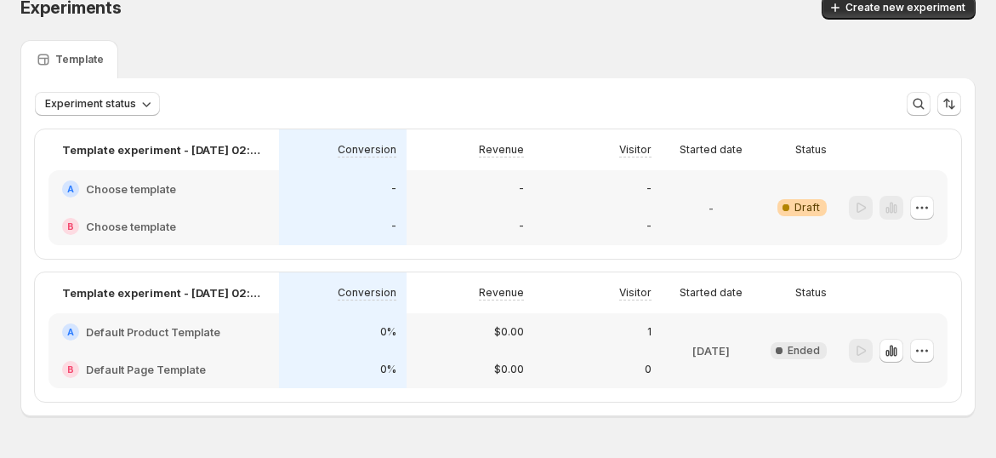
scroll to position [0, 0]
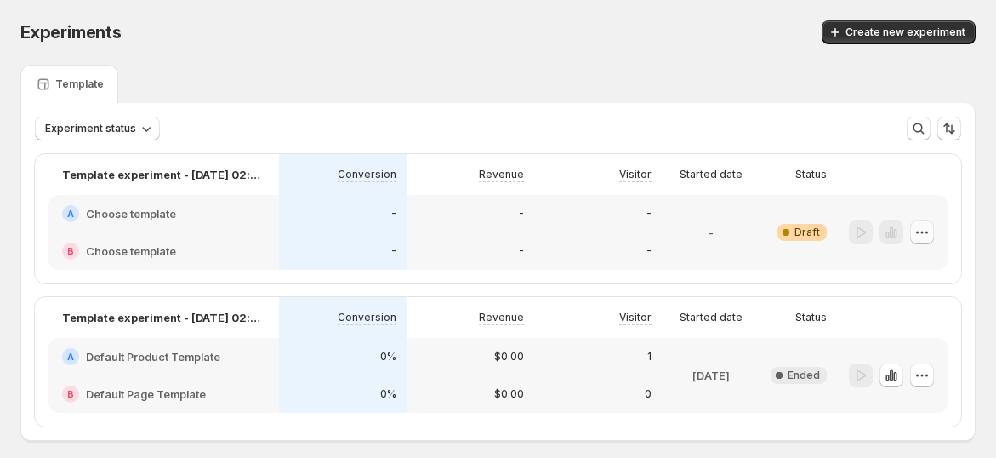
click at [931, 236] on icon "button" at bounding box center [922, 232] width 17 height 17
click at [895, 361] on icon "button" at bounding box center [888, 368] width 17 height 17
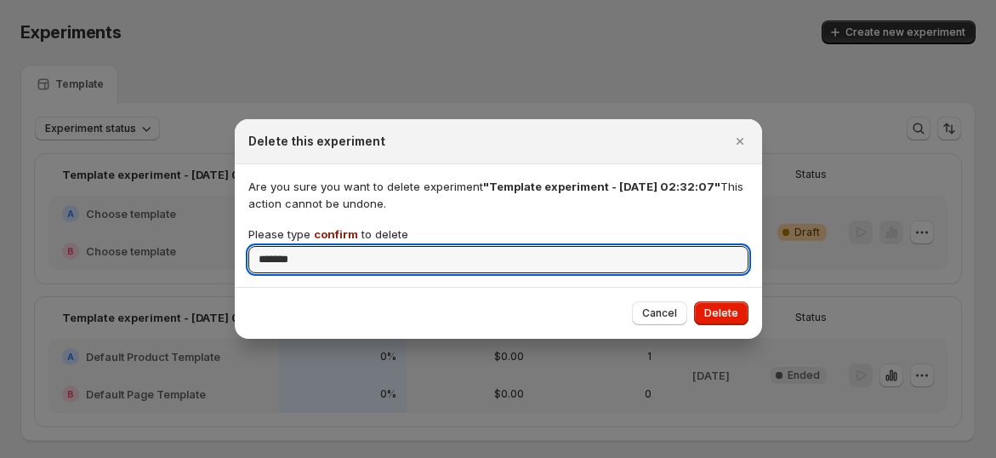
type input "*******"
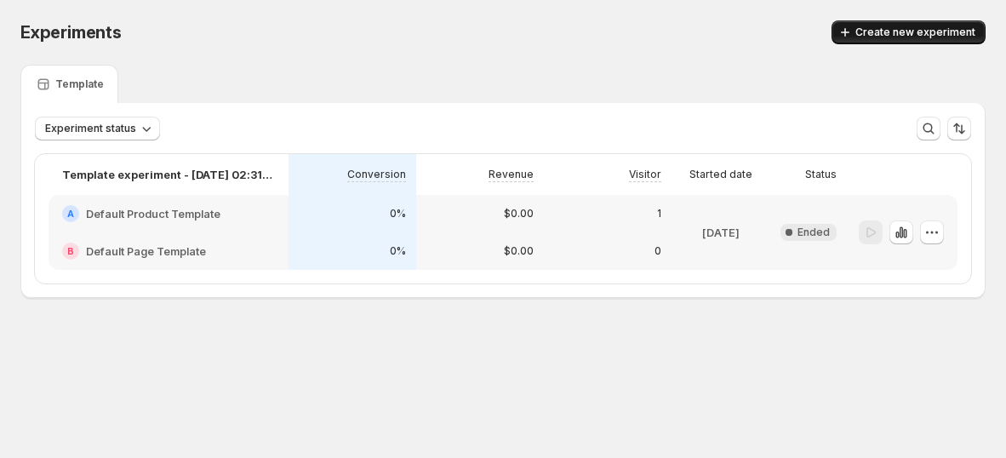
click at [862, 27] on span "Create new experiment" at bounding box center [915, 33] width 120 height 14
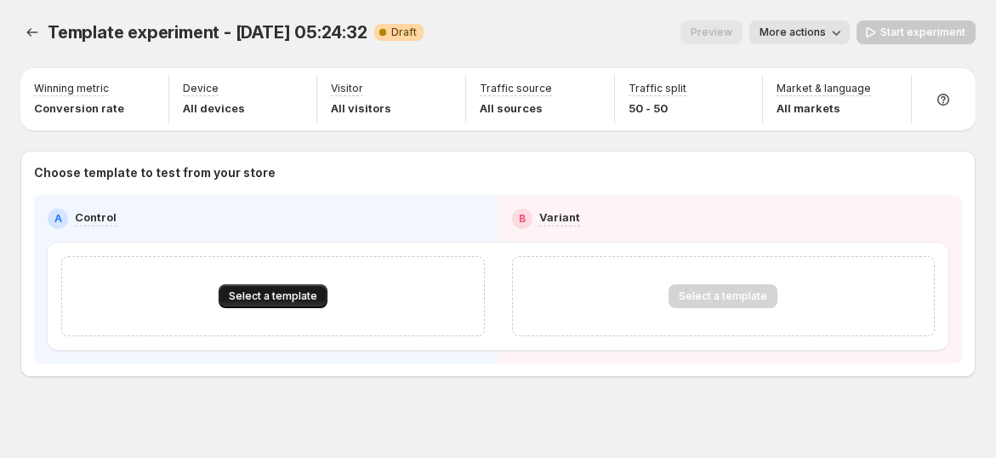
click at [259, 295] on span "Select a template" at bounding box center [273, 296] width 88 height 14
click at [299, 303] on button "Select a template" at bounding box center [273, 296] width 109 height 24
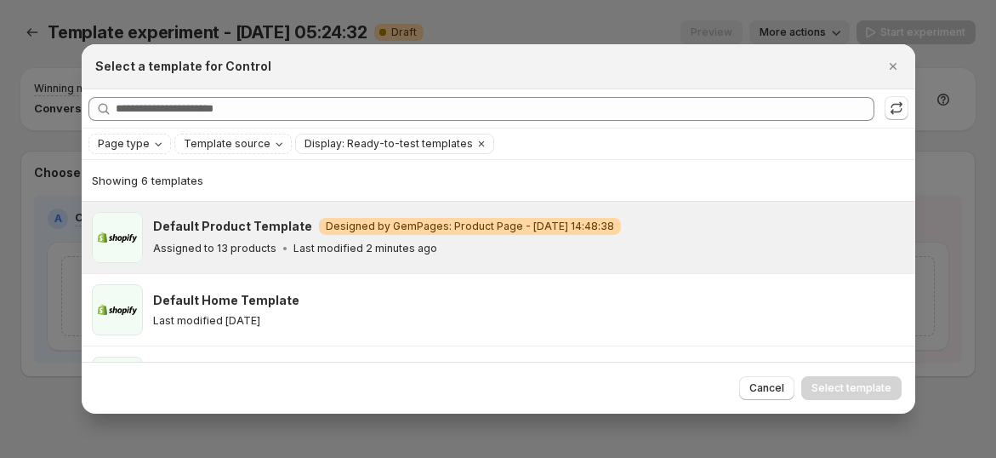
click at [286, 254] on icon ":rgs:" at bounding box center [285, 248] width 17 height 17
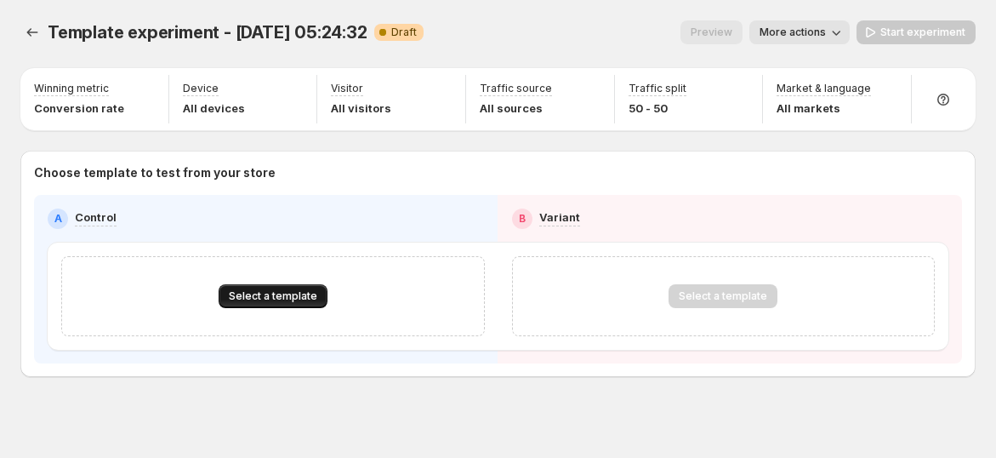
click at [304, 291] on span "Select a template" at bounding box center [273, 296] width 88 height 14
click at [294, 245] on div "Select a template for Control Searching all templates Page type Template source…" at bounding box center [499, 398] width 834 height 368
click at [281, 294] on span "Select a template" at bounding box center [273, 296] width 88 height 14
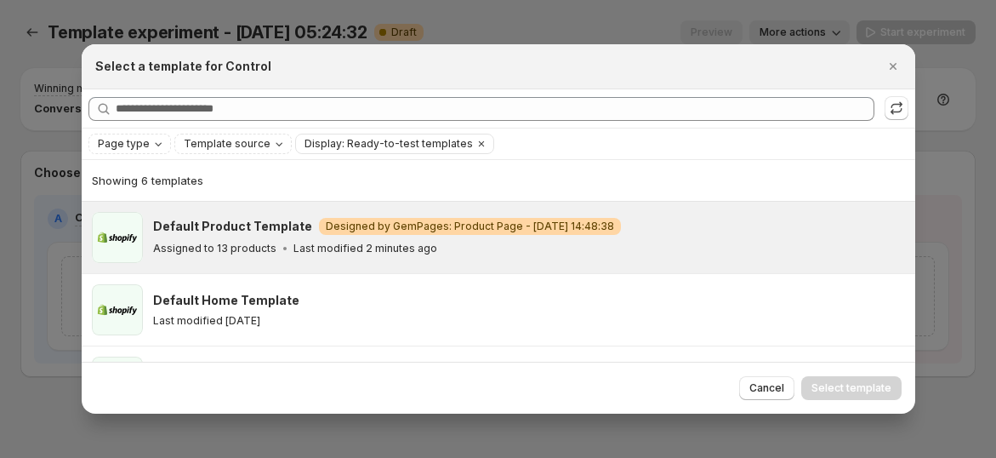
click at [268, 221] on h3 "Default Product Template" at bounding box center [232, 226] width 159 height 17
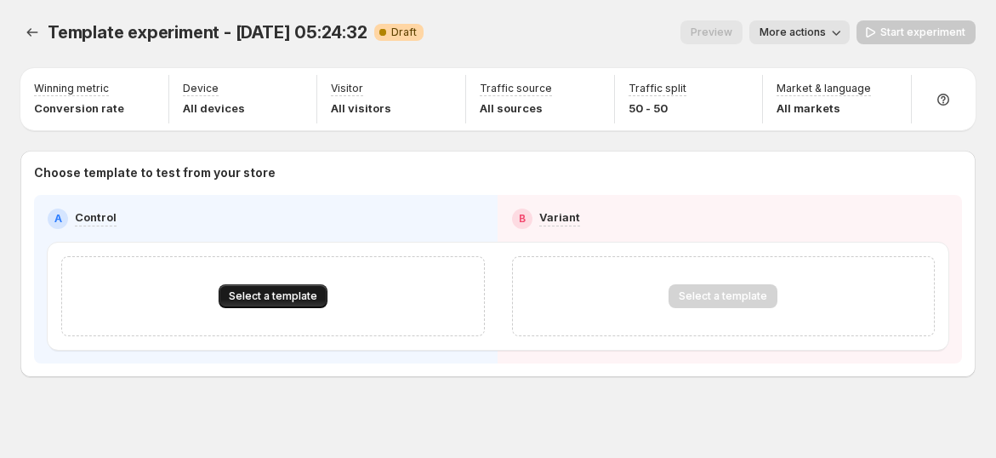
click at [269, 294] on span "Select a template" at bounding box center [273, 296] width 88 height 14
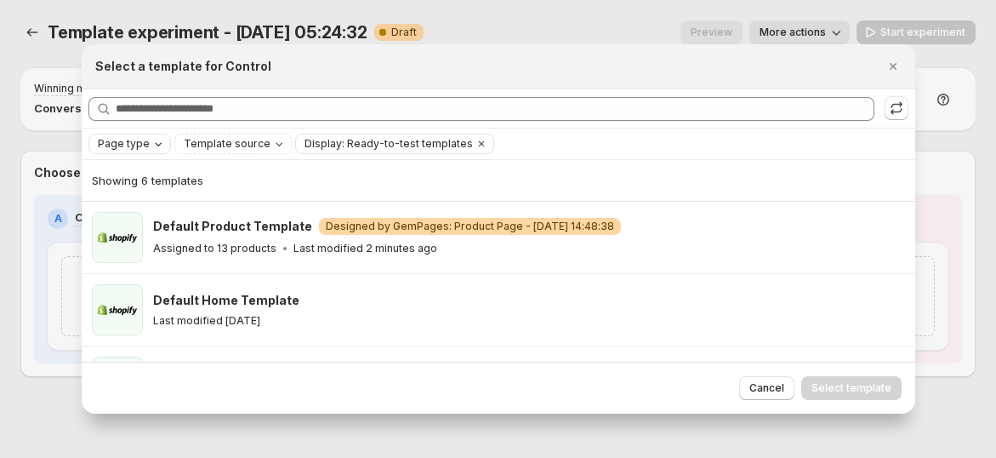
click at [152, 146] on icon "Page type" at bounding box center [158, 144] width 14 height 14
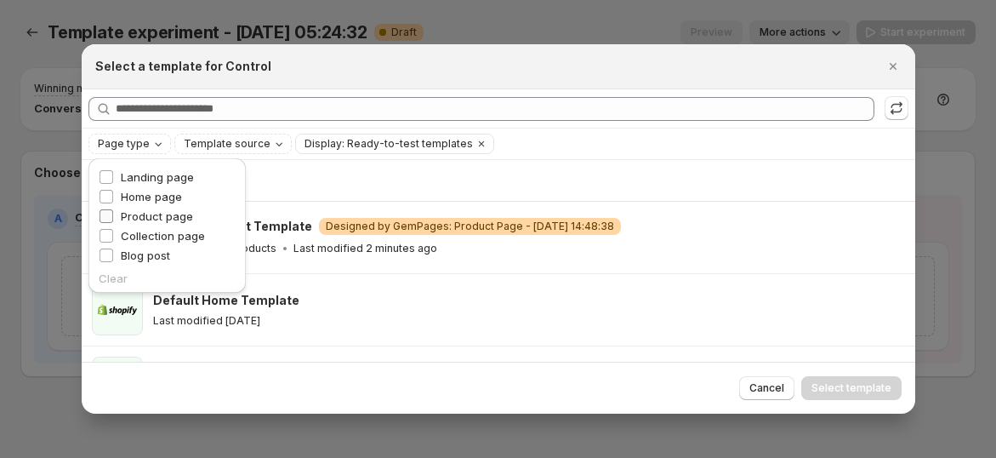
click at [142, 214] on span "Product page" at bounding box center [157, 216] width 72 height 14
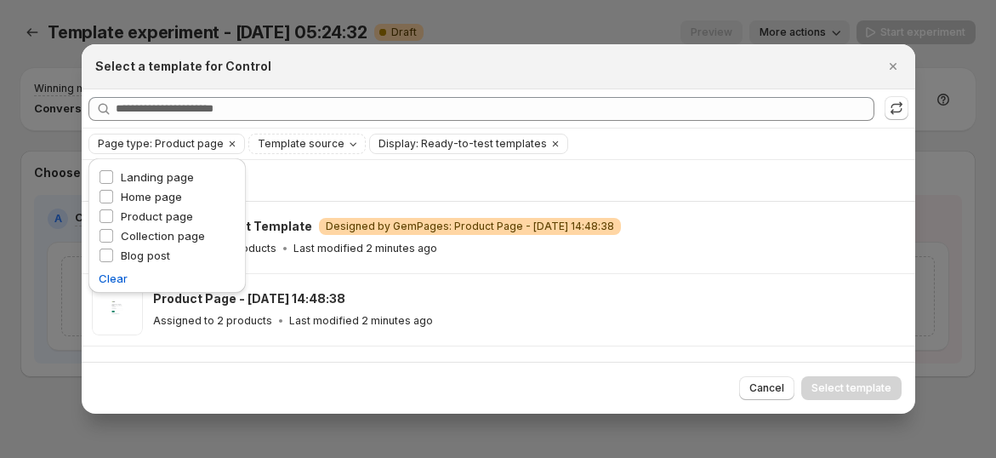
click at [650, 151] on div "Page type: Product page Template source Display: Ready-to-test templates Clear …" at bounding box center [498, 144] width 820 height 20
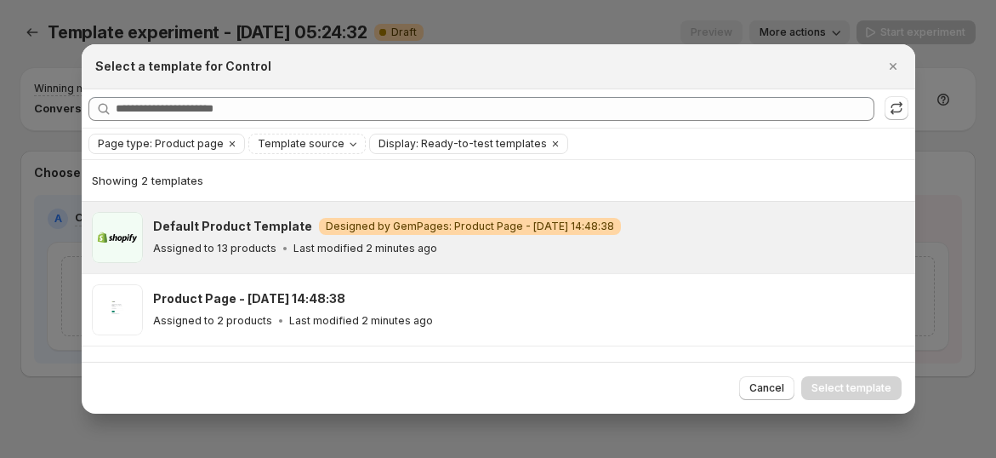
click at [254, 236] on div "Default Product Template Warning Designed by GemPages: Product Page - Sep 24, 1…" at bounding box center [526, 237] width 747 height 39
click at [895, 67] on icon "Close" at bounding box center [893, 66] width 17 height 17
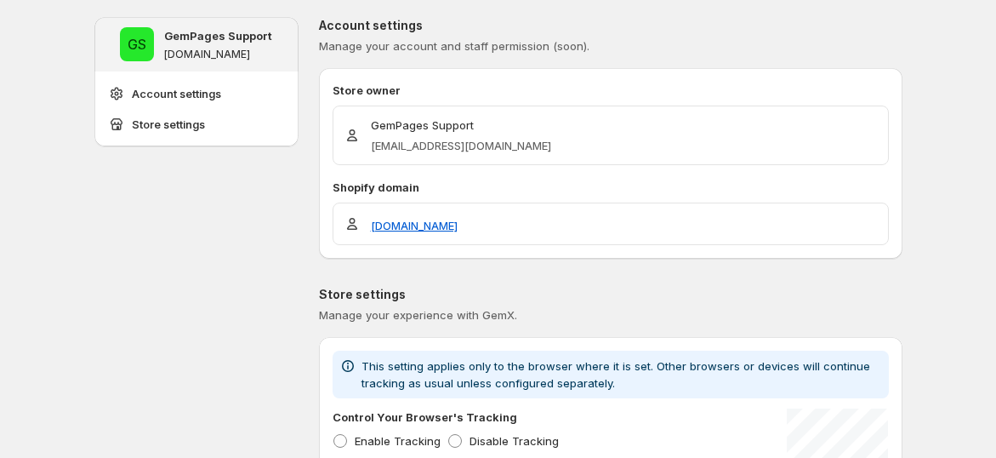
click at [203, 94] on span "Account settings" at bounding box center [176, 93] width 89 height 17
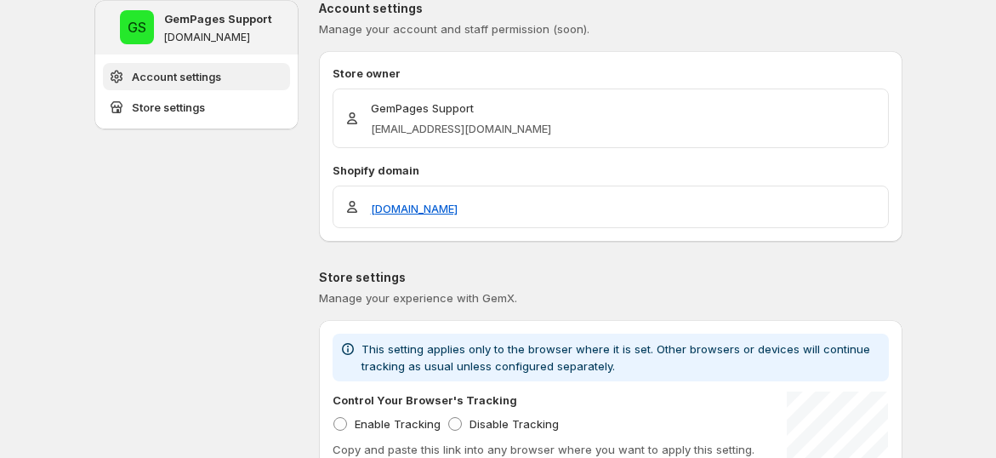
click at [231, 83] on button "Account settings" at bounding box center [196, 76] width 187 height 27
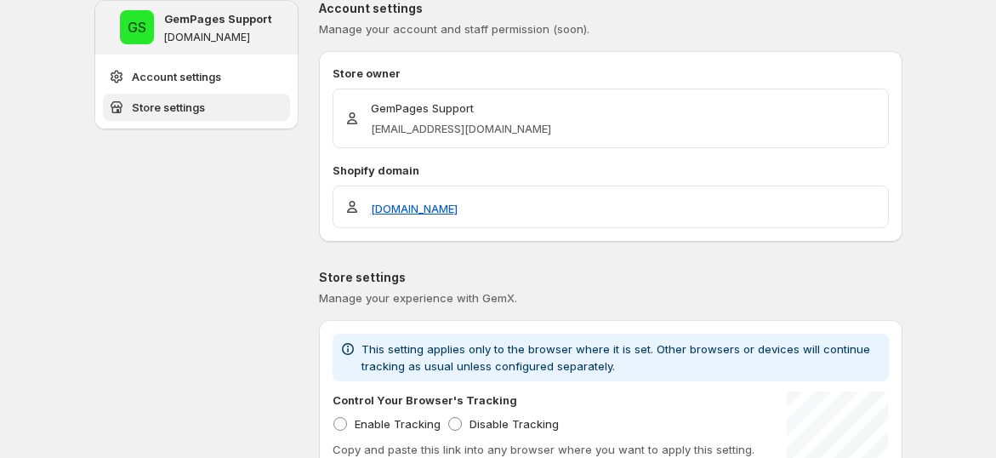
click at [224, 102] on button "Store settings" at bounding box center [196, 107] width 187 height 27
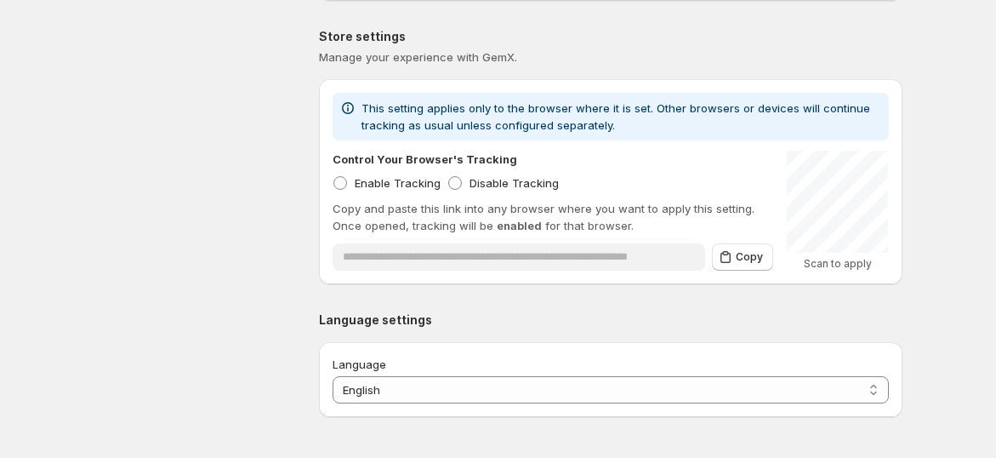
scroll to position [190, 0]
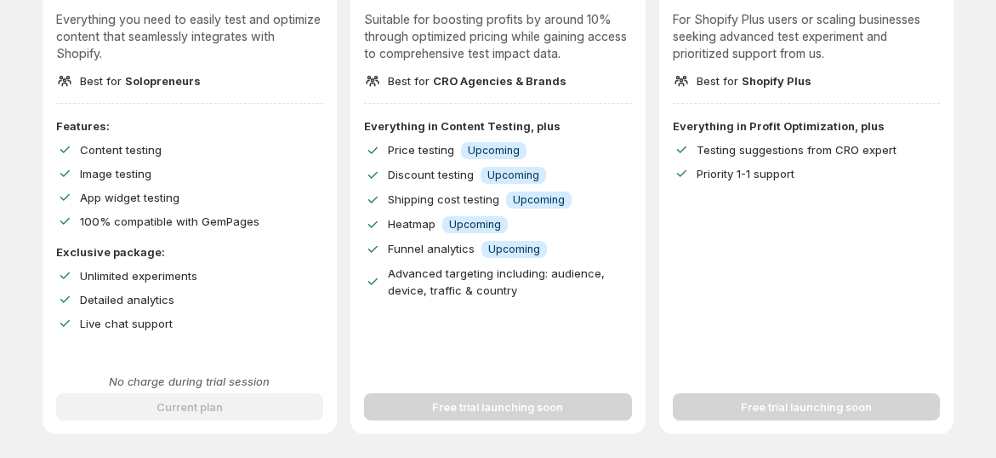
scroll to position [379, 0]
